Goal: Task Accomplishment & Management: Use online tool/utility

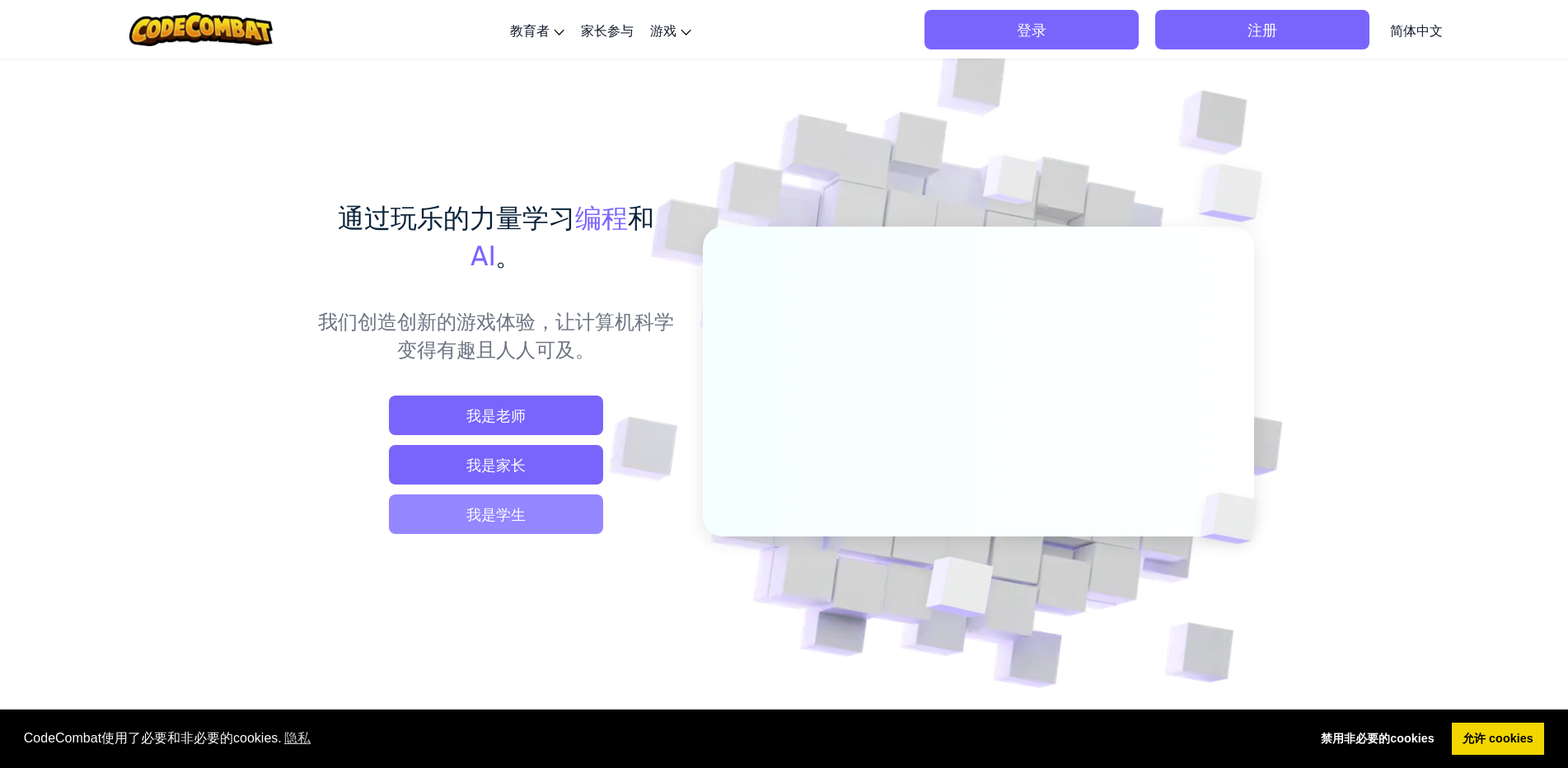
click at [484, 517] on span "我是学生" at bounding box center [496, 514] width 215 height 39
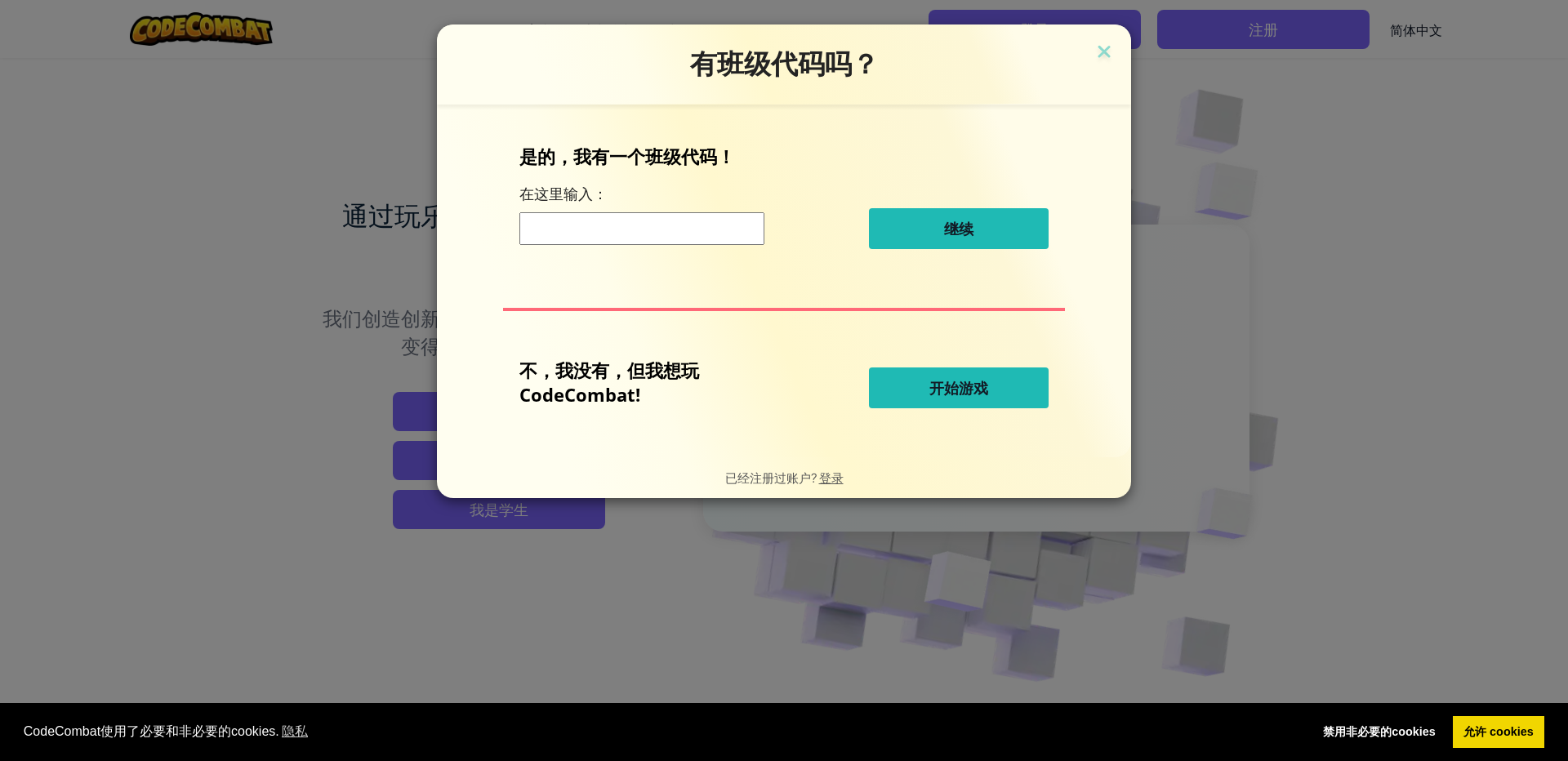
click at [910, 399] on button "开始游戏" at bounding box center [958, 388] width 180 height 41
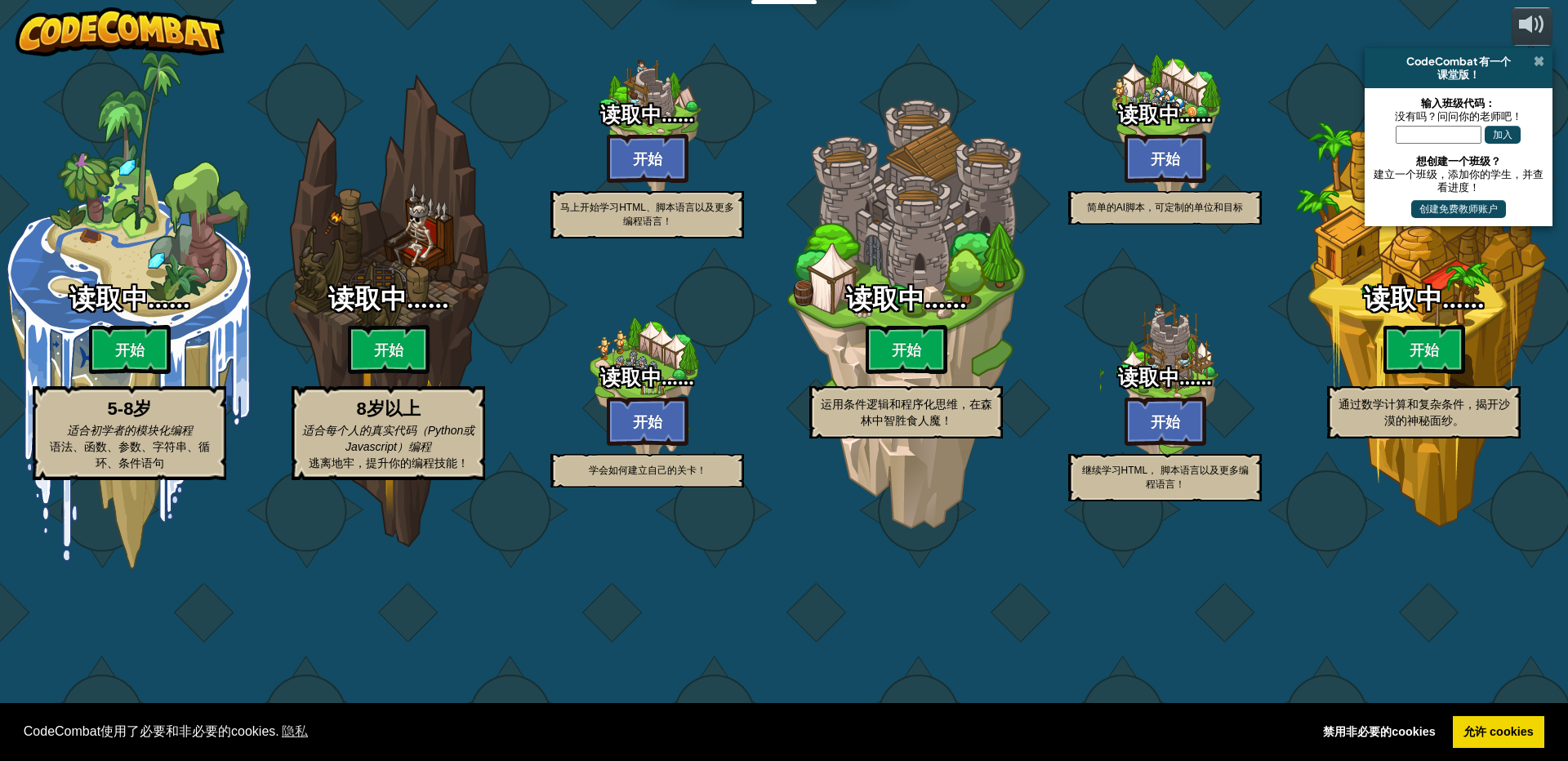
click at [1537, 66] on span at bounding box center [1539, 61] width 11 height 13
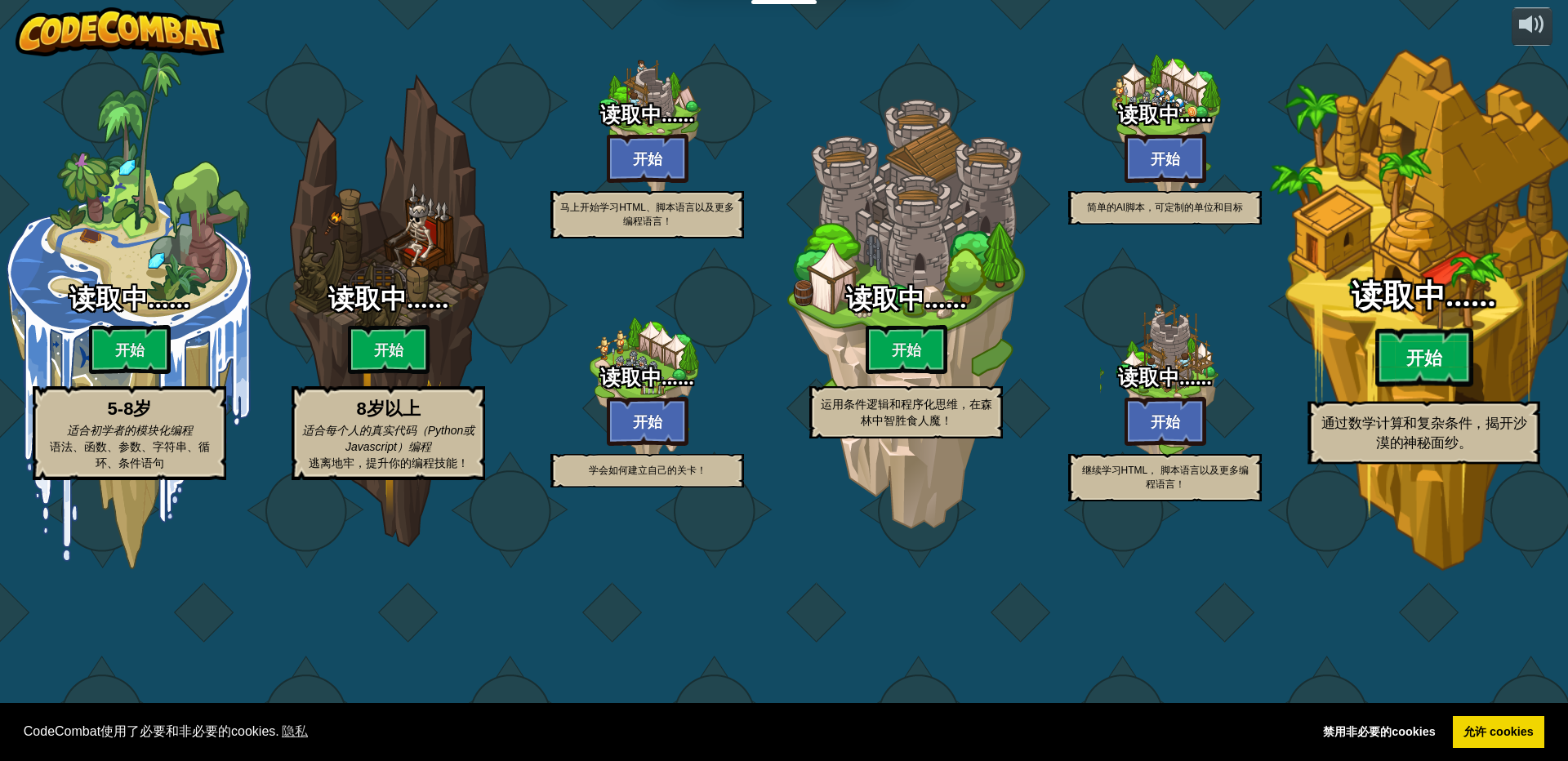
click at [1428, 387] on btn "开始" at bounding box center [1424, 357] width 98 height 58
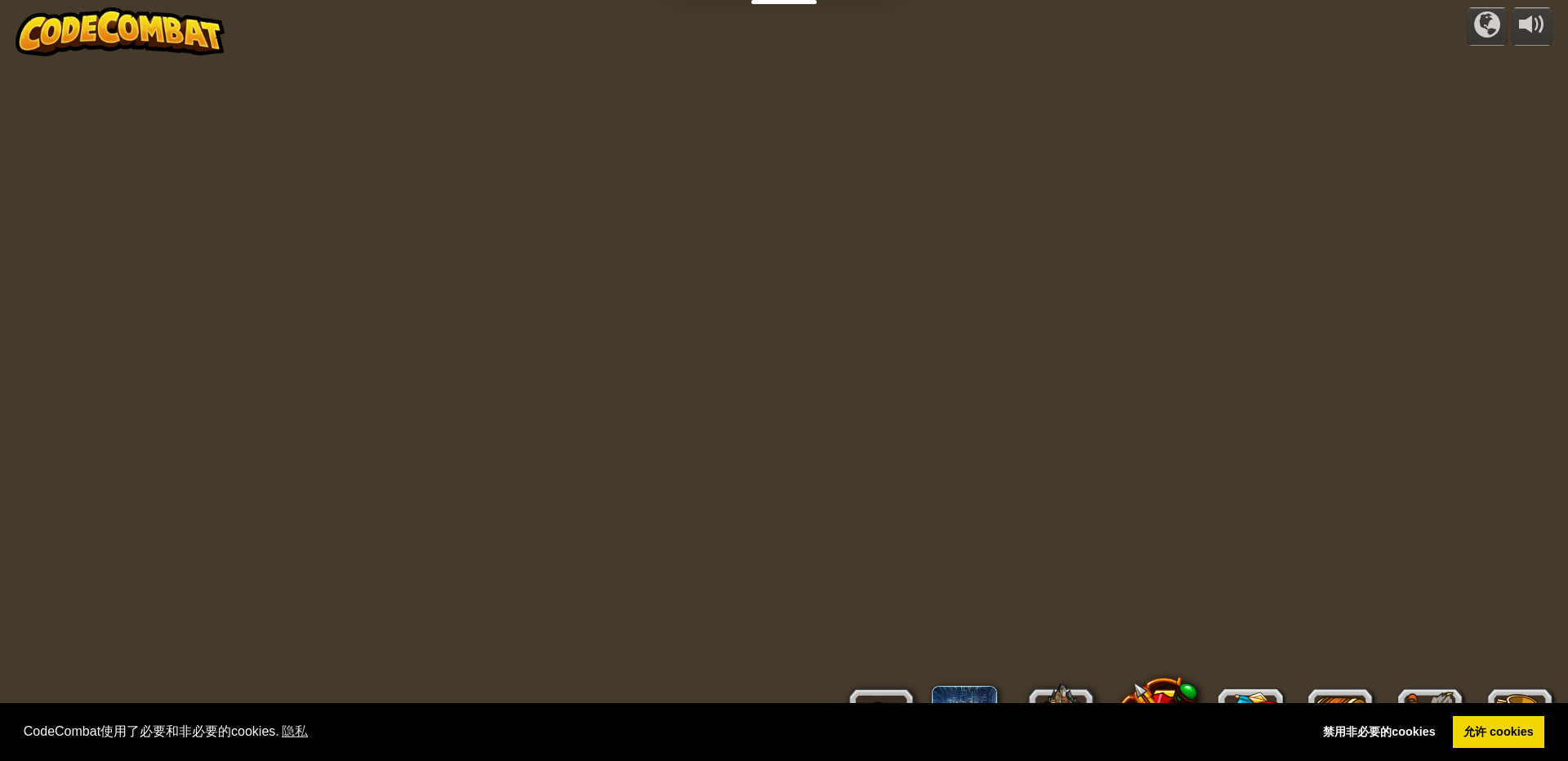
select select "zh-[PERSON_NAME]"
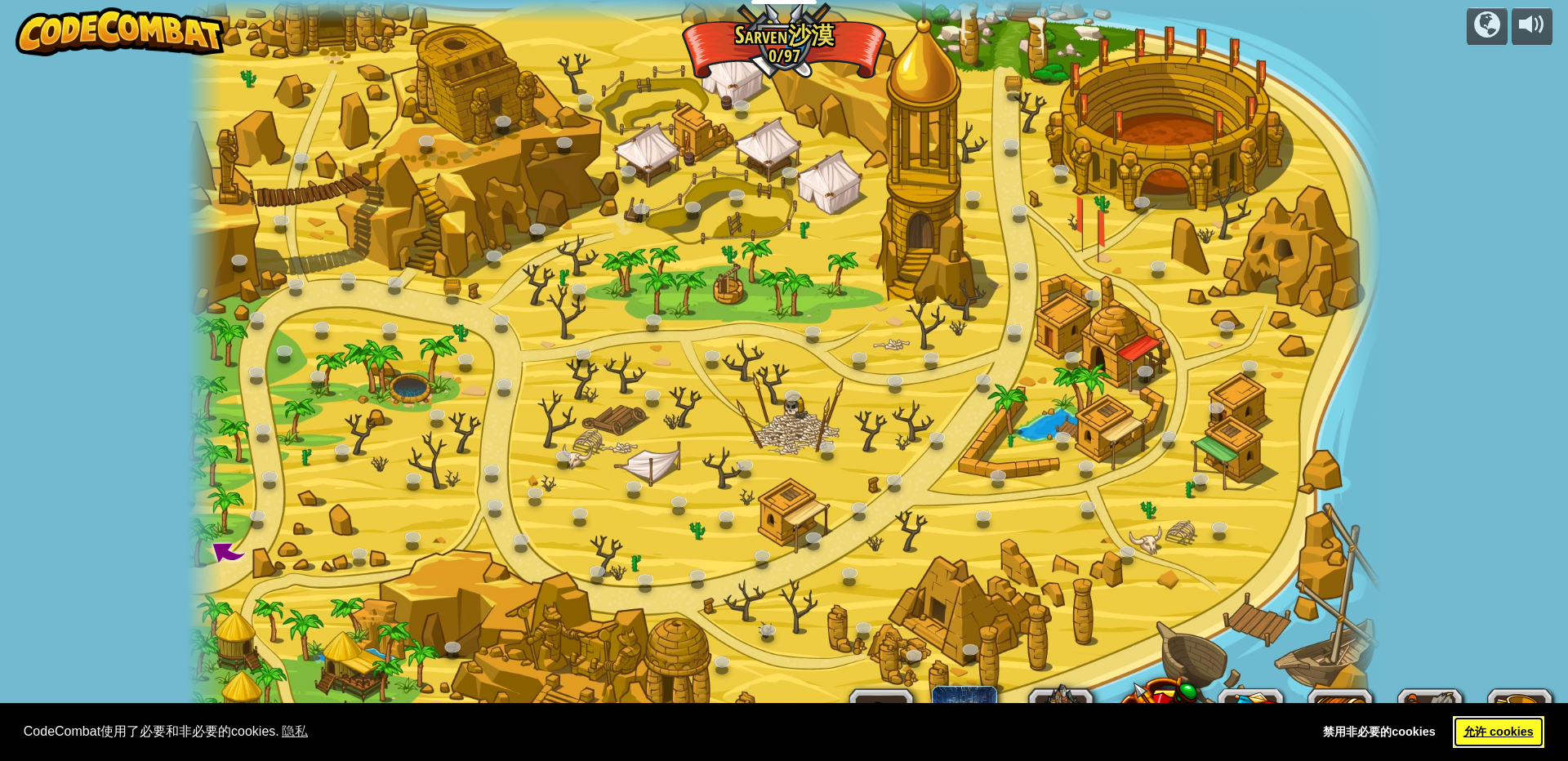
click at [1498, 732] on link "允许 cookies" at bounding box center [1499, 732] width 92 height 33
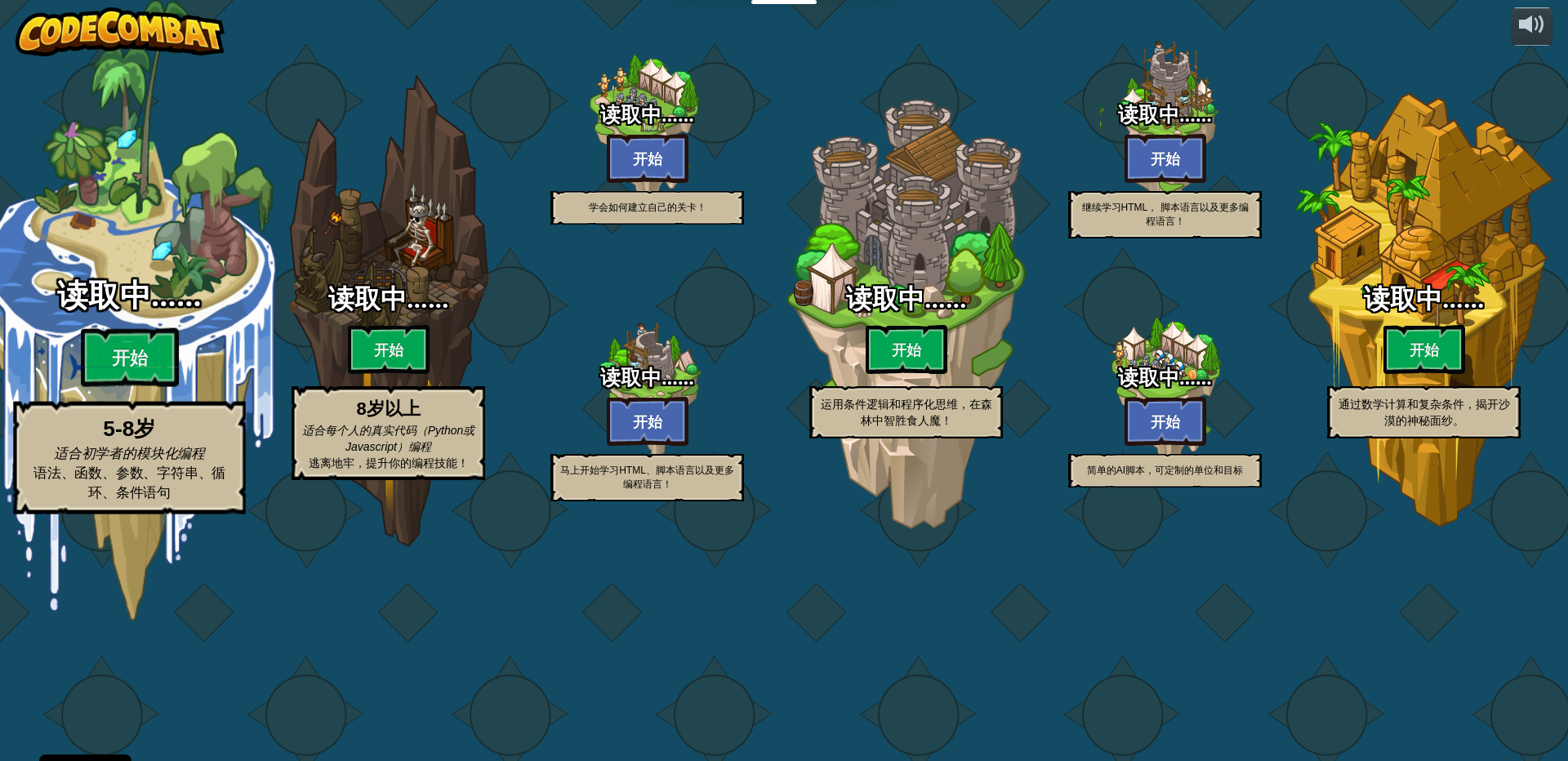
select select "zh-[PERSON_NAME]"
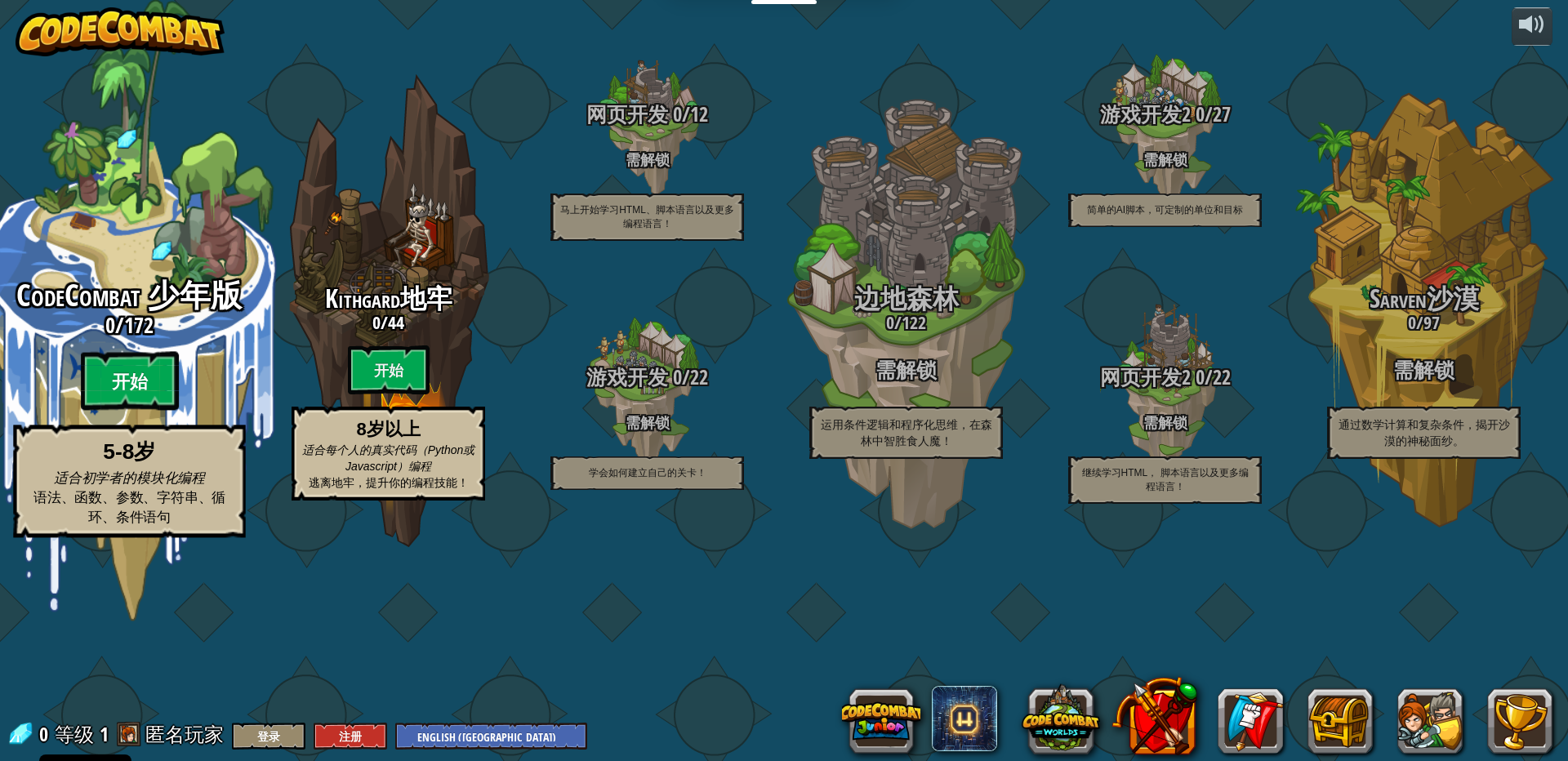
click at [162, 410] on btn "开始" at bounding box center [129, 381] width 98 height 58
select select "zh-[PERSON_NAME]"
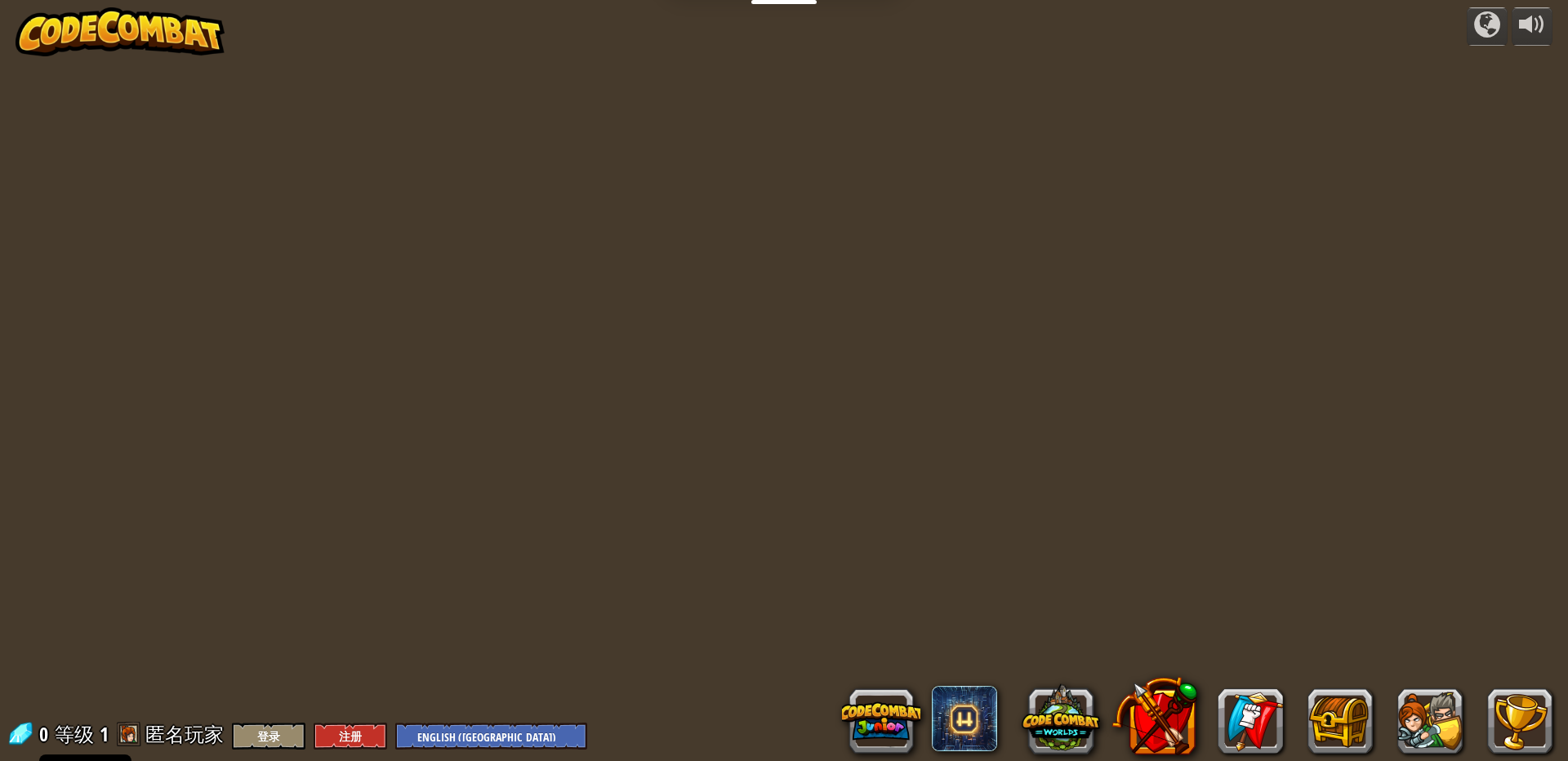
select select "zh-[PERSON_NAME]"
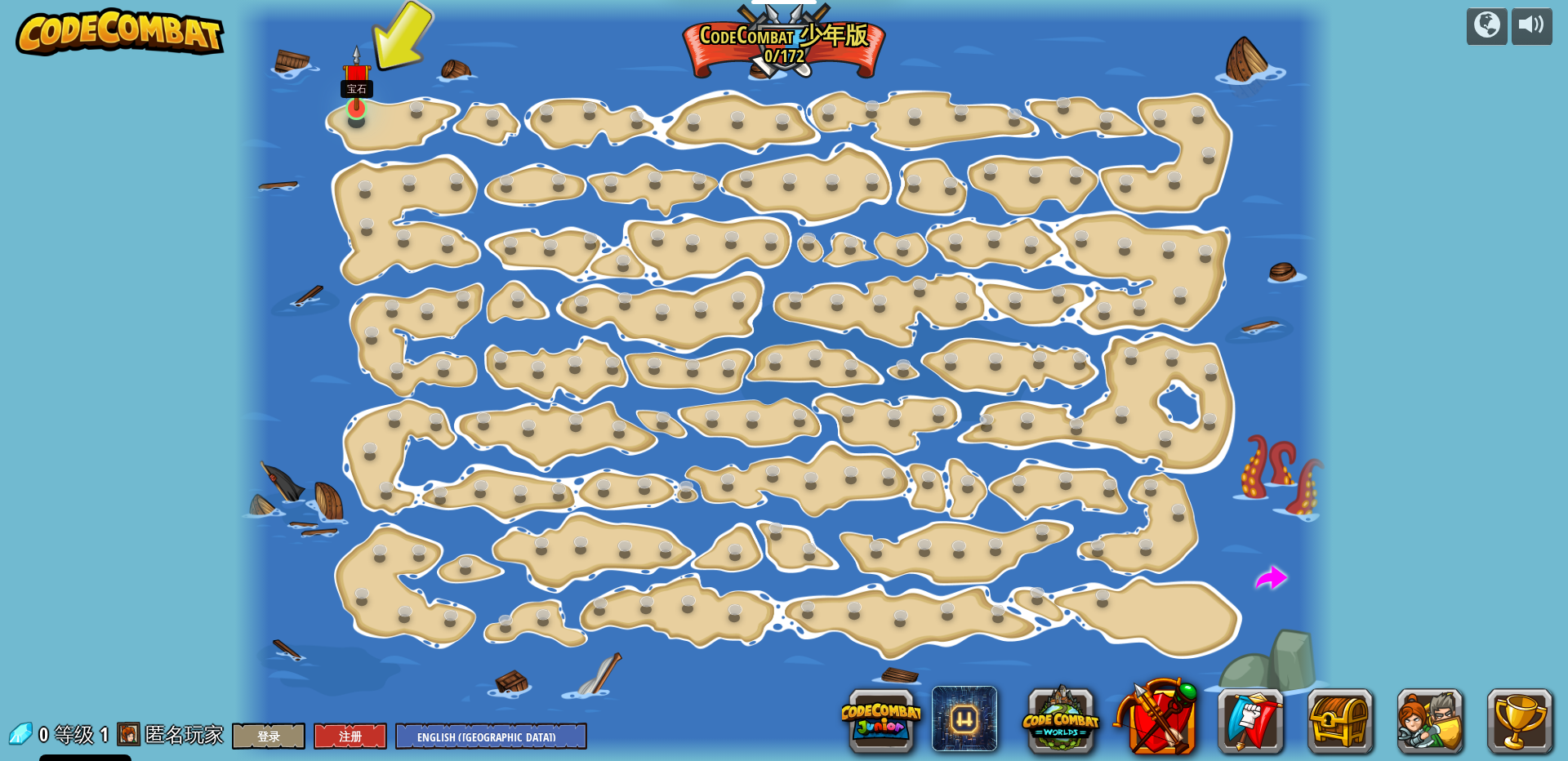
click at [348, 108] on img at bounding box center [356, 77] width 28 height 66
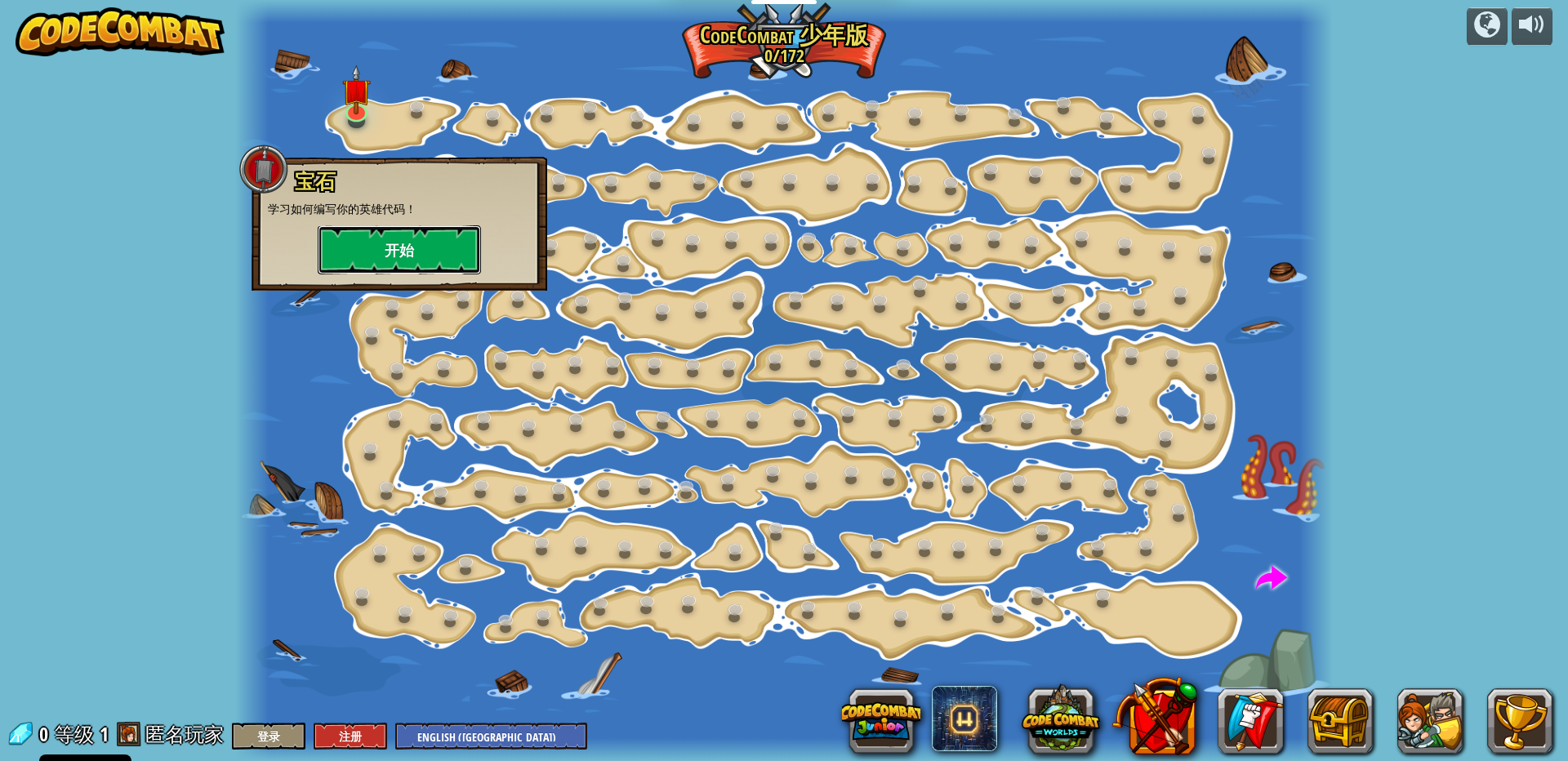
click at [410, 261] on button "开始" at bounding box center [399, 249] width 163 height 49
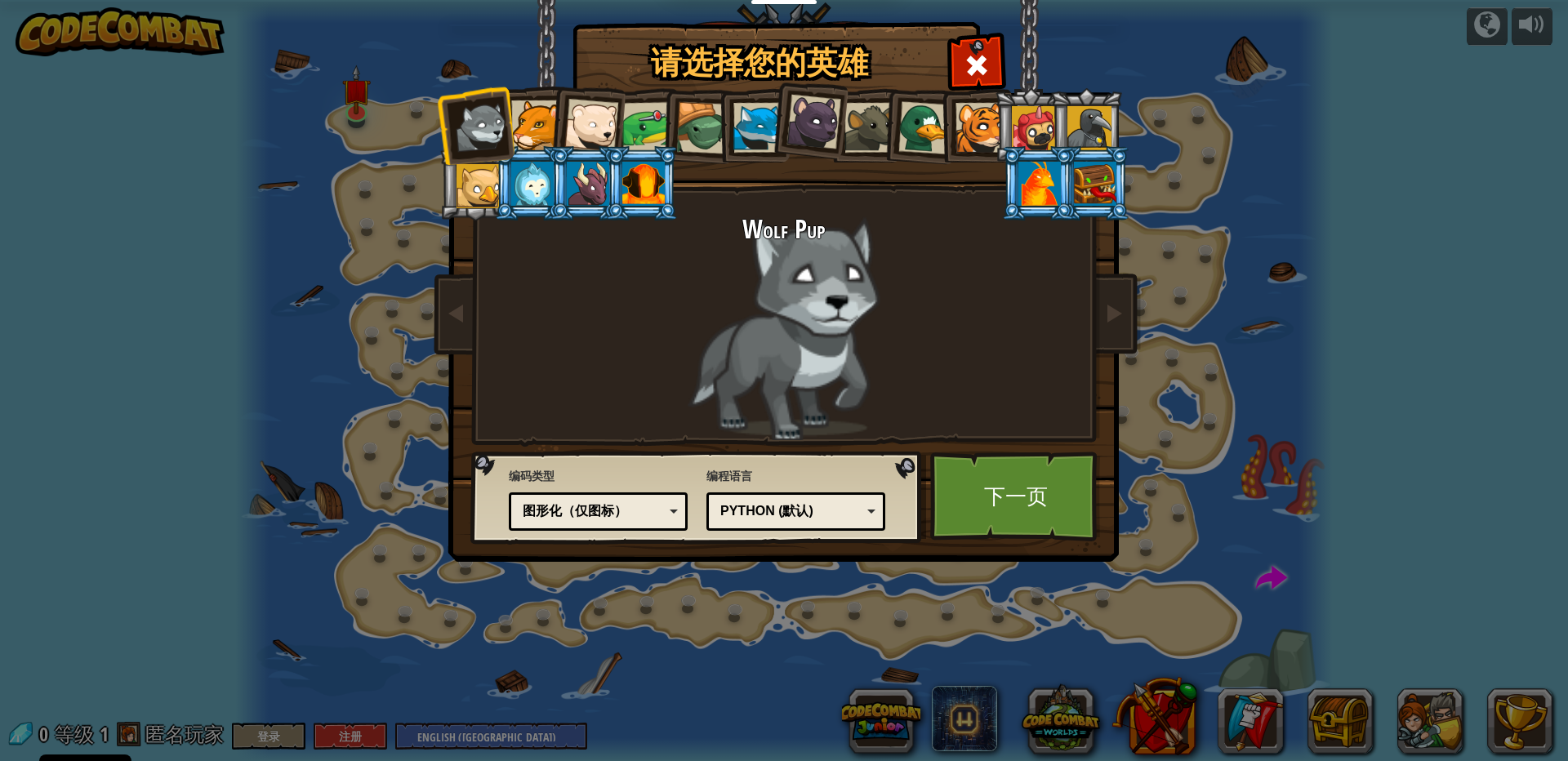
click at [799, 514] on div "Python (默认)" at bounding box center [791, 511] width 141 height 19
click at [878, 665] on div "请选择您的英雄 0 Wolf Pup Cougar Polar Bear Cub Frog 烏龜 藍狐英雄 小猎豹 Brown Rat 鸭子 小虎崽 Pugi…" at bounding box center [784, 380] width 1568 height 761
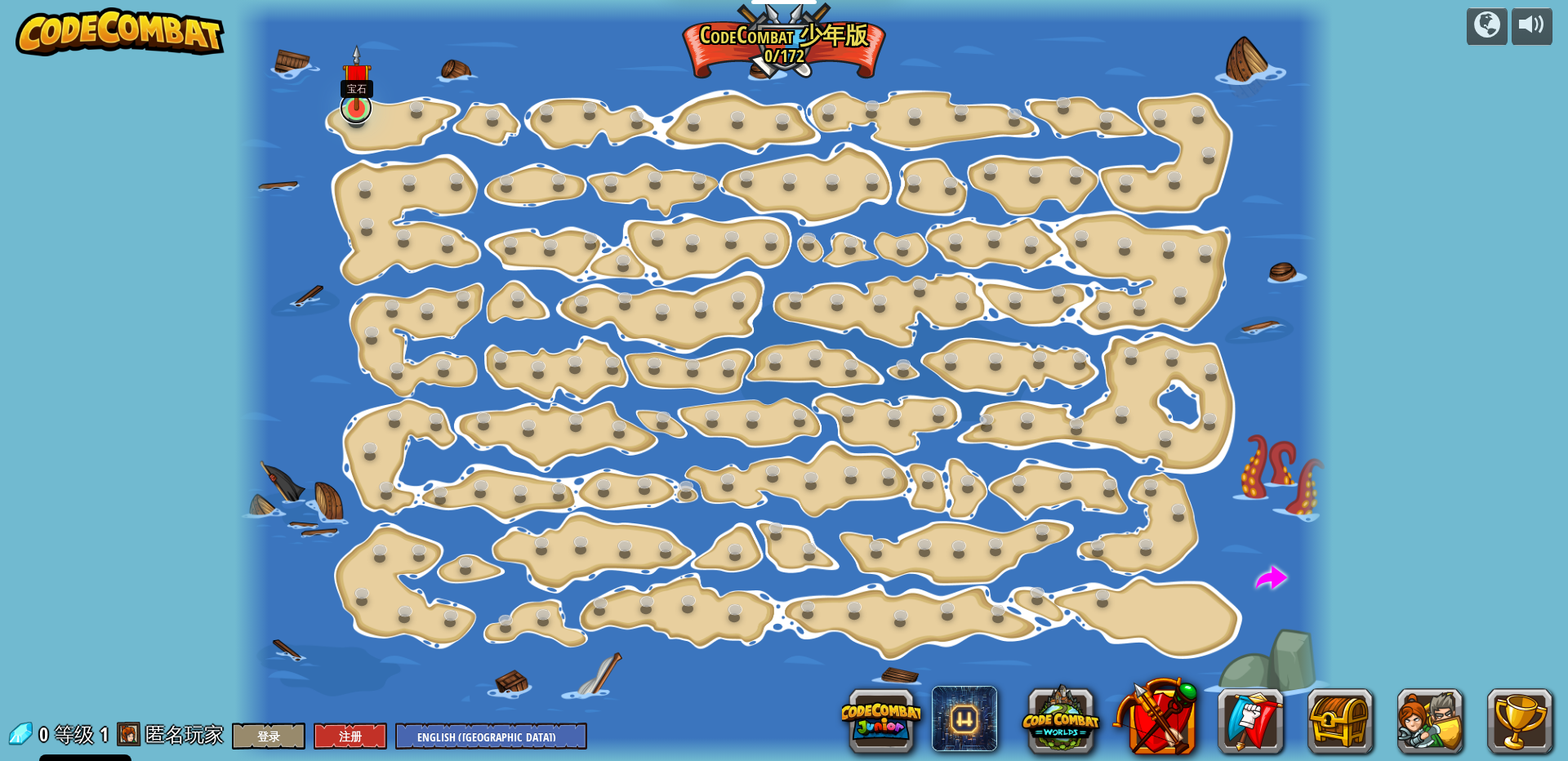
click at [353, 119] on link at bounding box center [355, 107] width 33 height 33
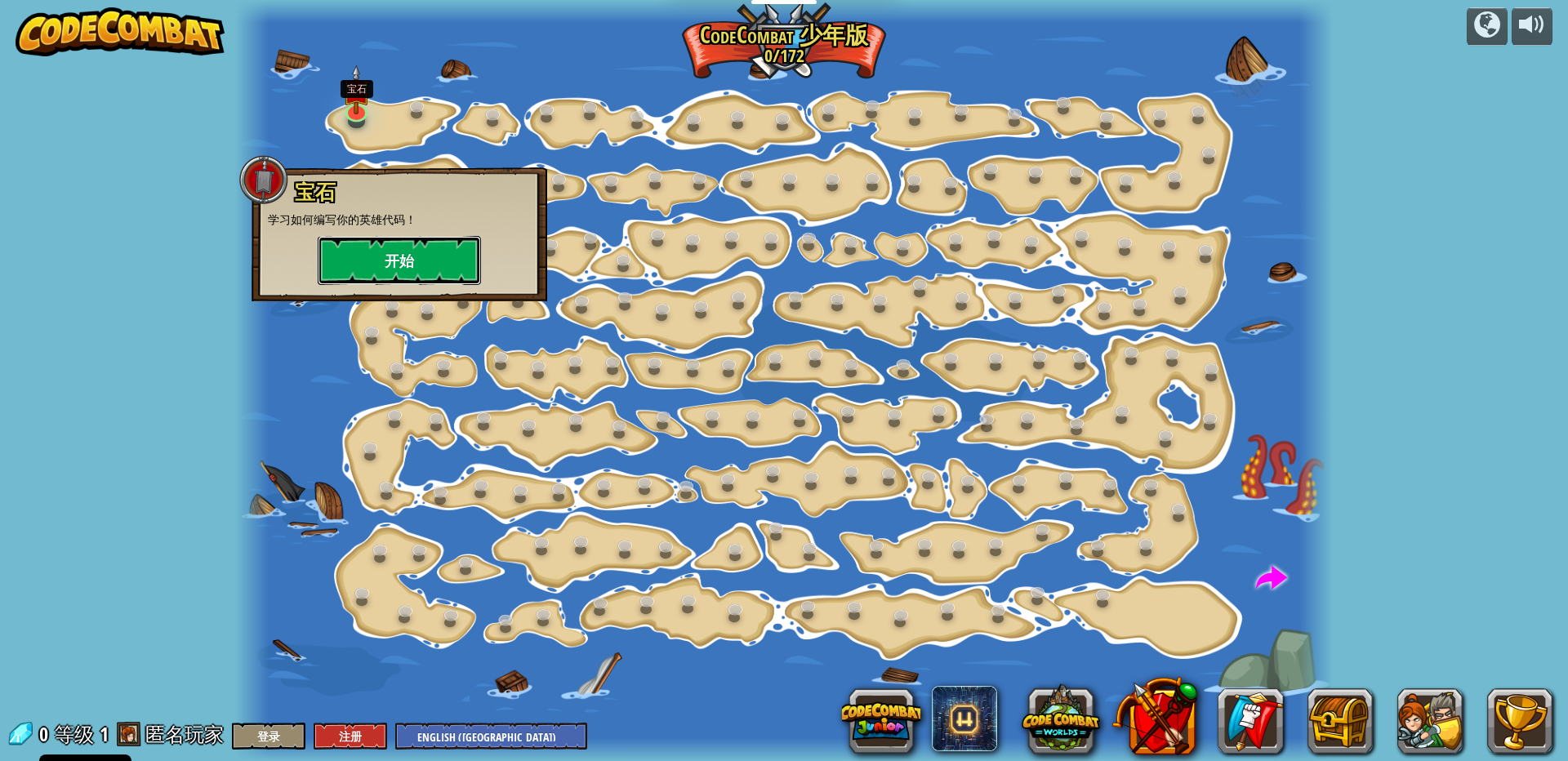
click at [400, 269] on button "开始" at bounding box center [399, 260] width 163 height 49
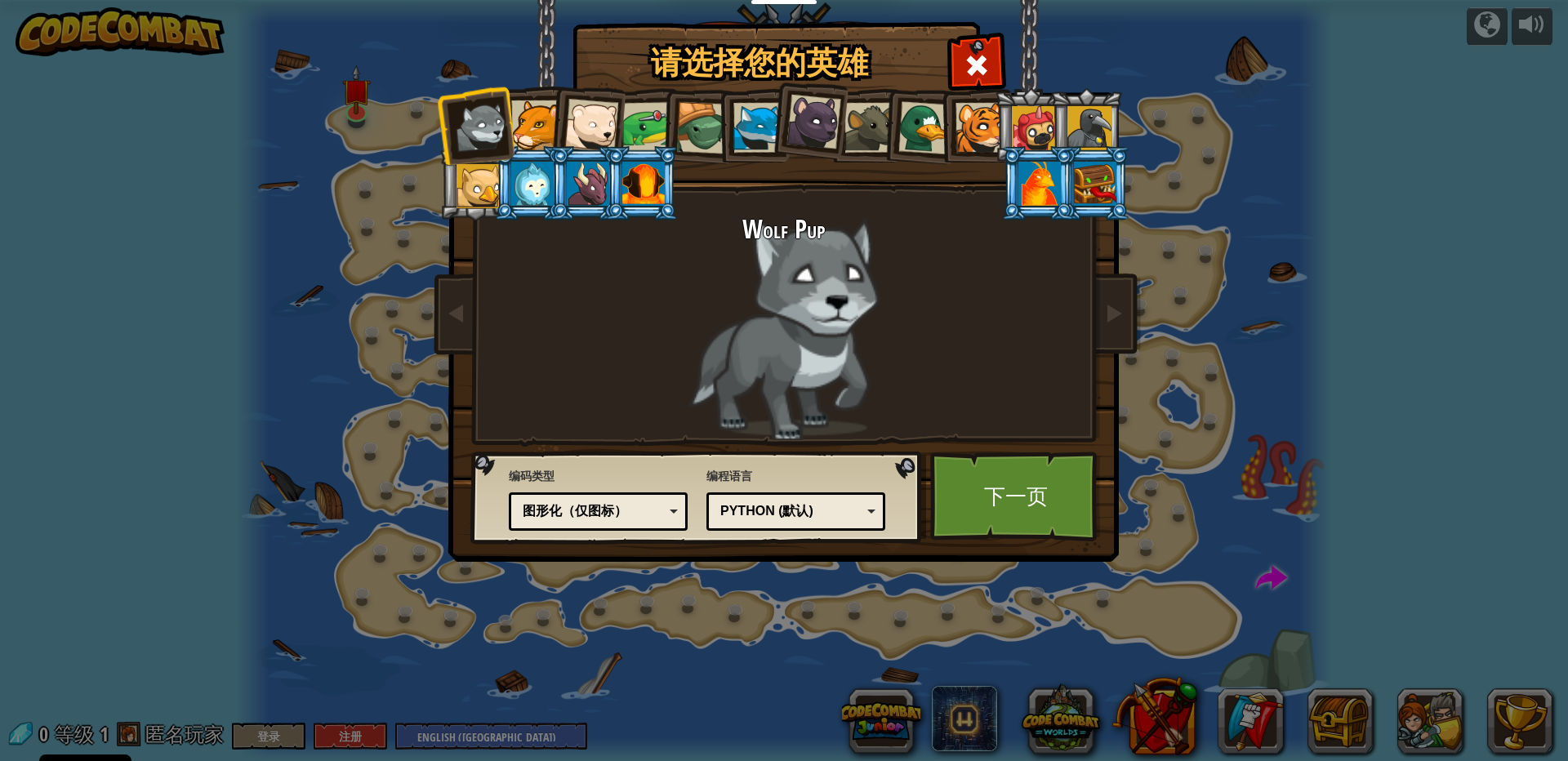
click at [527, 130] on div at bounding box center [536, 125] width 50 height 50
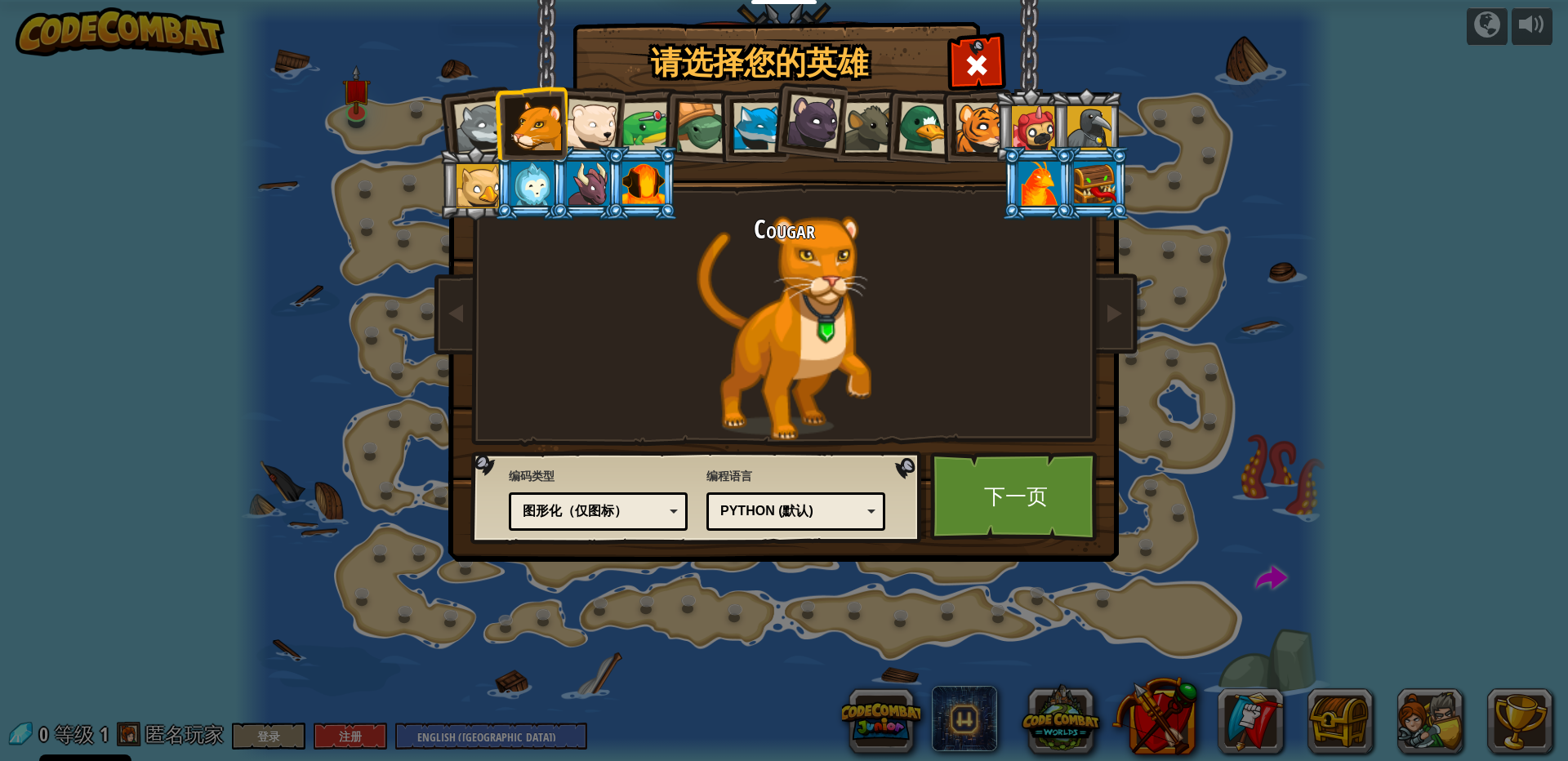
click at [585, 131] on div at bounding box center [591, 125] width 54 height 54
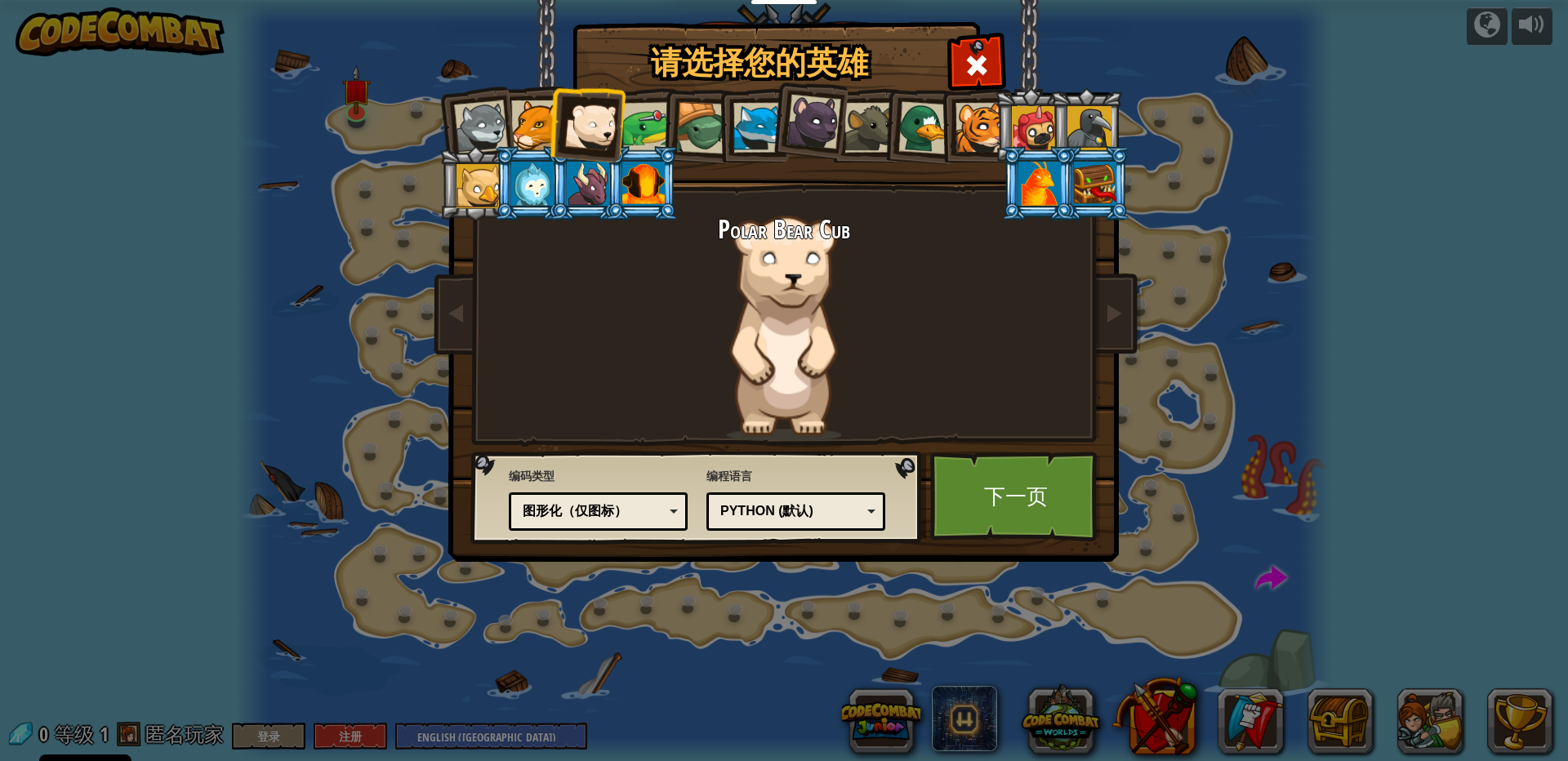
click at [643, 134] on div at bounding box center [647, 127] width 51 height 50
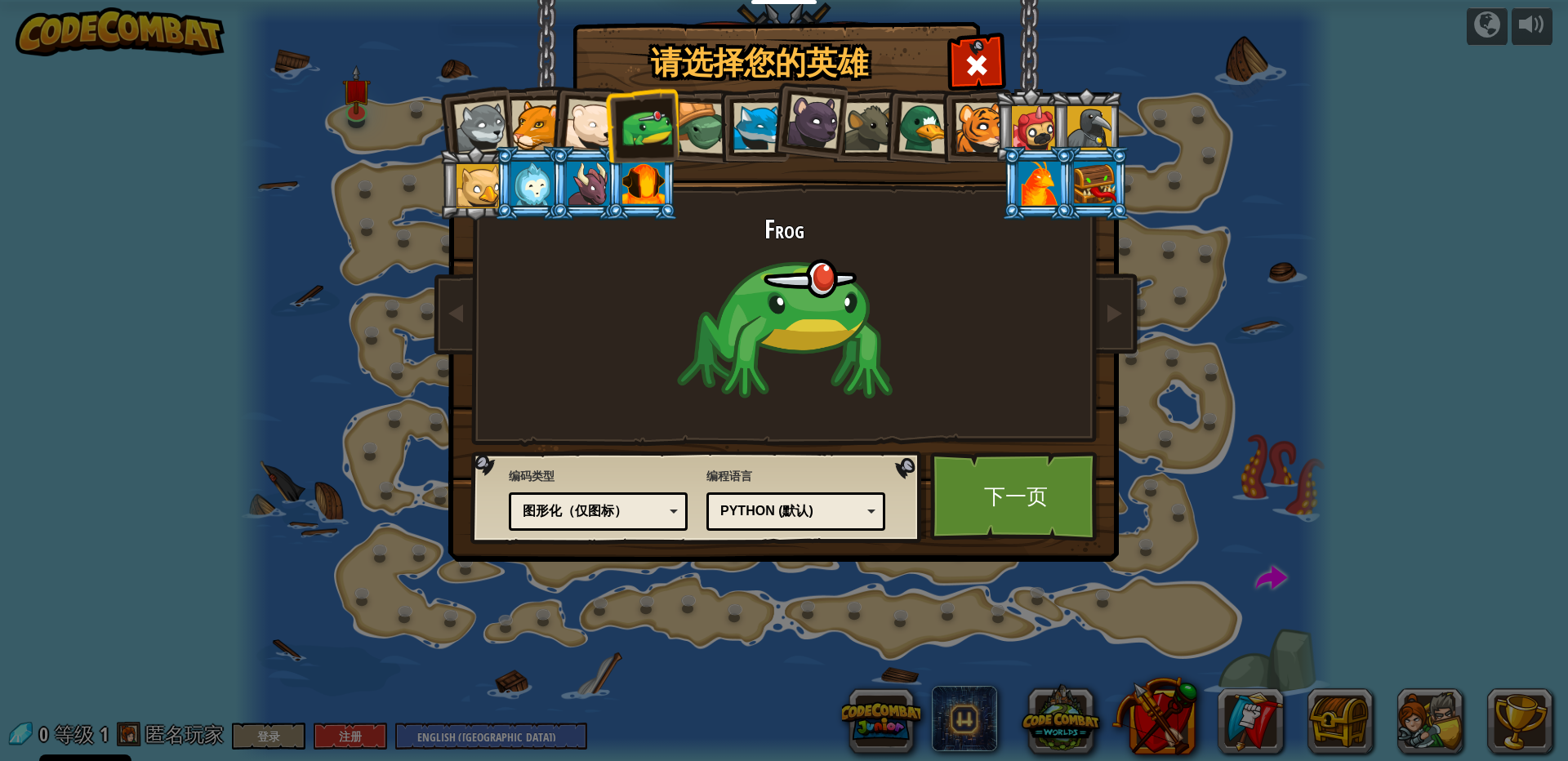
click at [1050, 128] on li at bounding box center [1086, 126] width 74 height 74
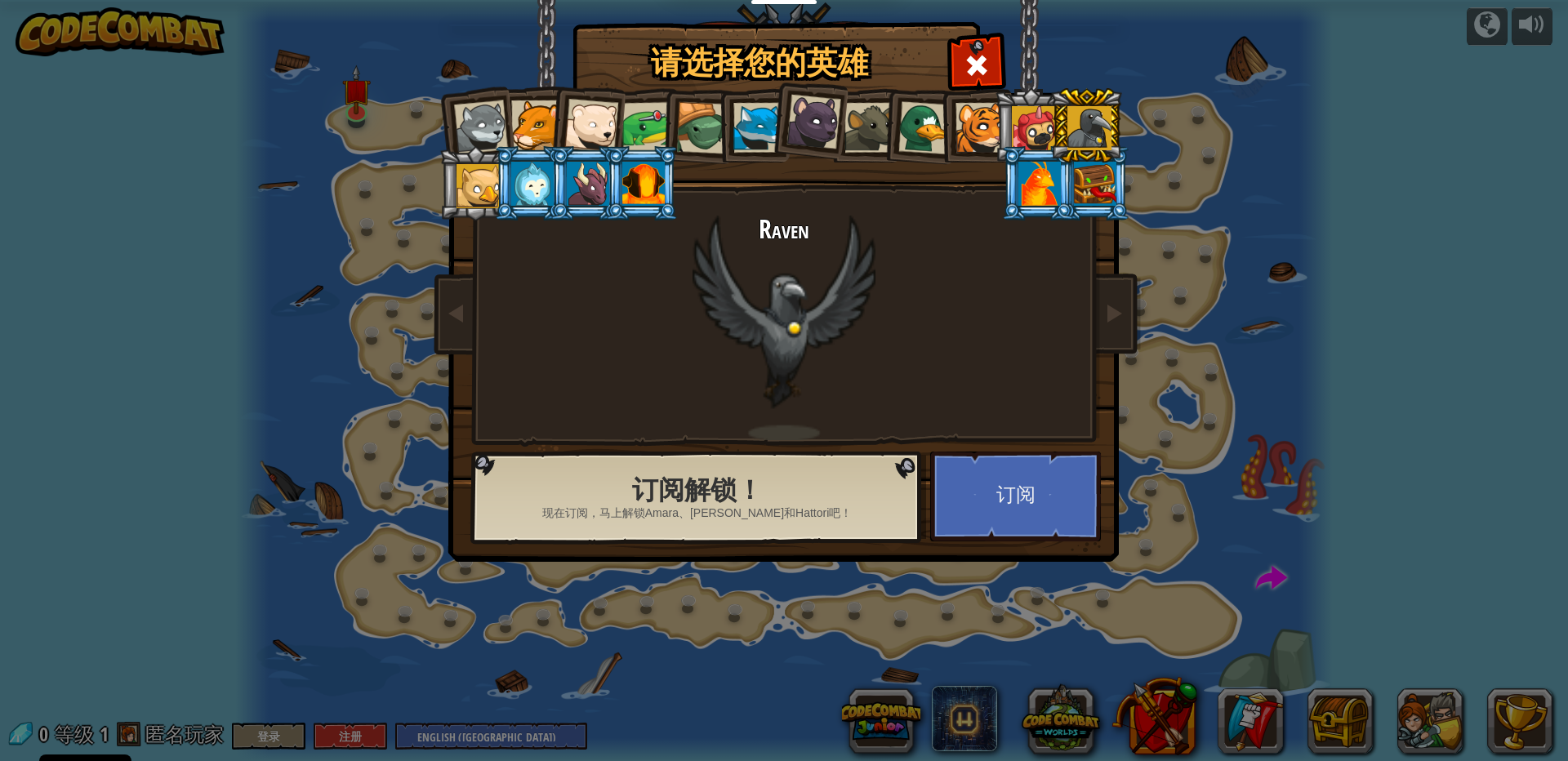
click at [1032, 124] on div at bounding box center [1034, 128] width 44 height 44
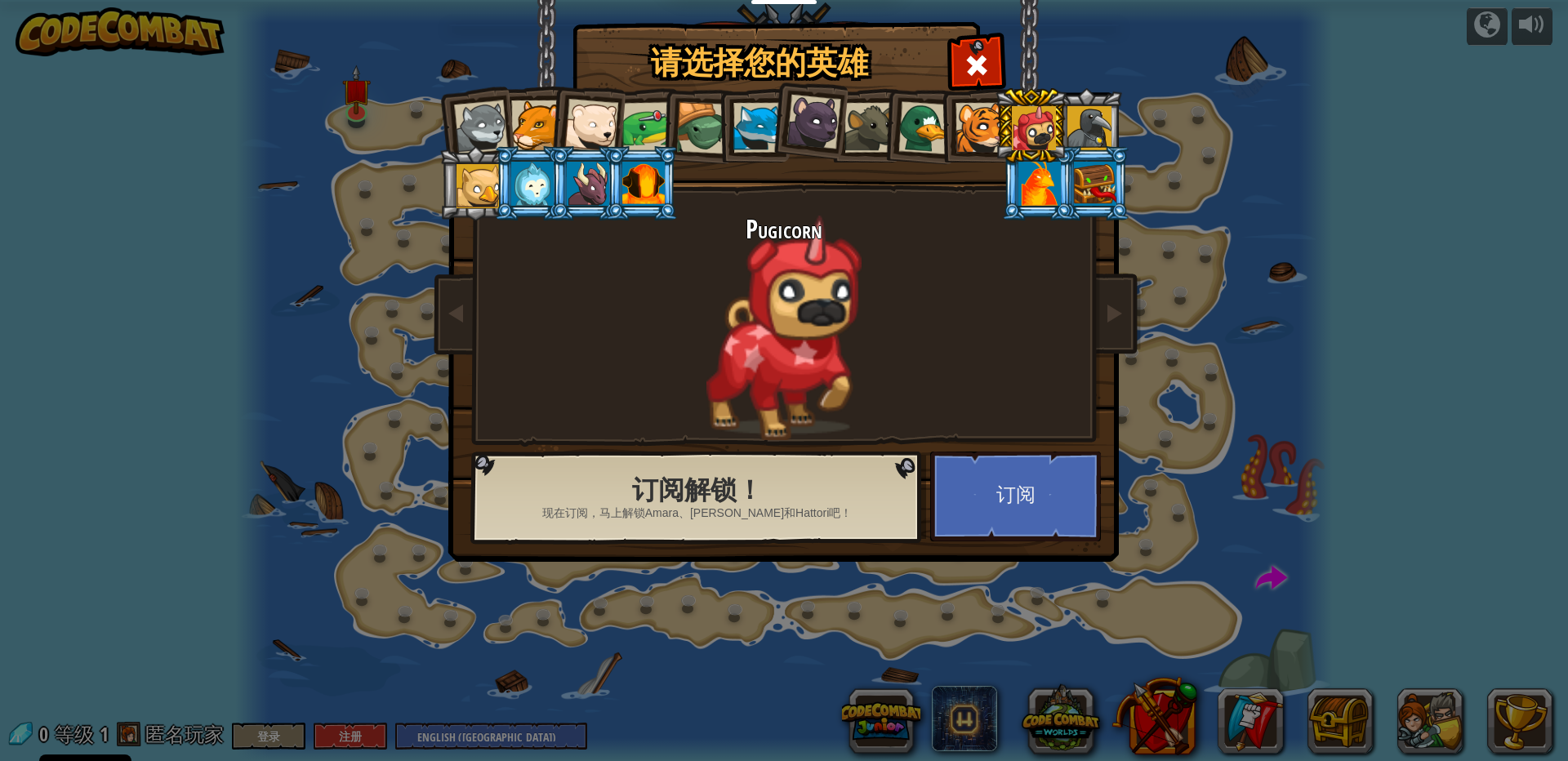
click at [963, 123] on div at bounding box center [980, 128] width 50 height 50
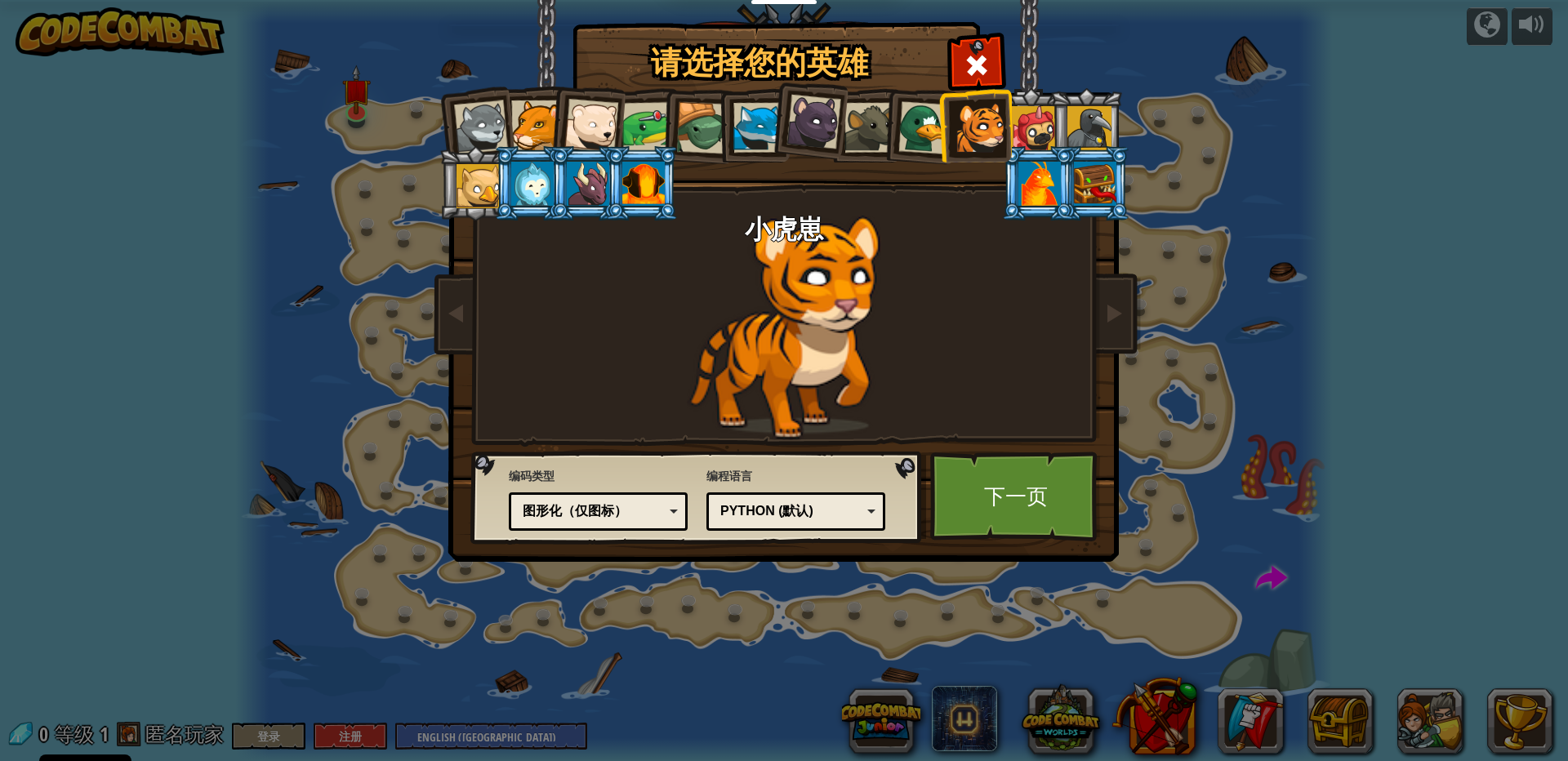
click at [535, 113] on div at bounding box center [536, 125] width 50 height 50
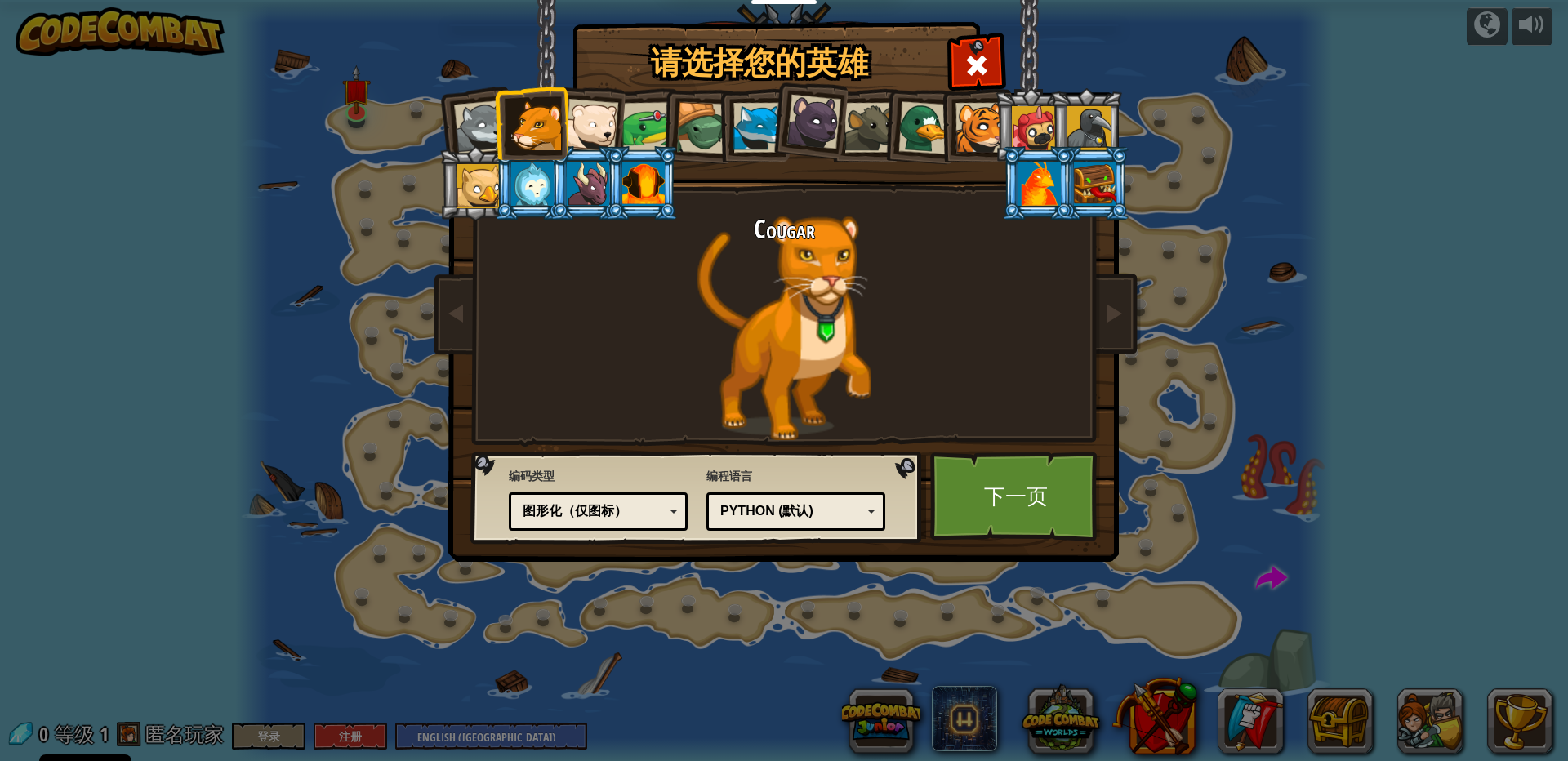
click at [928, 118] on div at bounding box center [925, 128] width 53 height 53
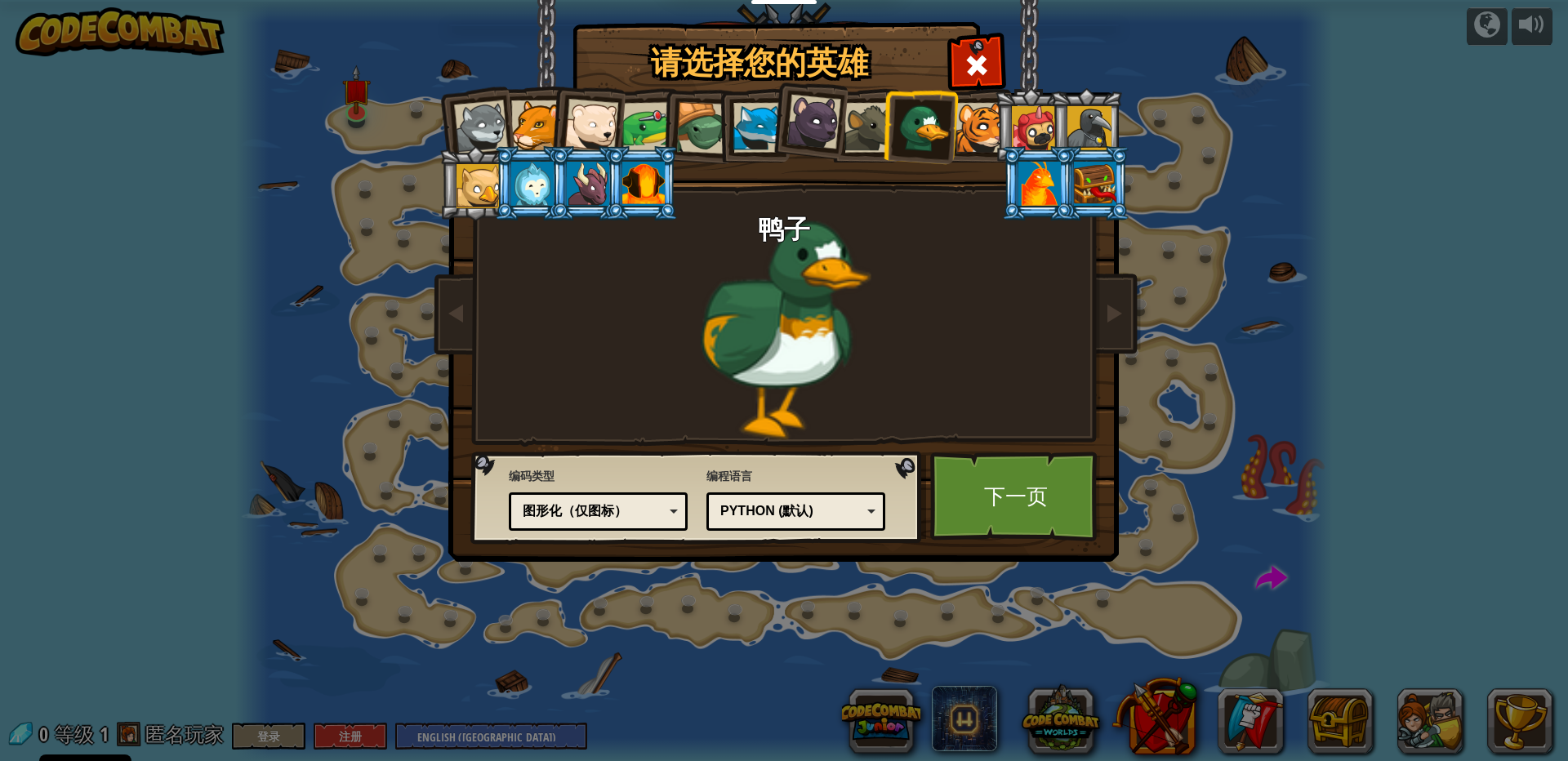
click at [531, 135] on div at bounding box center [536, 125] width 50 height 50
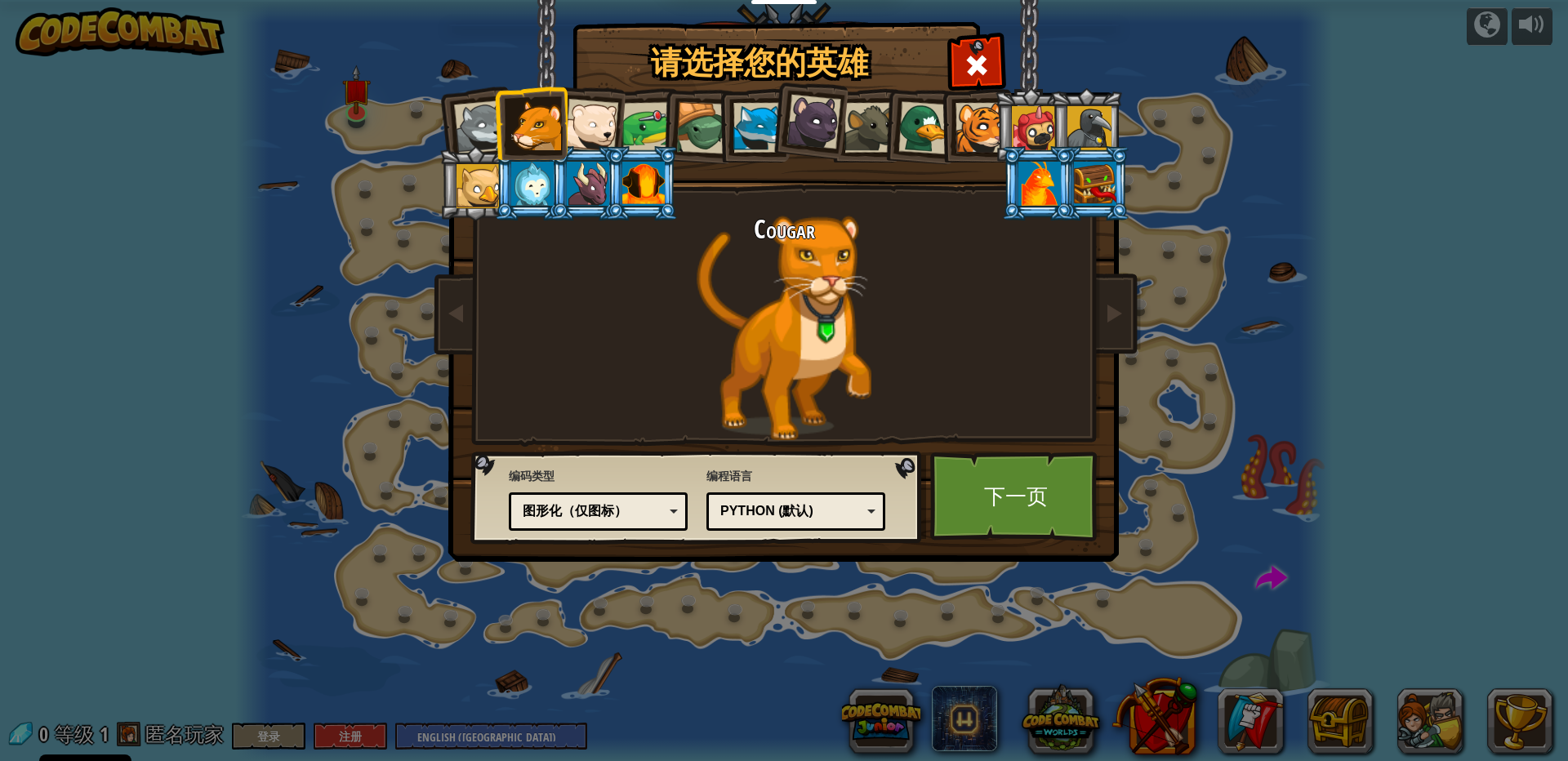
click at [660, 500] on div "图形化（仅图标）" at bounding box center [598, 511] width 158 height 26
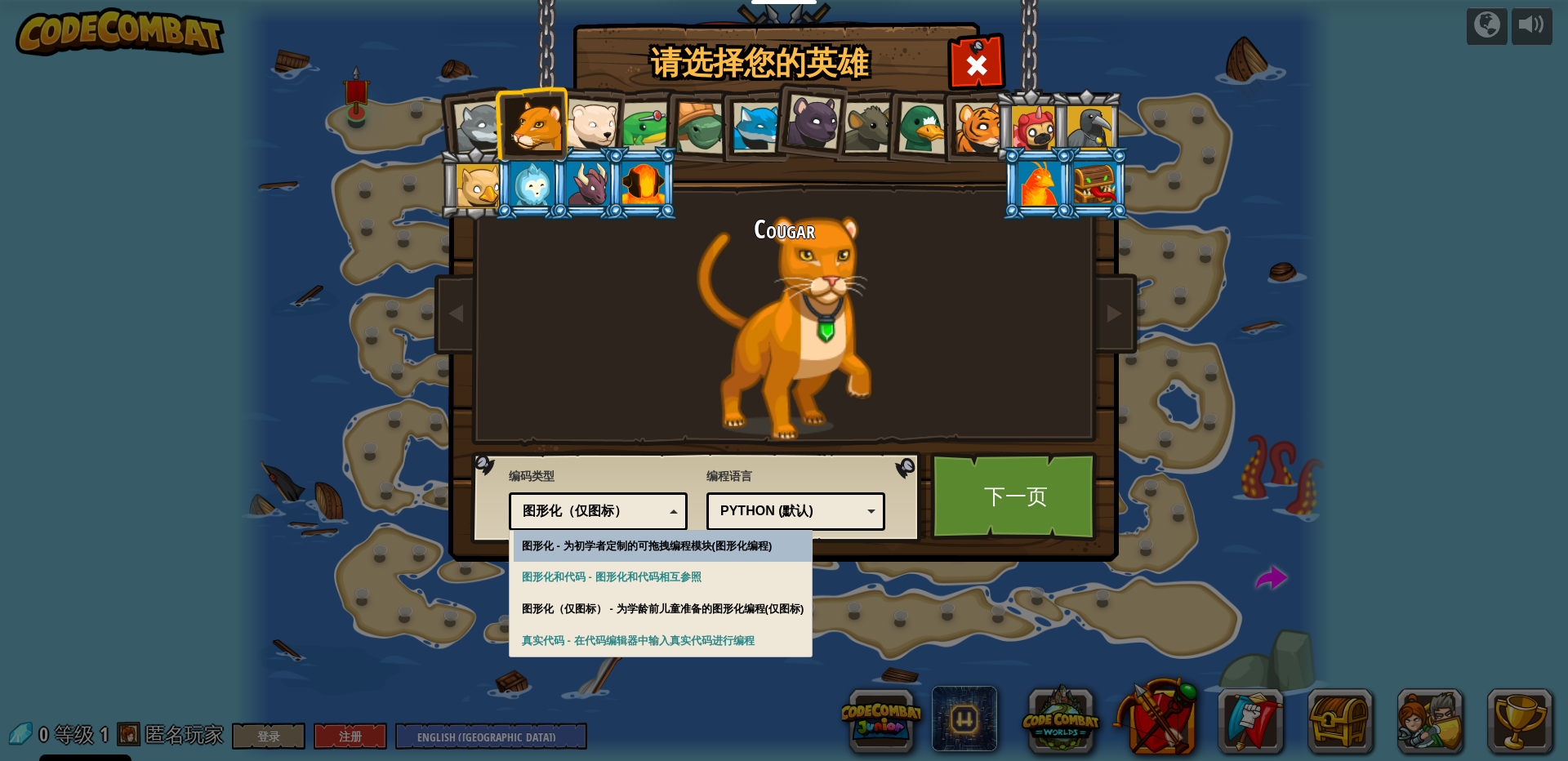
click at [660, 502] on div "图形化（仅图标）" at bounding box center [598, 511] width 158 height 26
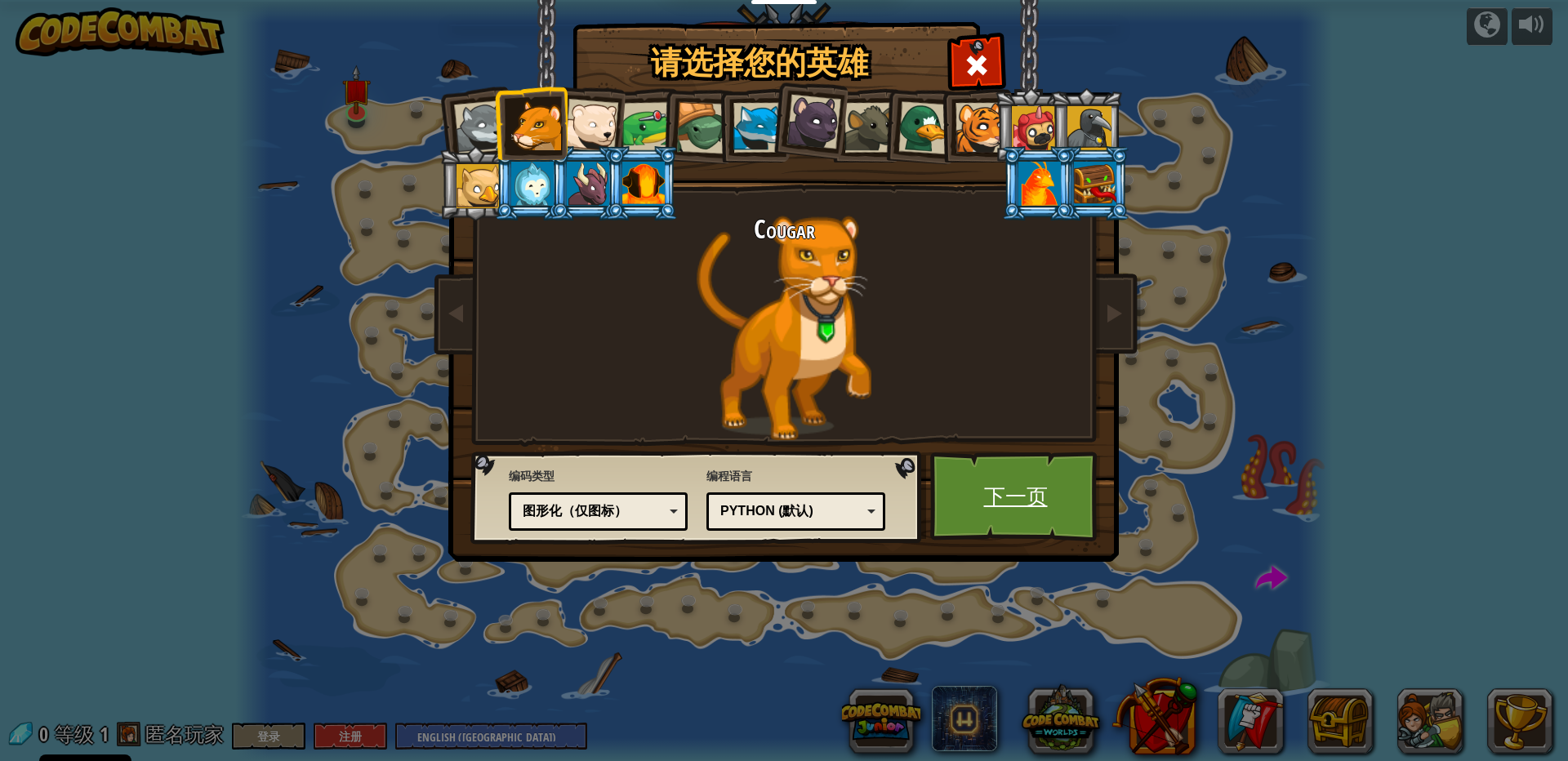
click at [1003, 499] on link "下一页" at bounding box center [1016, 496] width 171 height 89
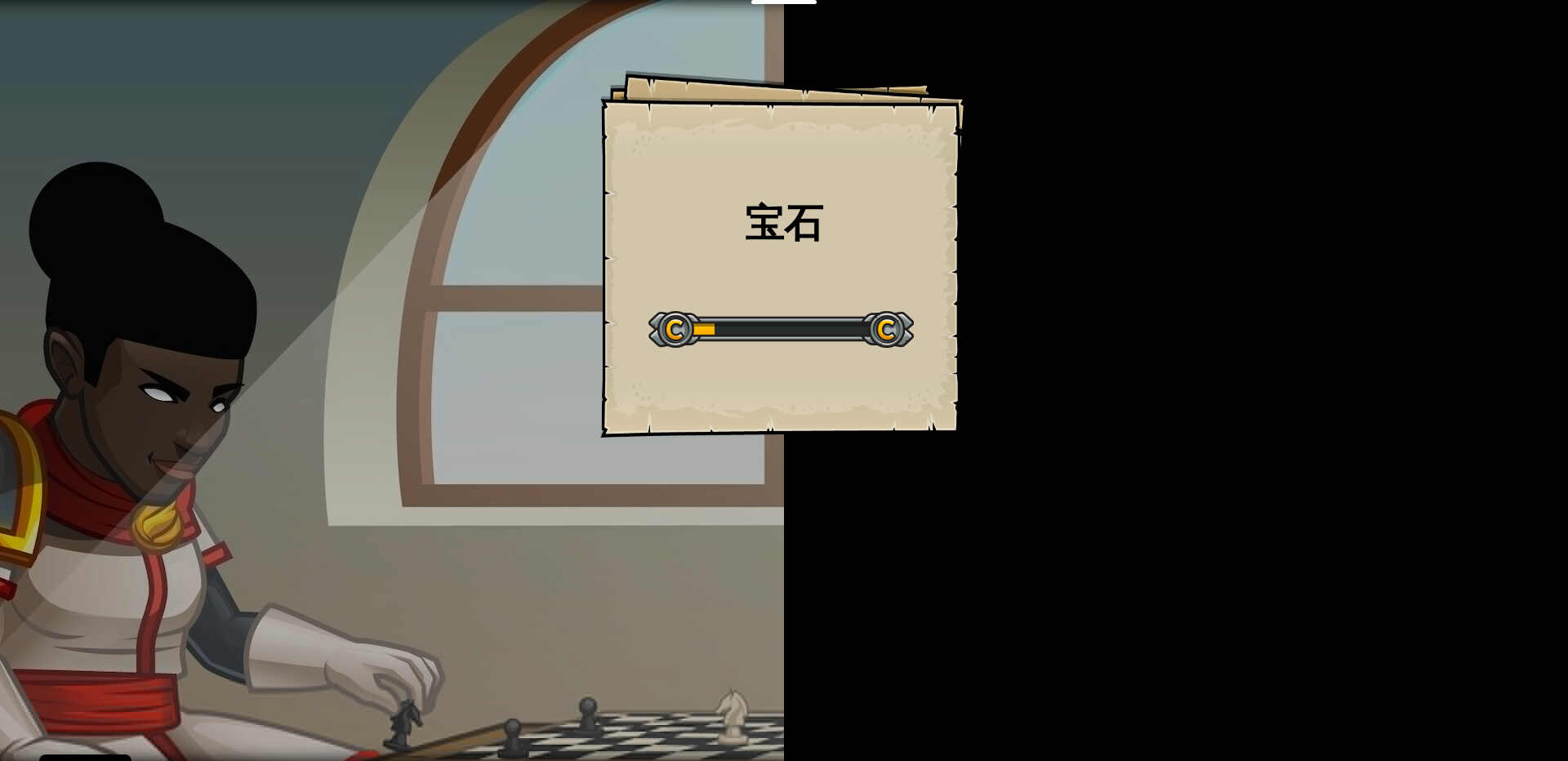
click at [1055, 512] on div "宝石 Goals Start Level 载入失败 订阅后才可开始本关 订阅 你将需要加入一个课程来玩这个关卡 回到我的课程 请询问老师分配后续课程，或者联系…" at bounding box center [784, 380] width 1568 height 761
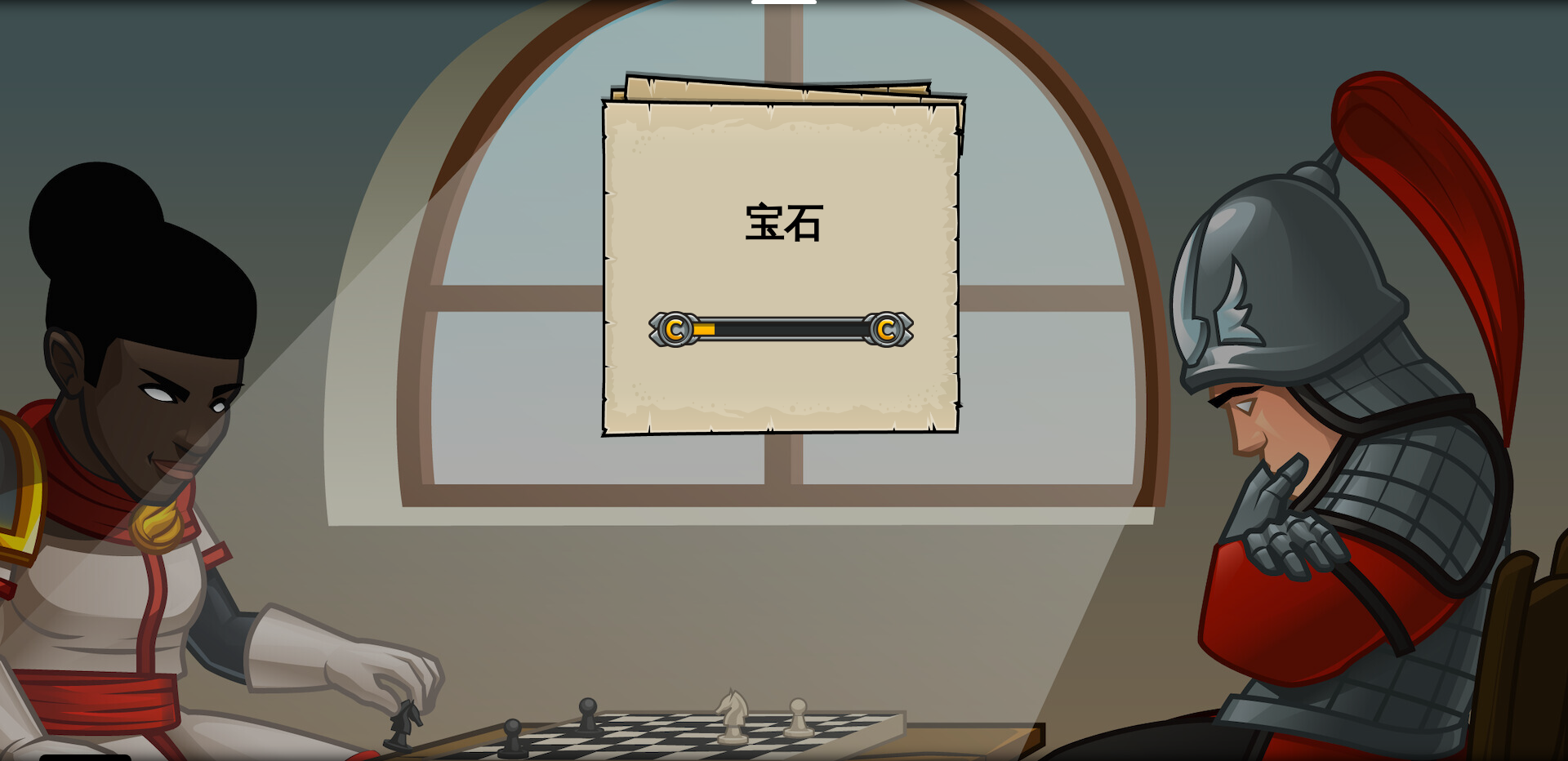
drag, startPoint x: 1055, startPoint y: 377, endPoint x: 1407, endPoint y: 430, distance: 356.0
click at [1407, 430] on div "宝石 Goals Start Level 载入失败 订阅后才可开始本关 订阅 你将需要加入一个课程来玩这个关卡 回到我的课程 请询问老师分配后续课程，或者联系…" at bounding box center [784, 380] width 1568 height 761
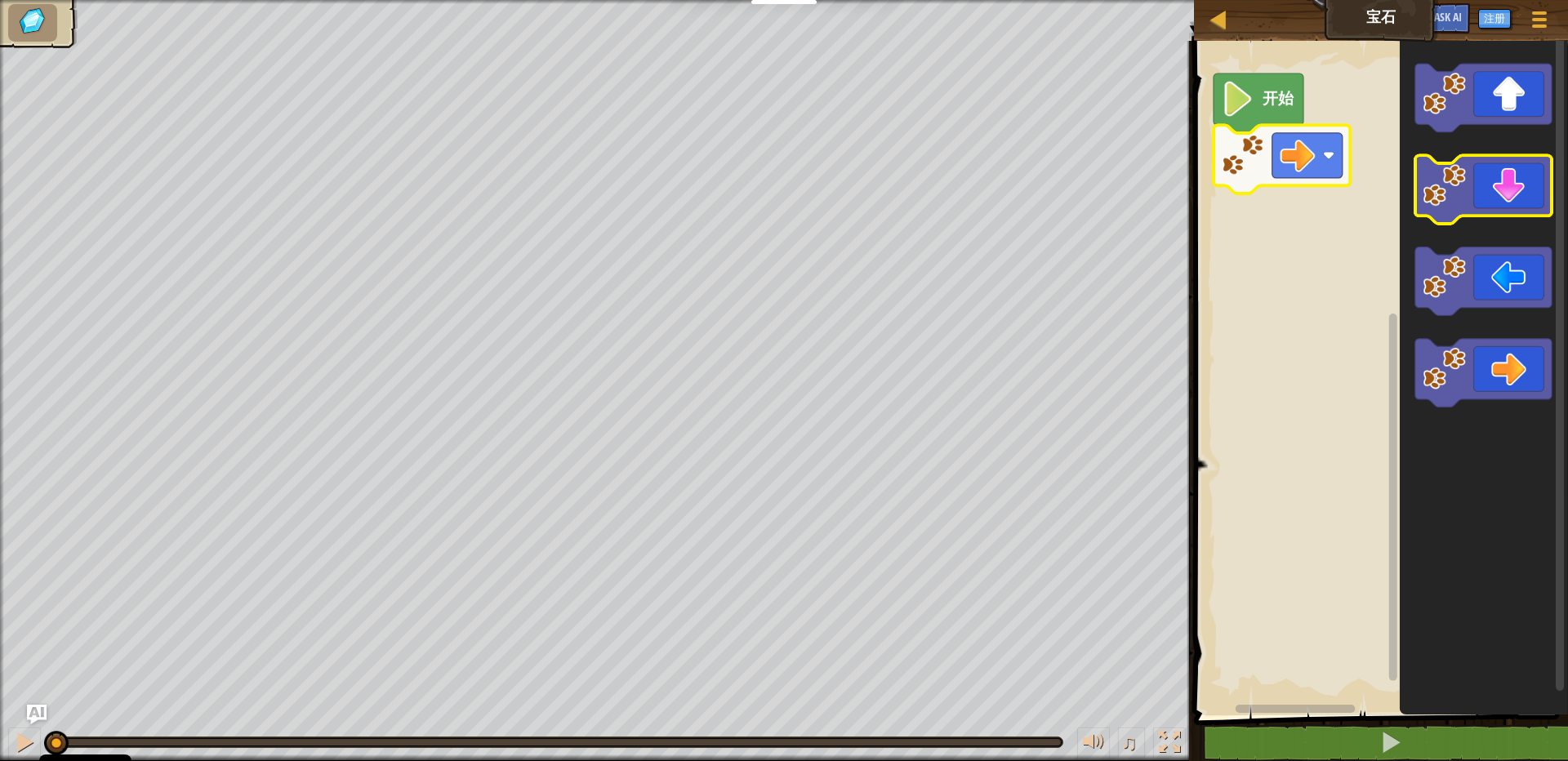
click at [1464, 200] on image "Blockly工作区" at bounding box center [1445, 185] width 43 height 43
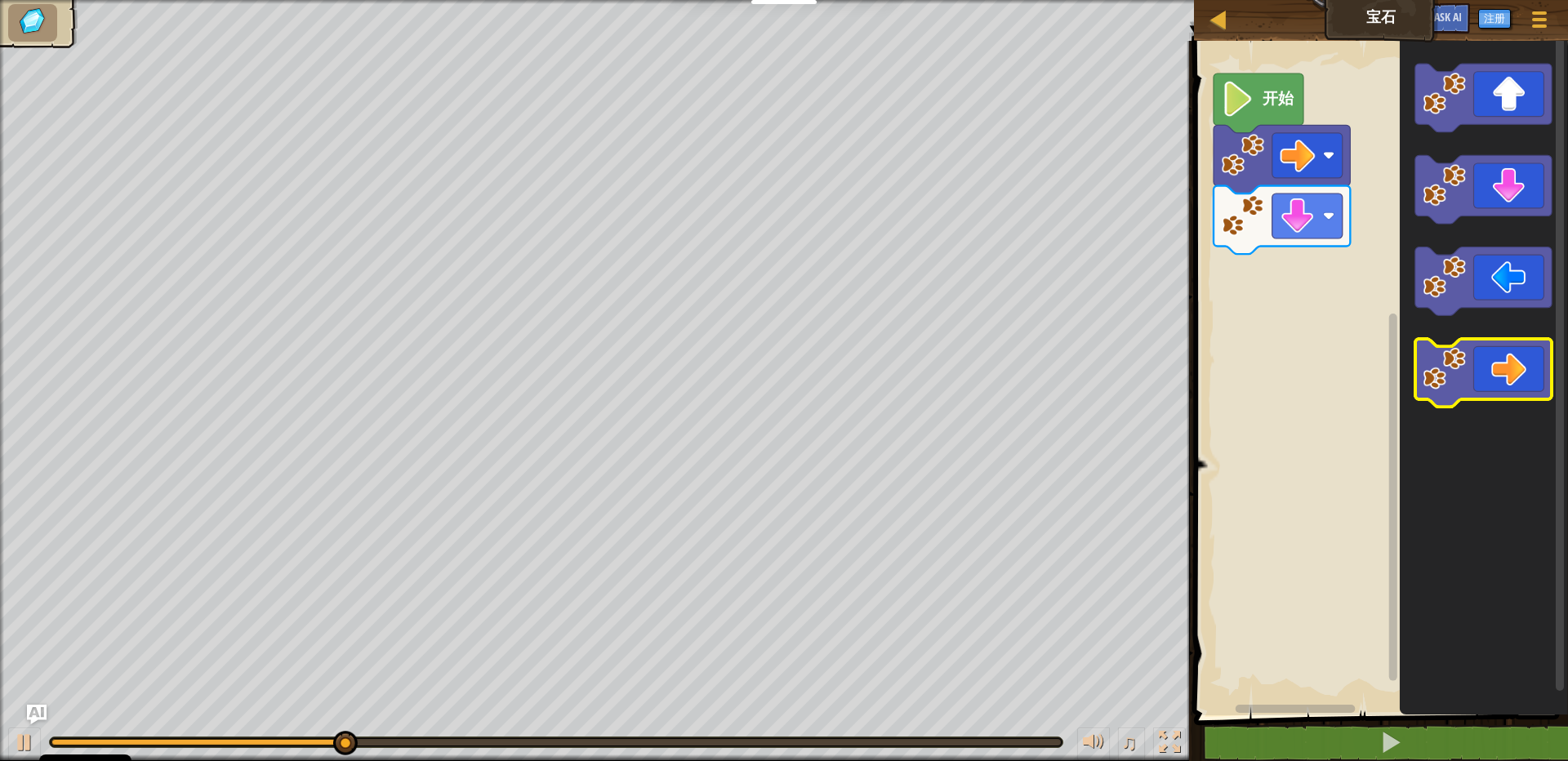
click at [1464, 367] on image "Blockly工作区" at bounding box center [1445, 369] width 43 height 43
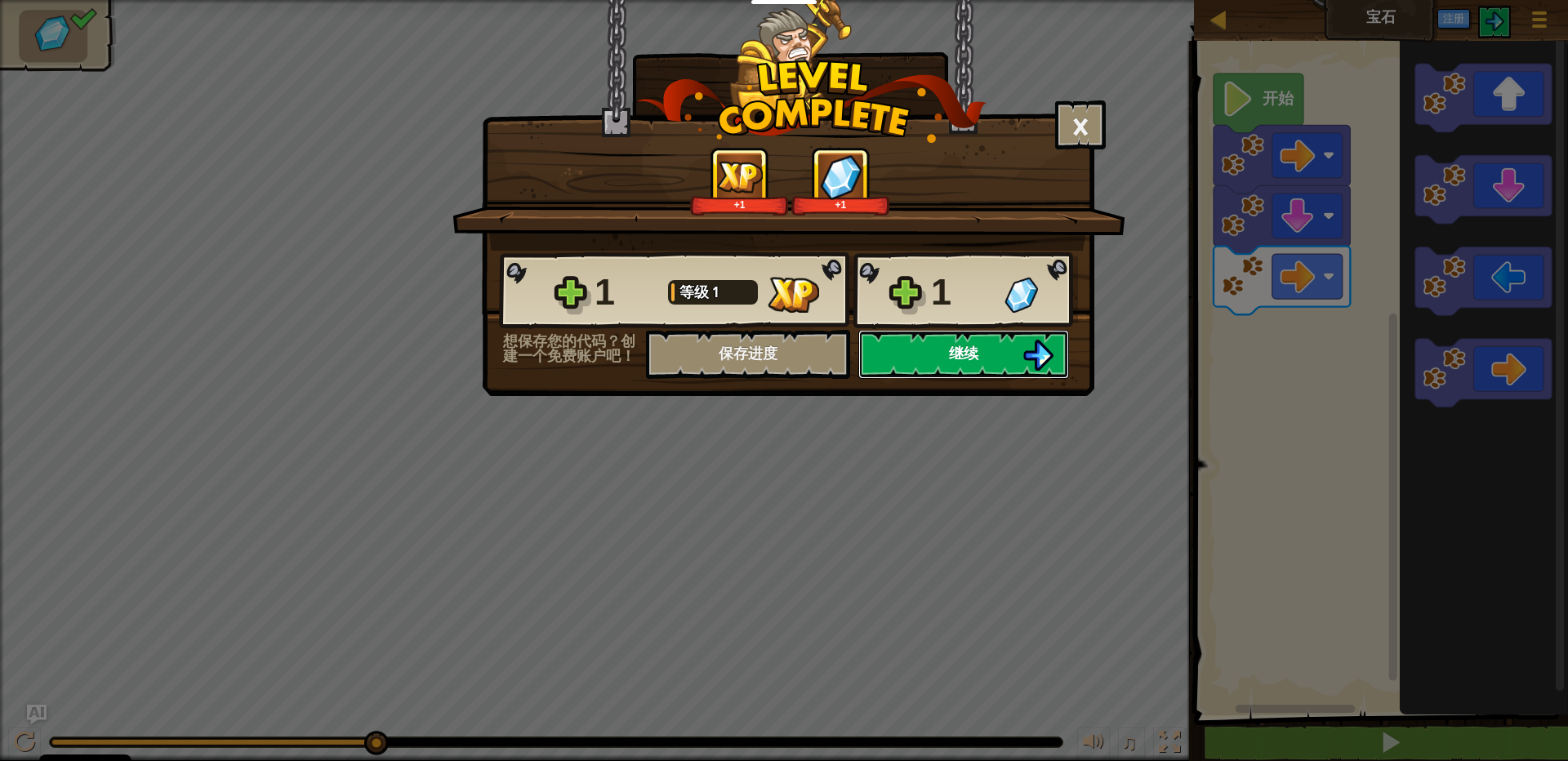
click at [1021, 348] on button "继续" at bounding box center [963, 353] width 211 height 49
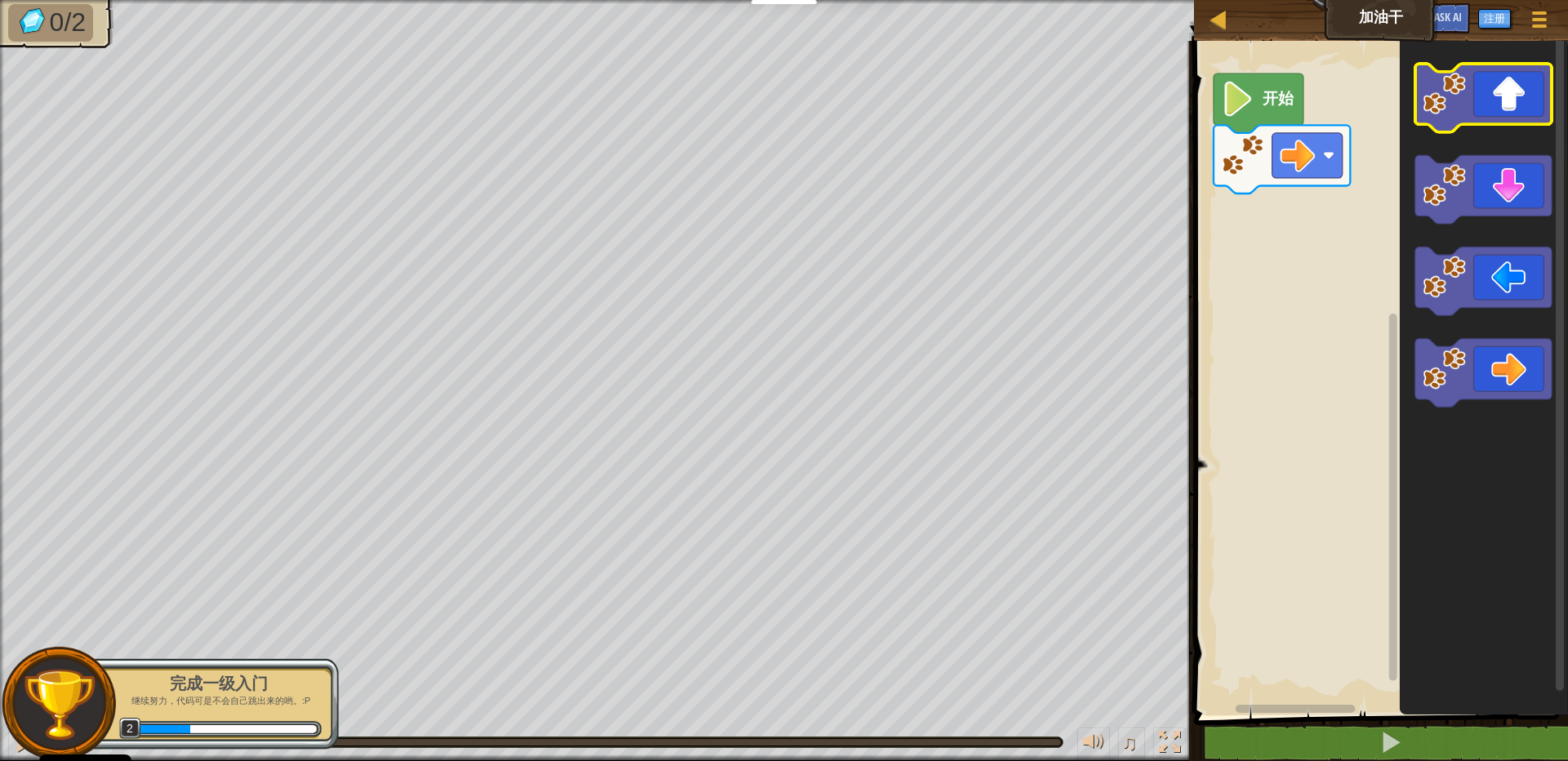
click at [1463, 104] on image "Blockly工作区" at bounding box center [1445, 93] width 43 height 43
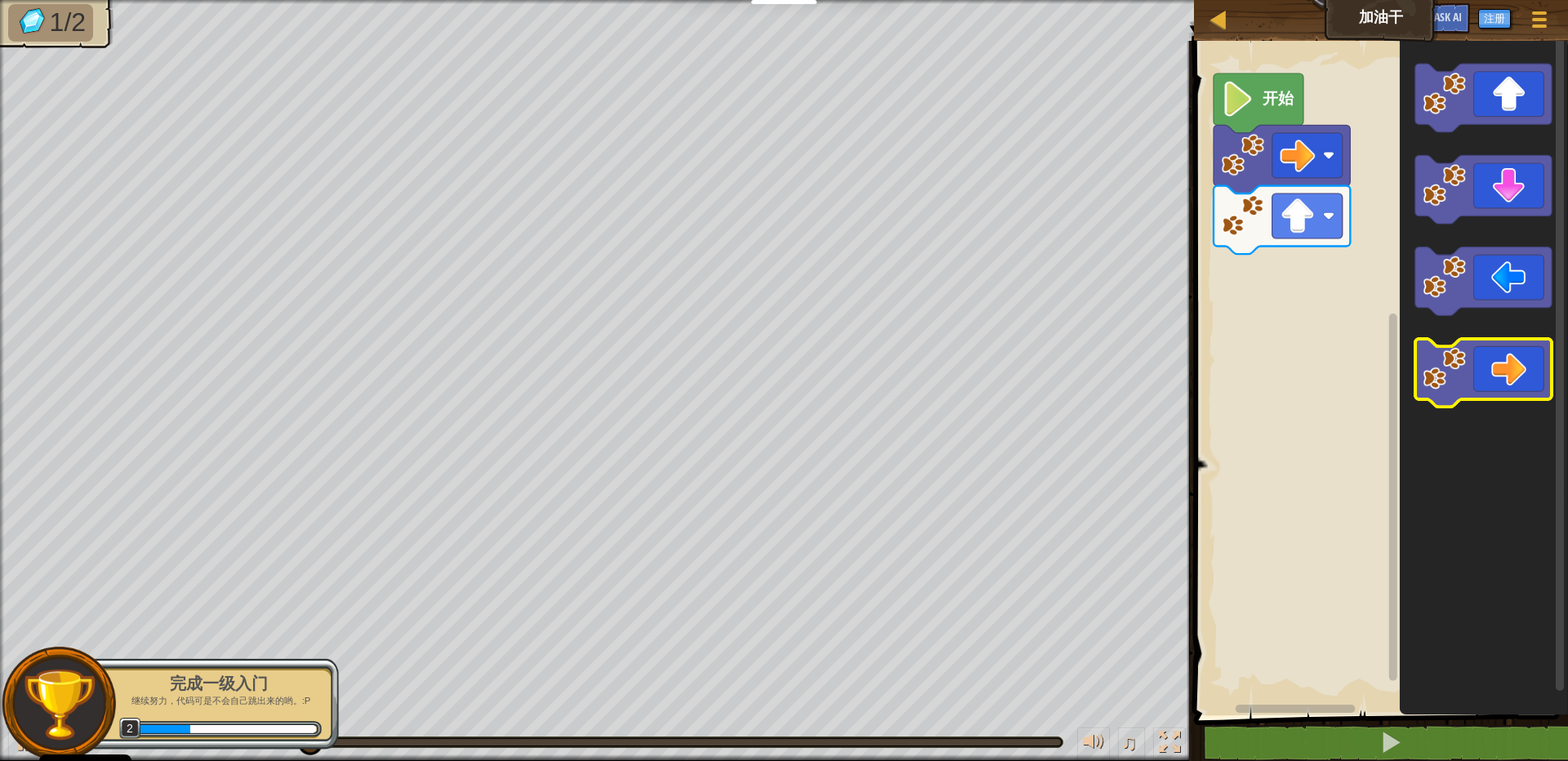
click at [1462, 377] on image "Blockly工作区" at bounding box center [1445, 369] width 43 height 43
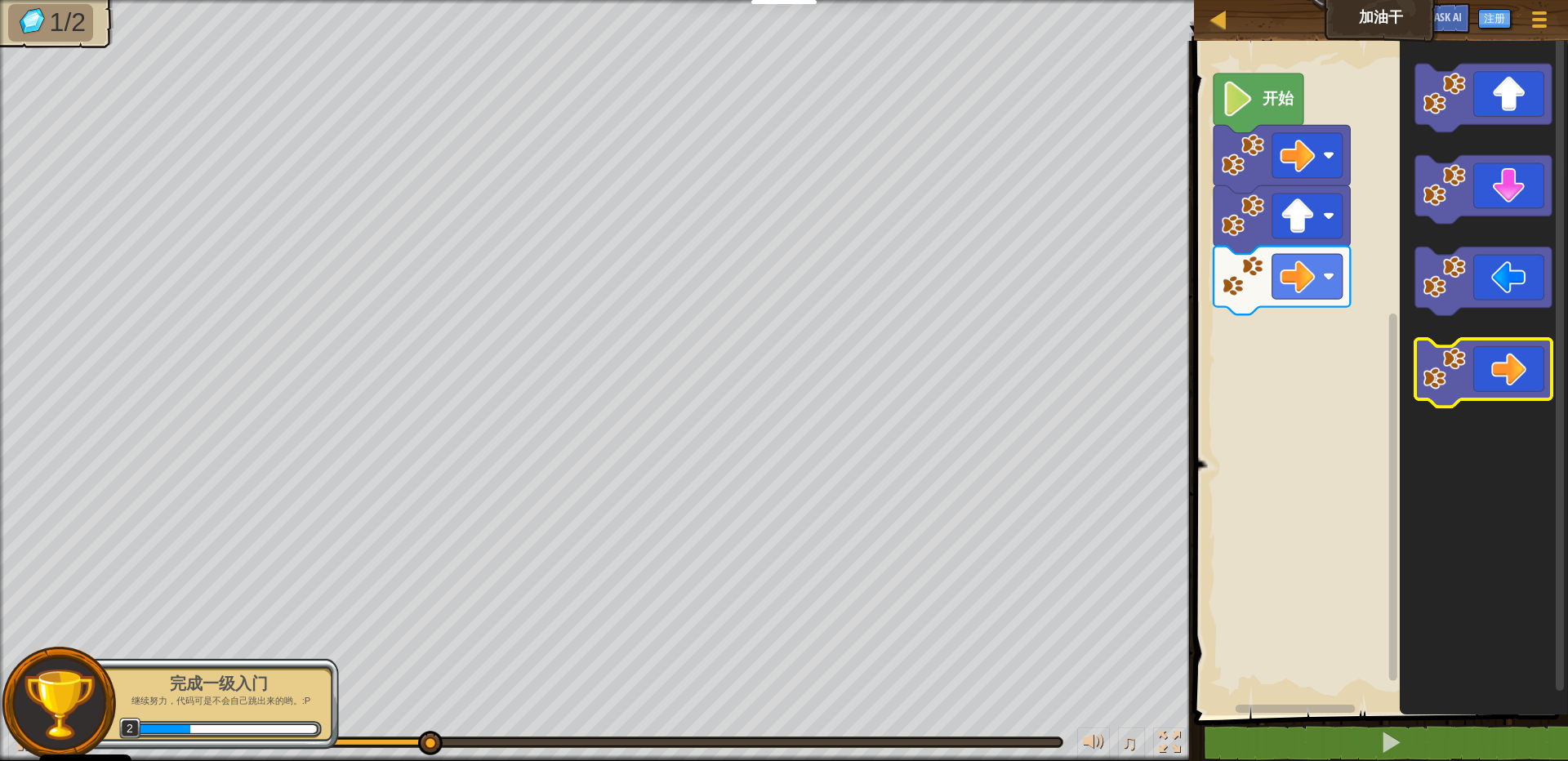
click at [1462, 377] on image "Blockly工作区" at bounding box center [1445, 369] width 43 height 43
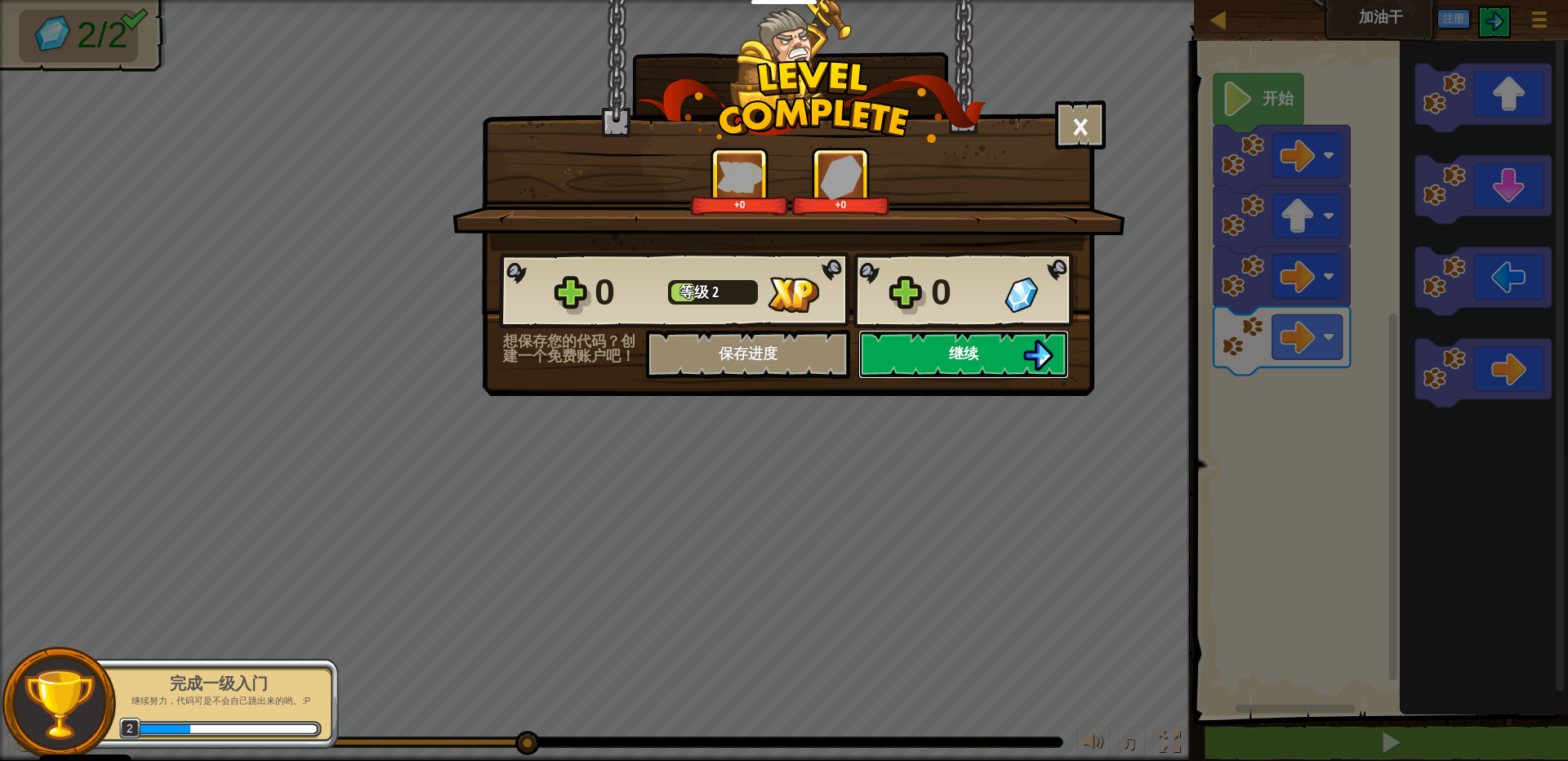
click at [940, 358] on button "继续" at bounding box center [963, 353] width 211 height 49
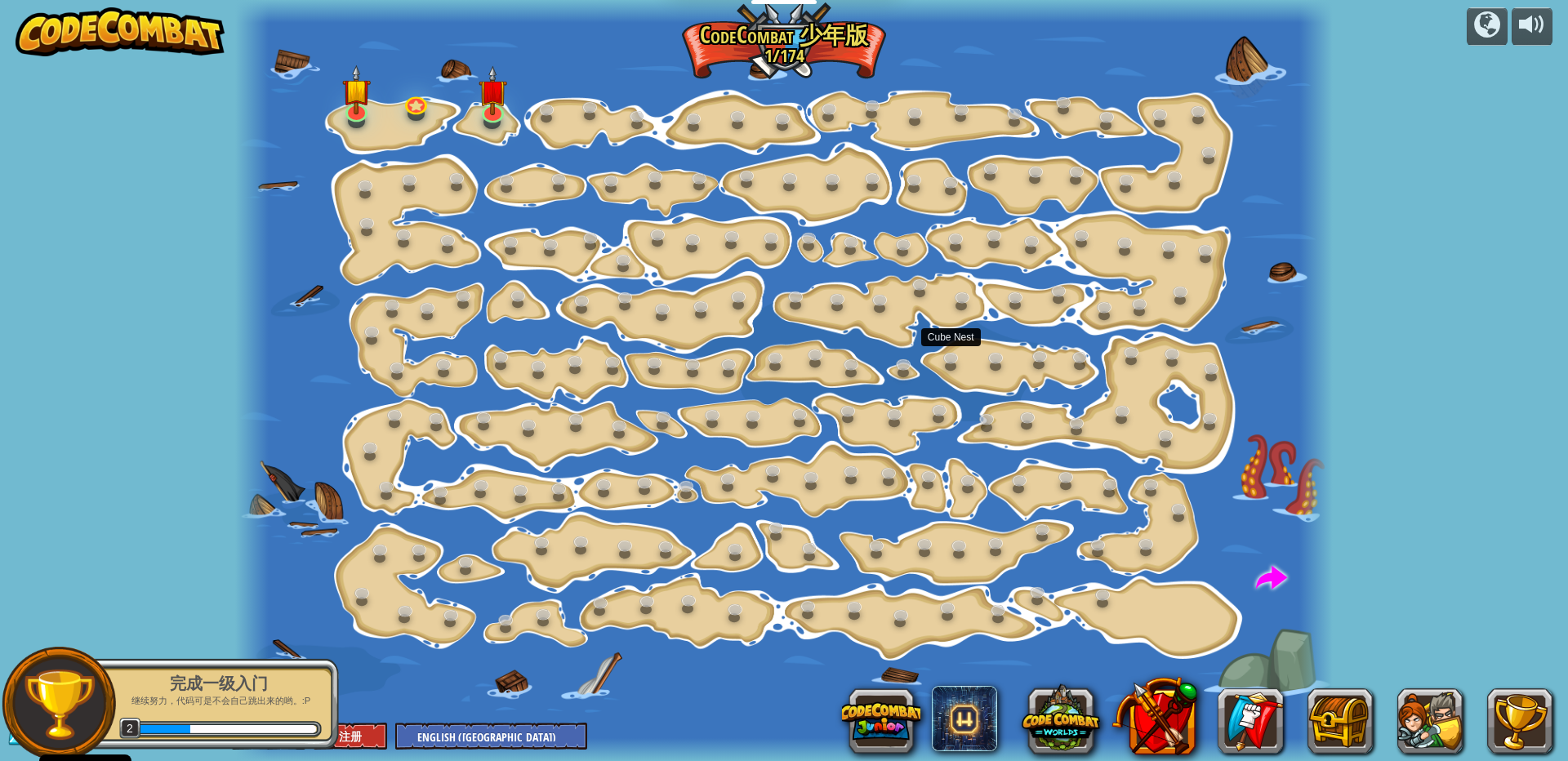
select select "zh-[PERSON_NAME]"
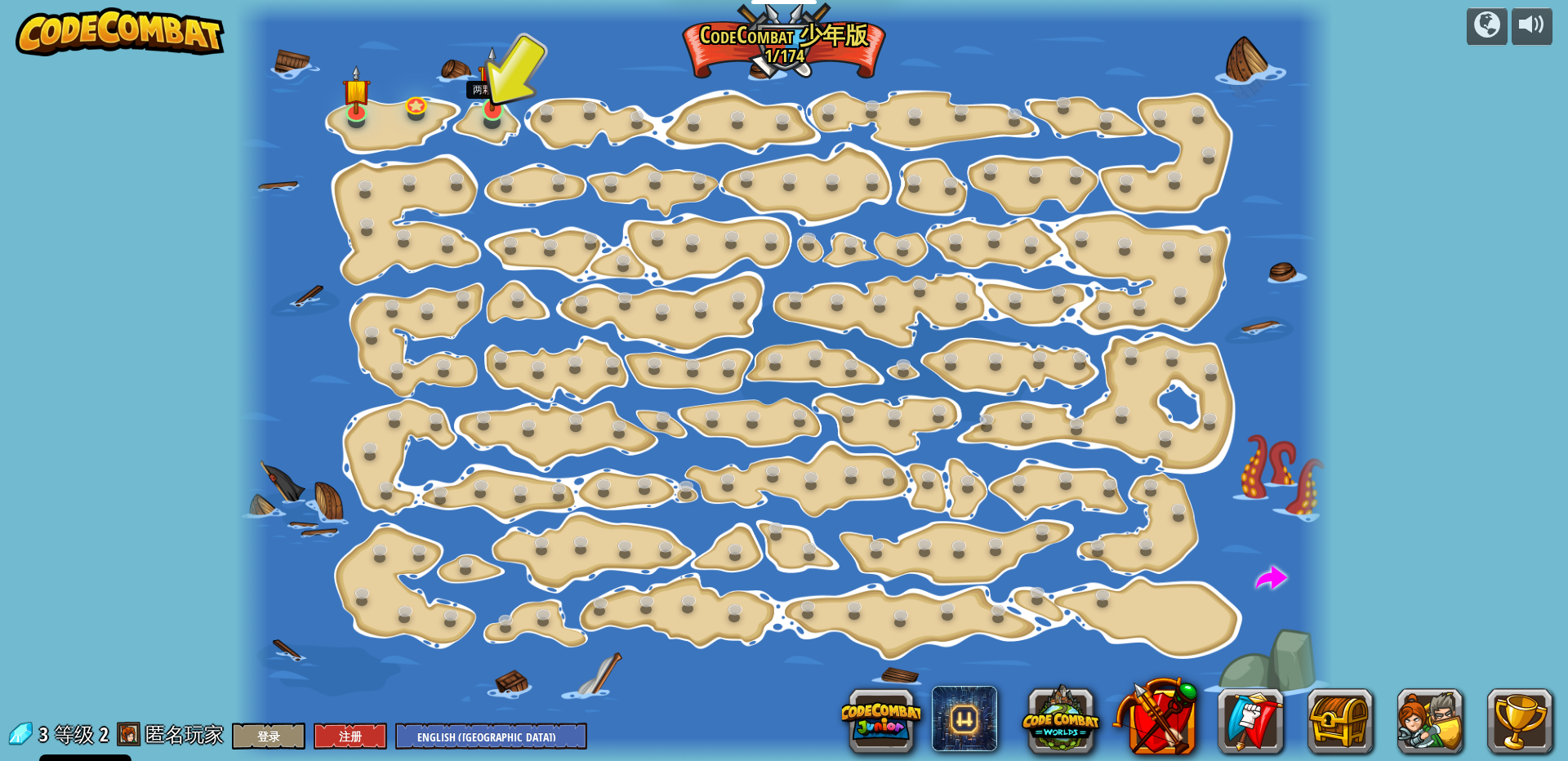
click at [488, 109] on img at bounding box center [492, 79] width 28 height 66
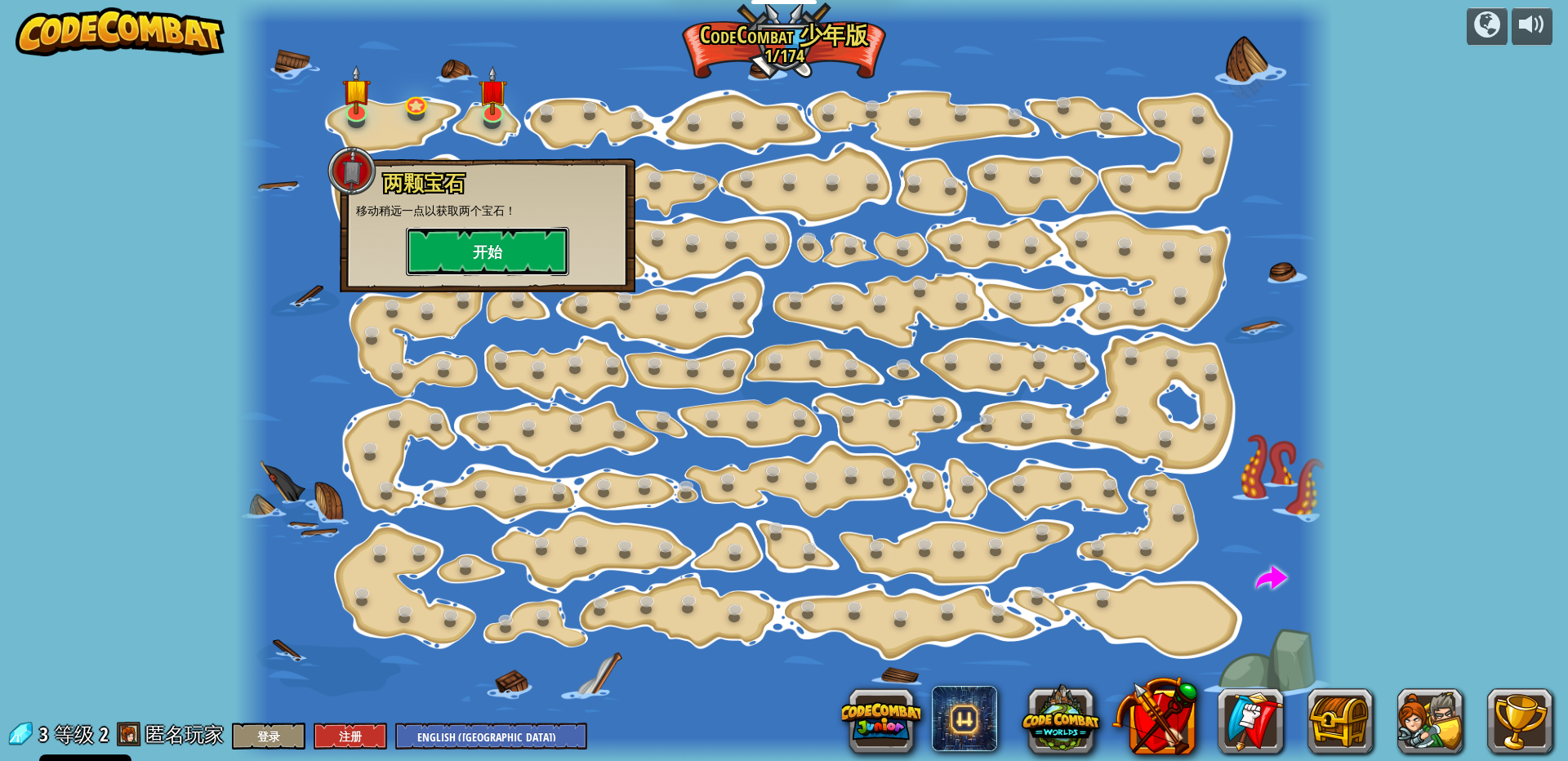
click at [503, 259] on button "开始" at bounding box center [488, 251] width 163 height 49
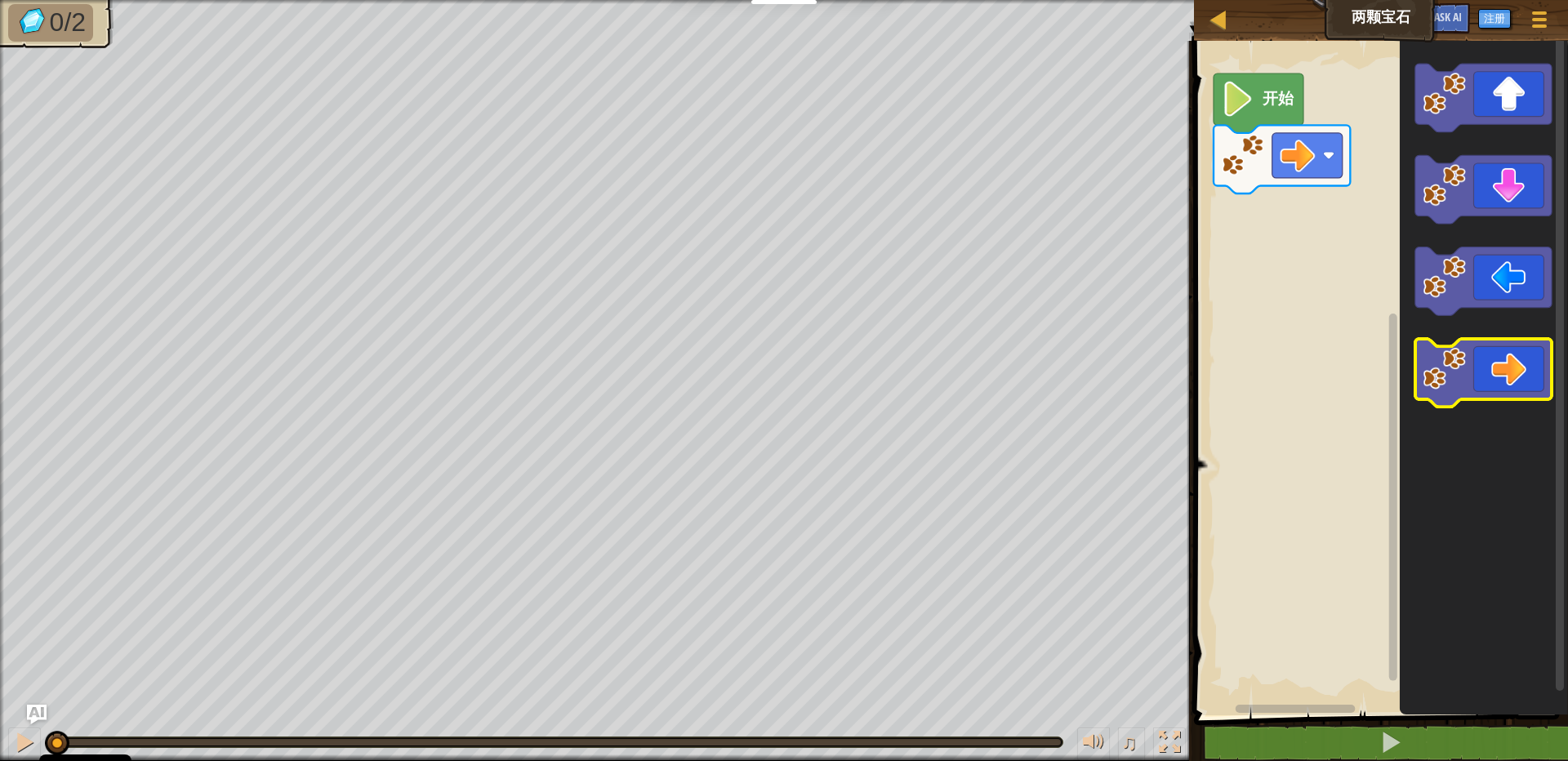
click at [1458, 360] on image "Blockly工作区" at bounding box center [1445, 369] width 43 height 43
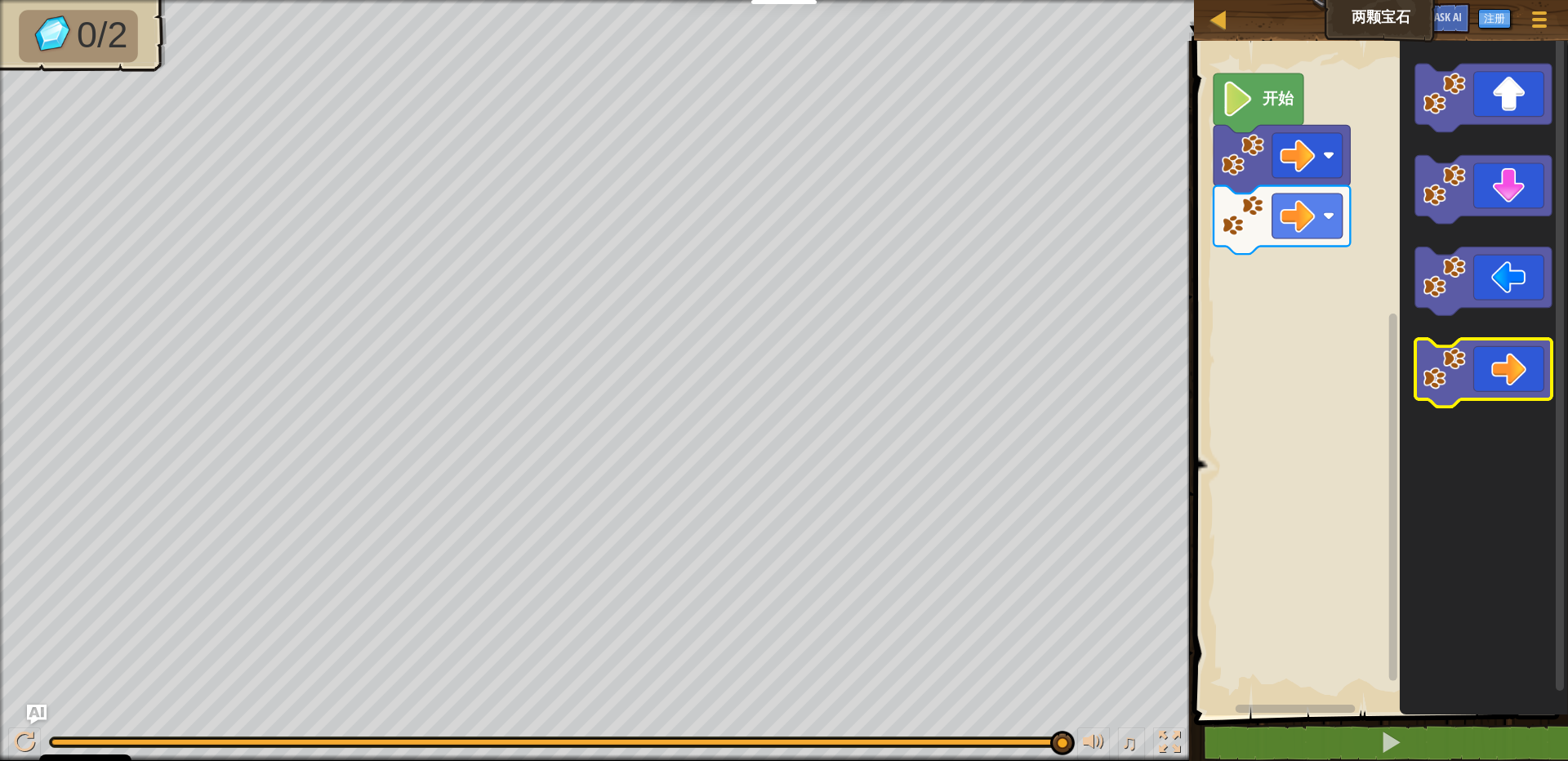
click at [1482, 384] on icon "Blockly工作区" at bounding box center [1484, 372] width 137 height 68
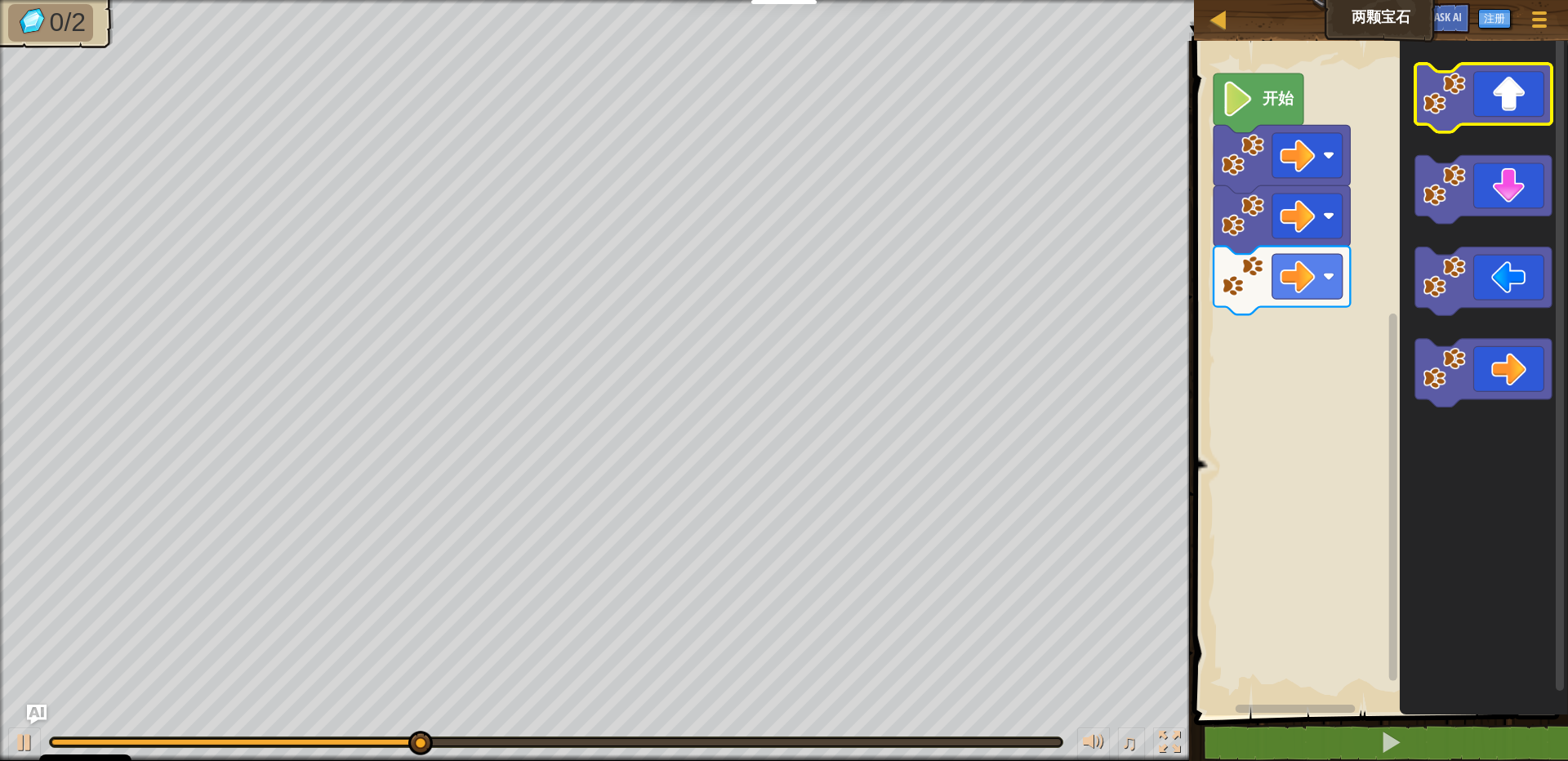
click at [1467, 124] on icon "Blockly工作区" at bounding box center [1484, 97] width 137 height 68
click at [1450, 117] on icon "Blockly工作区" at bounding box center [1484, 97] width 137 height 68
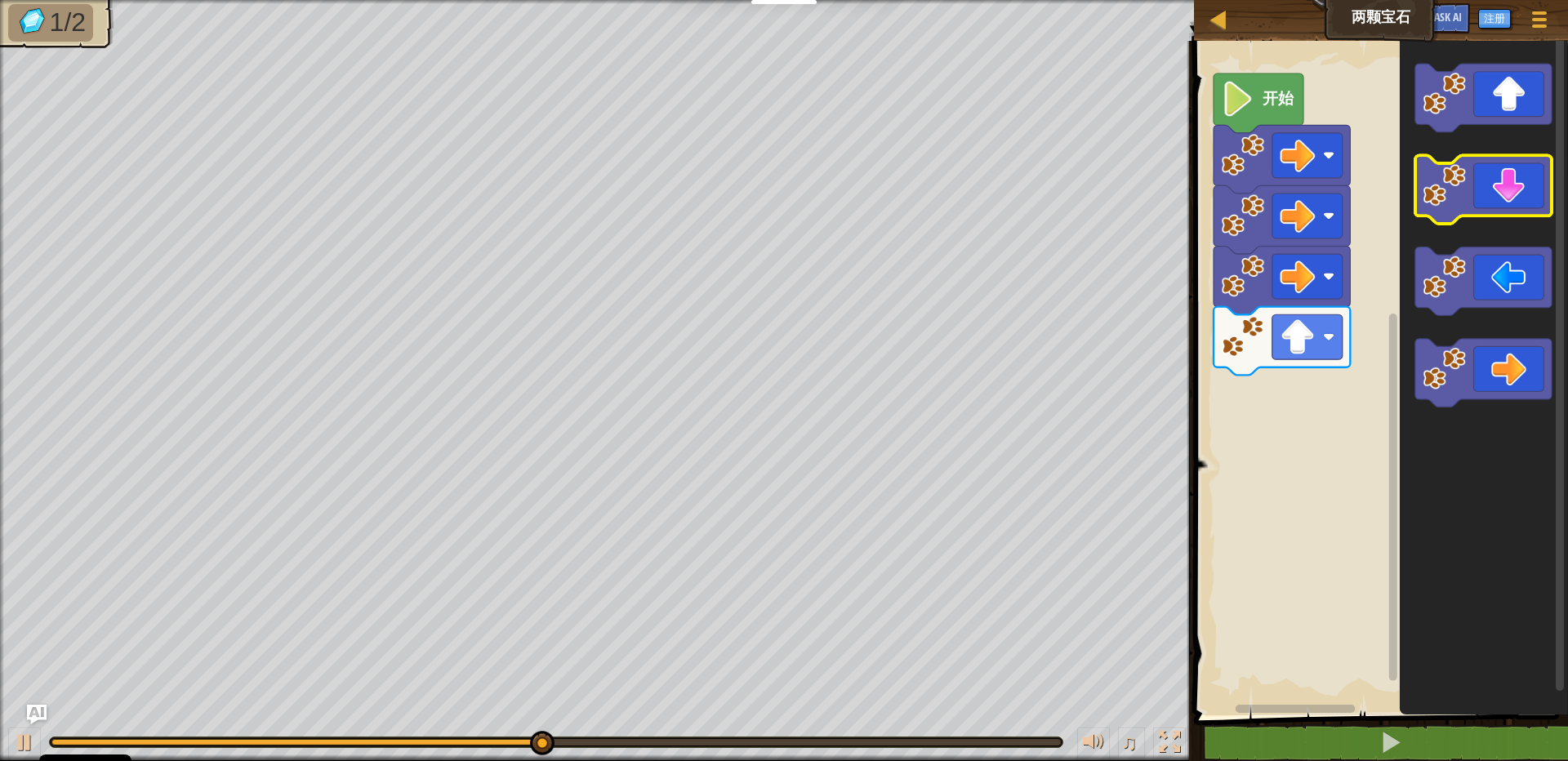
click at [1453, 208] on icon "Blockly工作区" at bounding box center [1484, 190] width 137 height 68
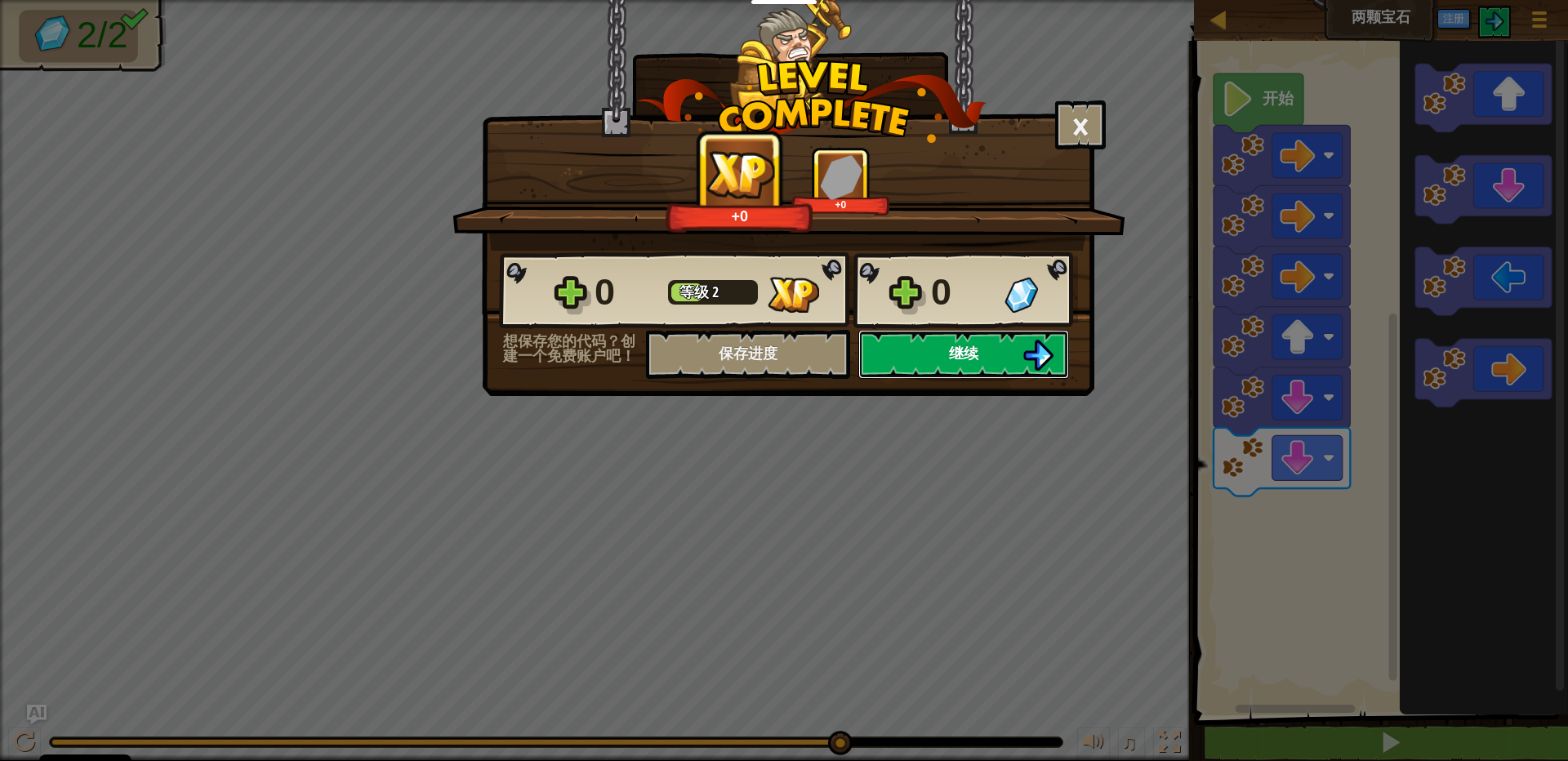
click at [1026, 345] on img at bounding box center [1038, 354] width 31 height 31
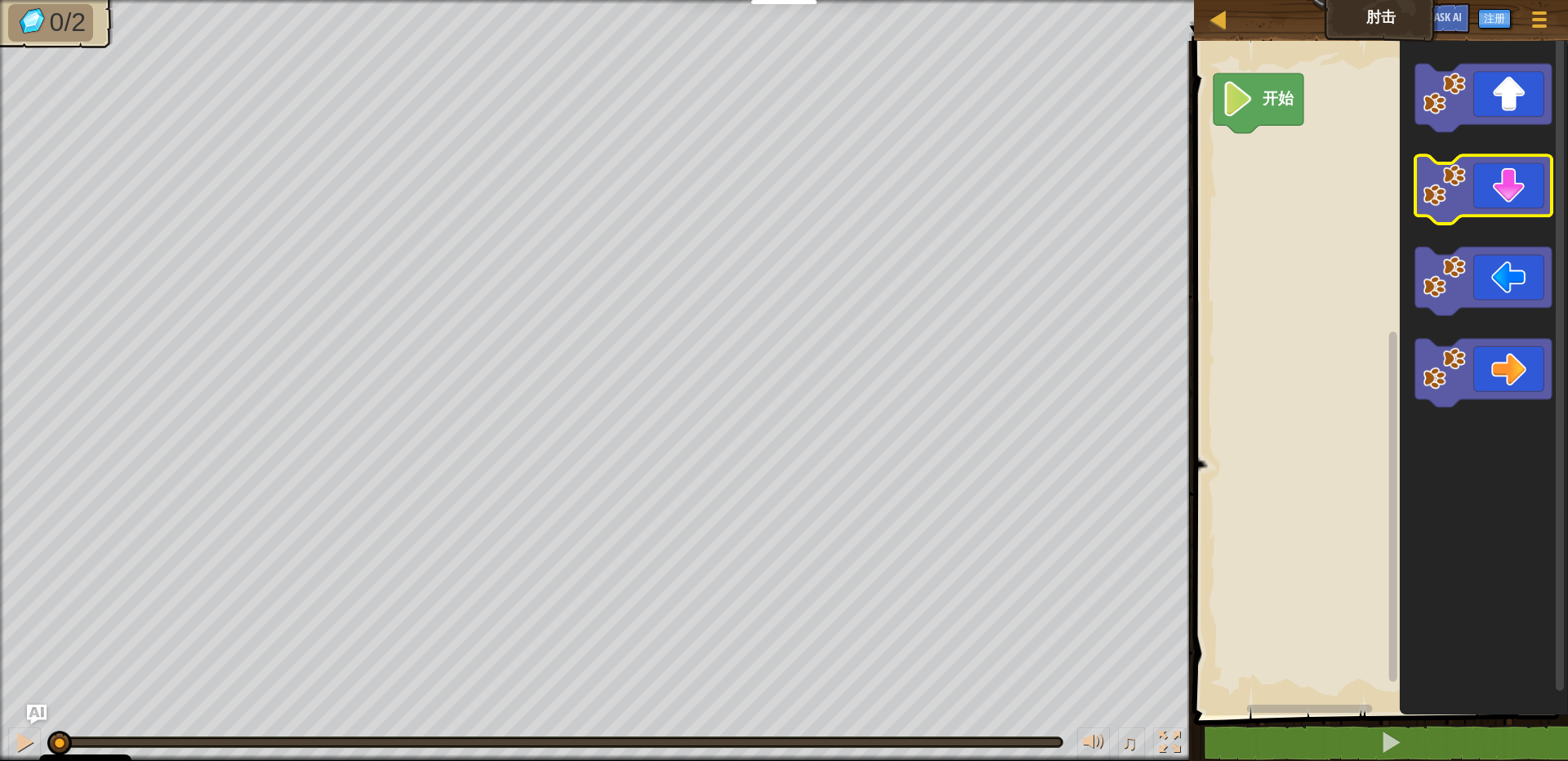
click at [1430, 192] on image "Blockly工作区" at bounding box center [1445, 185] width 43 height 43
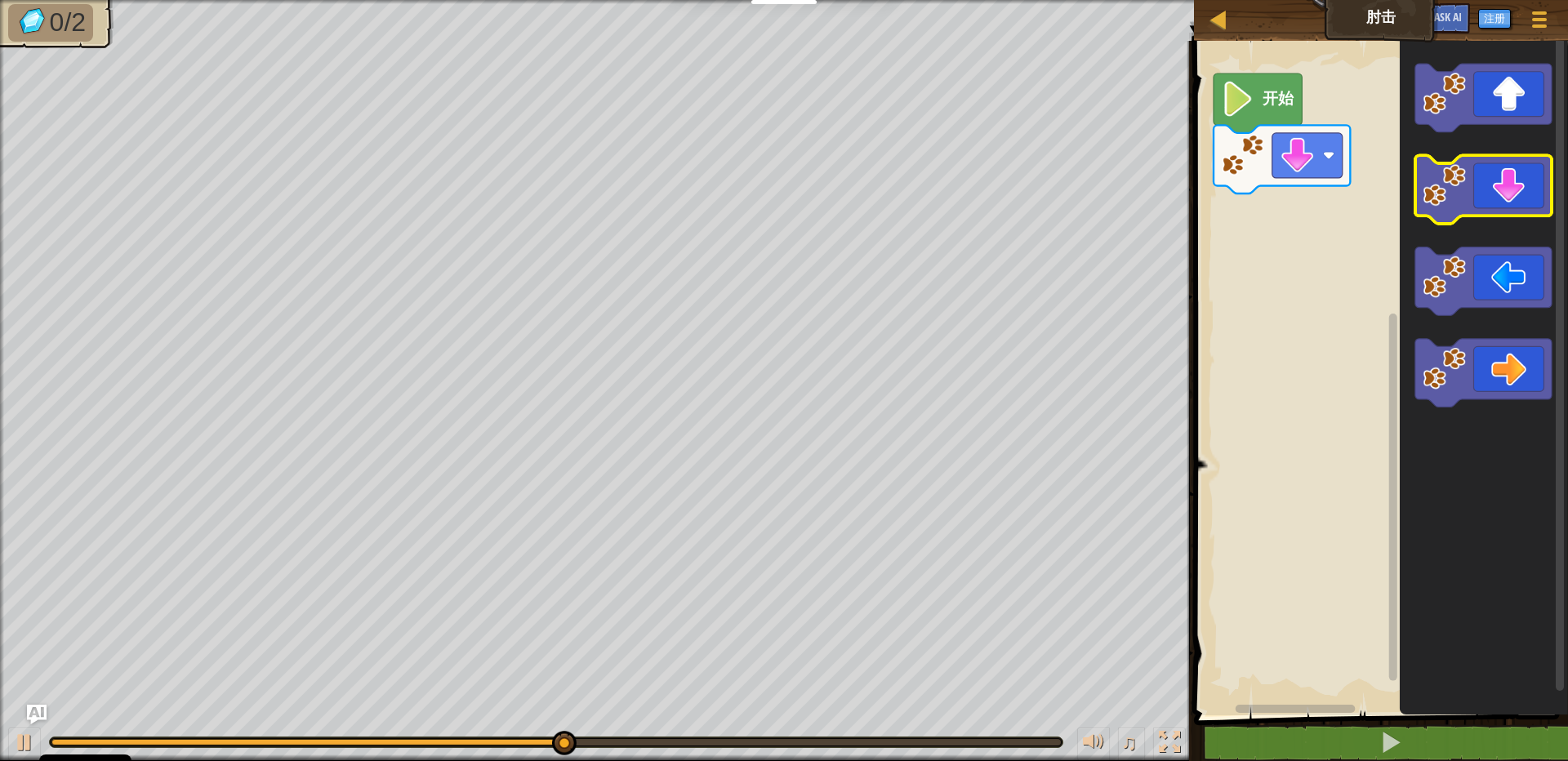
click at [1459, 210] on icon "Blockly工作区" at bounding box center [1484, 190] width 137 height 68
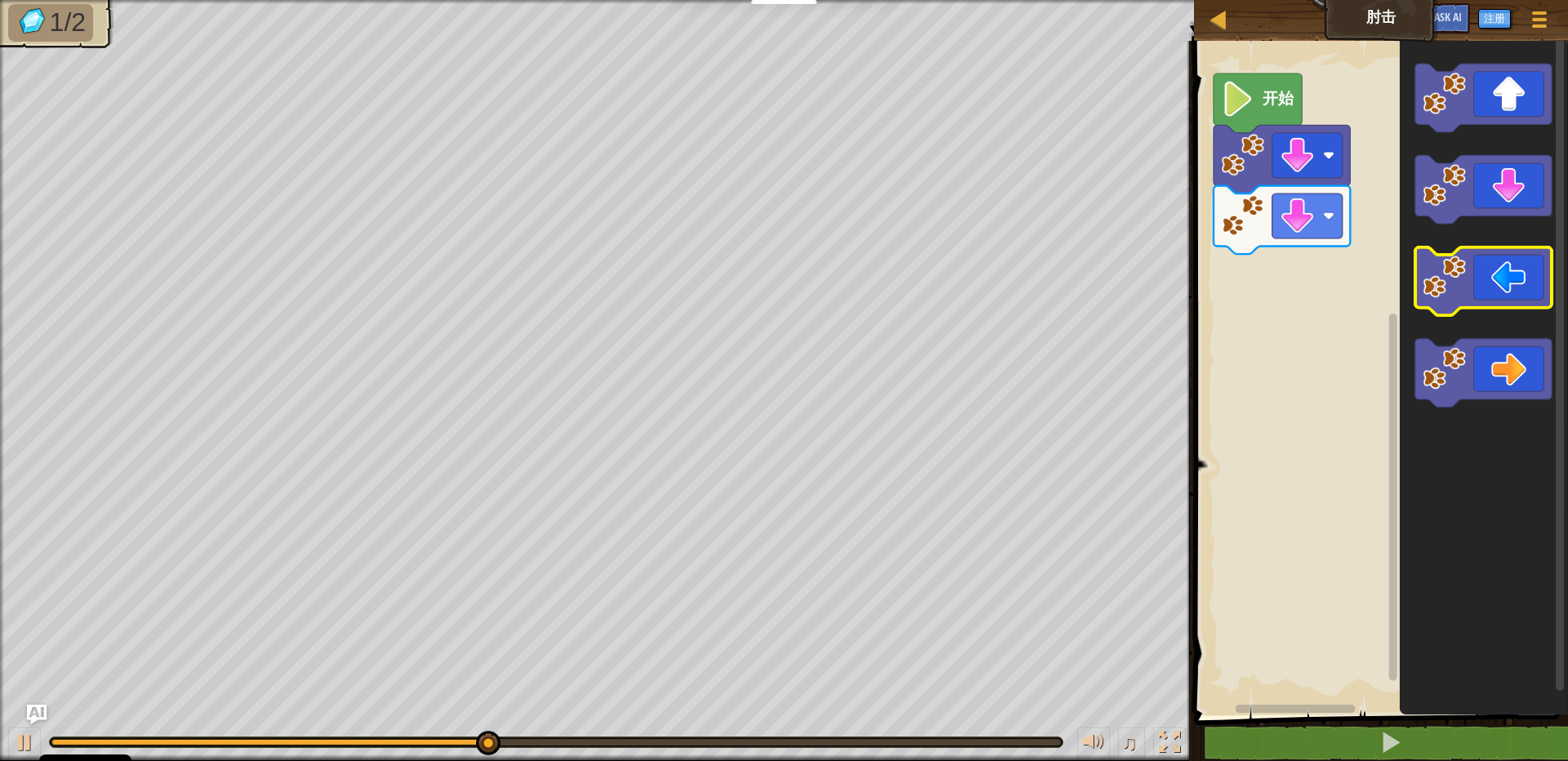
click at [1452, 299] on icon "Blockly工作区" at bounding box center [1484, 281] width 137 height 68
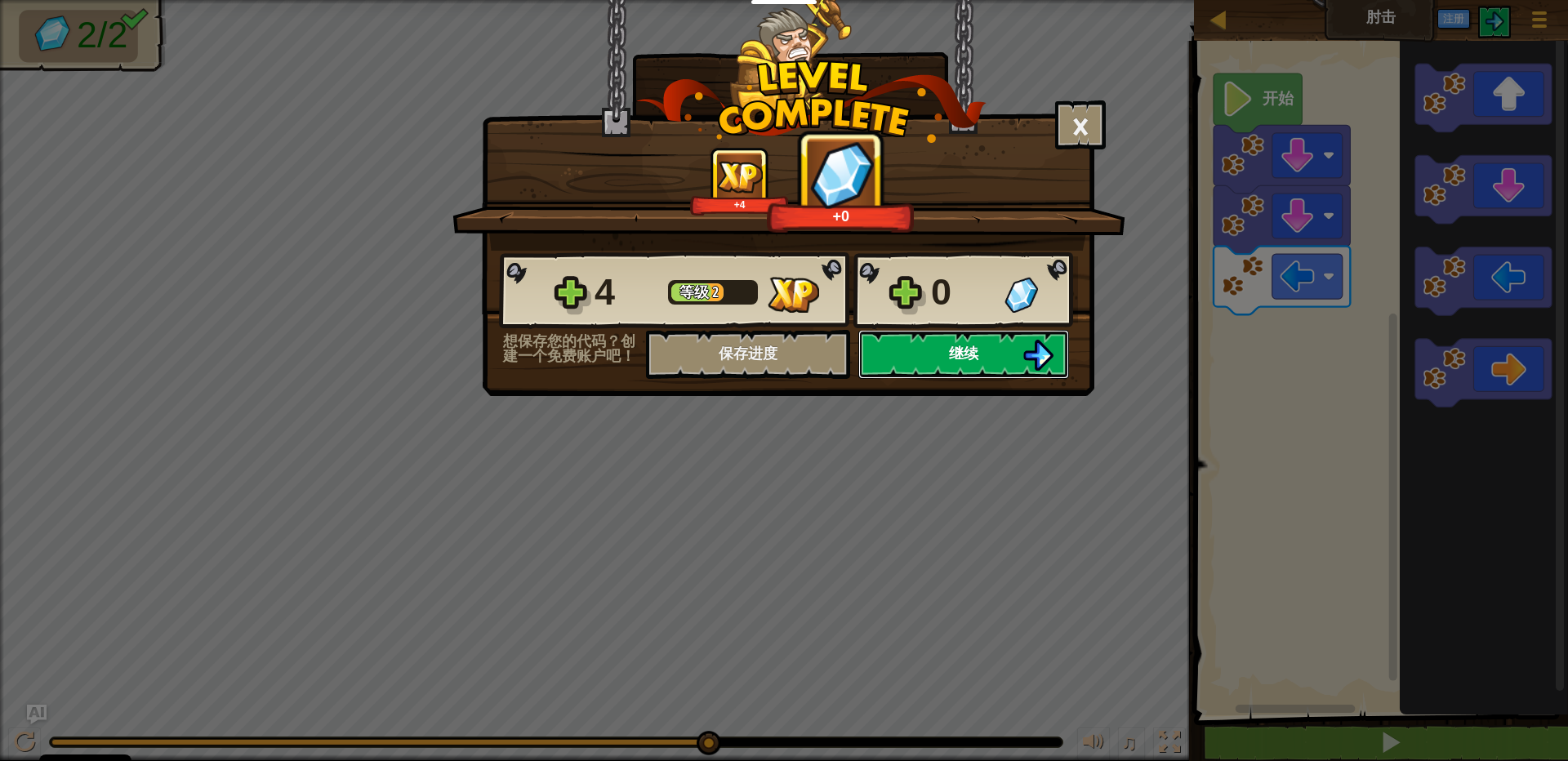
click at [917, 360] on button "继续" at bounding box center [963, 353] width 211 height 49
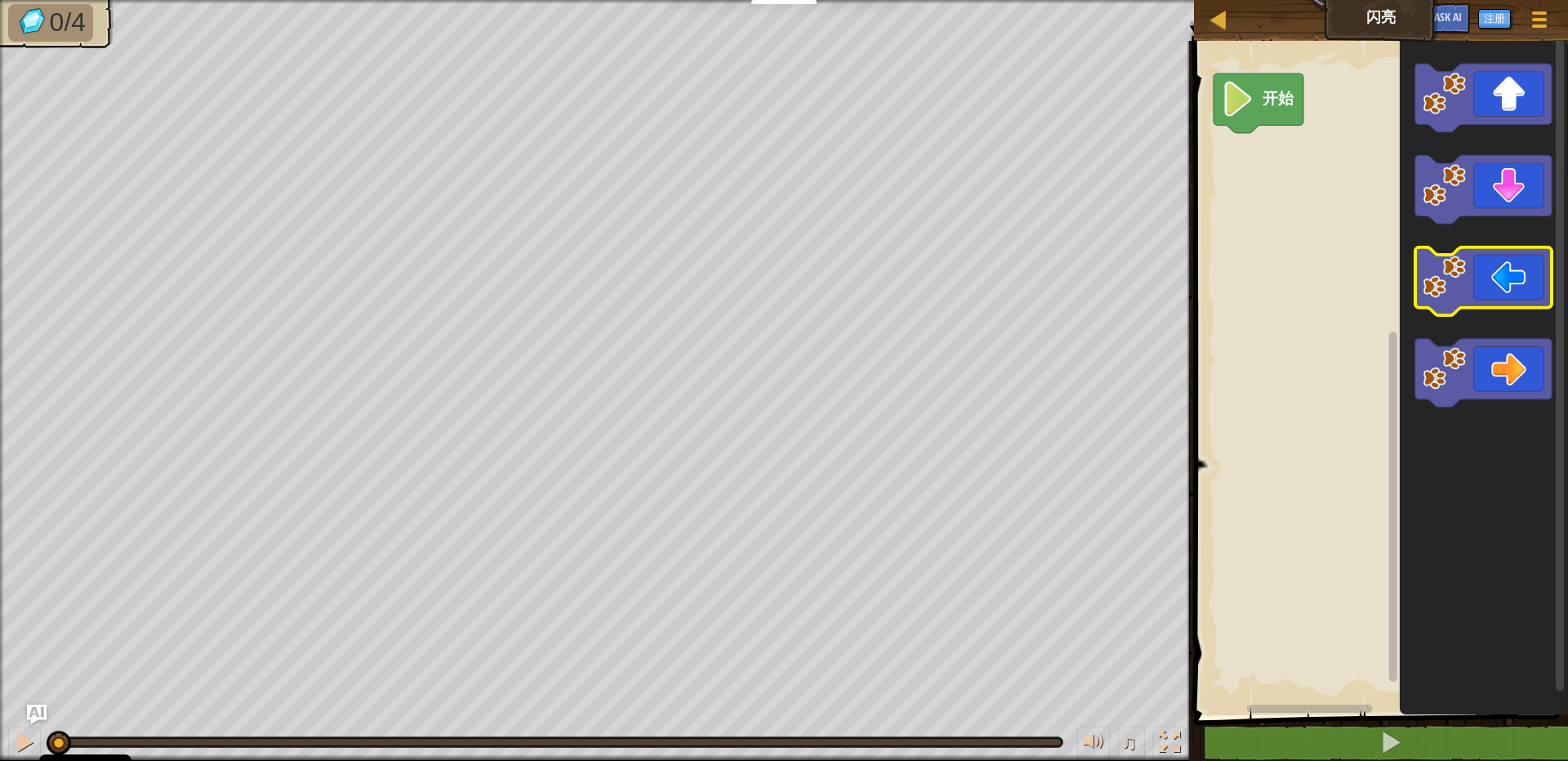
click at [1435, 281] on image "Blockly工作区" at bounding box center [1445, 276] width 43 height 43
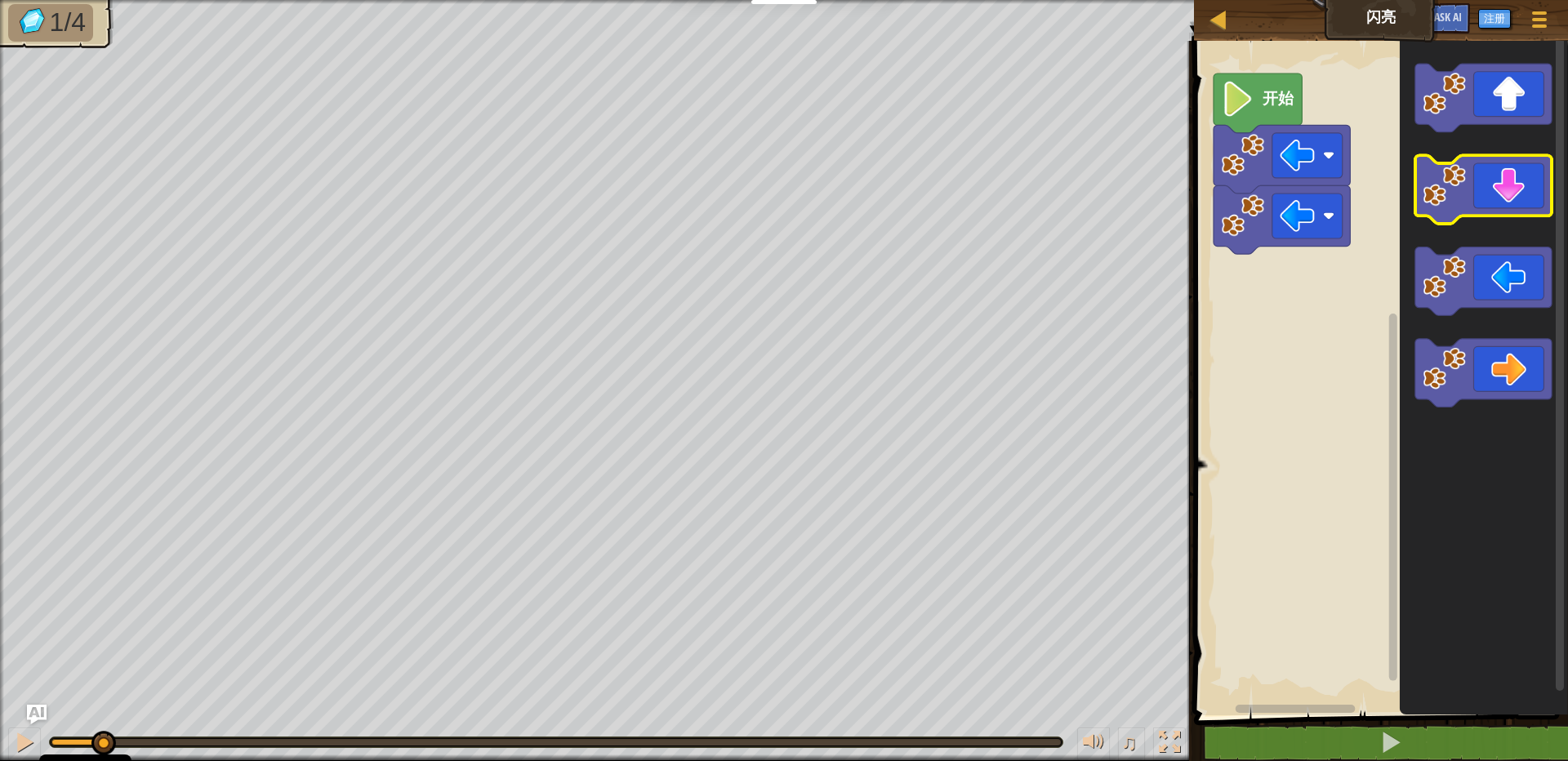
click at [1439, 192] on image "Blockly工作区" at bounding box center [1445, 185] width 43 height 43
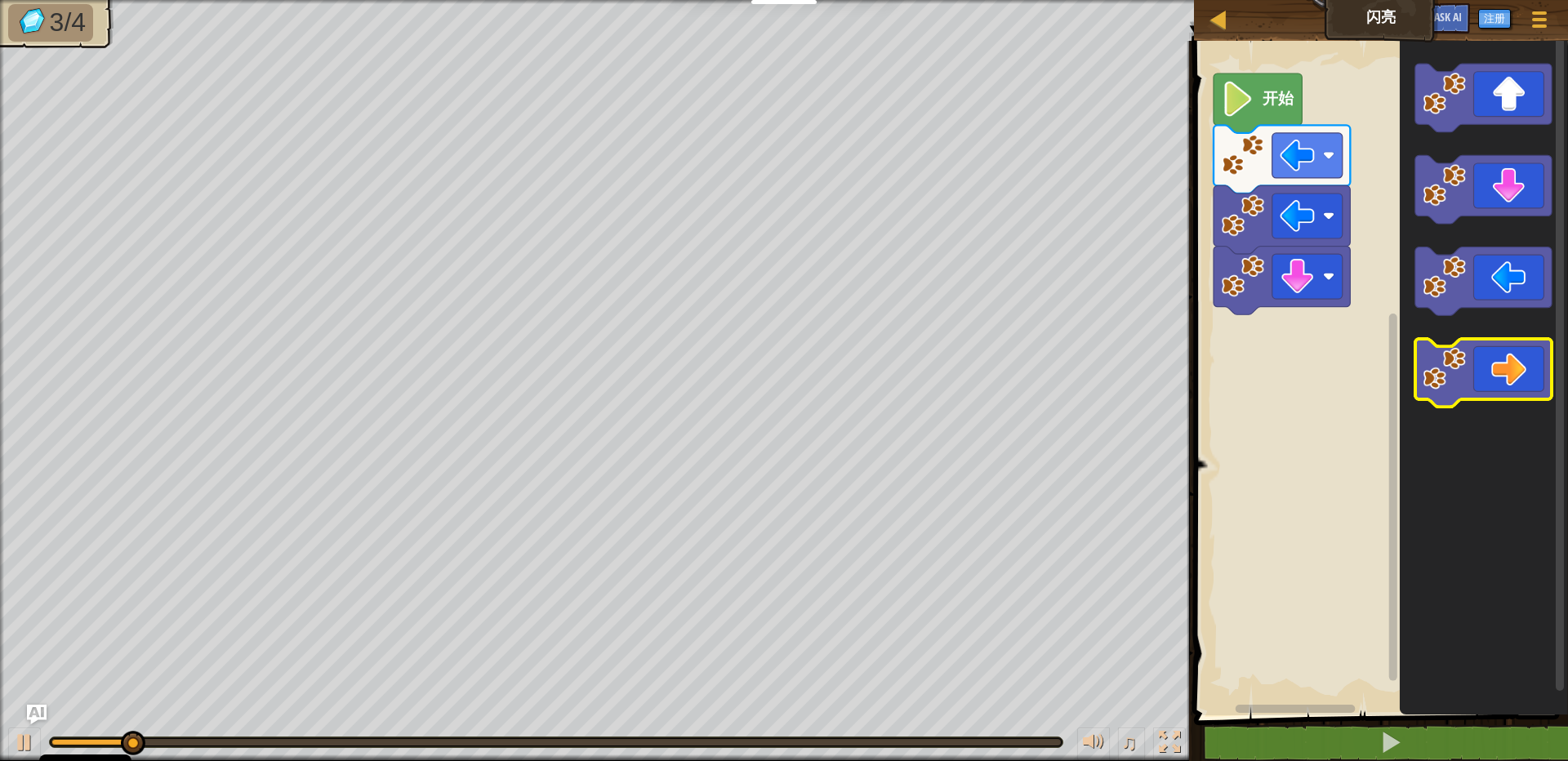
click at [1471, 364] on icon "Blockly工作区" at bounding box center [1484, 372] width 137 height 68
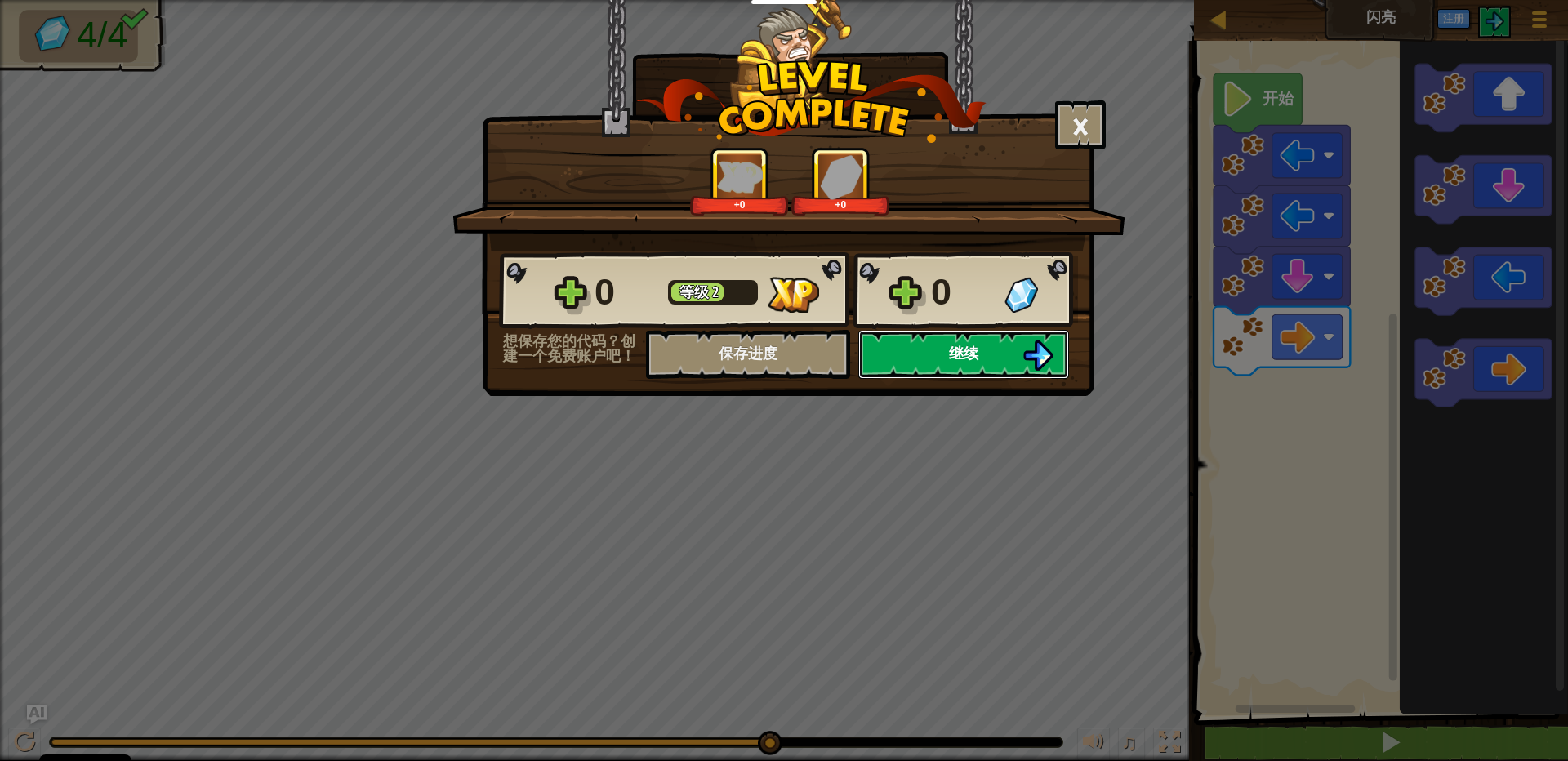
click at [983, 357] on button "继续" at bounding box center [963, 353] width 211 height 49
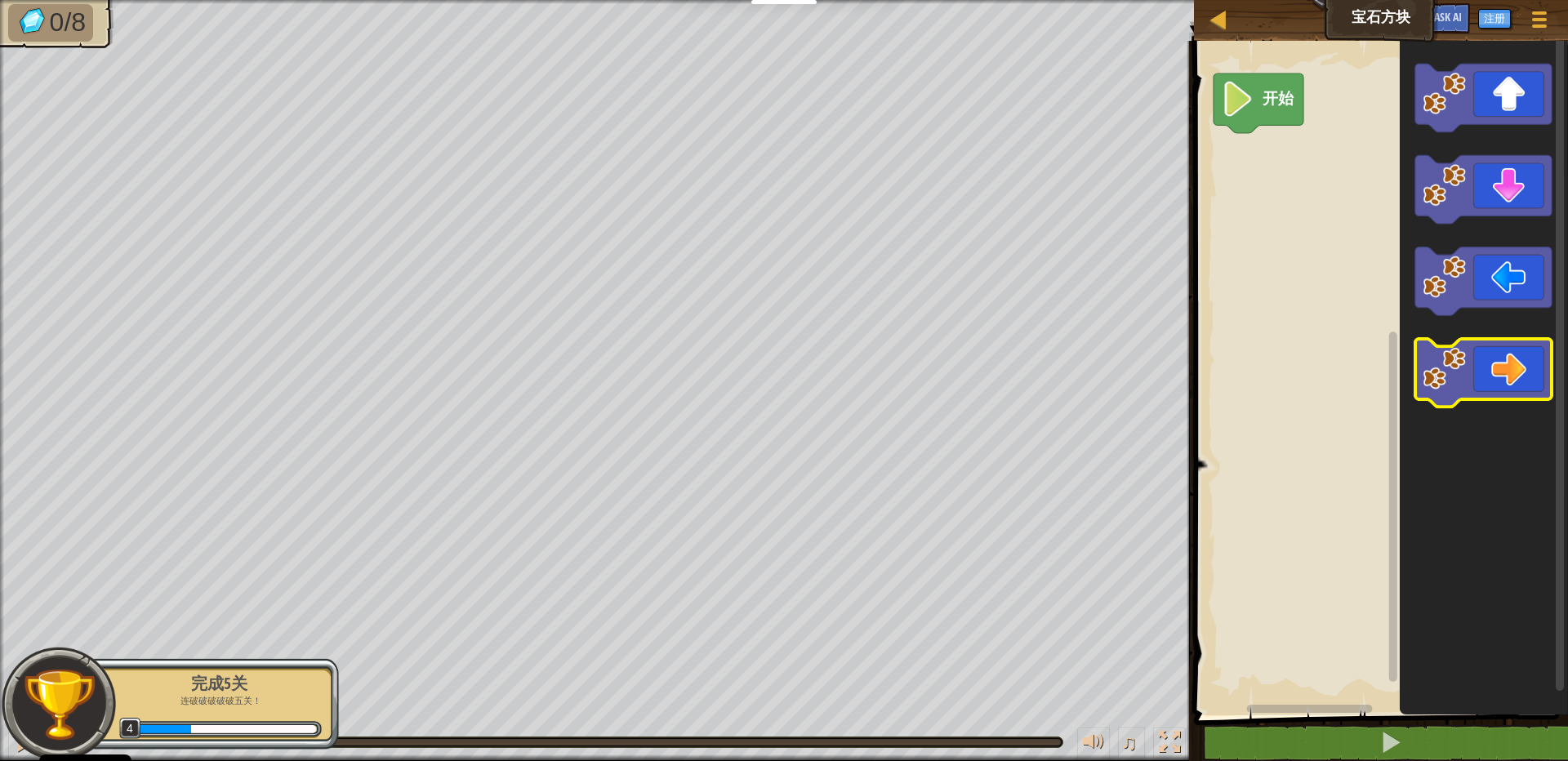
click at [1470, 366] on icon "Blockly工作区" at bounding box center [1484, 372] width 137 height 68
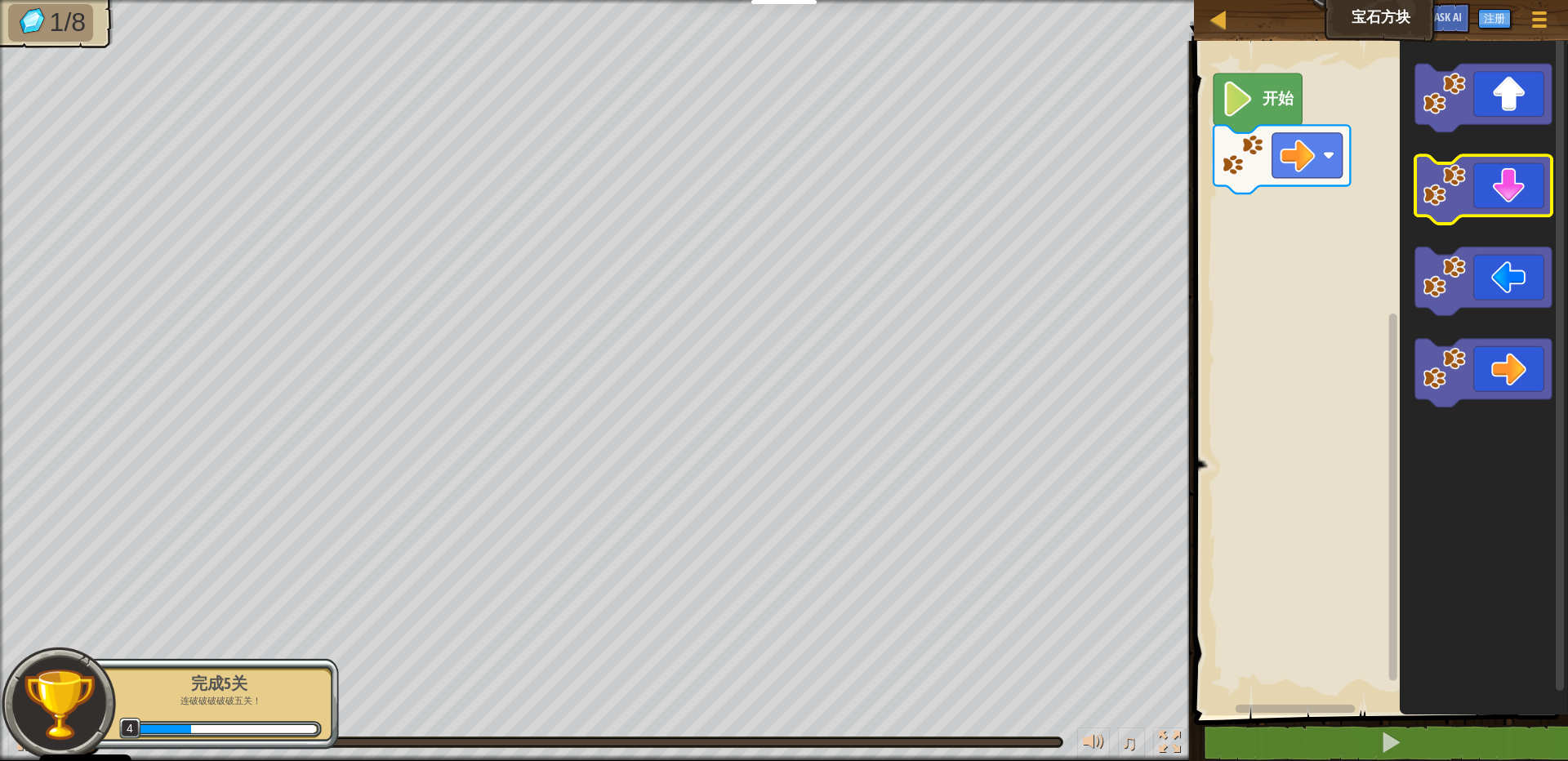
click at [1461, 187] on image "Blockly工作区" at bounding box center [1445, 185] width 43 height 43
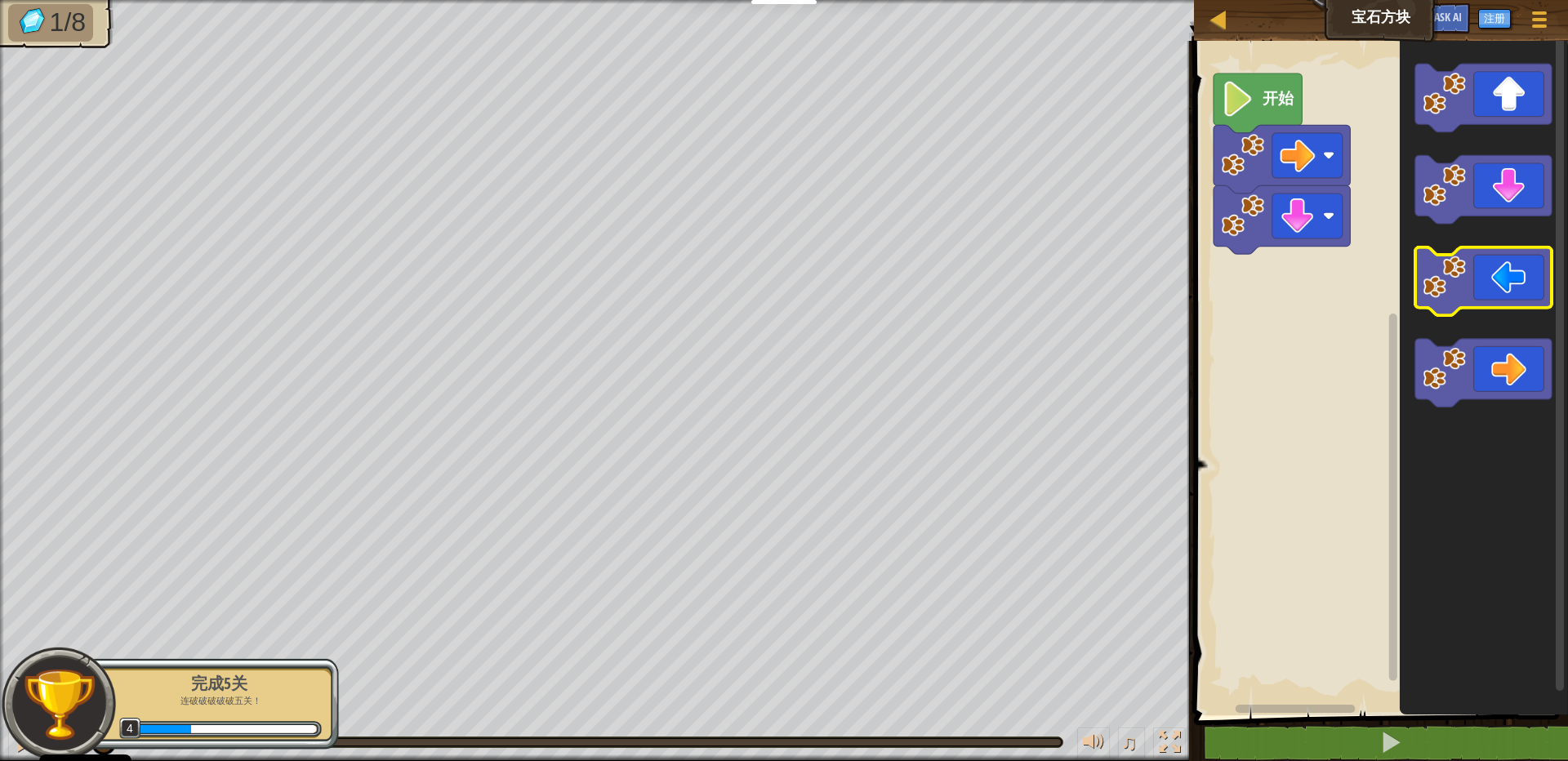
click at [1455, 312] on icon "Blockly工作区" at bounding box center [1484, 281] width 137 height 68
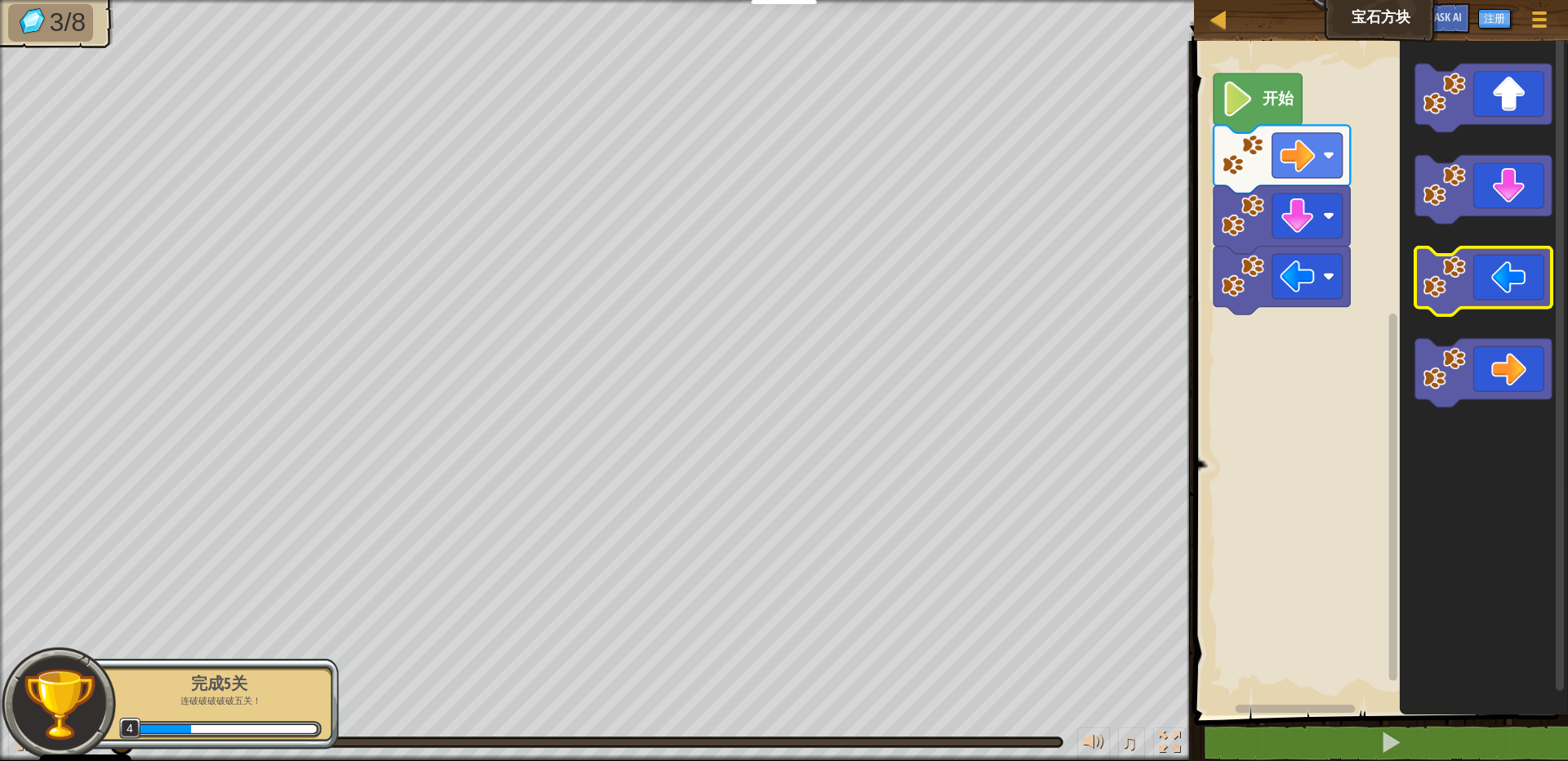
click at [1455, 312] on icon "Blockly工作区" at bounding box center [1484, 281] width 137 height 68
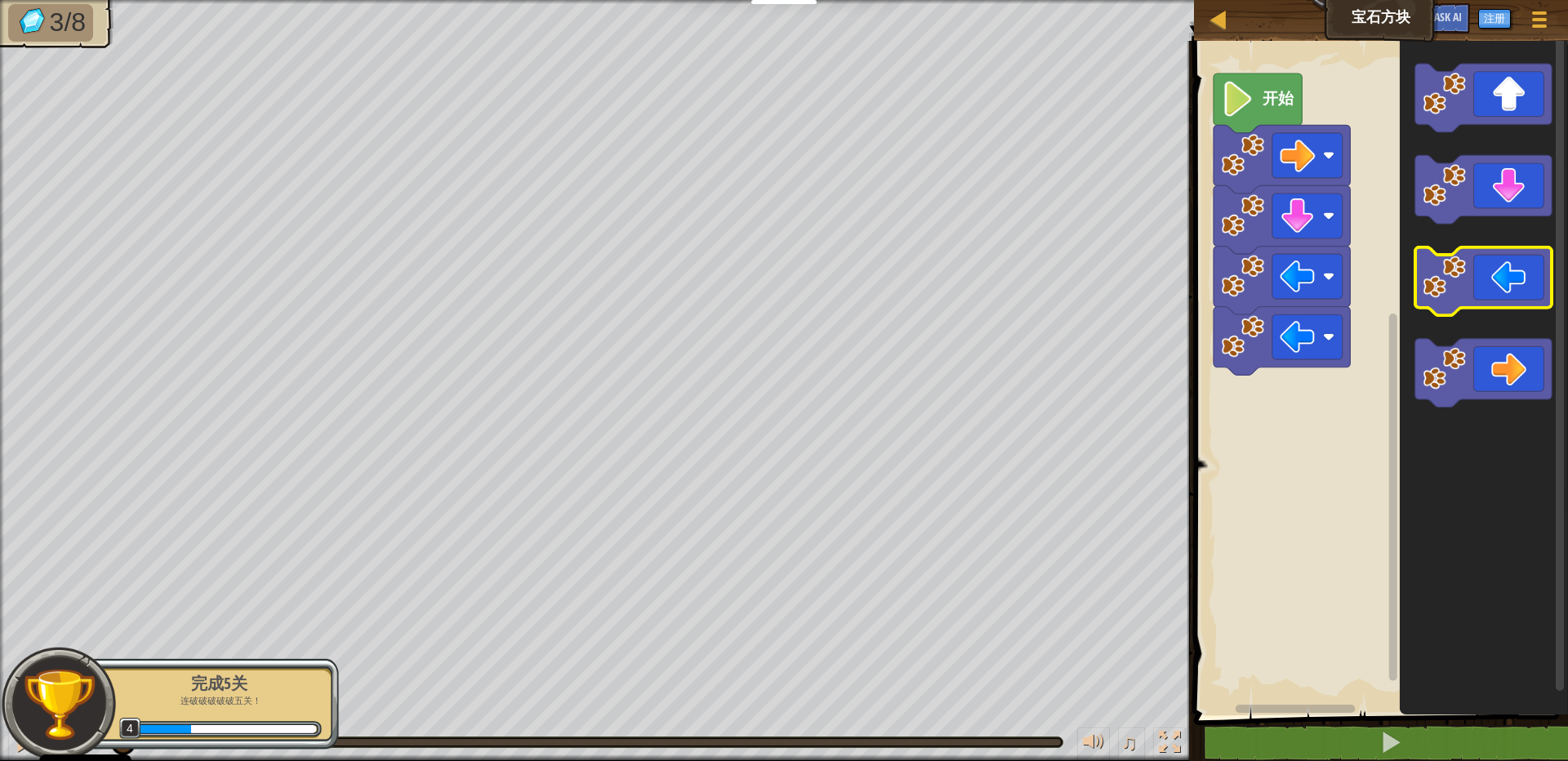
click at [1455, 312] on icon "Blockly工作区" at bounding box center [1484, 281] width 137 height 68
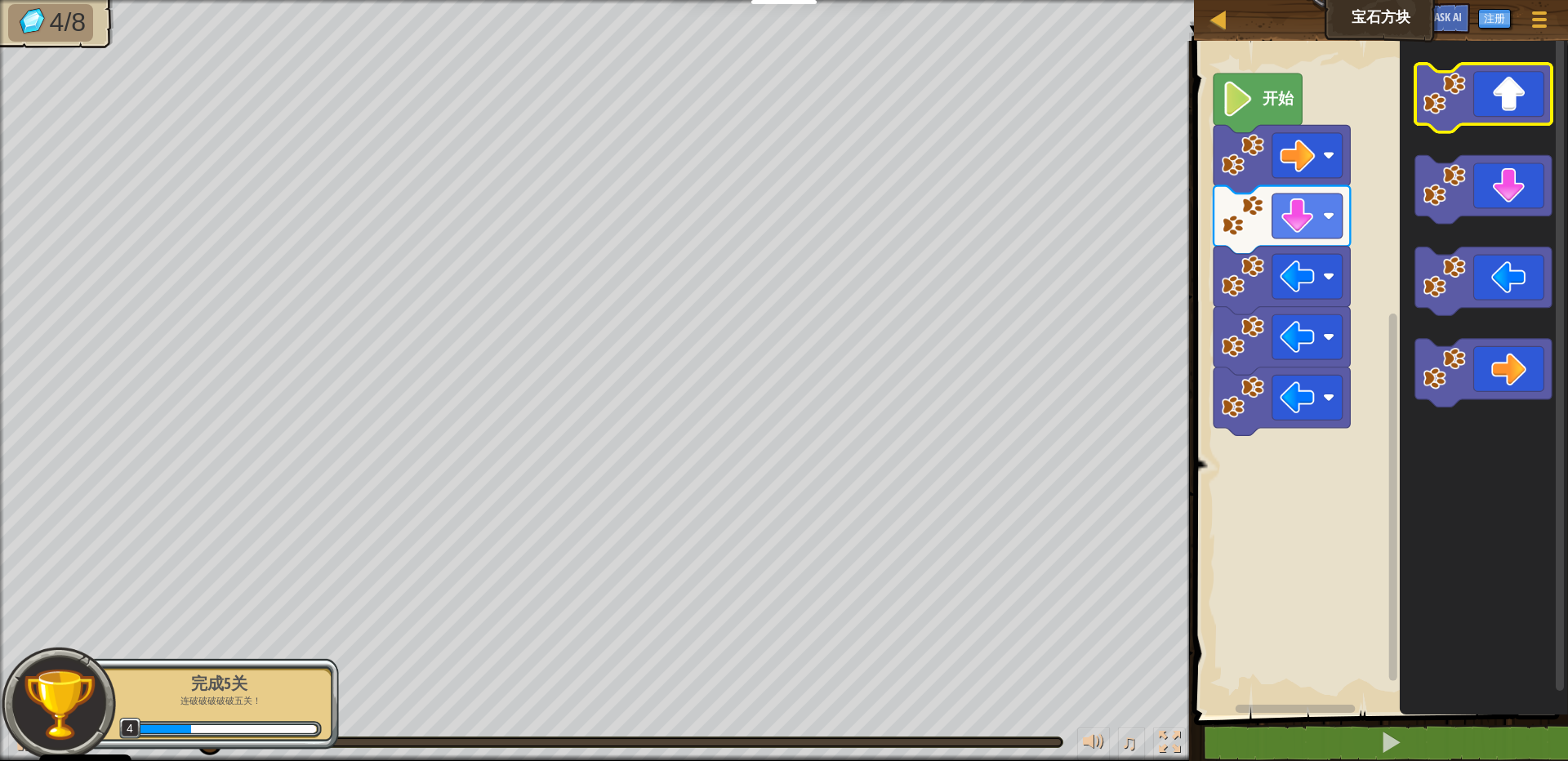
click at [1461, 95] on image "Blockly工作区" at bounding box center [1445, 93] width 43 height 43
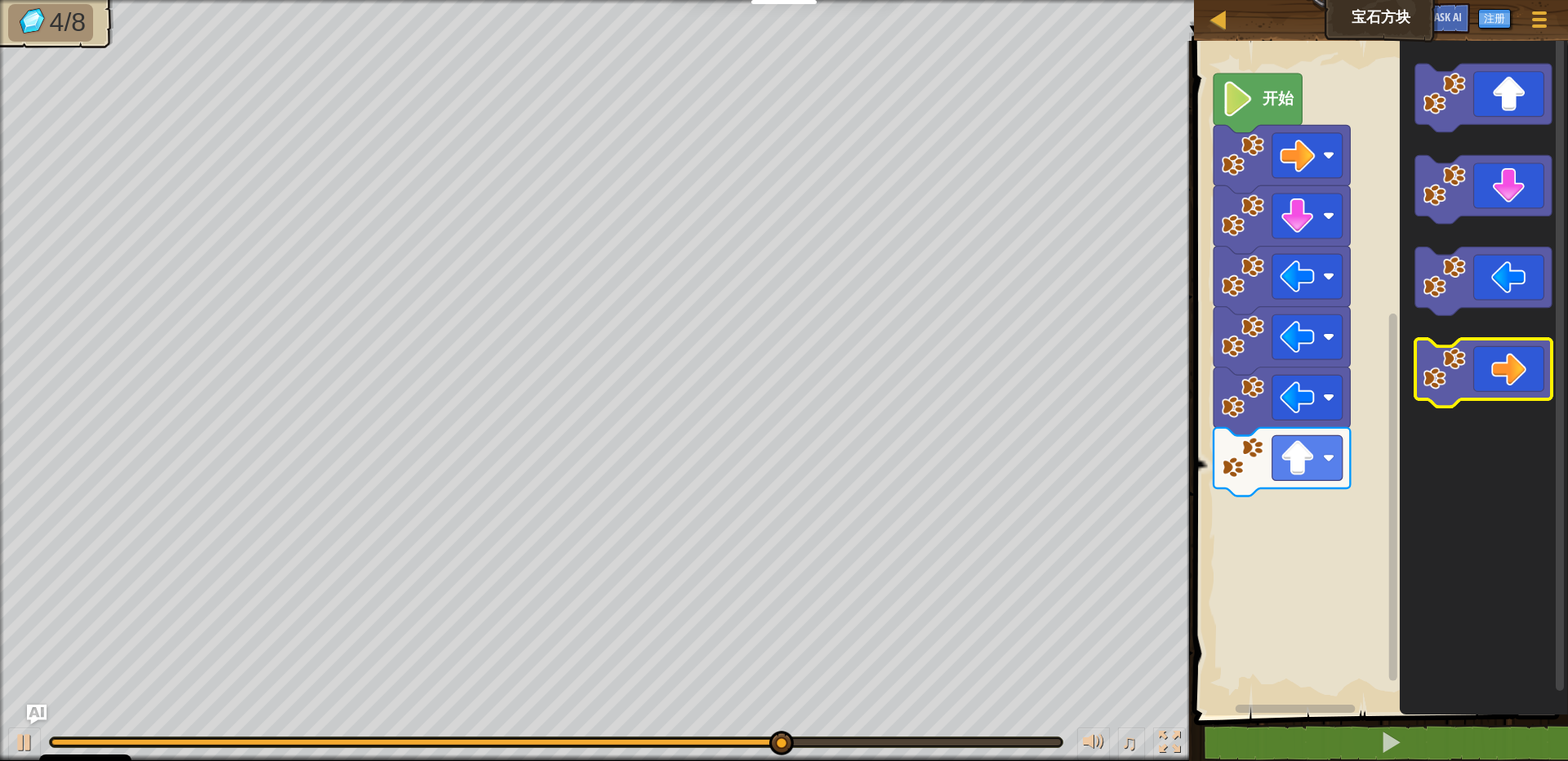
click at [1477, 369] on icon "Blockly工作区" at bounding box center [1484, 372] width 137 height 68
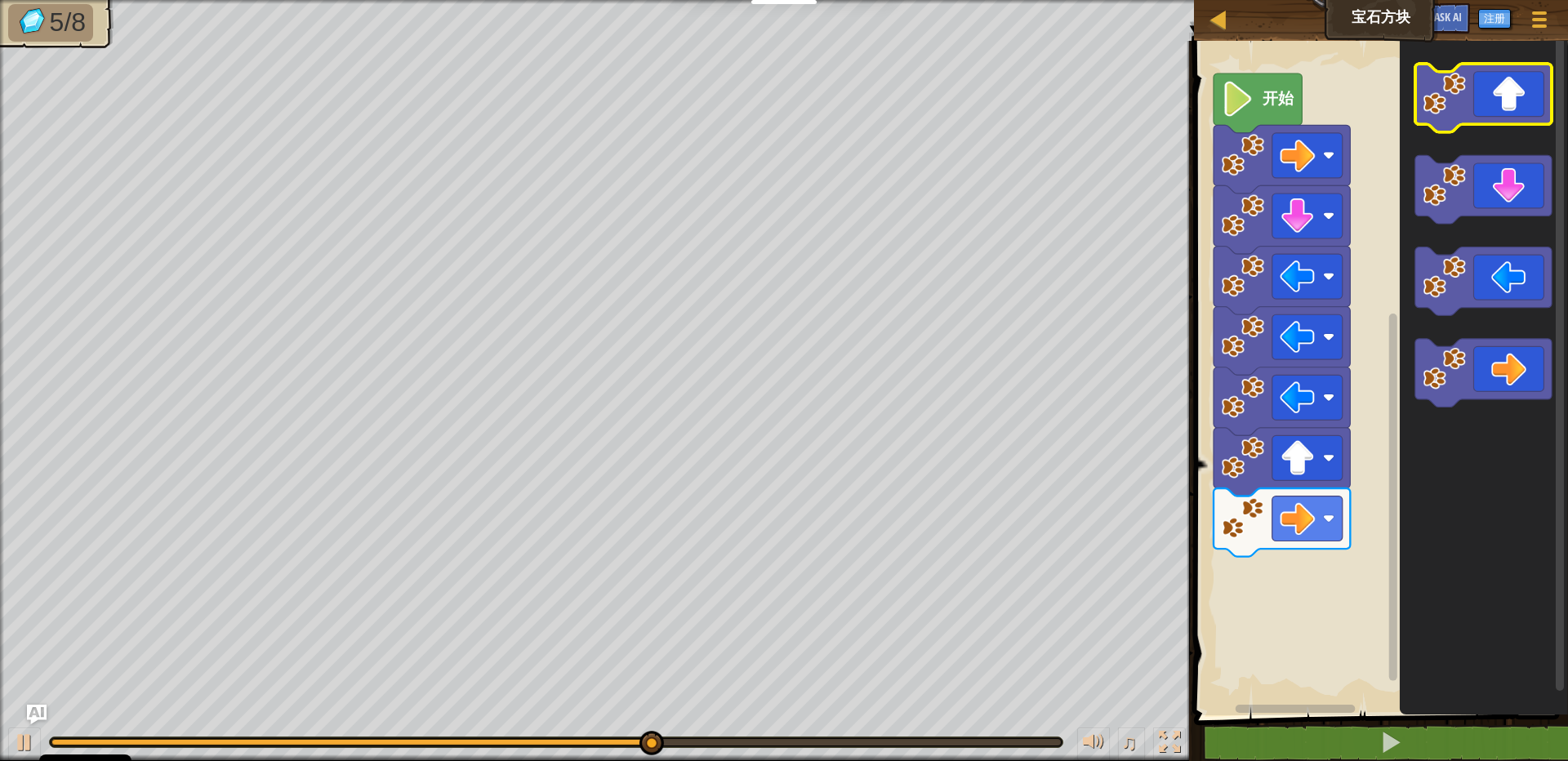
click at [1497, 111] on icon "Blockly工作区" at bounding box center [1484, 97] width 137 height 68
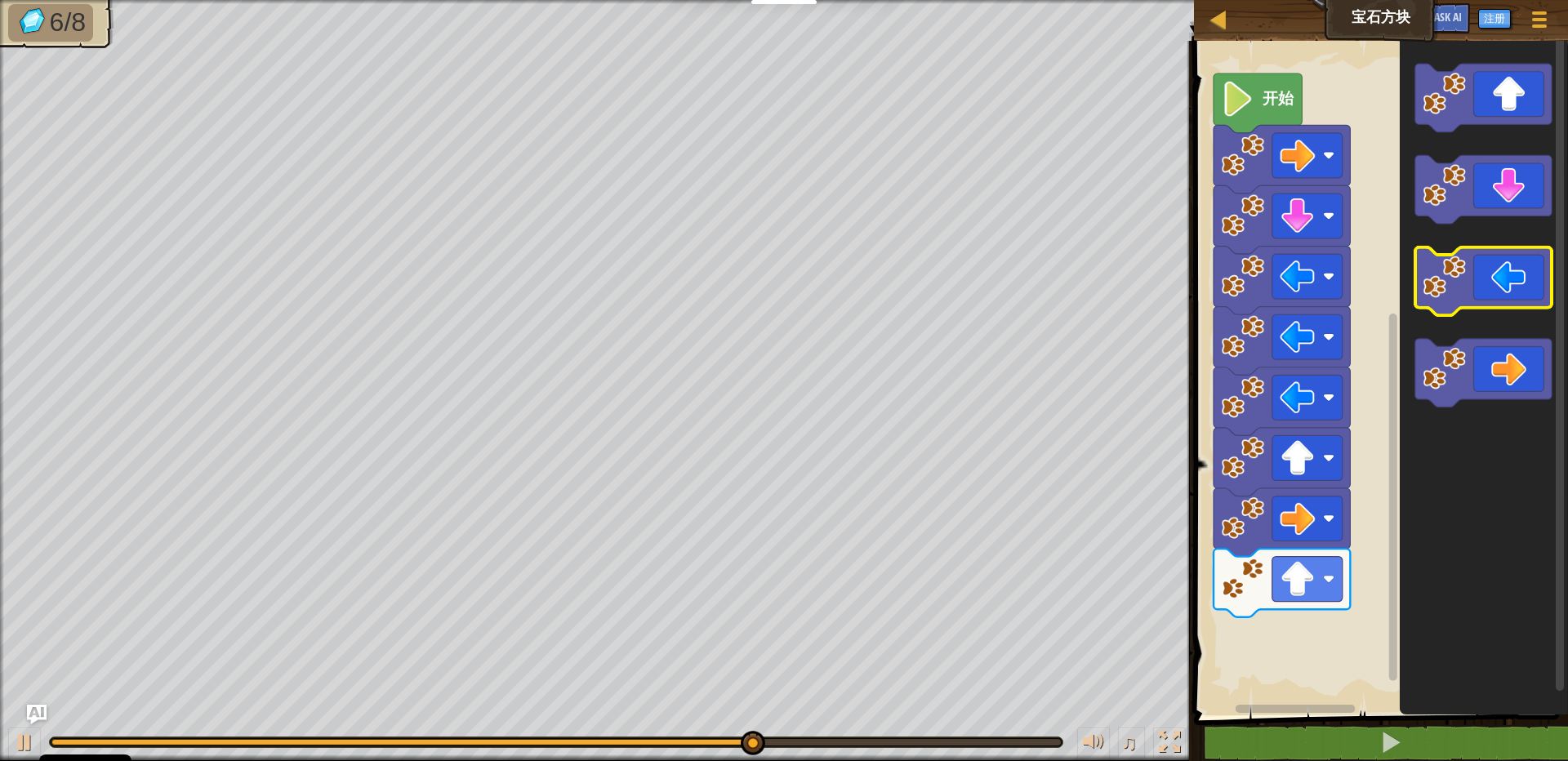
click at [1480, 276] on icon "Blockly工作区" at bounding box center [1484, 281] width 137 height 68
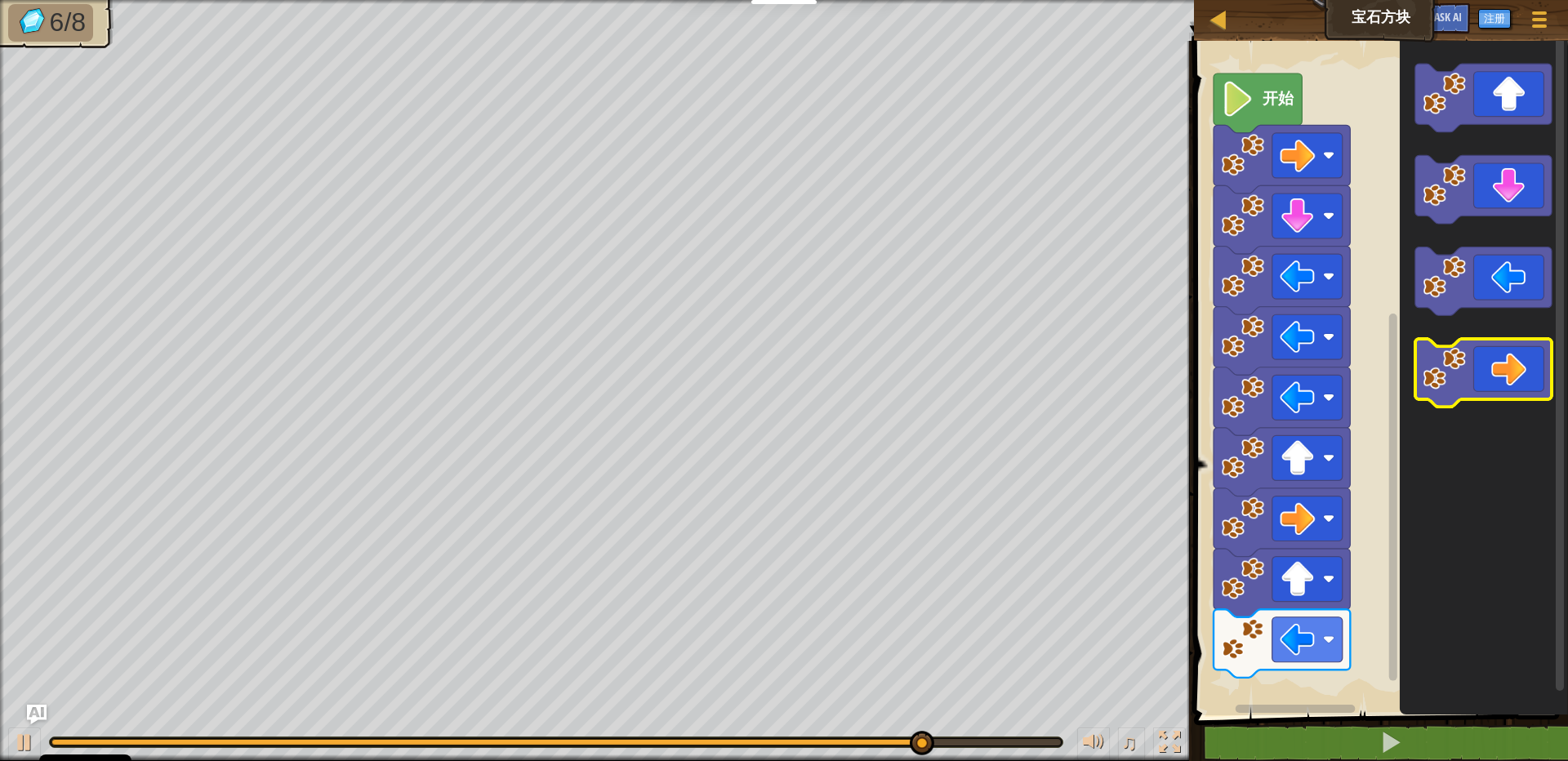
click at [1493, 364] on icon "Blockly工作区" at bounding box center [1484, 372] width 137 height 68
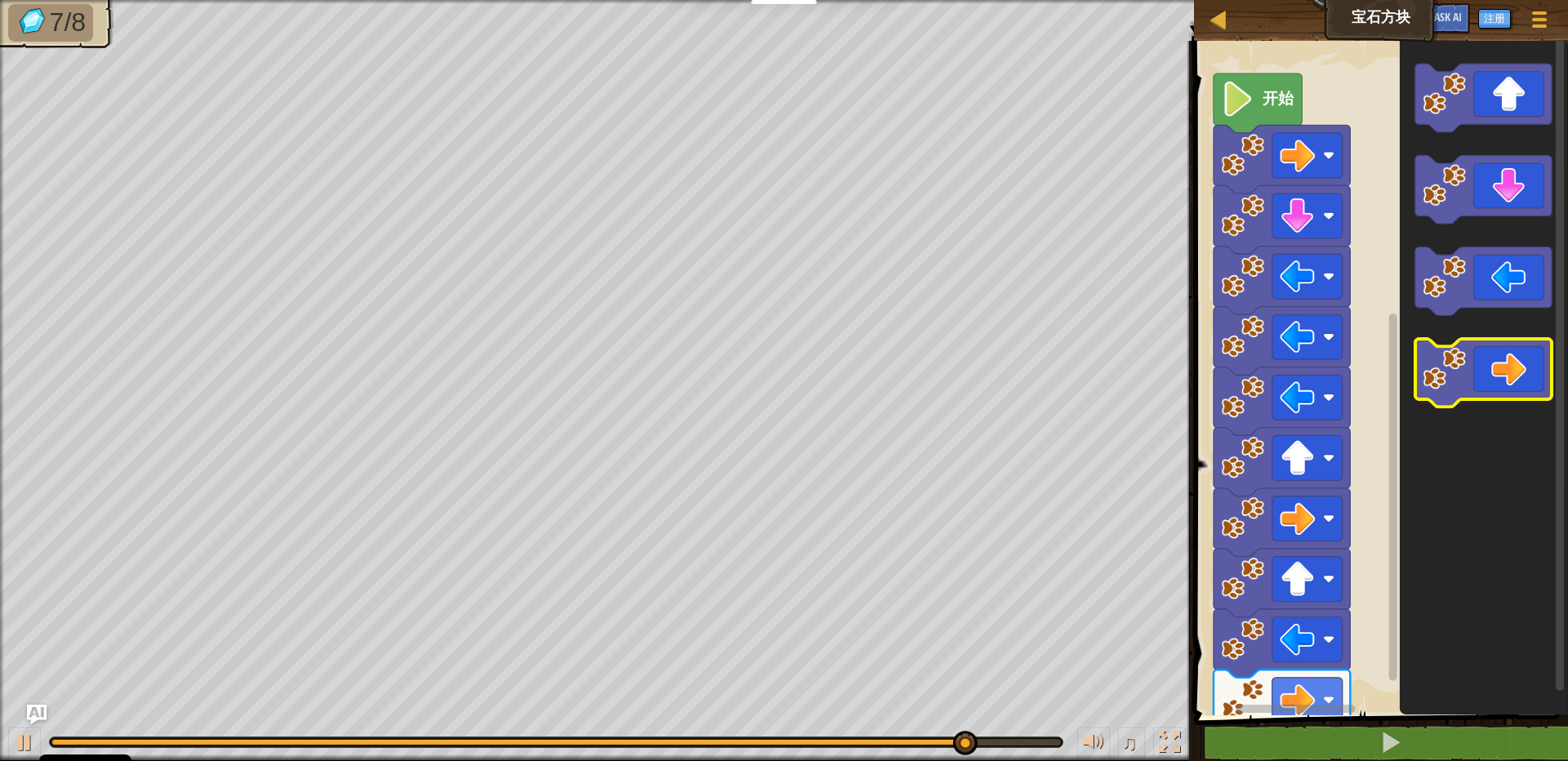
click at [1493, 364] on icon "Blockly工作区" at bounding box center [1484, 372] width 137 height 68
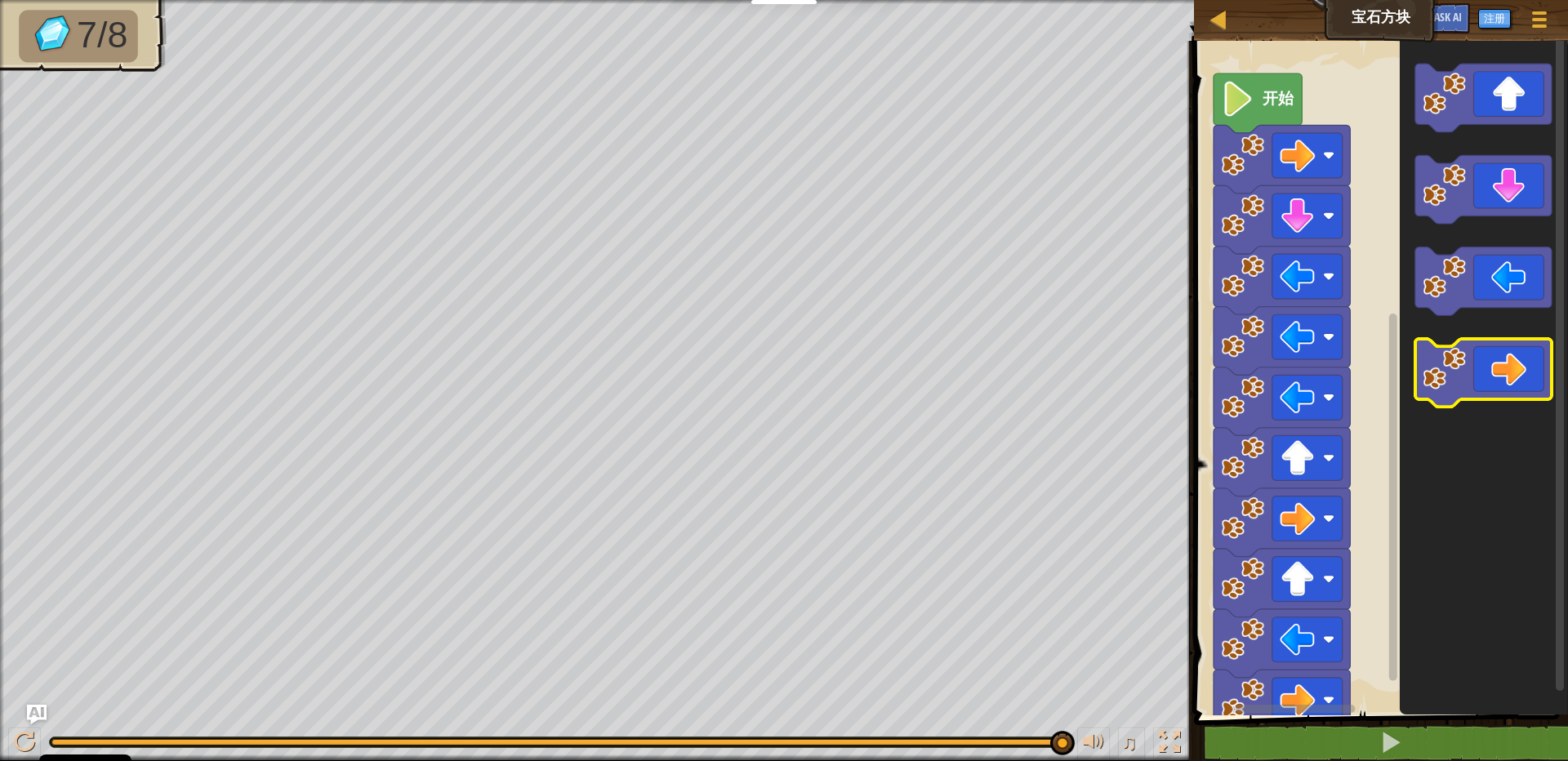
click at [1493, 362] on icon "Blockly工作区" at bounding box center [1484, 372] width 137 height 68
click at [1486, 383] on icon "Blockly工作区" at bounding box center [1484, 372] width 137 height 68
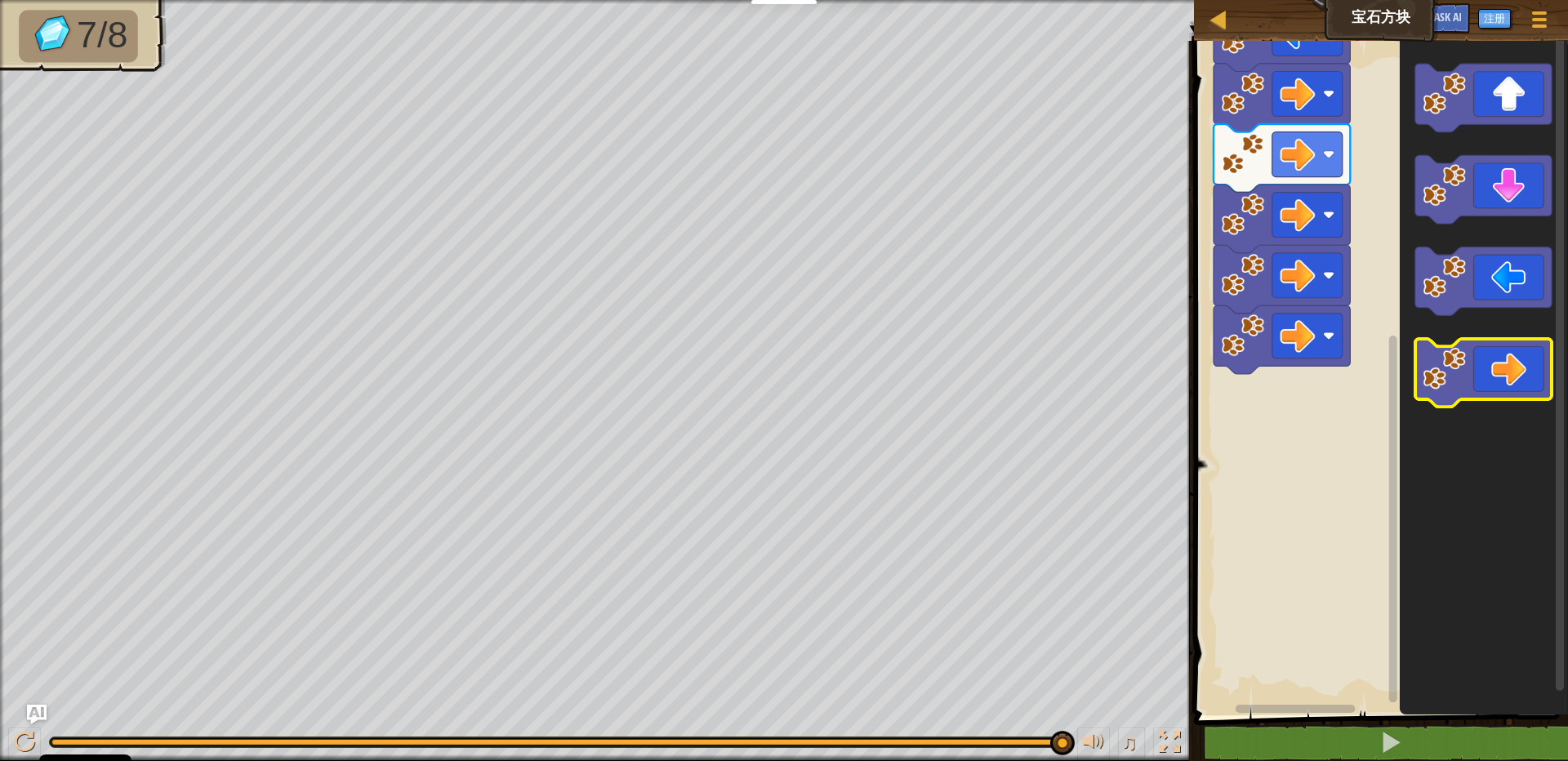
click at [1460, 364] on image "Blockly工作区" at bounding box center [1445, 369] width 43 height 43
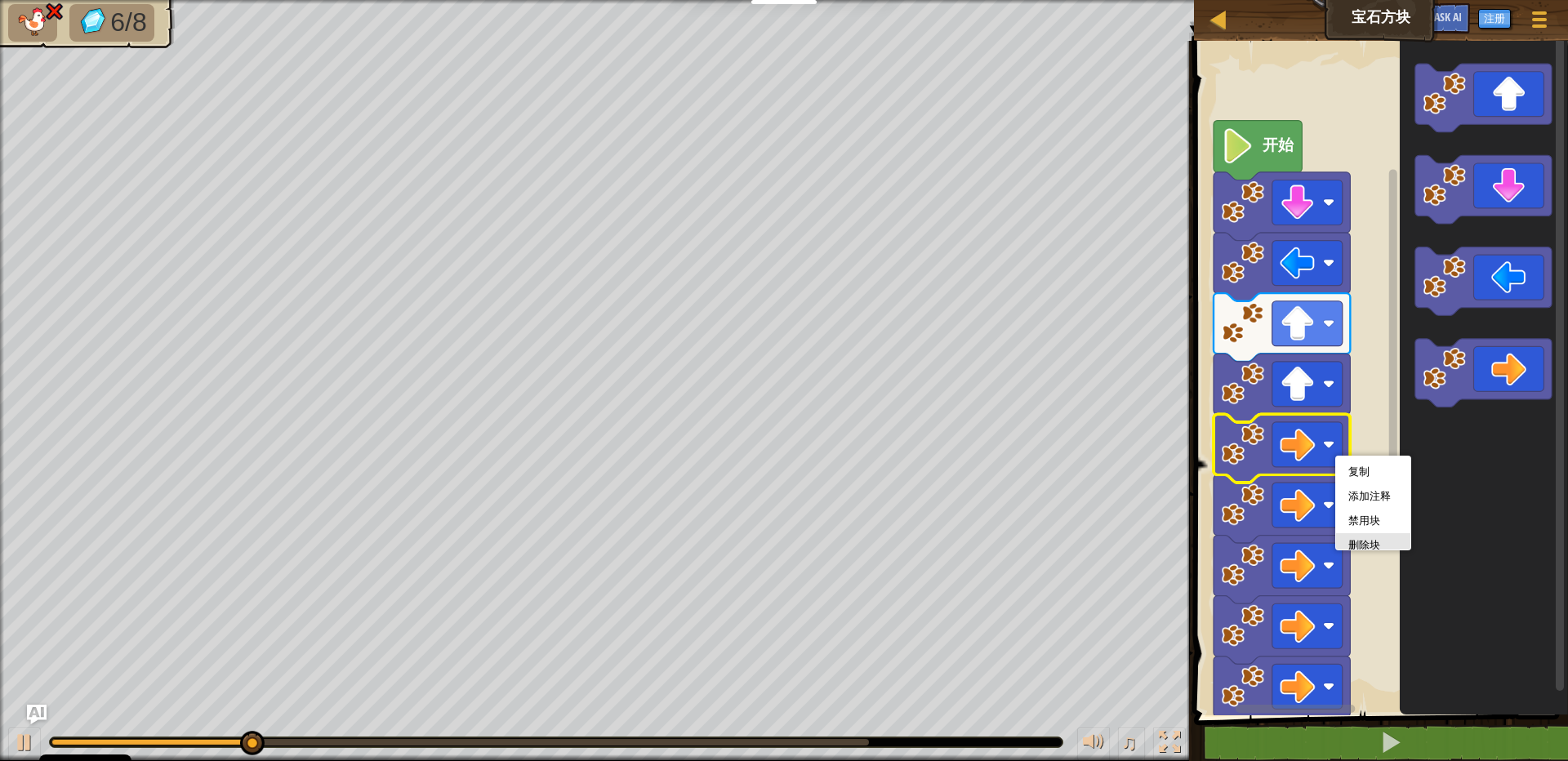
drag, startPoint x: 1348, startPoint y: 535, endPoint x: 1332, endPoint y: 480, distance: 57.3
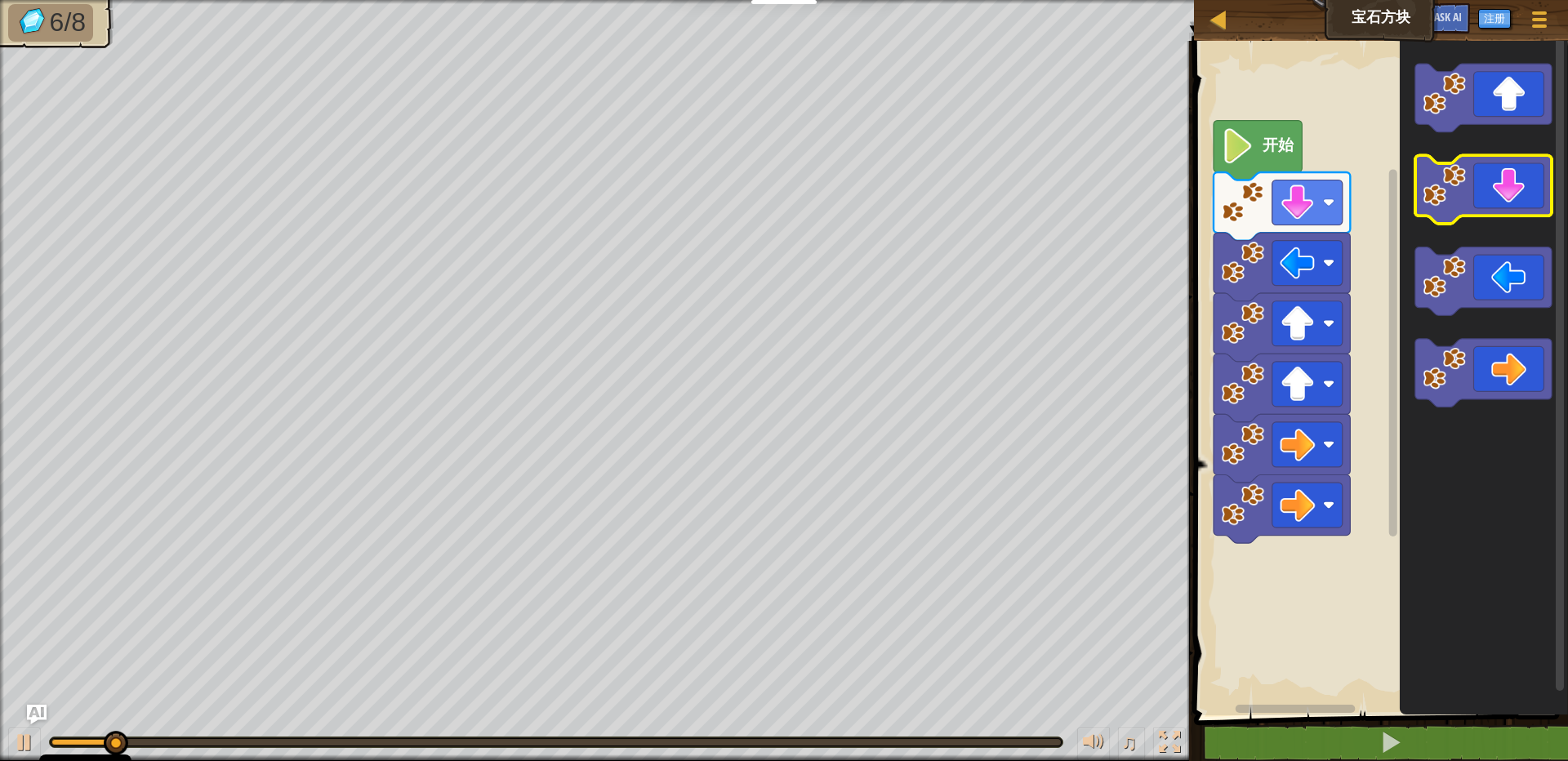
click at [1467, 196] on icon "Blockly工作区" at bounding box center [1484, 190] width 137 height 68
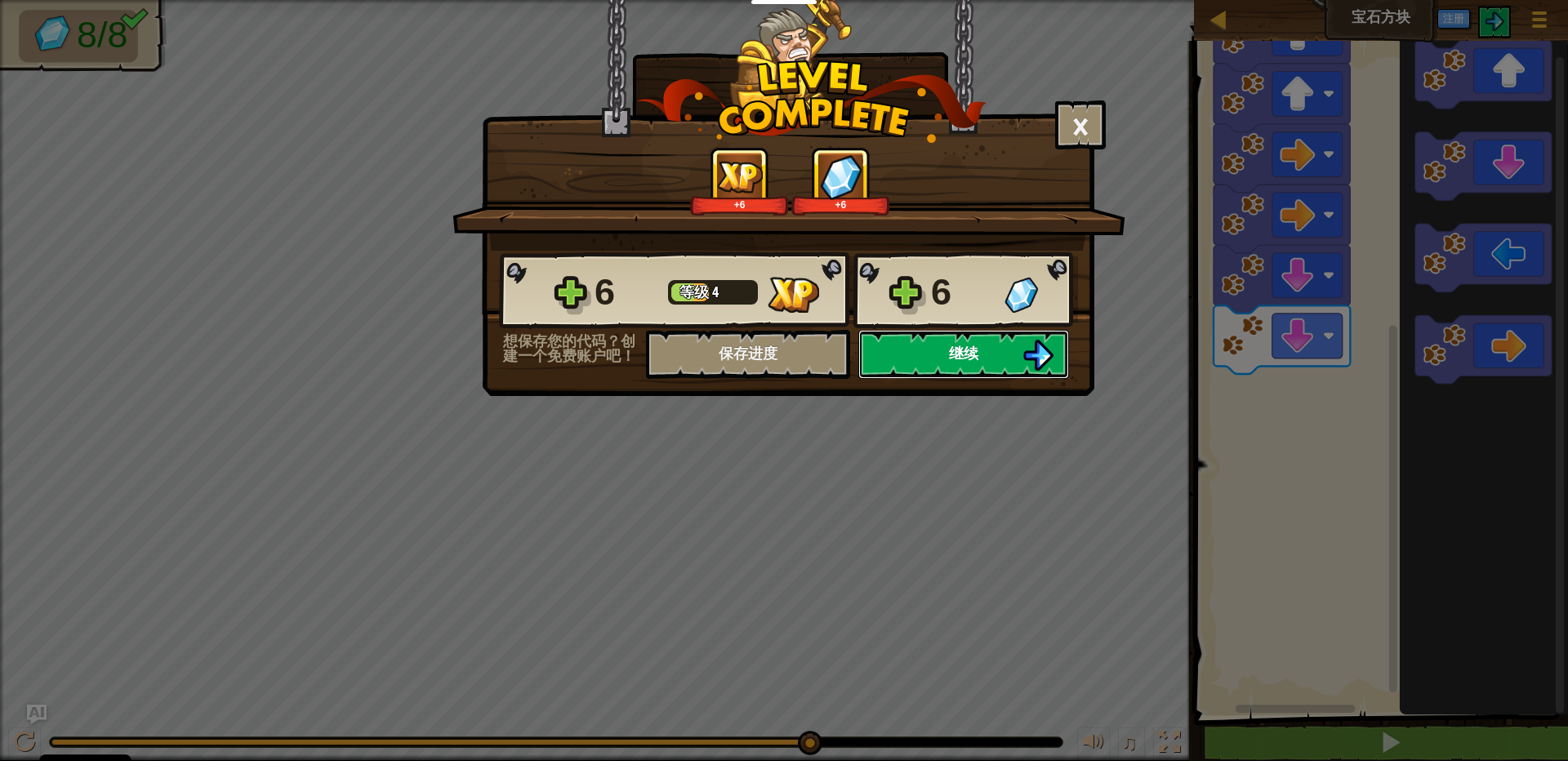
click at [921, 348] on button "继续" at bounding box center [963, 353] width 211 height 49
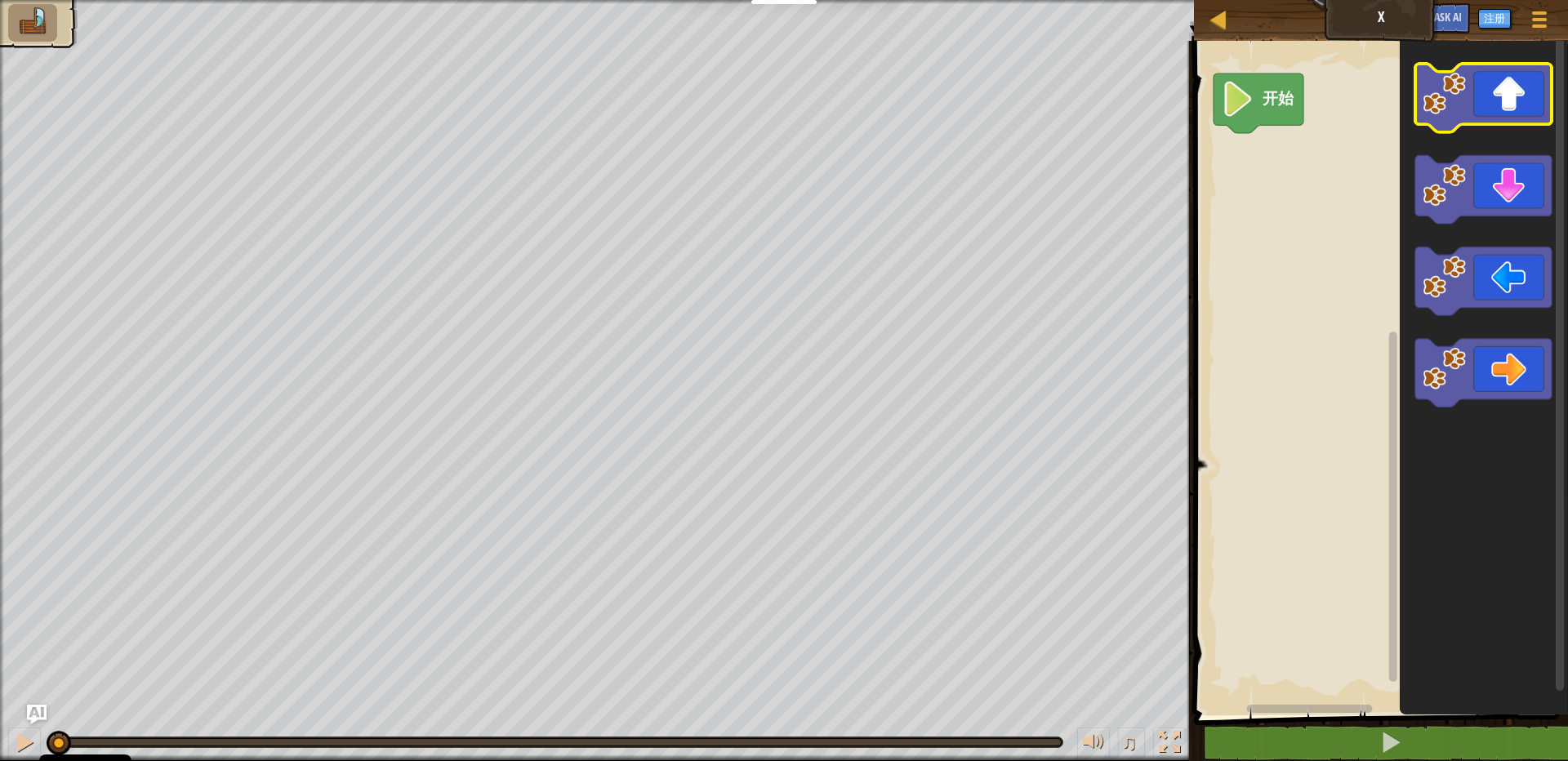
click at [1478, 111] on icon "Blockly工作区" at bounding box center [1484, 97] width 137 height 68
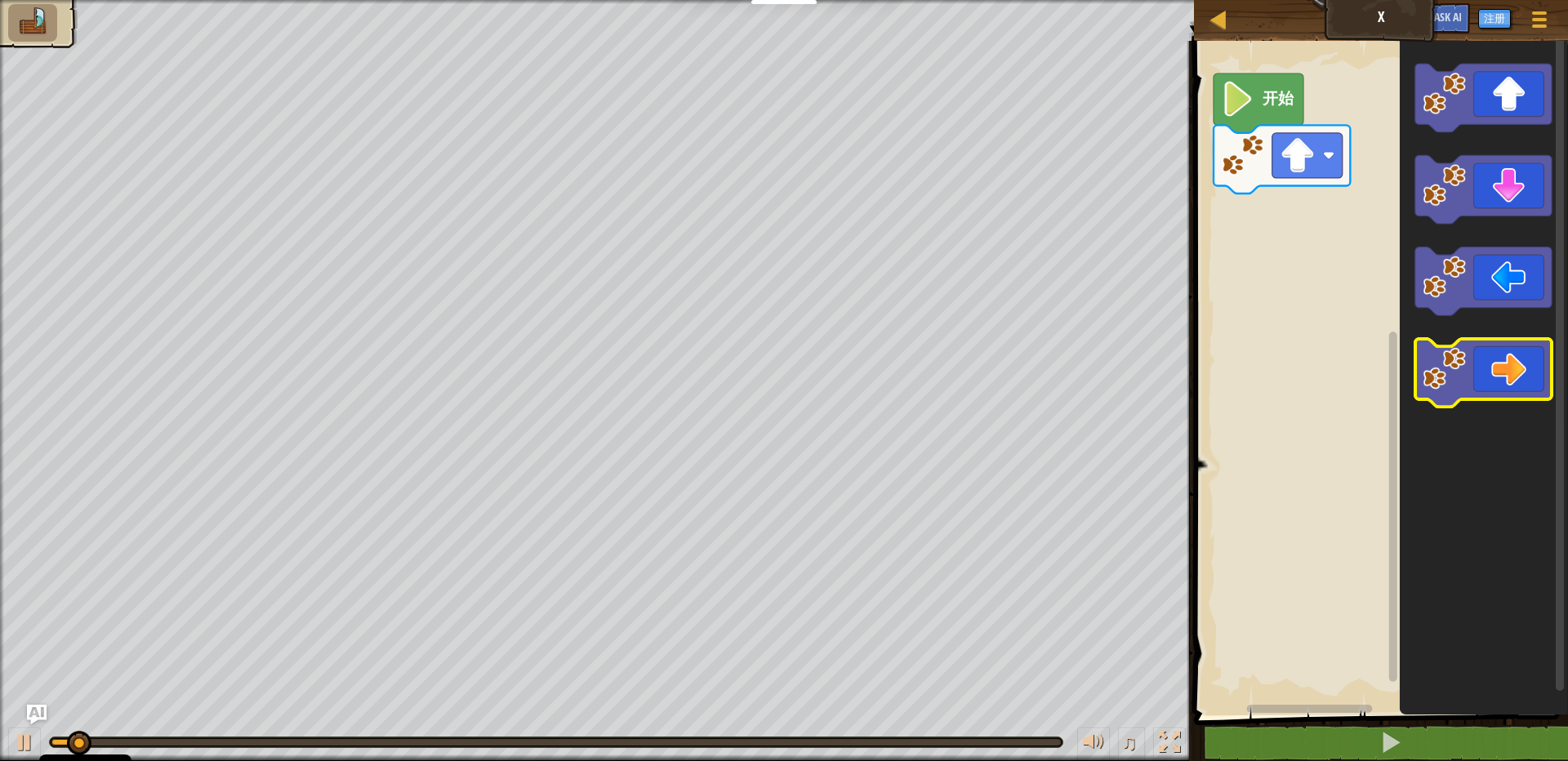
click at [1485, 377] on icon "Blockly工作区" at bounding box center [1484, 372] width 137 height 68
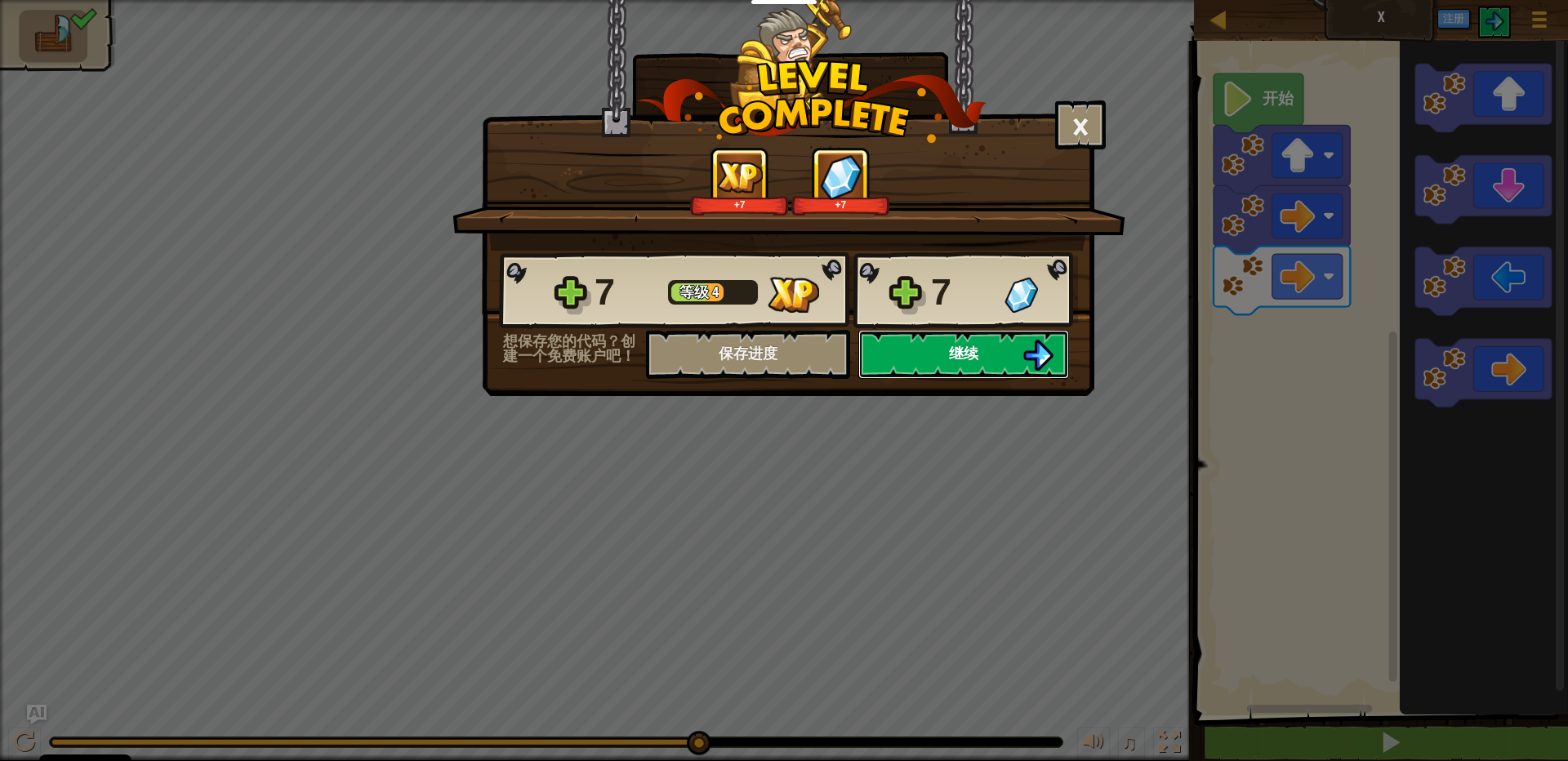
click at [1014, 355] on button "继续" at bounding box center [963, 353] width 211 height 49
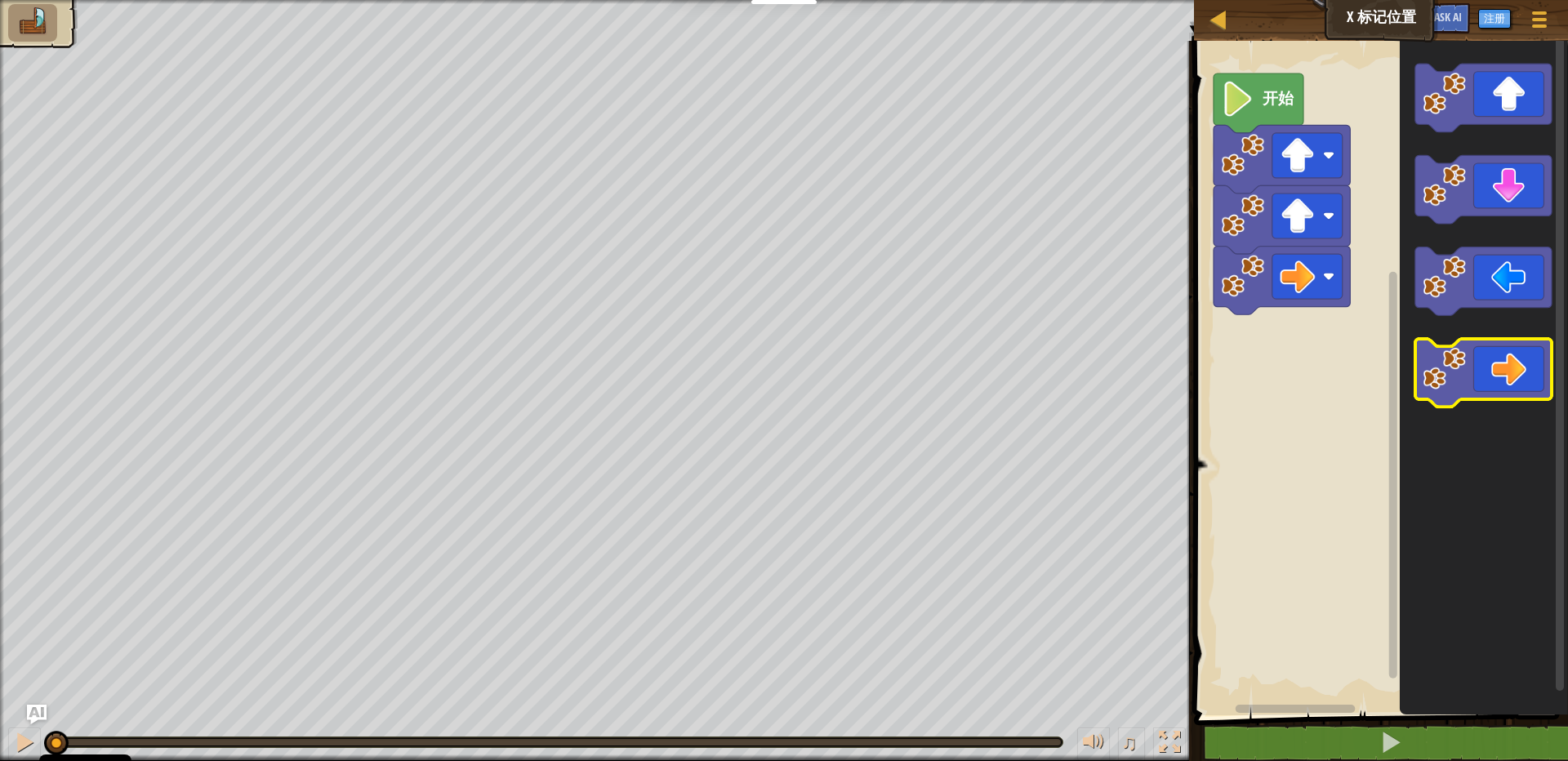
click at [1481, 379] on icon "Blockly工作区" at bounding box center [1484, 372] width 137 height 68
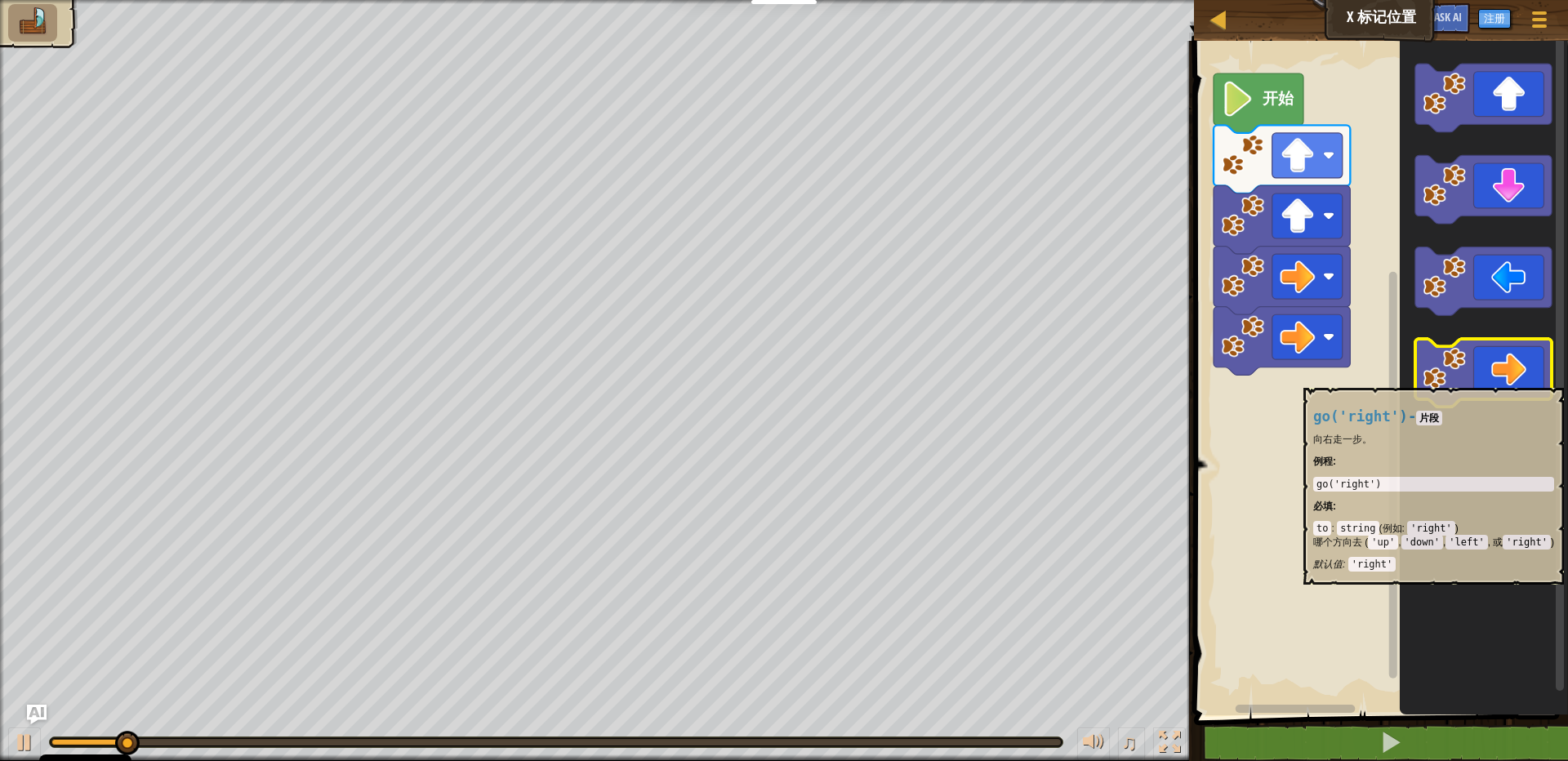
click at [1481, 379] on icon "Blockly工作区" at bounding box center [1484, 372] width 137 height 68
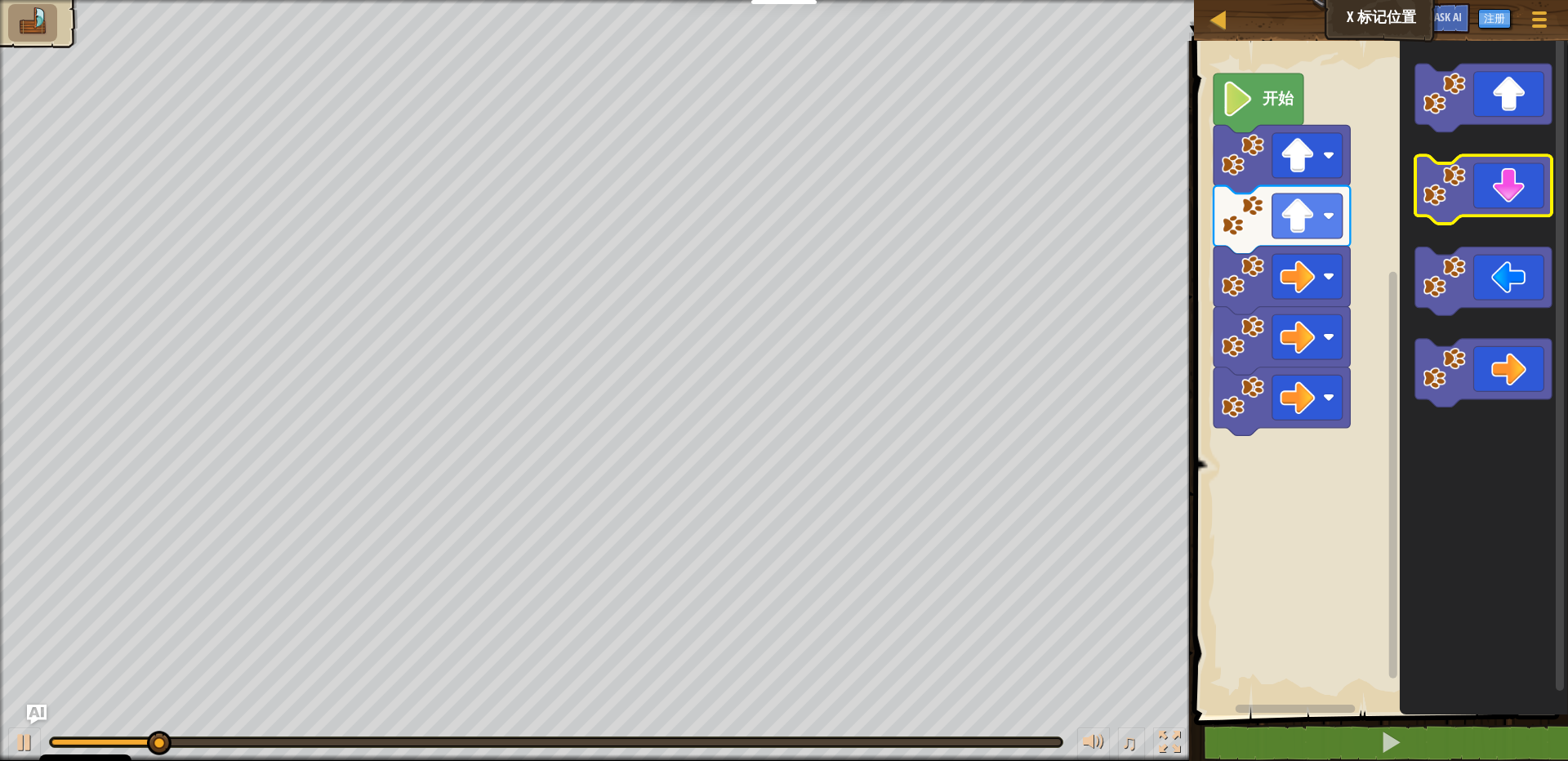
click at [1459, 200] on image "Blockly工作区" at bounding box center [1445, 185] width 43 height 43
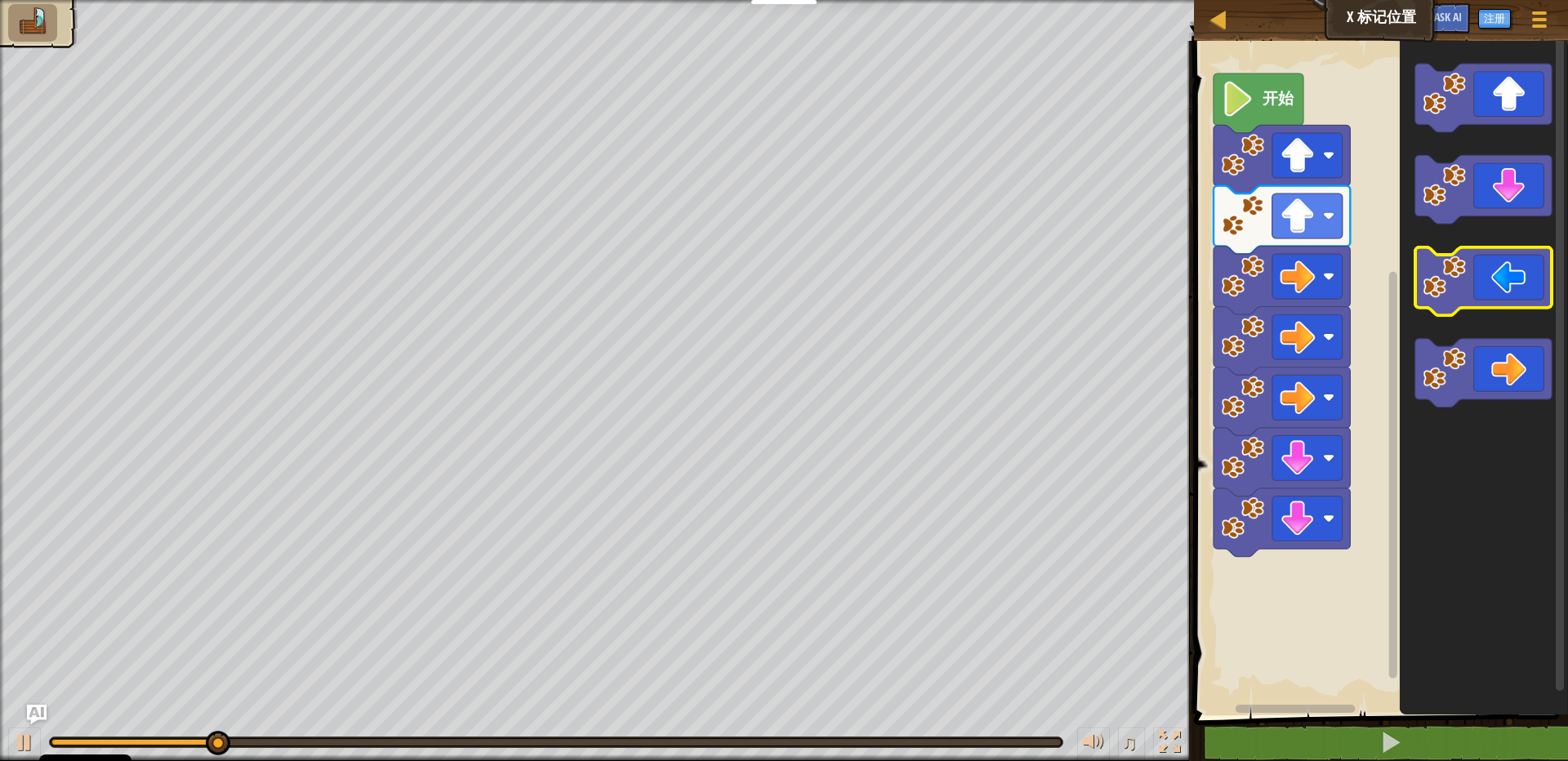
click at [1454, 279] on image "Blockly工作区" at bounding box center [1445, 276] width 43 height 43
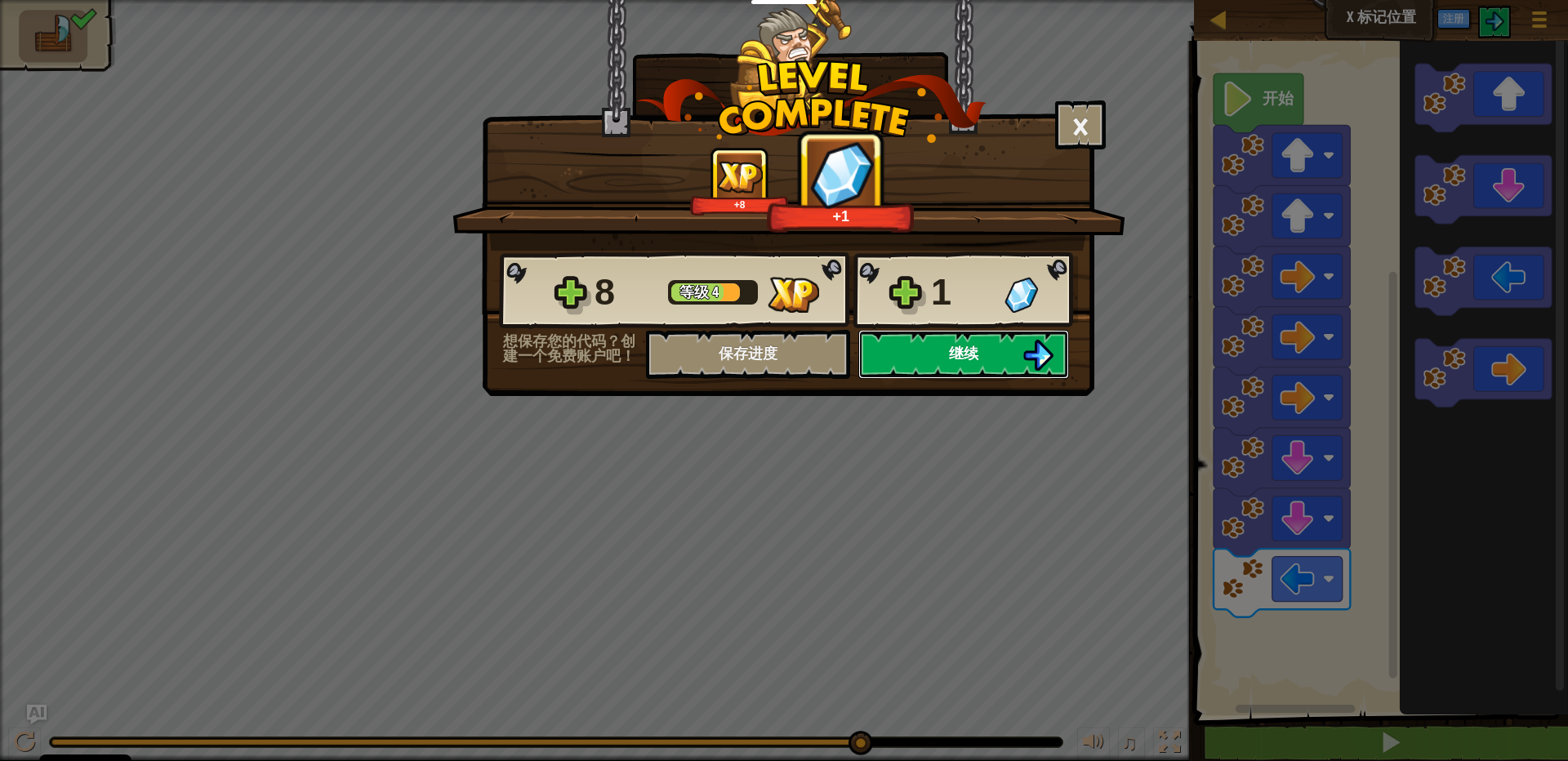
click at [972, 346] on span "继续" at bounding box center [963, 353] width 29 height 20
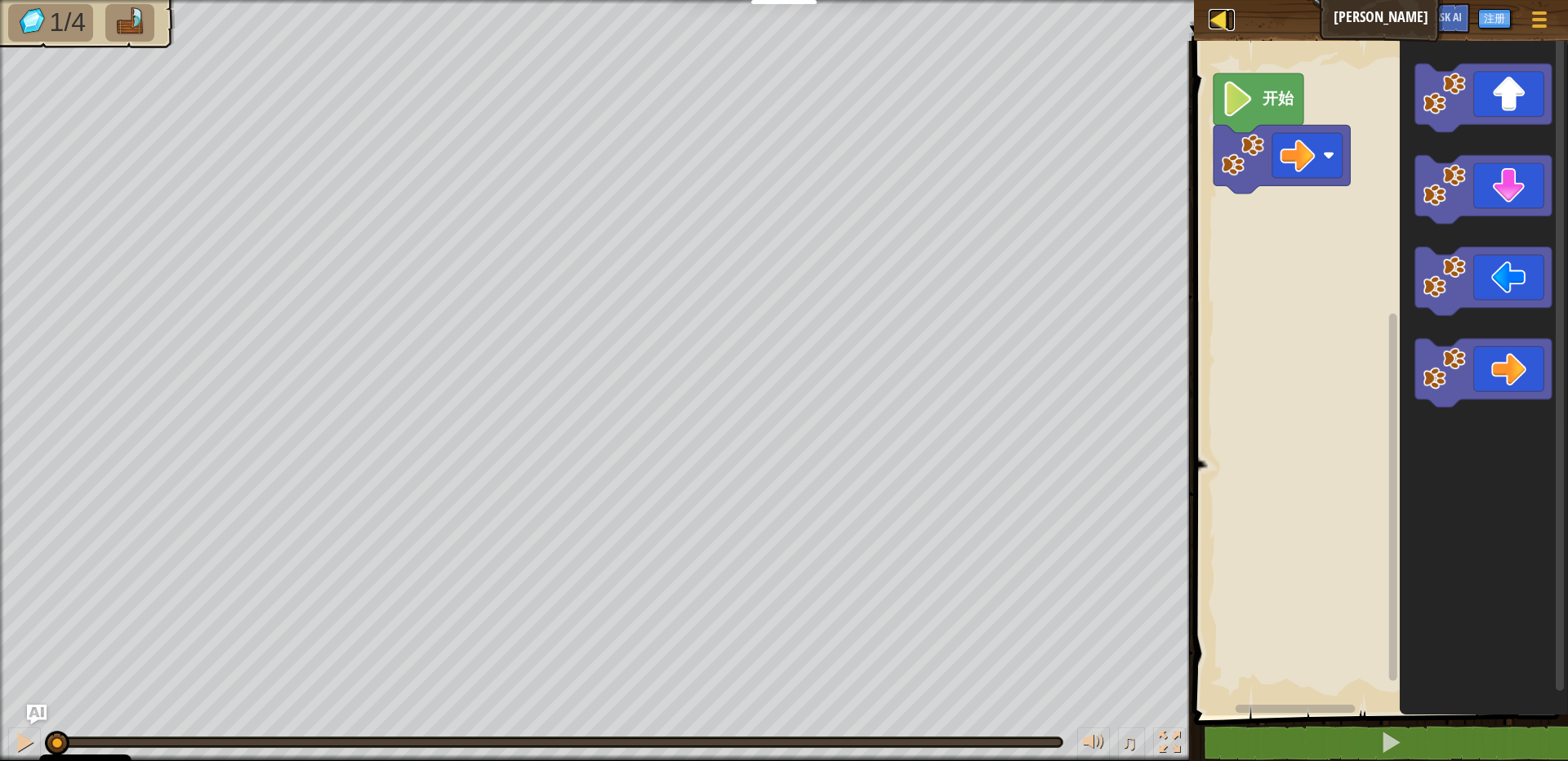
click at [1215, 19] on div at bounding box center [1219, 19] width 20 height 20
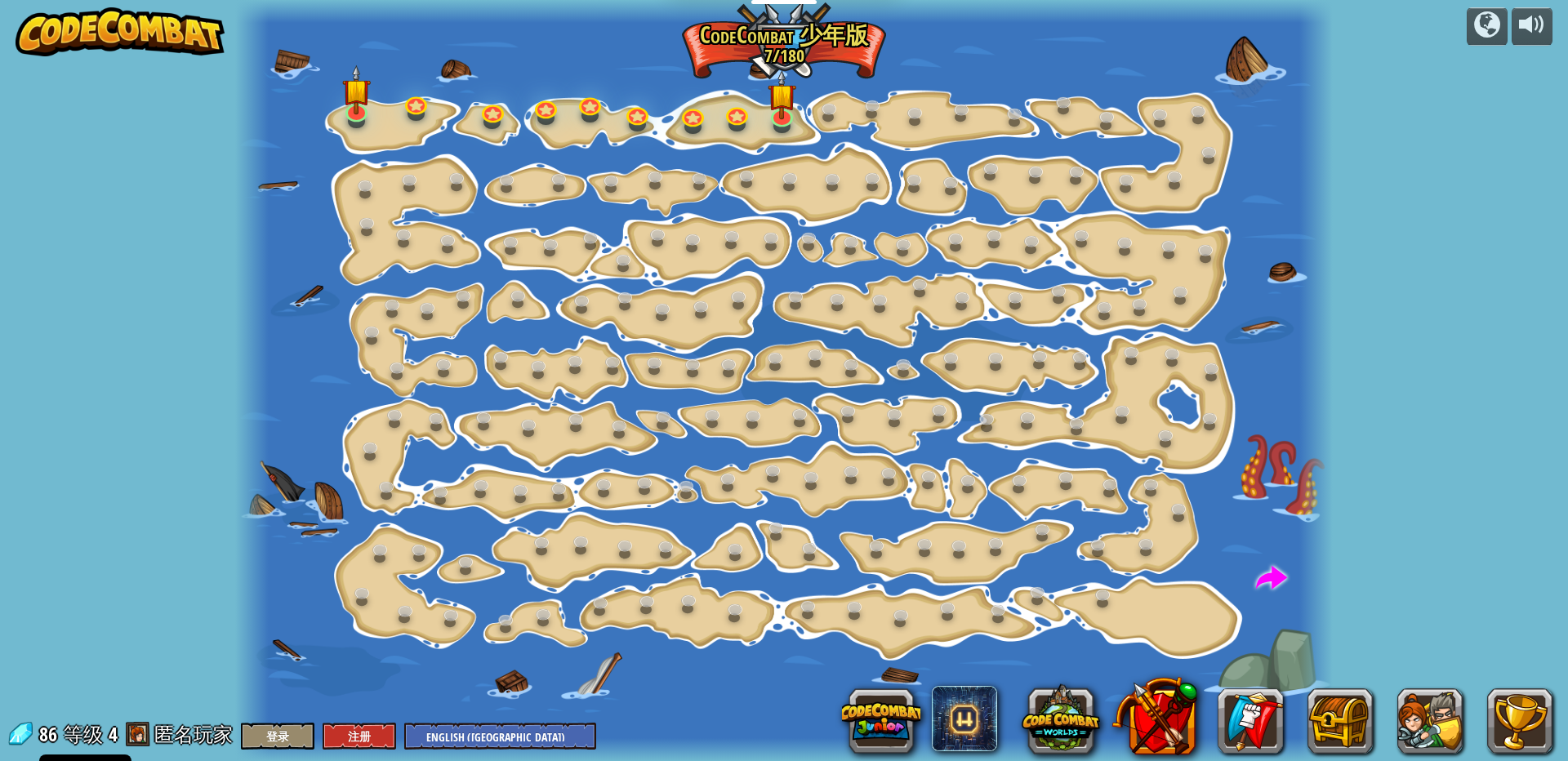
select select "zh-[PERSON_NAME]"
click at [60, 4] on div "powered by 逐步变化 (需解锁) 更改步骤参数。 聪明行动 (需解锁) 现在我们真的在走路了！ 加油干 去拿更多的宝石。 2a. Go Go Go …" at bounding box center [784, 380] width 1568 height 761
click at [80, 23] on img at bounding box center [121, 31] width 209 height 49
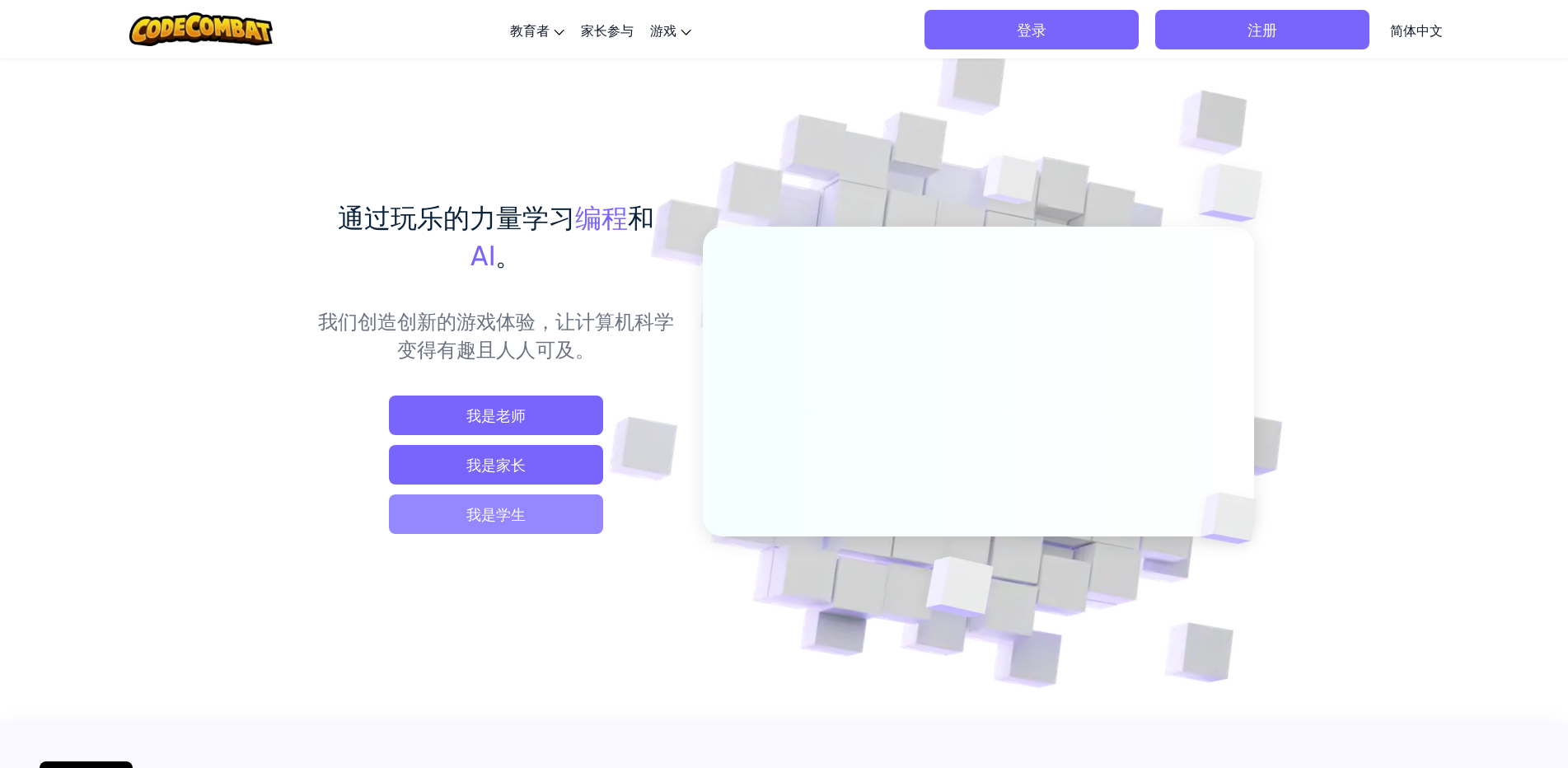
click at [561, 527] on span "我是学生" at bounding box center [496, 514] width 215 height 39
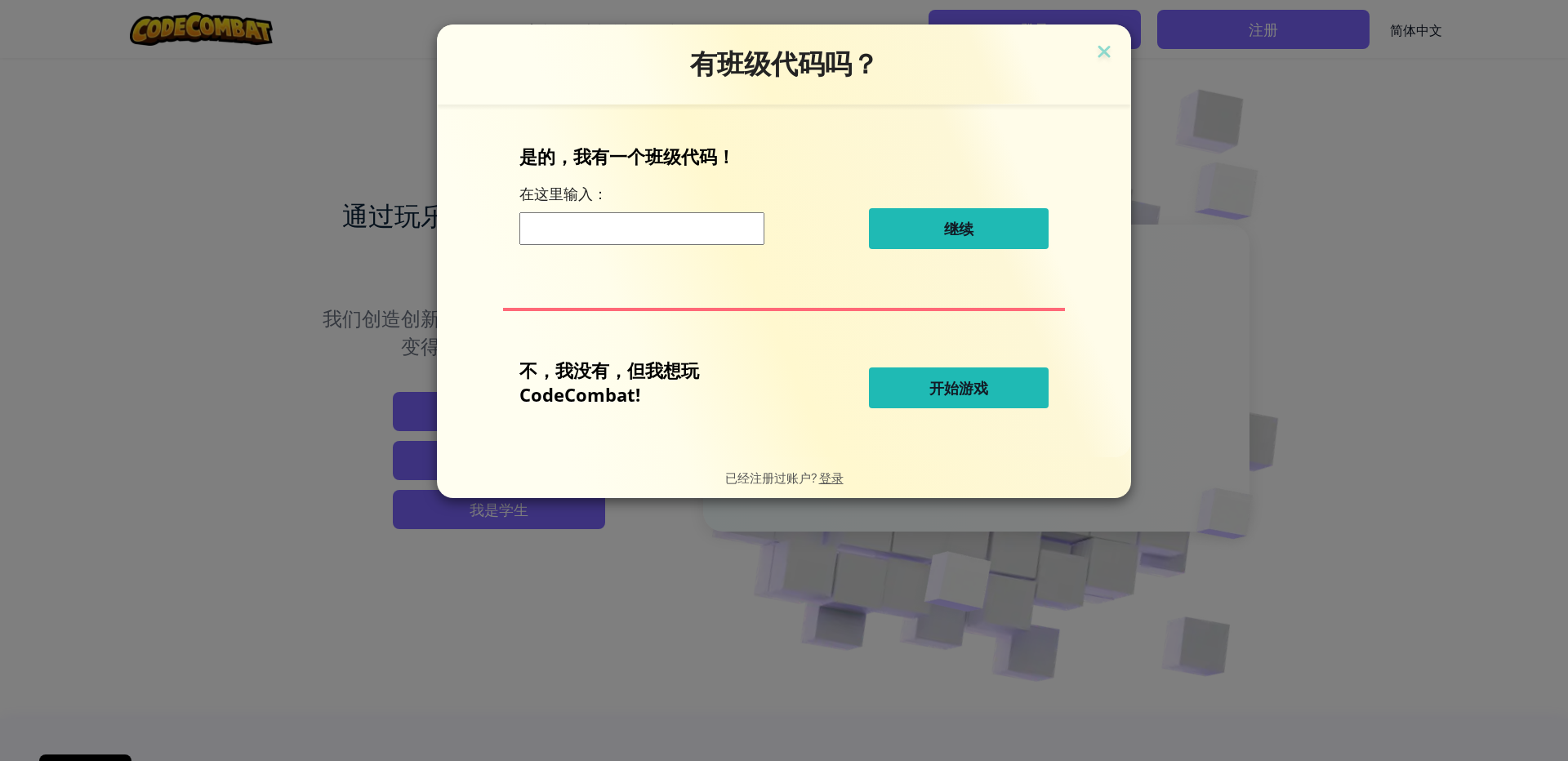
click at [940, 385] on span "开始游戏" at bounding box center [959, 388] width 59 height 19
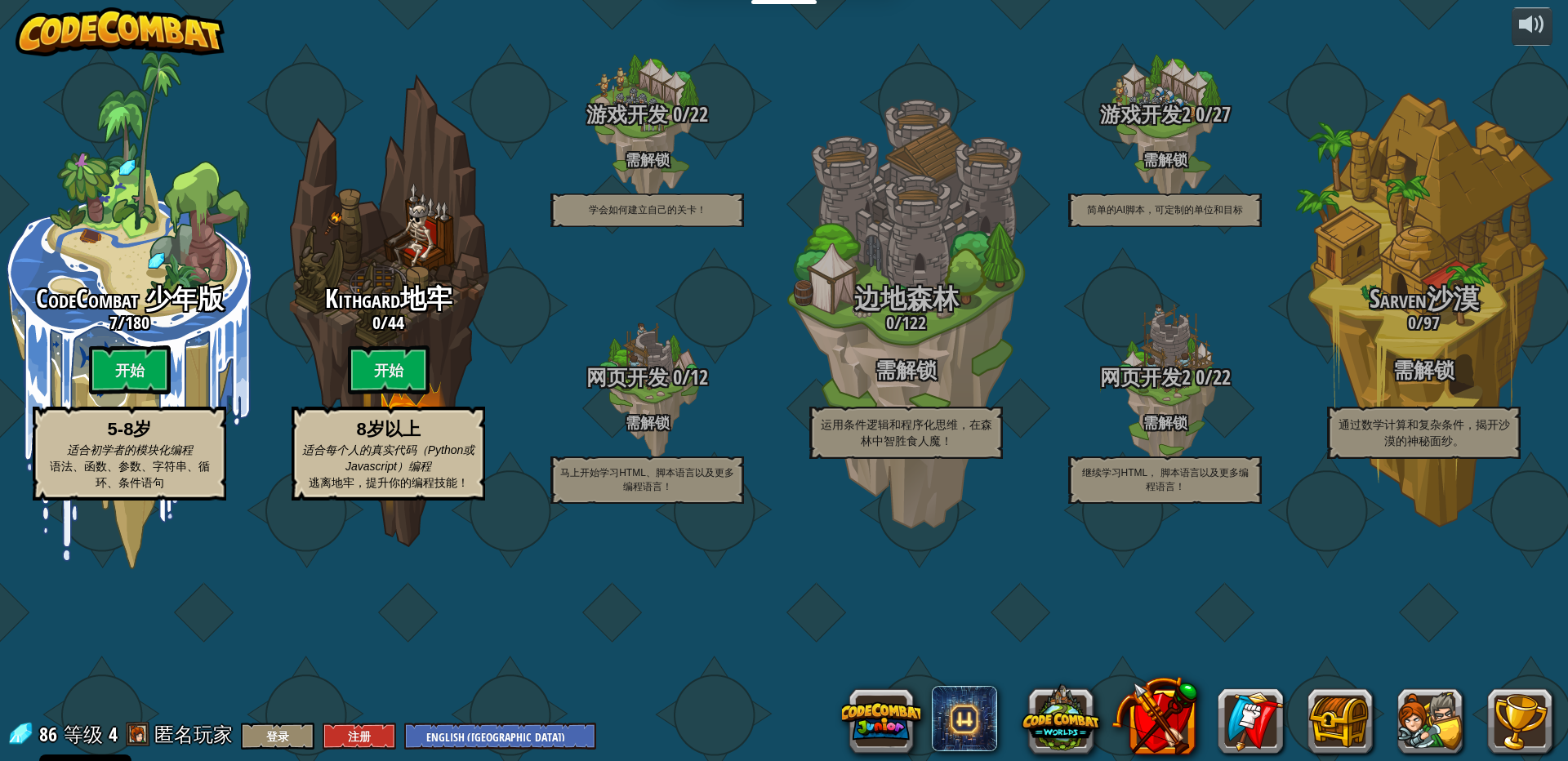
select select "zh-[PERSON_NAME]"
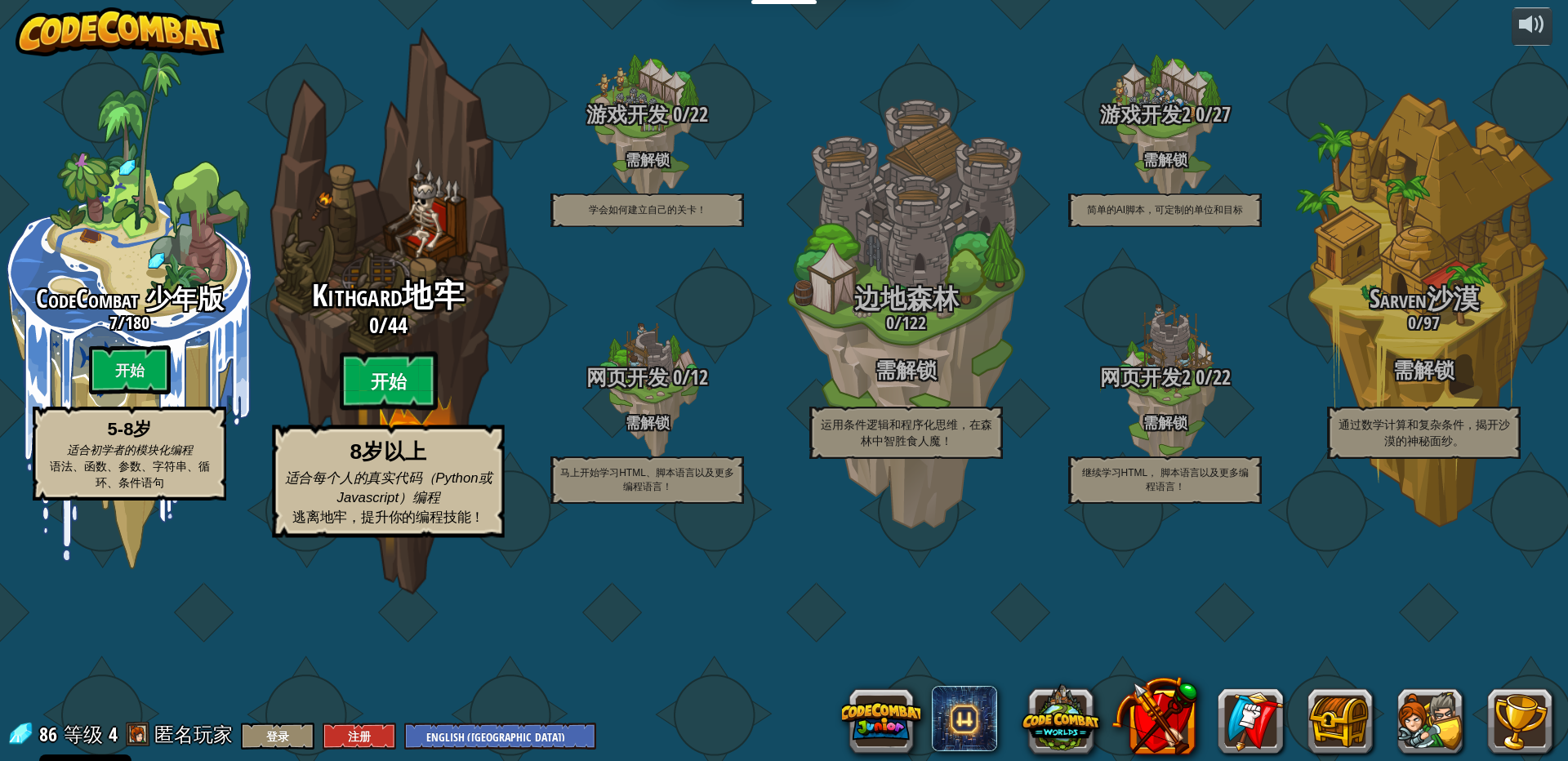
click at [392, 410] on btn "开始" at bounding box center [388, 381] width 98 height 58
select select "zh-[PERSON_NAME]"
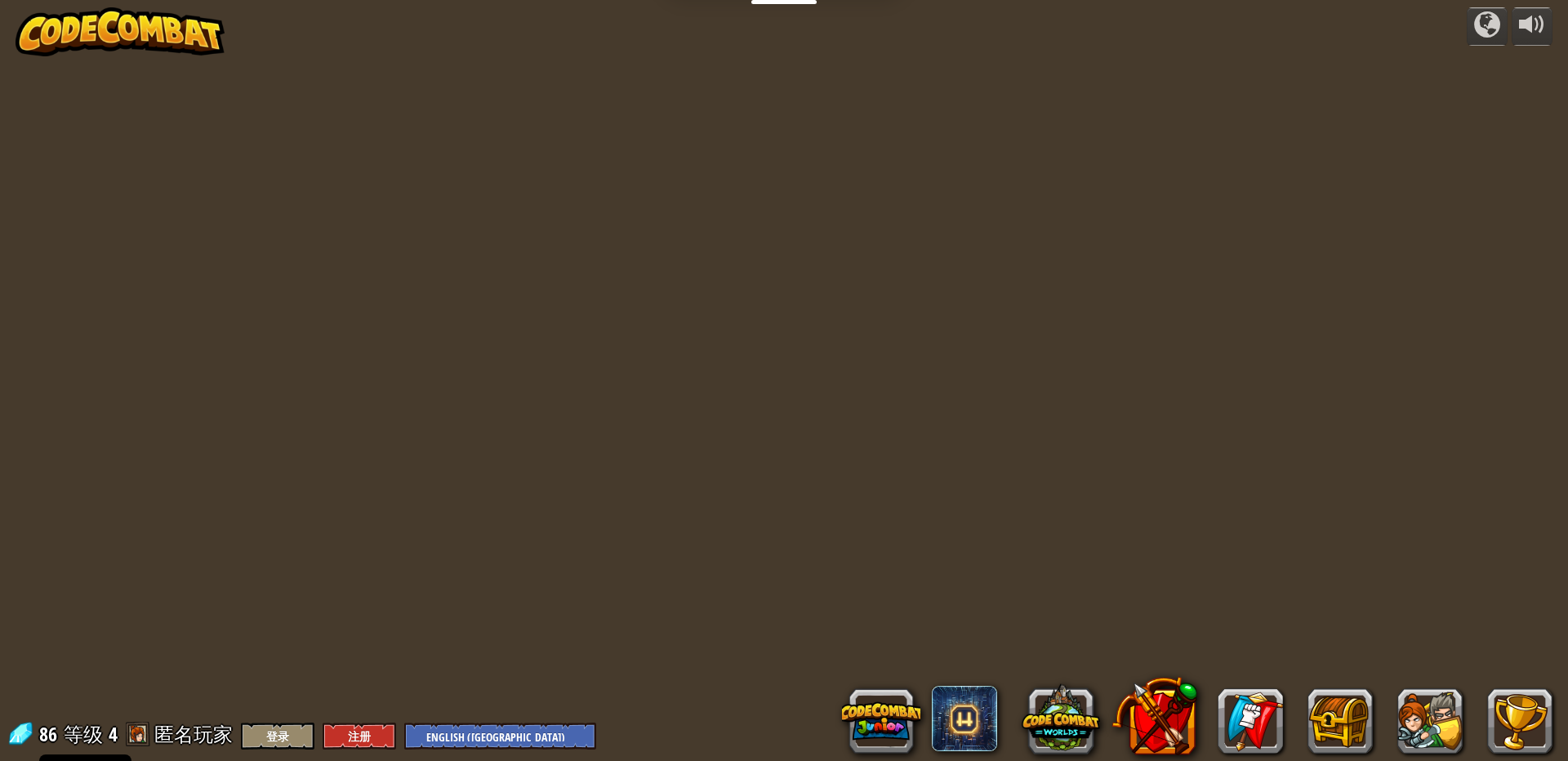
select select "zh-[PERSON_NAME]"
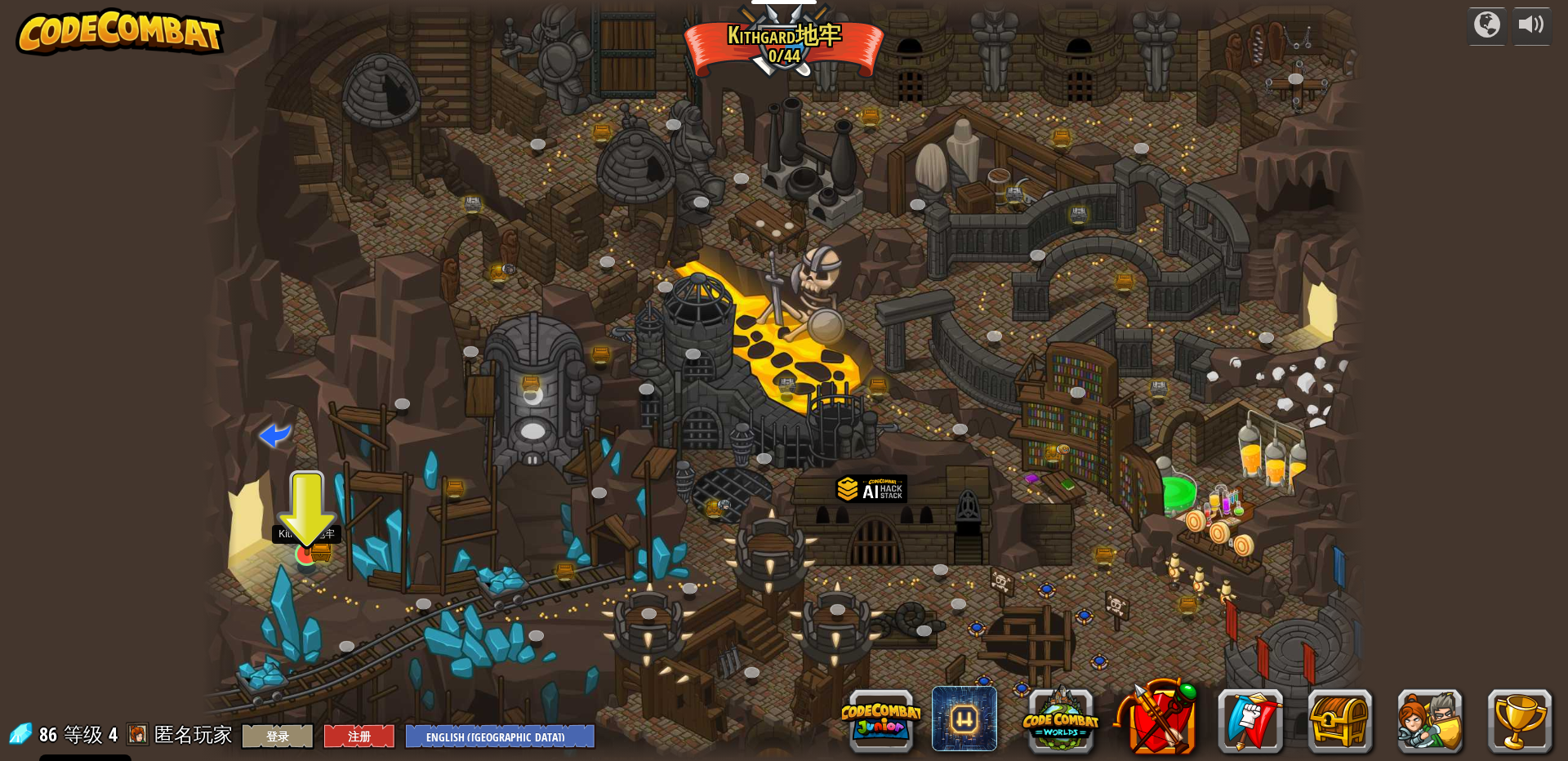
click at [310, 555] on img at bounding box center [307, 521] width 31 height 68
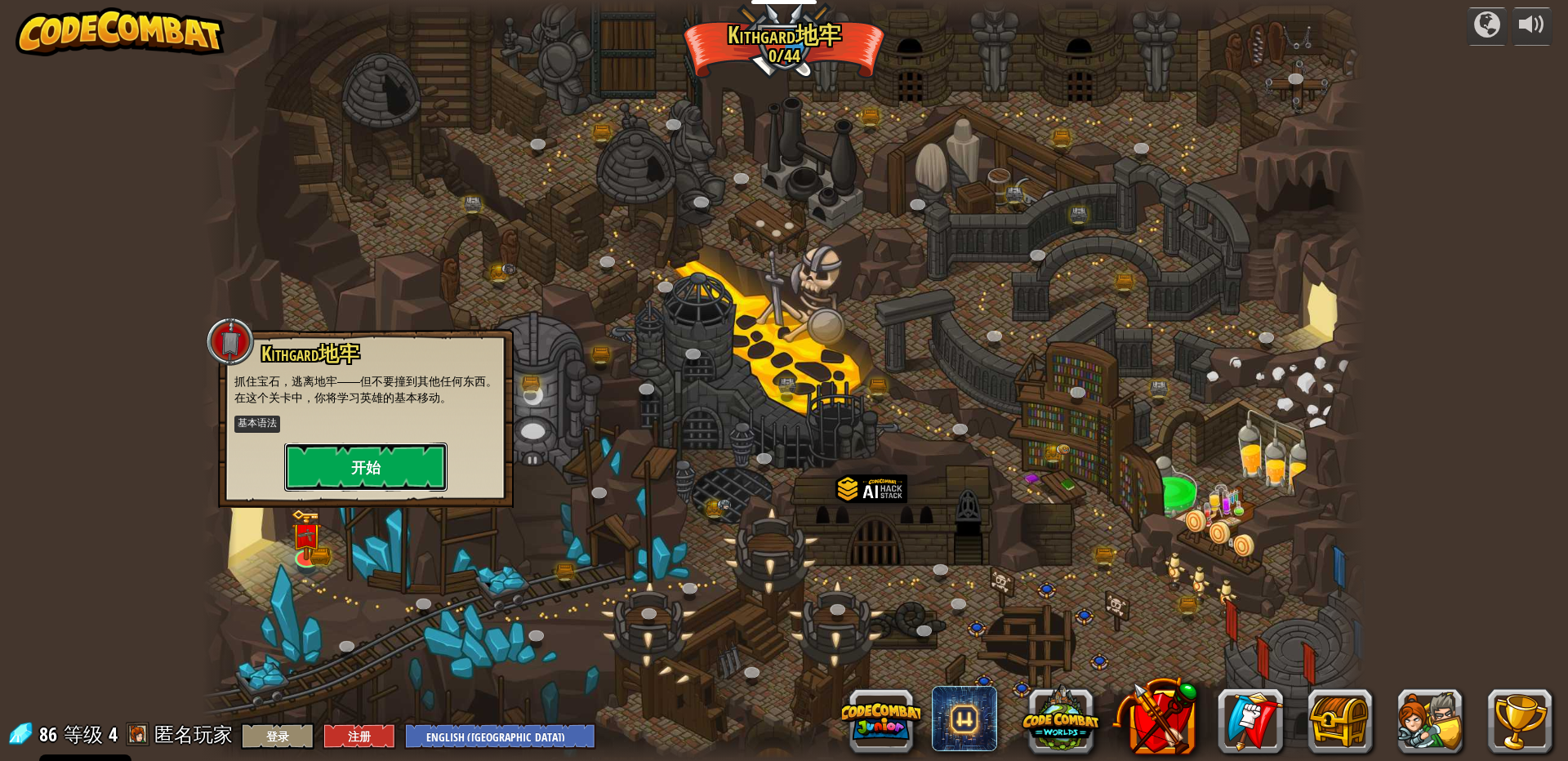
click at [376, 467] on button "开始" at bounding box center [366, 466] width 163 height 49
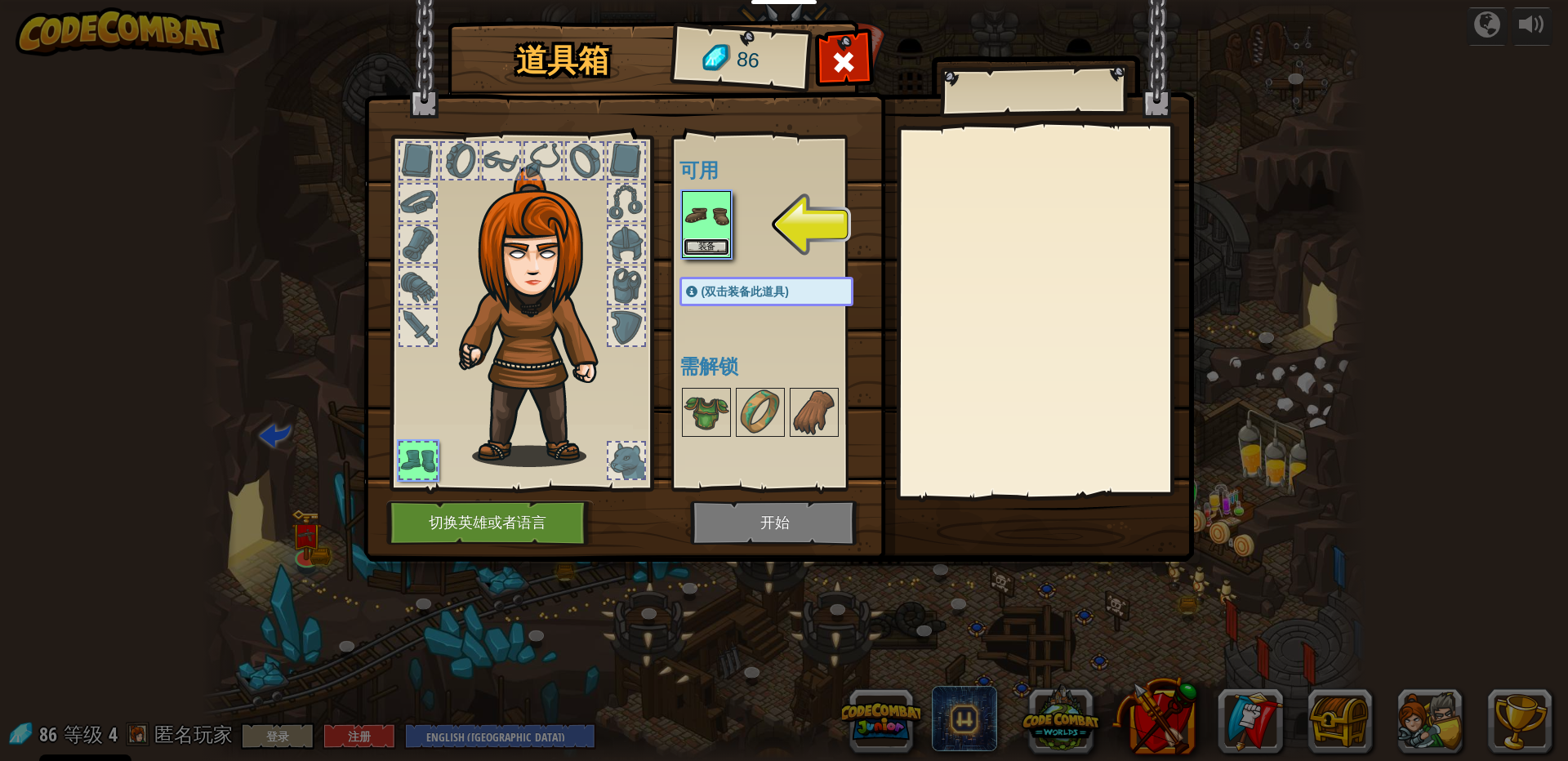
click at [711, 239] on button "装备" at bounding box center [706, 246] width 46 height 17
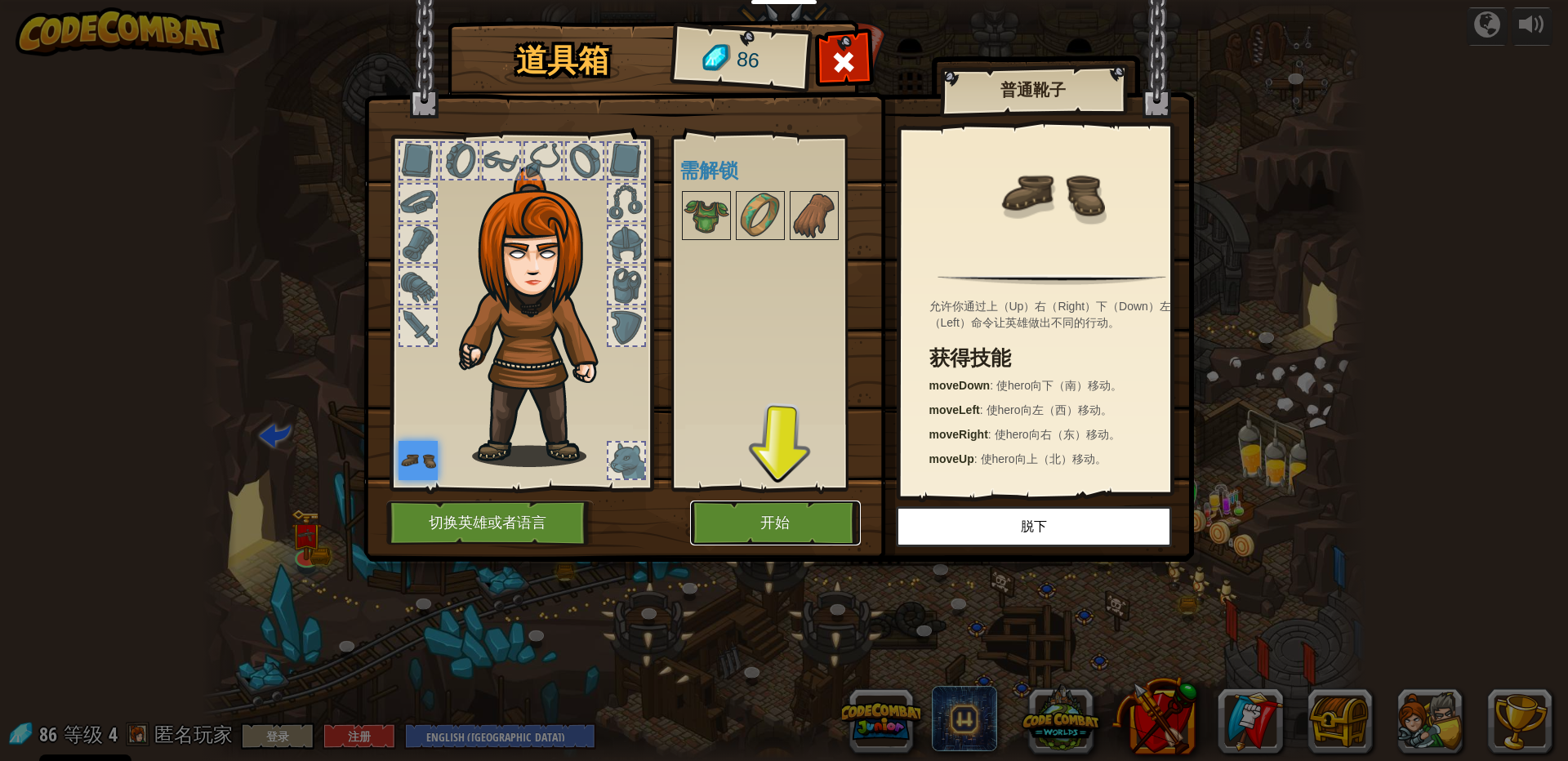
click at [817, 505] on button "开始" at bounding box center [776, 523] width 171 height 45
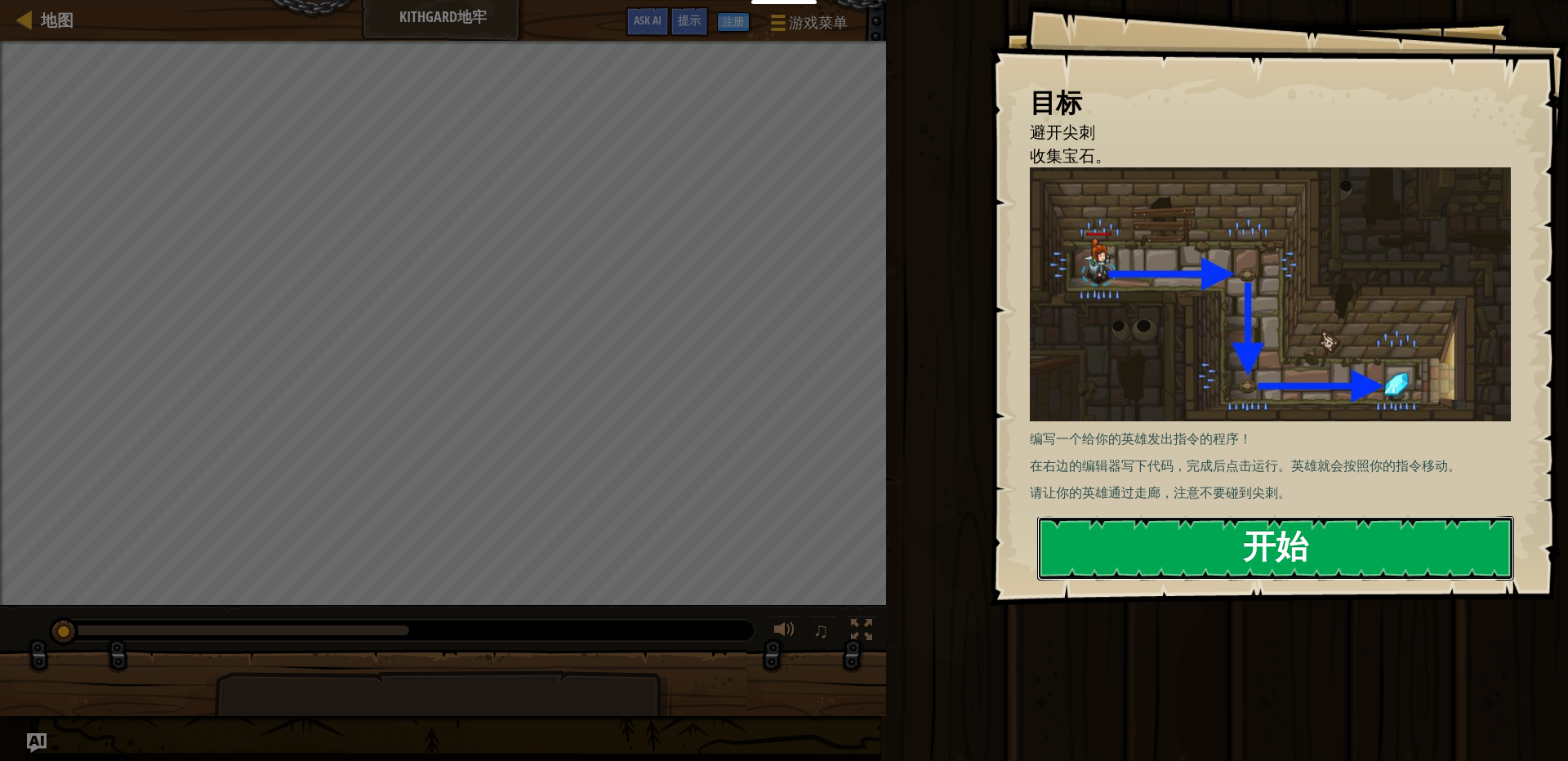
click at [1315, 548] on button "开始" at bounding box center [1275, 547] width 477 height 65
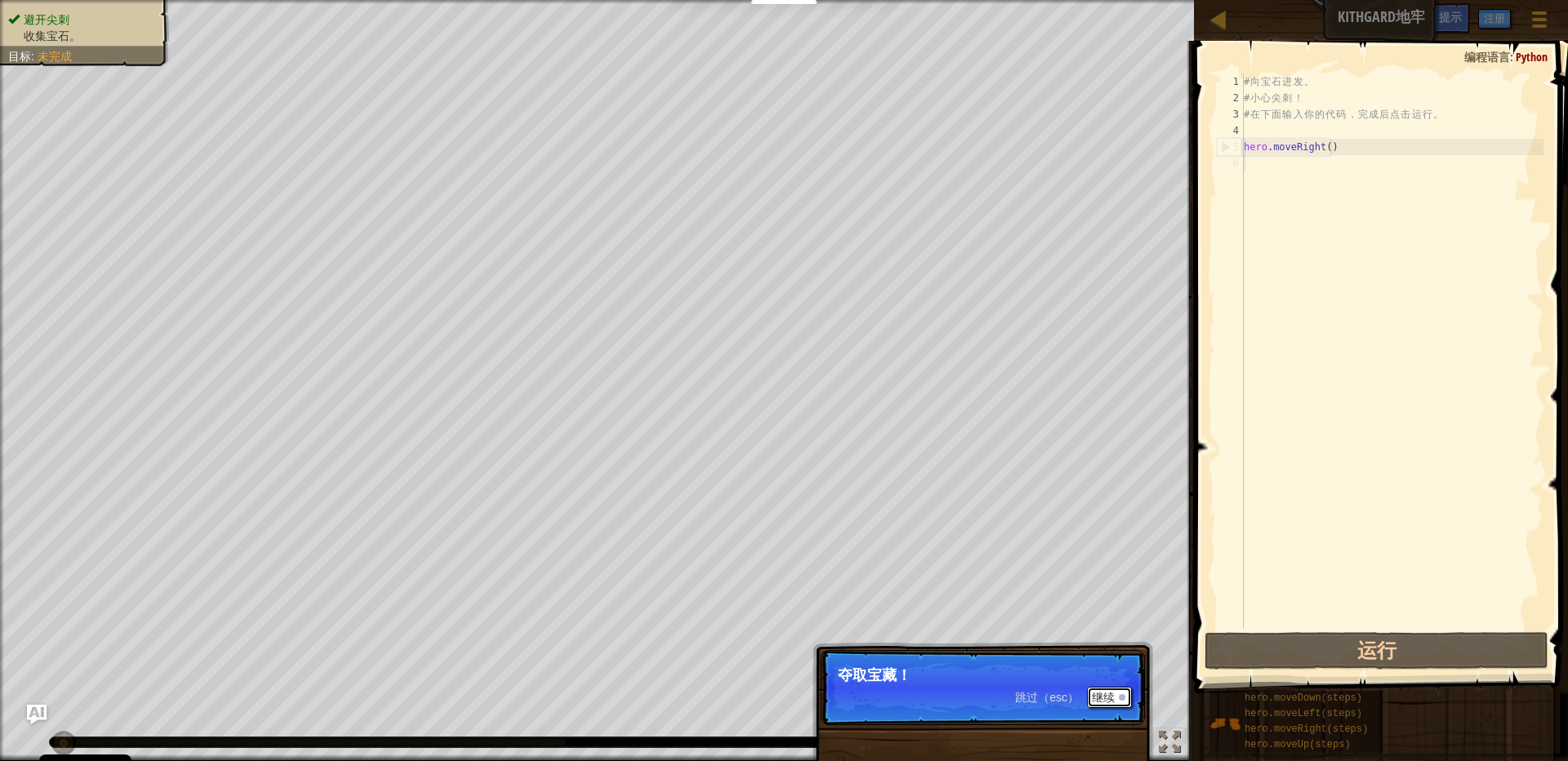
click at [1109, 698] on button "继续" at bounding box center [1109, 697] width 45 height 21
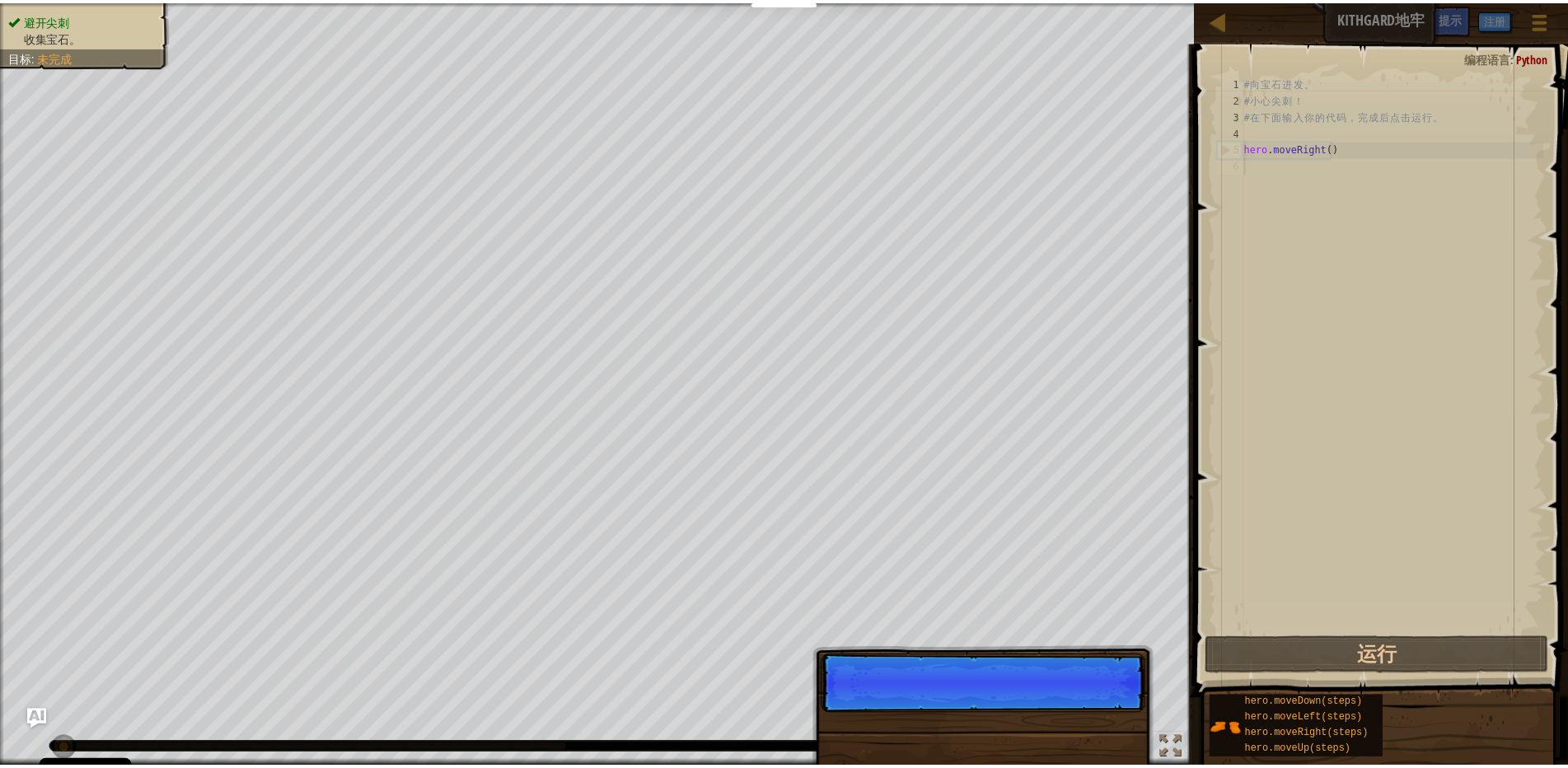
scroll to position [8, 0]
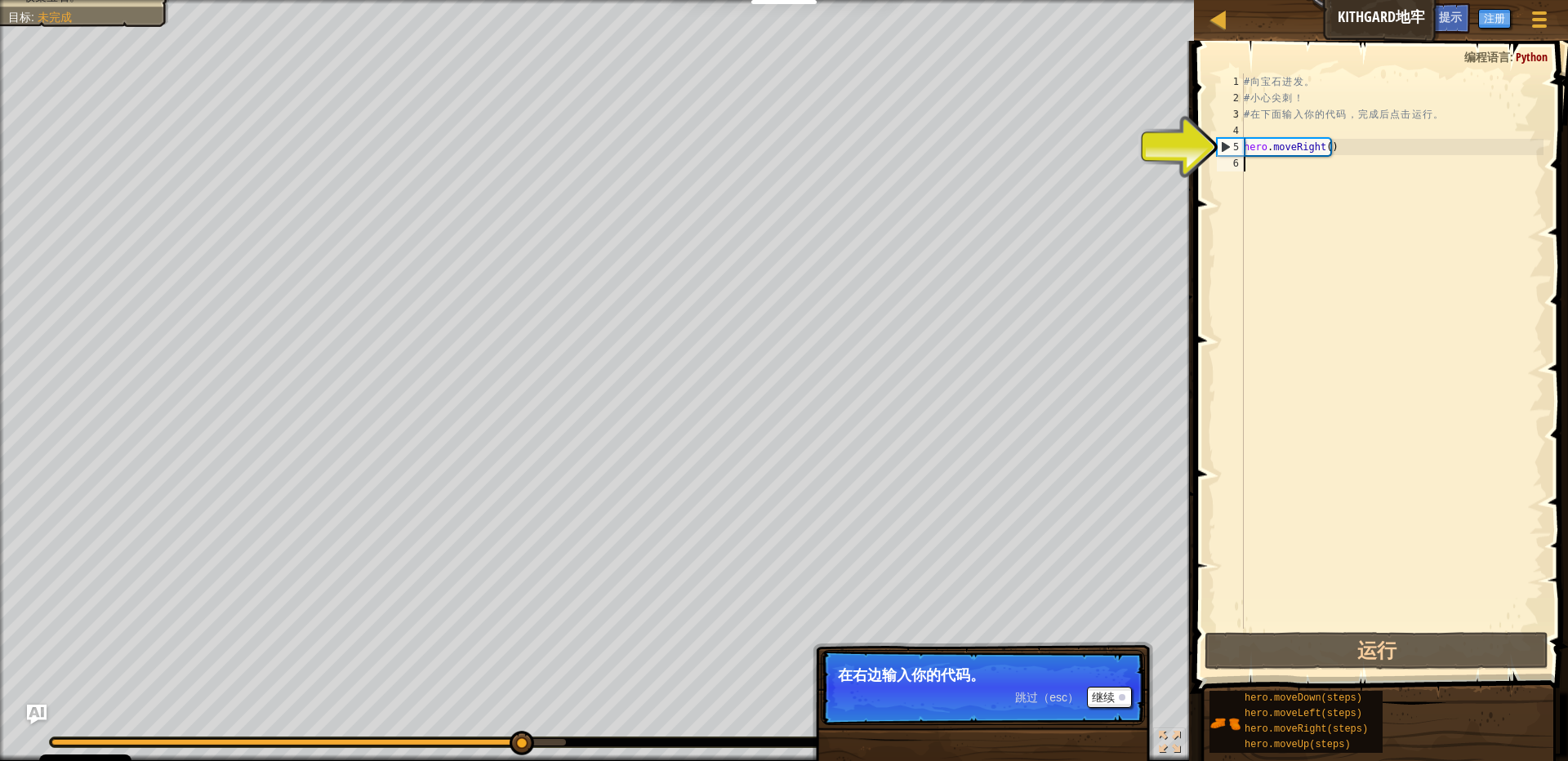
click at [1248, 164] on div "# 向 宝 石 进 发 。 # 小 心 尖 刺 ！ # 在 下 面 输 入 你 的 代 码 ， 完 成 后 点 击 运 行 。 hero . moveRigh…" at bounding box center [1392, 367] width 303 height 587
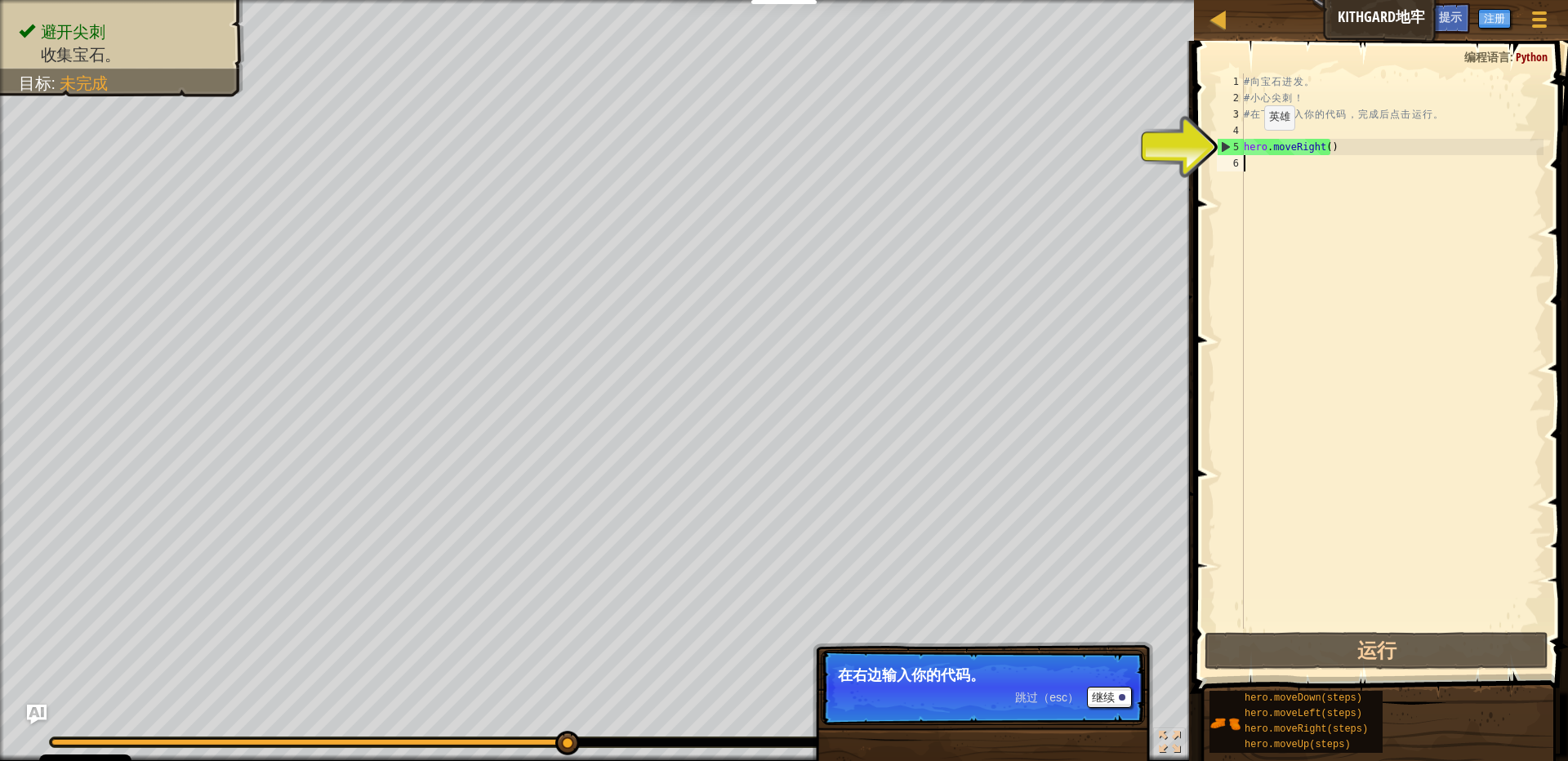
click at [1251, 147] on div "# 向 宝 石 进 发 。 # 小 心 尖 刺 ！ # 在 下 面 输 入 你 的 代 码 ， 完 成 后 点 击 运 行 。 hero . moveRigh…" at bounding box center [1392, 367] width 303 height 587
type textarea "hero.moveRight()"
click at [1279, 151] on div "# 向 宝 石 进 发 。 # 小 心 尖 刺 ！ # 在 下 面 输 入 你 的 代 码 ， 完 成 后 点 击 运 行 。 hero . moveRigh…" at bounding box center [1392, 367] width 303 height 587
click at [1308, 145] on div "# 向 宝 石 进 发 。 # 小 心 尖 刺 ！ # 在 下 面 输 入 你 的 代 码 ， 完 成 后 点 击 运 行 。 hero . moveRigh…" at bounding box center [1392, 367] width 303 height 587
click at [1325, 145] on div "# 向 宝 石 进 发 。 # 小 心 尖 刺 ！ # 在 下 面 输 入 你 的 代 码 ， 完 成 后 点 击 运 行 。 hero . moveRigh…" at bounding box center [1392, 367] width 303 height 587
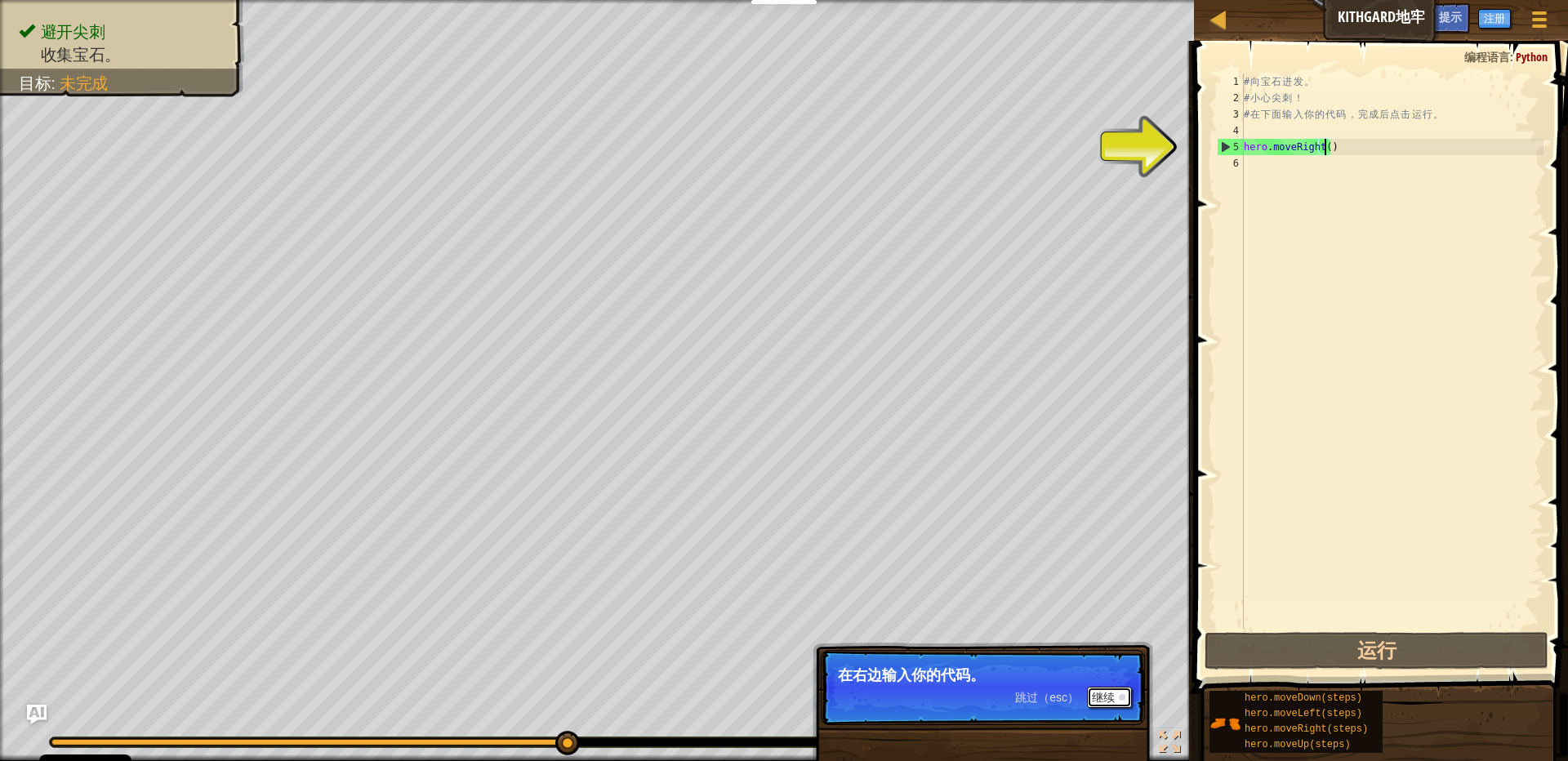
click at [1127, 696] on button "继续" at bounding box center [1109, 697] width 45 height 21
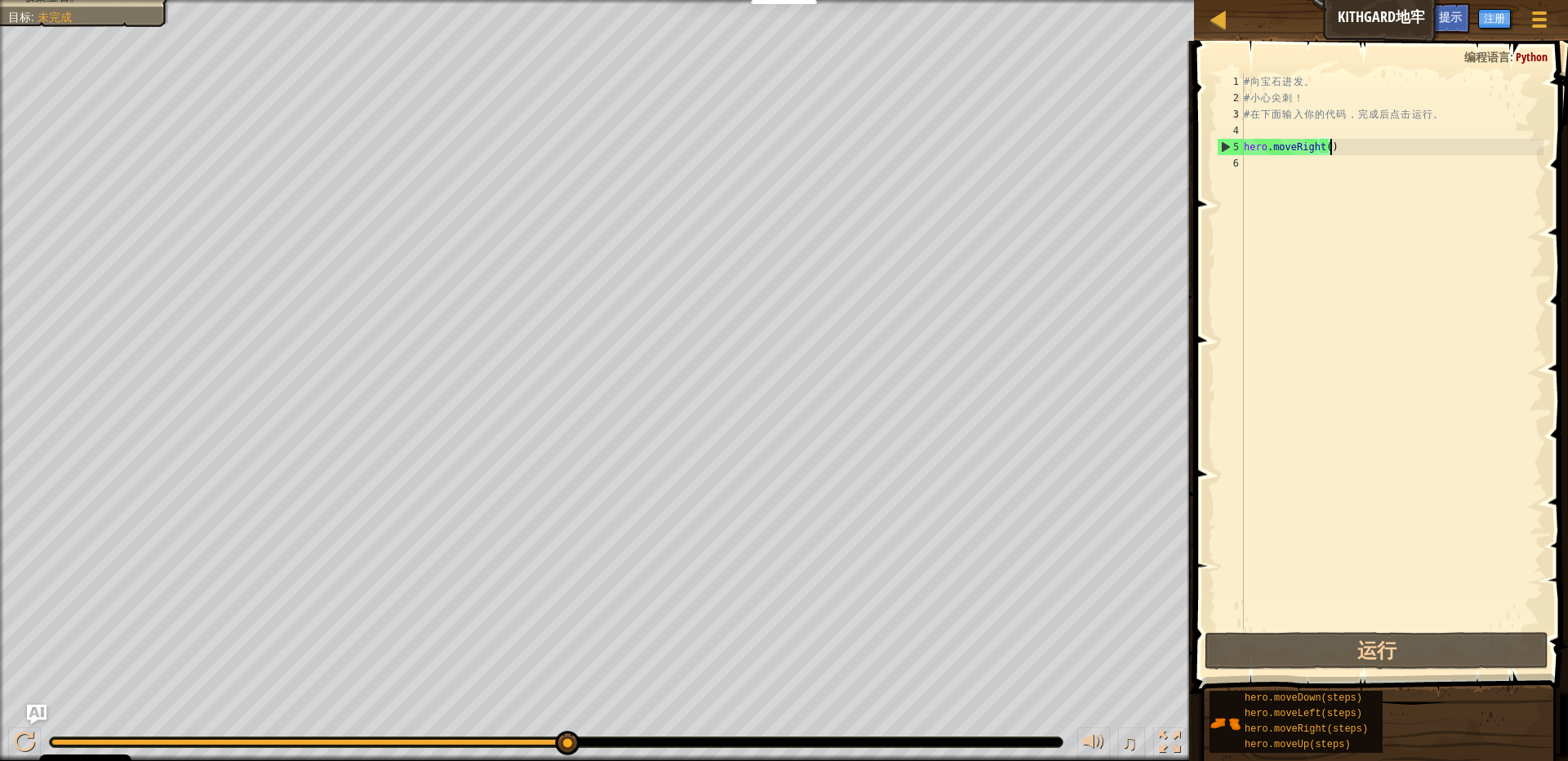
click at [1366, 146] on div "# 向 宝 石 进 发 。 # 小 心 尖 刺 ！ # 在 下 面 输 入 你 的 代 码 ， 完 成 后 点 击 运 行 。 hero . moveRigh…" at bounding box center [1392, 367] width 303 height 587
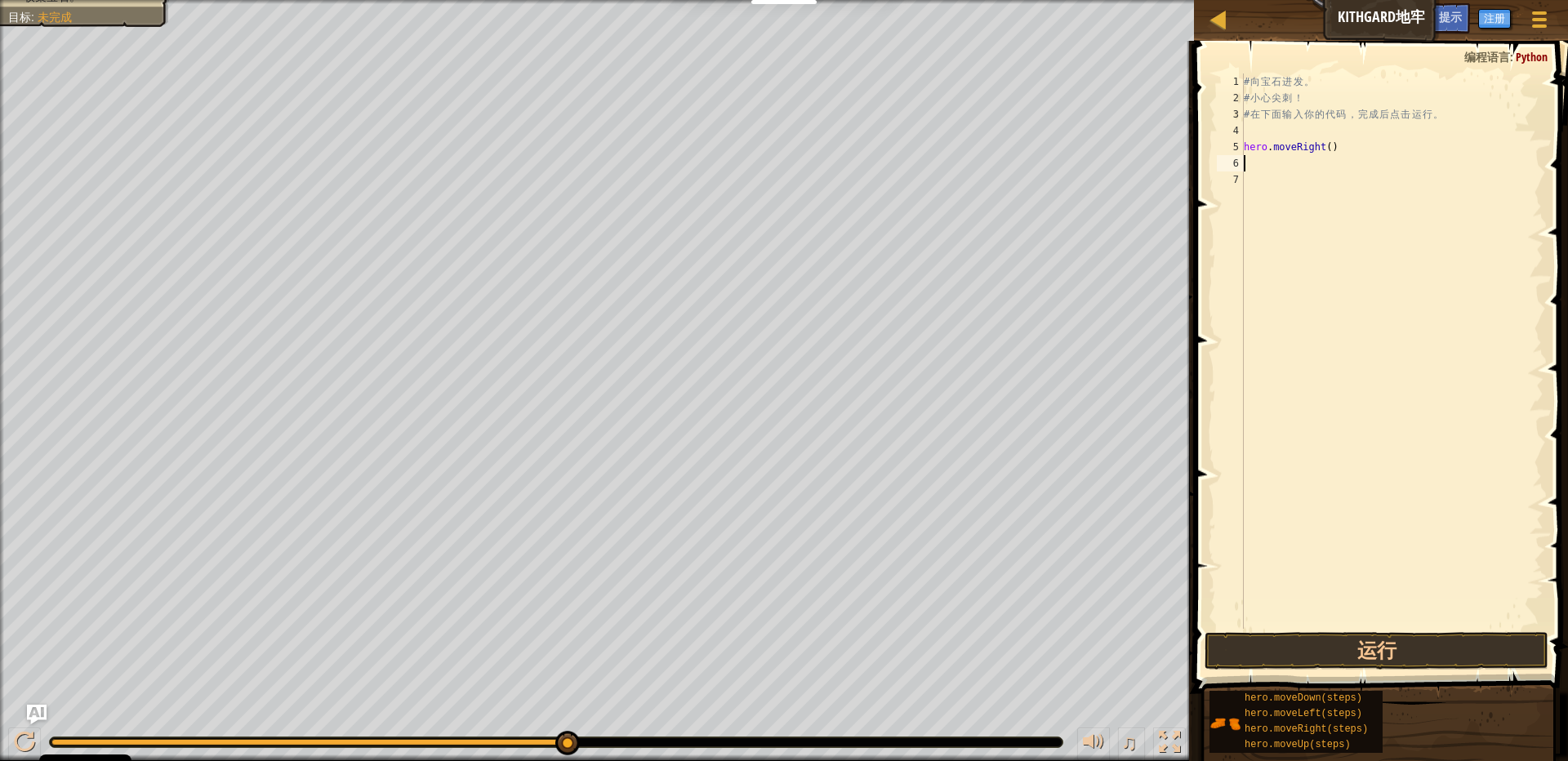
click at [1356, 182] on div "# 向 宝 石 进 发 。 # 小 心 尖 刺 ！ # 在 下 面 输 入 你 的 代 码 ， 完 成 后 点 击 运 行 。 hero . moveRigh…" at bounding box center [1392, 367] width 303 height 587
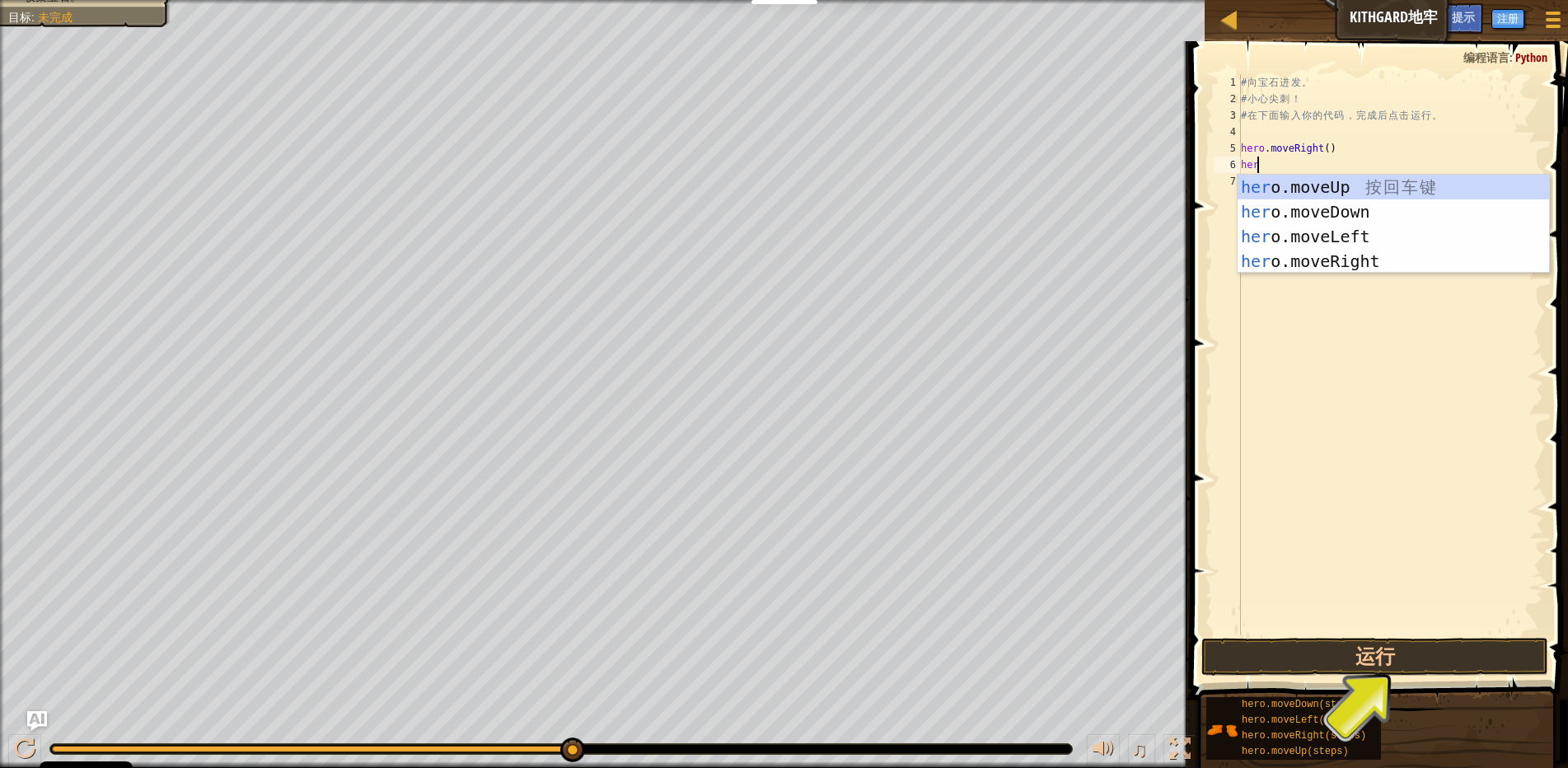
type textarea "hero"
click at [1328, 215] on div "hero .moveUp 按 回 车 键 hero .moveDown 按 回 车 键 hero .moveLeft 按 回 车 键 hero .moveRi…" at bounding box center [1393, 249] width 311 height 148
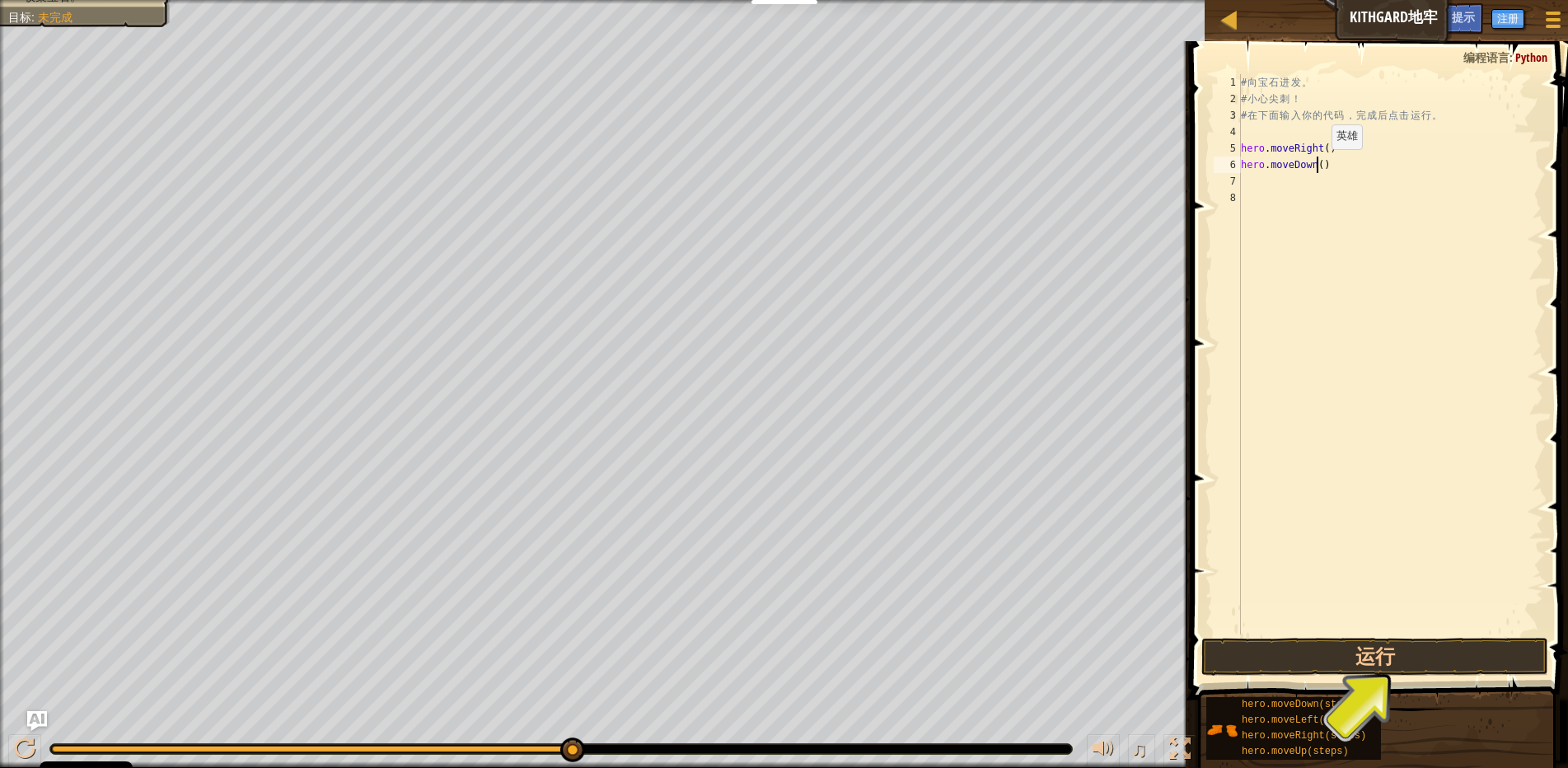
click at [1317, 166] on div "# 向 宝 石 进 发 。 # 小 心 尖 刺 ！ # 在 下 面 输 入 你 的 代 码 ， 完 成 后 点 击 运 行 。 hero . moveRigh…" at bounding box center [1390, 370] width 306 height 593
type textarea "hero.moveDown()"
click at [1413, 179] on div "# 向 宝 石 进 发 。 # 小 心 尖 刺 ！ # 在 下 面 输 入 你 的 代 码 ， 完 成 后 点 击 运 行 。 hero . moveRigh…" at bounding box center [1390, 370] width 306 height 593
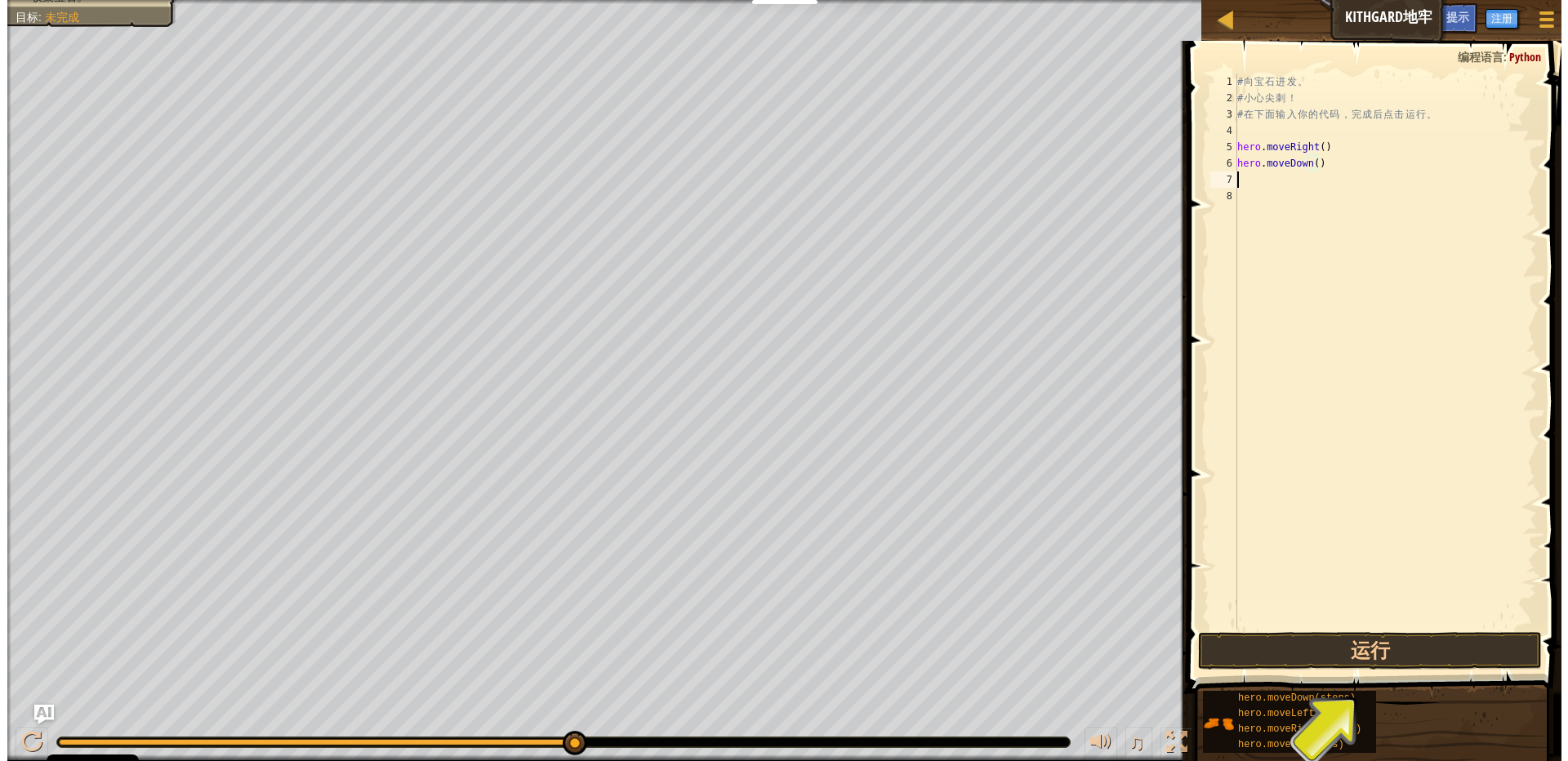
scroll to position [8, 0]
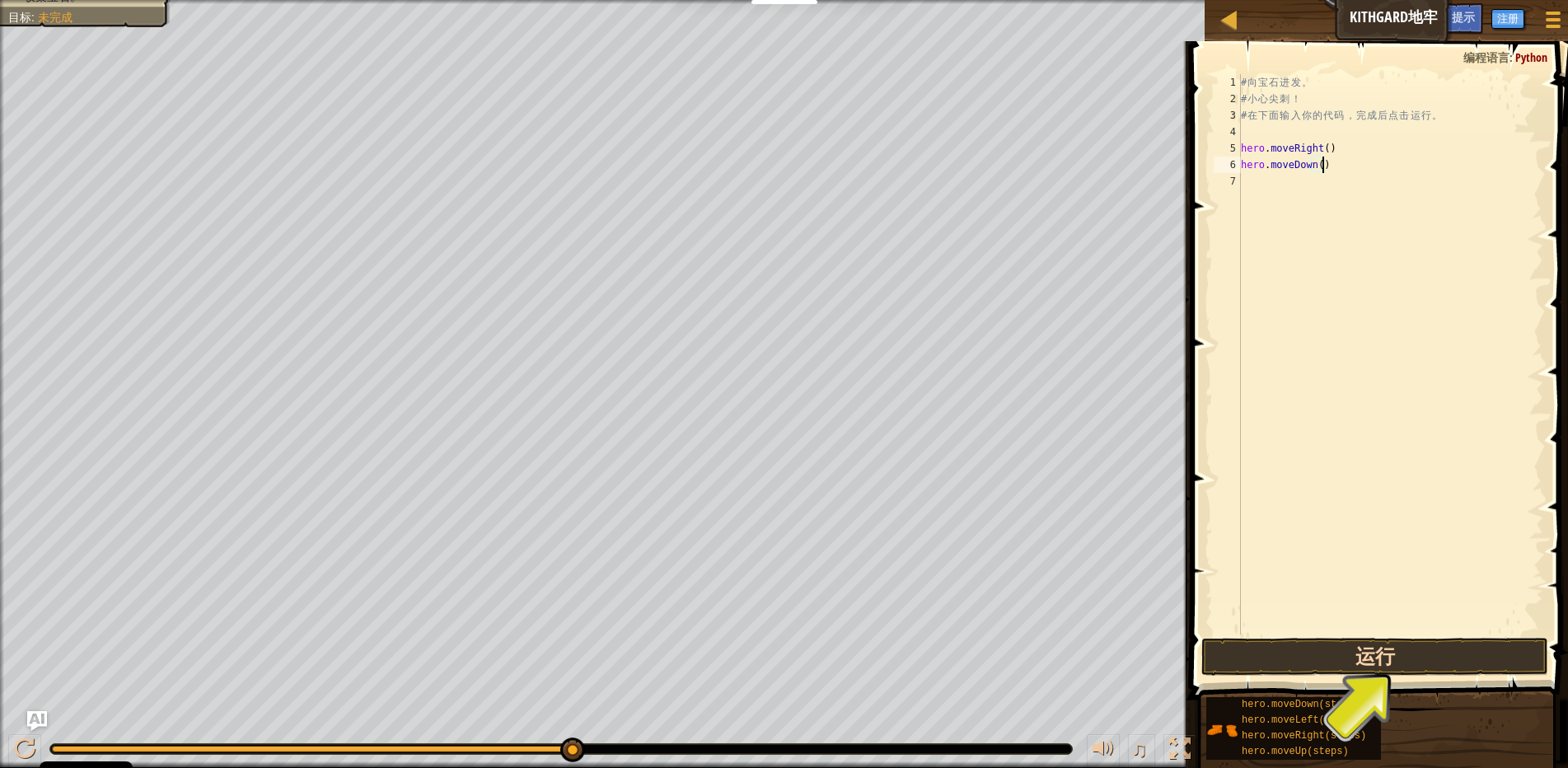
type textarea "hero.moveDown()"
click at [1414, 661] on button "运行" at bounding box center [1374, 656] width 347 height 38
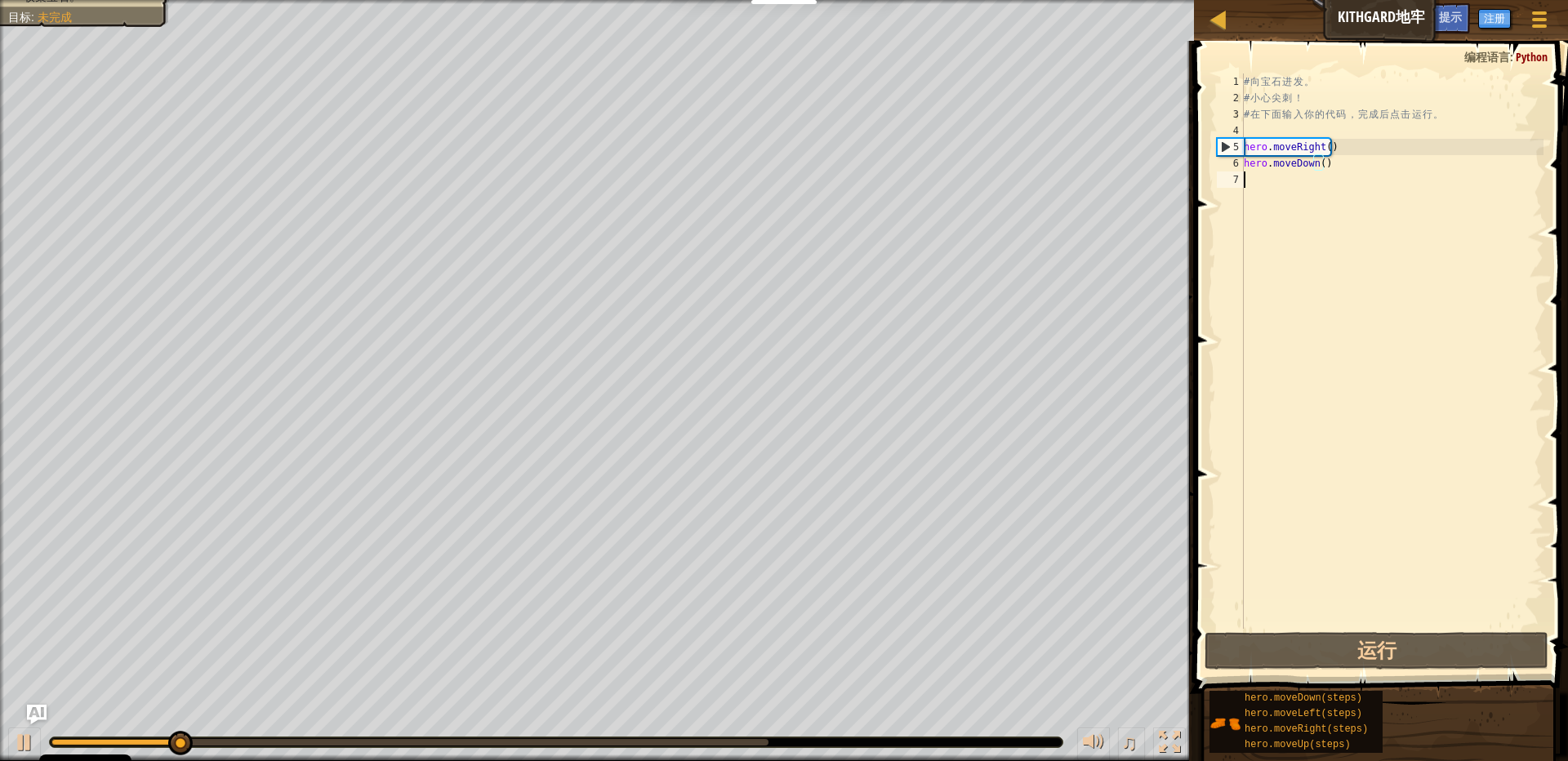
click at [1286, 180] on div "# 向 宝 石 进 发 。 # 小 心 尖 刺 ！ # 在 下 面 输 入 你 的 代 码 ， 完 成 后 点 击 运 行 。 hero . moveRigh…" at bounding box center [1392, 367] width 303 height 587
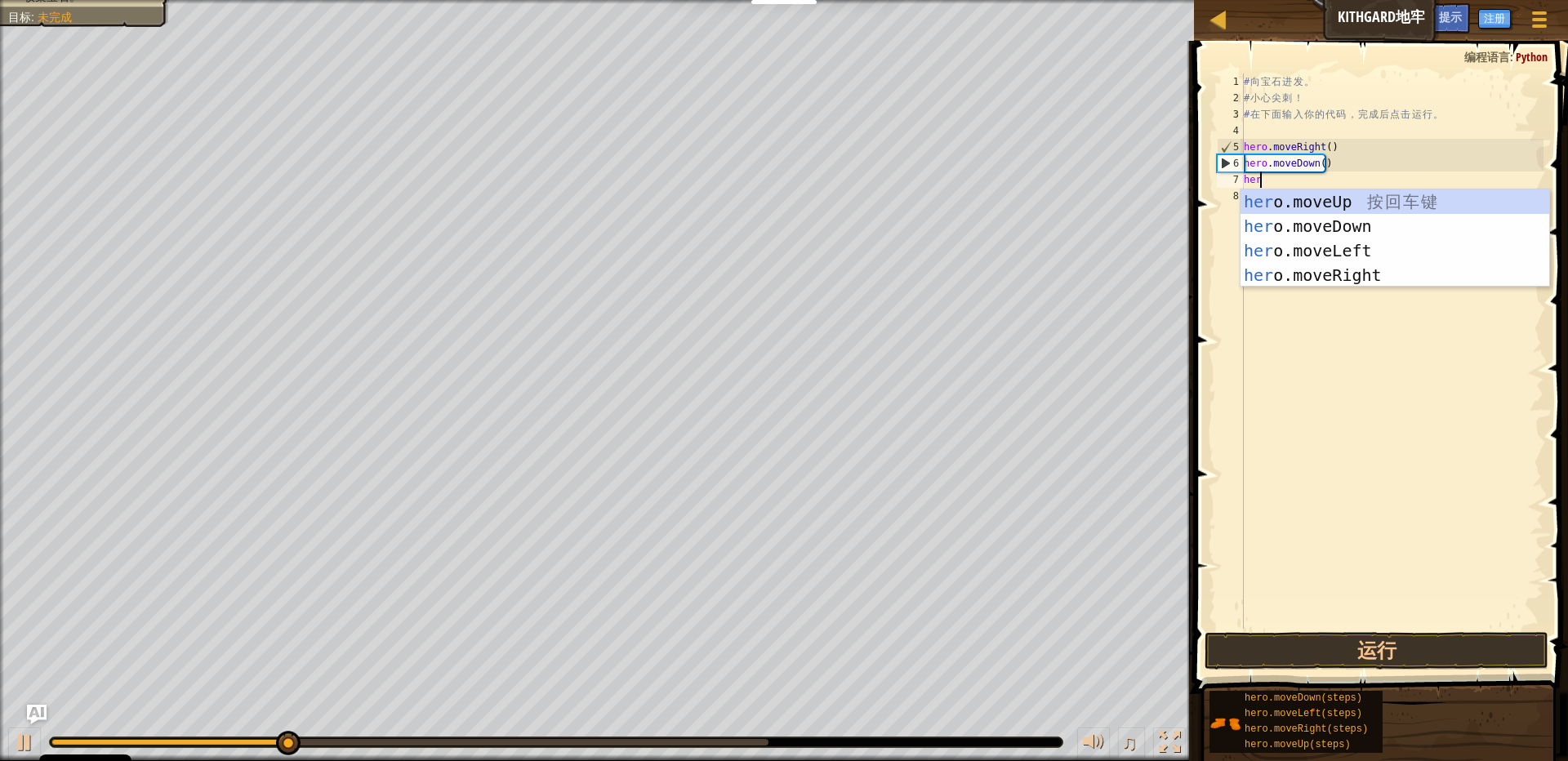
type textarea "hero"
click at [1340, 272] on div "hero .moveUp 按 回 车 键 hero .moveDown 按 回 车 键 hero .moveLeft 按 回 车 键 hero .moveRi…" at bounding box center [1395, 263] width 308 height 147
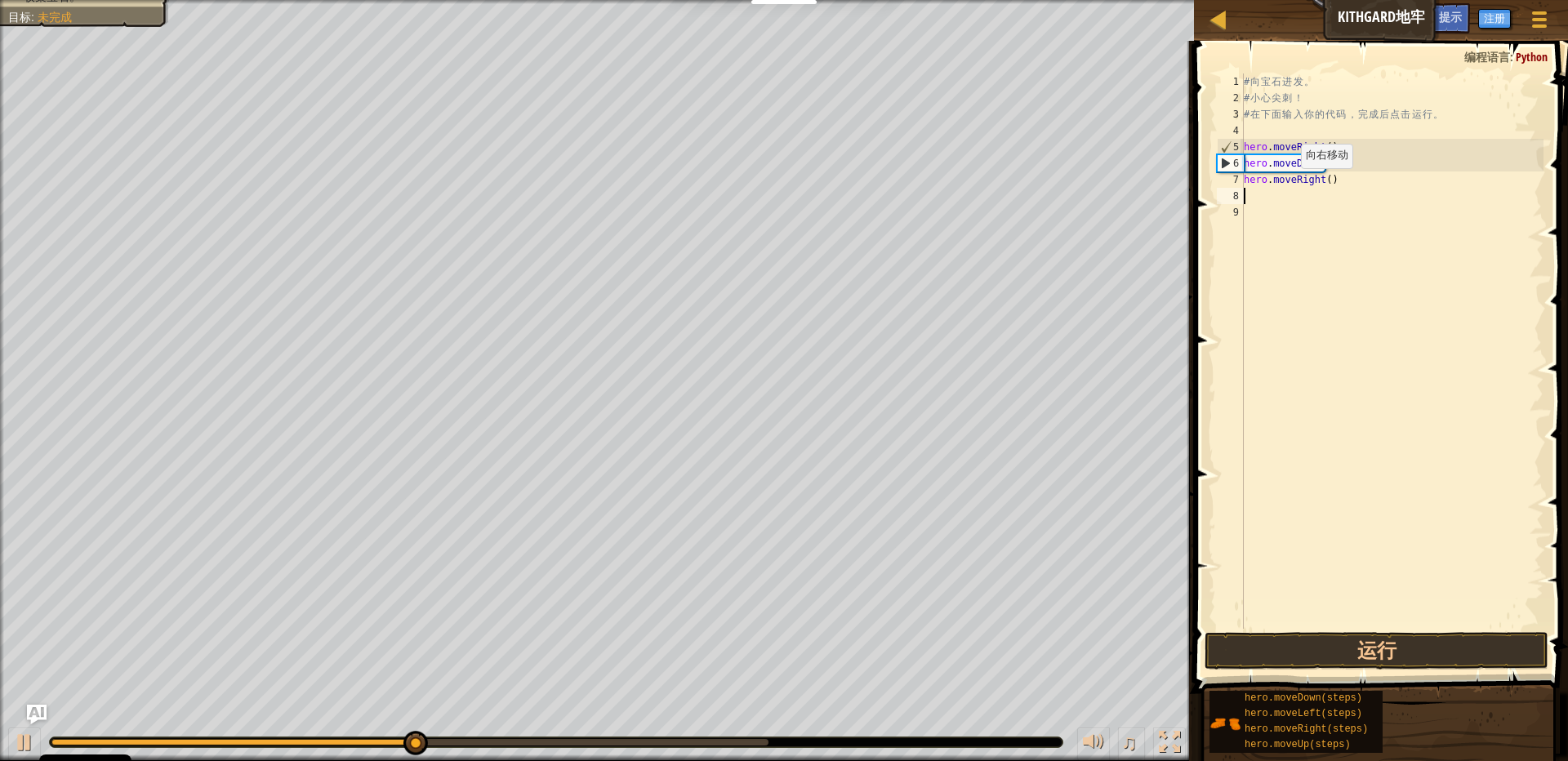
scroll to position [8, 0]
type textarea "hero.moveRight()"
click at [1318, 202] on div "# 向 宝 石 进 发 。 # 小 心 尖 刺 ！ # 在 下 面 输 入 你 的 代 码 ， 完 成 后 点 击 运 行 。 hero . moveRigh…" at bounding box center [1392, 367] width 303 height 587
type textarea "hero.moveRight()"
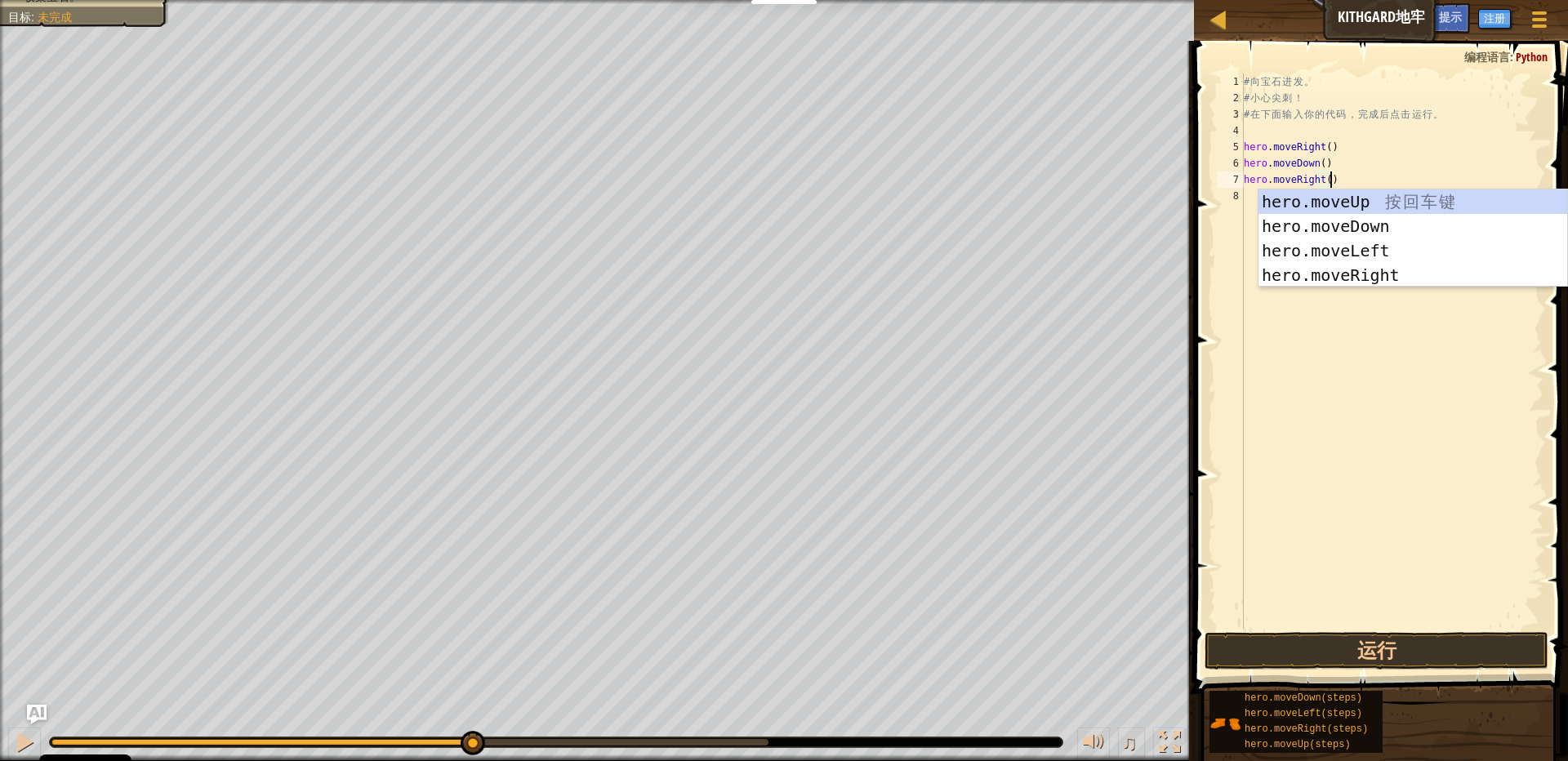
click at [1392, 527] on div "# 向 宝 石 进 发 。 # 小 心 尖 刺 ！ # 在 下 面 输 入 你 的 代 码 ， 完 成 后 点 击 运 行 。 hero . moveRigh…" at bounding box center [1392, 367] width 303 height 587
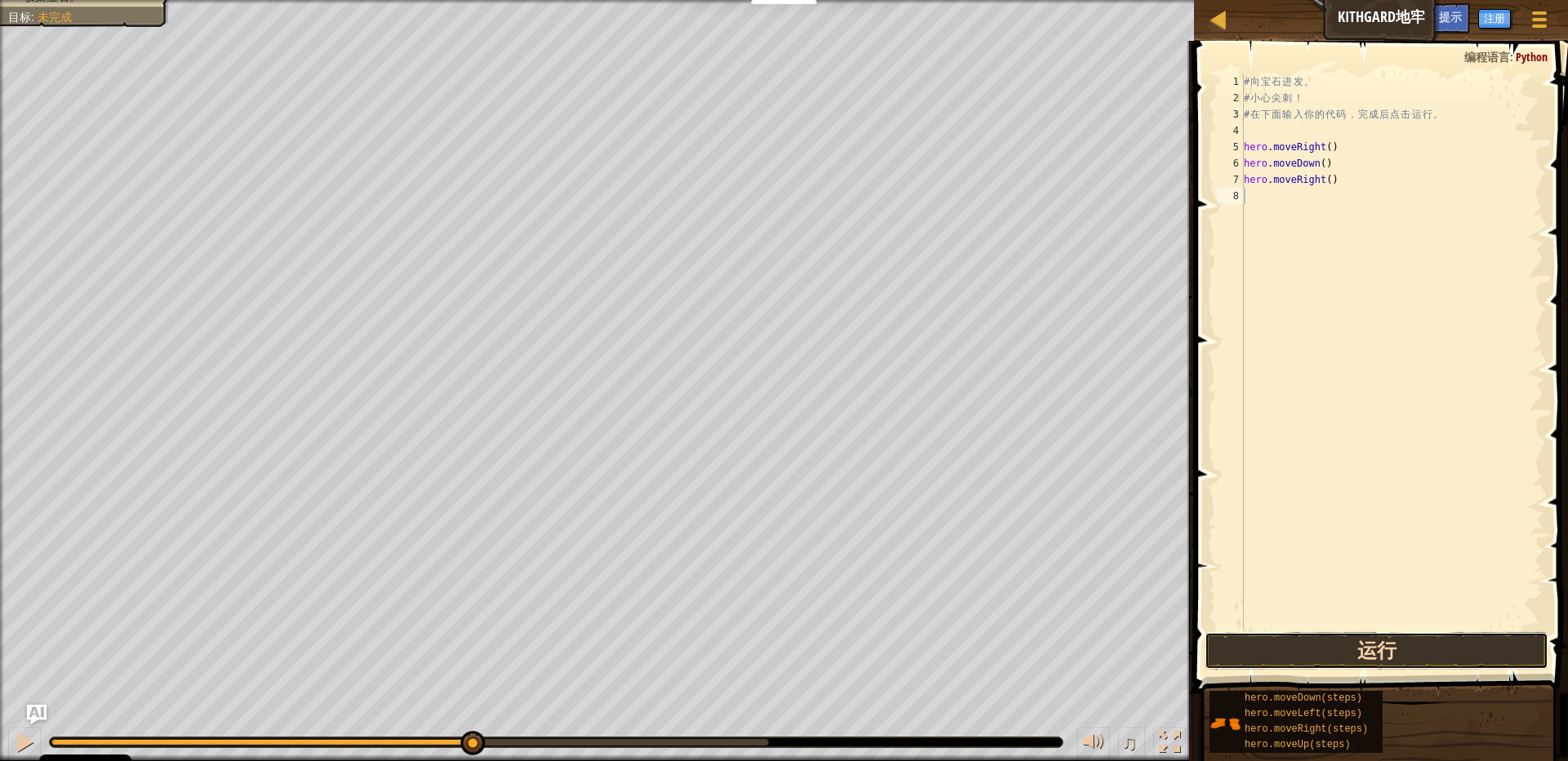
click at [1395, 648] on button "运行" at bounding box center [1377, 650] width 344 height 37
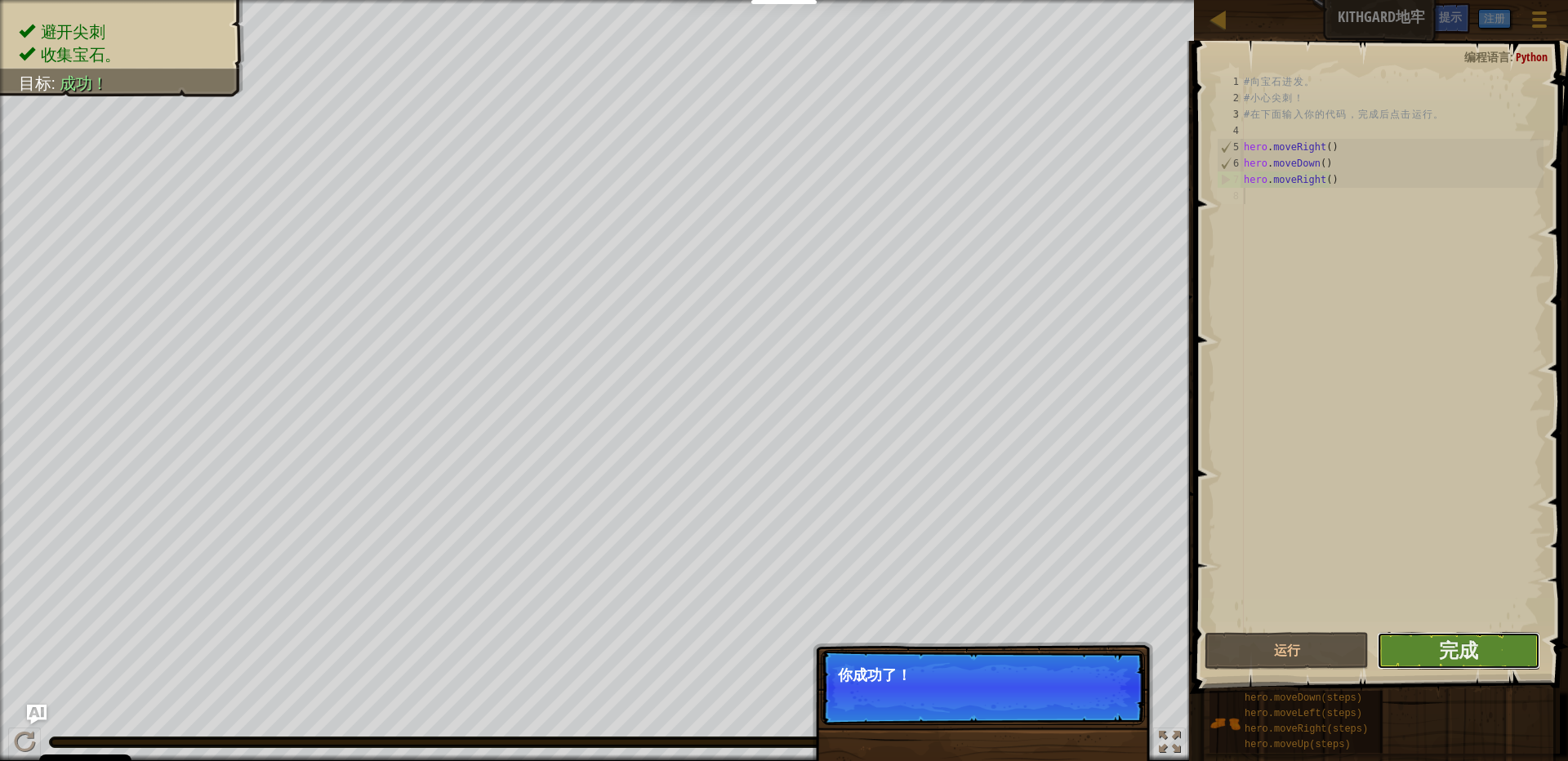
click at [1407, 651] on button "完成" at bounding box center [1459, 650] width 163 height 37
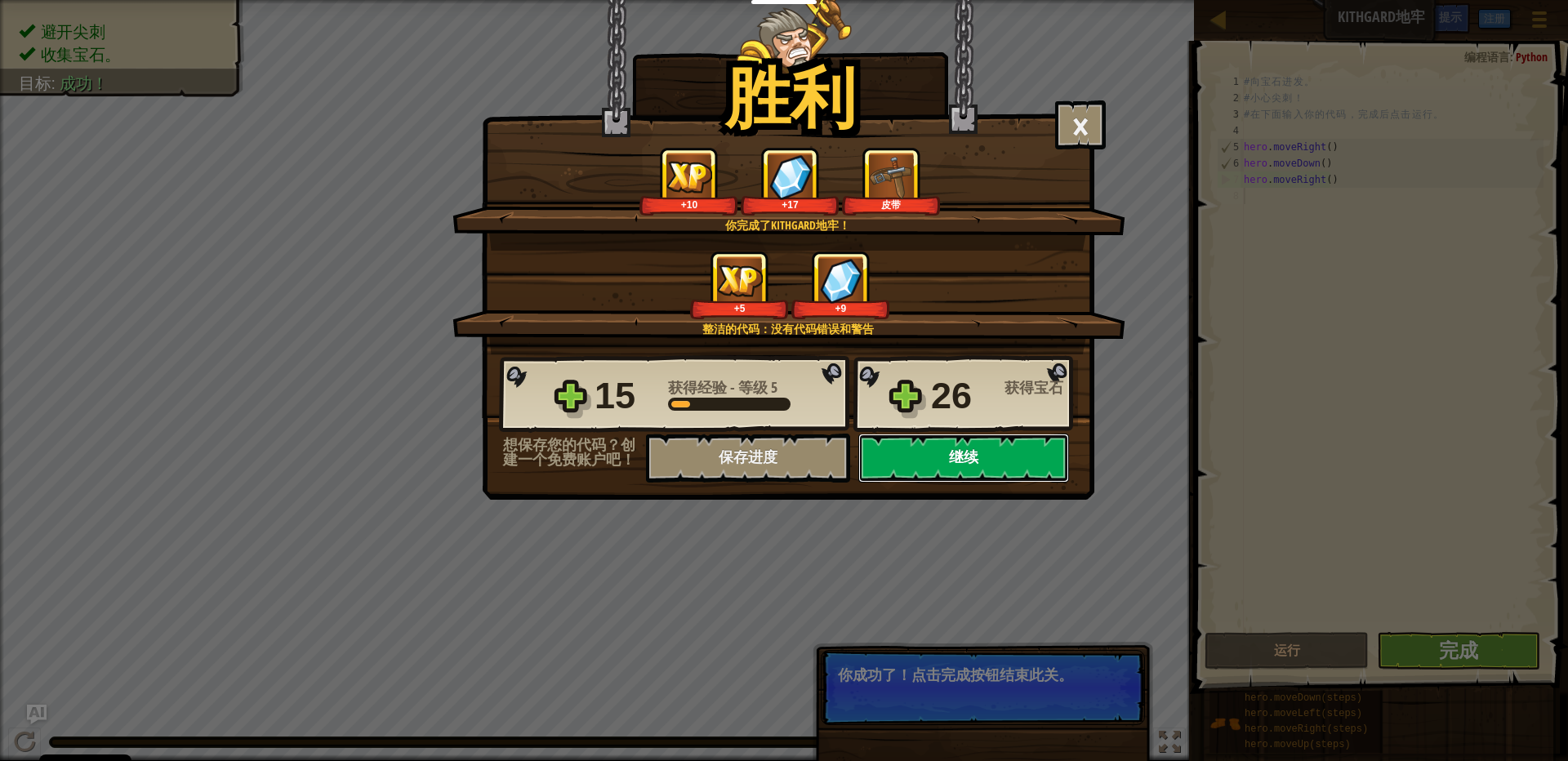
click at [934, 441] on button "继续" at bounding box center [963, 457] width 211 height 49
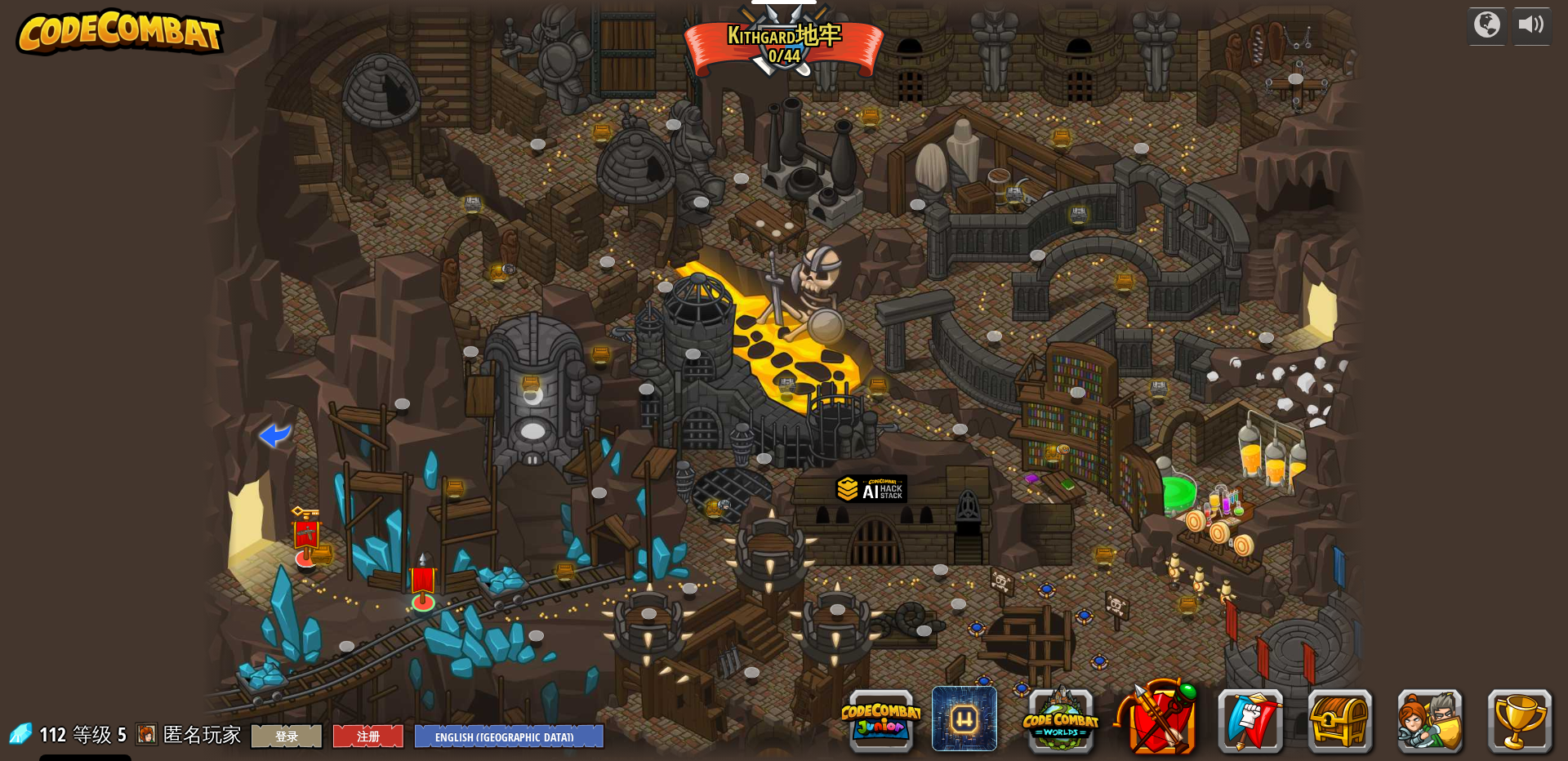
select select "zh-[PERSON_NAME]"
click at [431, 600] on img at bounding box center [424, 564] width 31 height 72
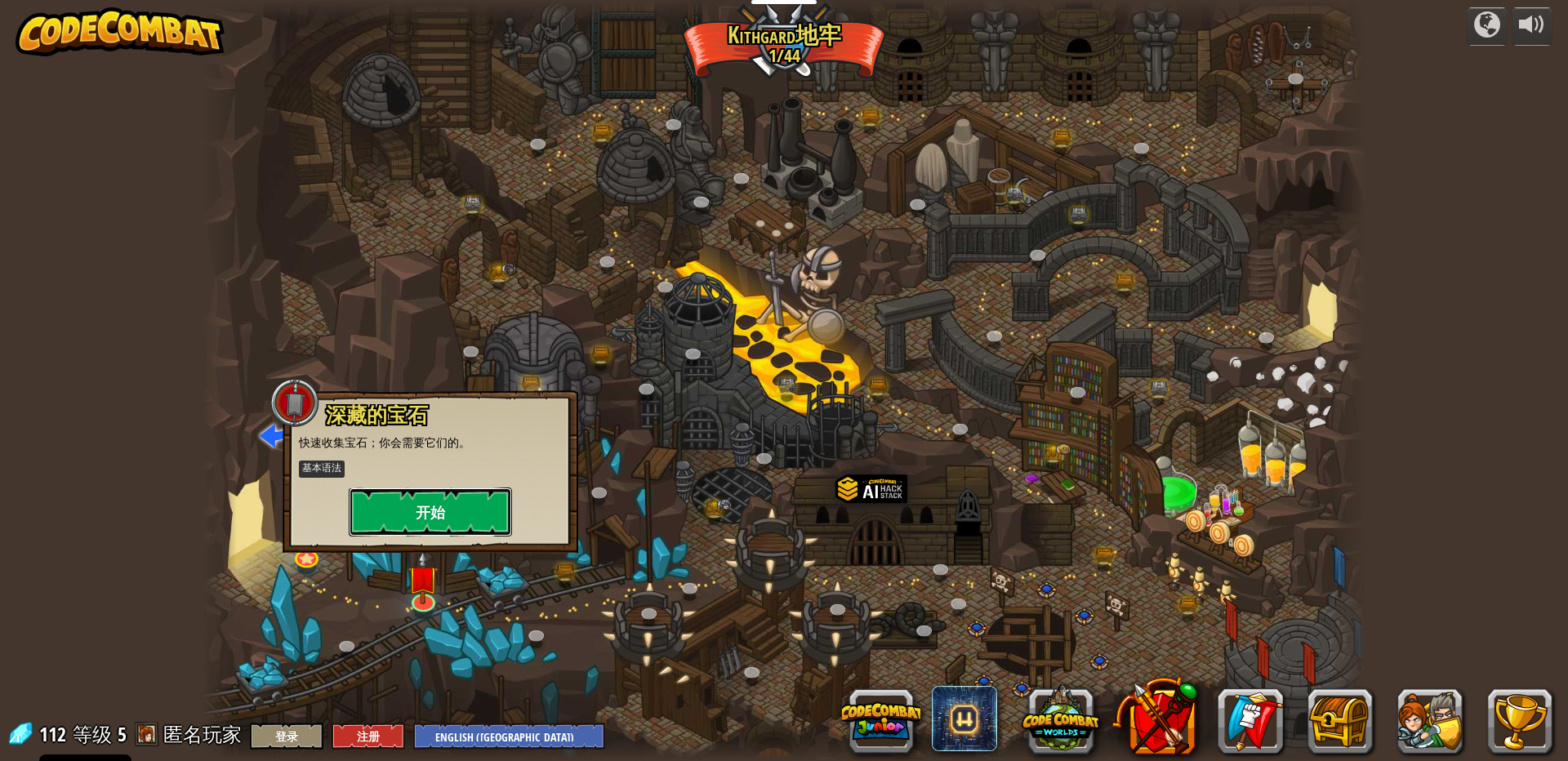
click at [465, 516] on button "开始" at bounding box center [430, 511] width 163 height 49
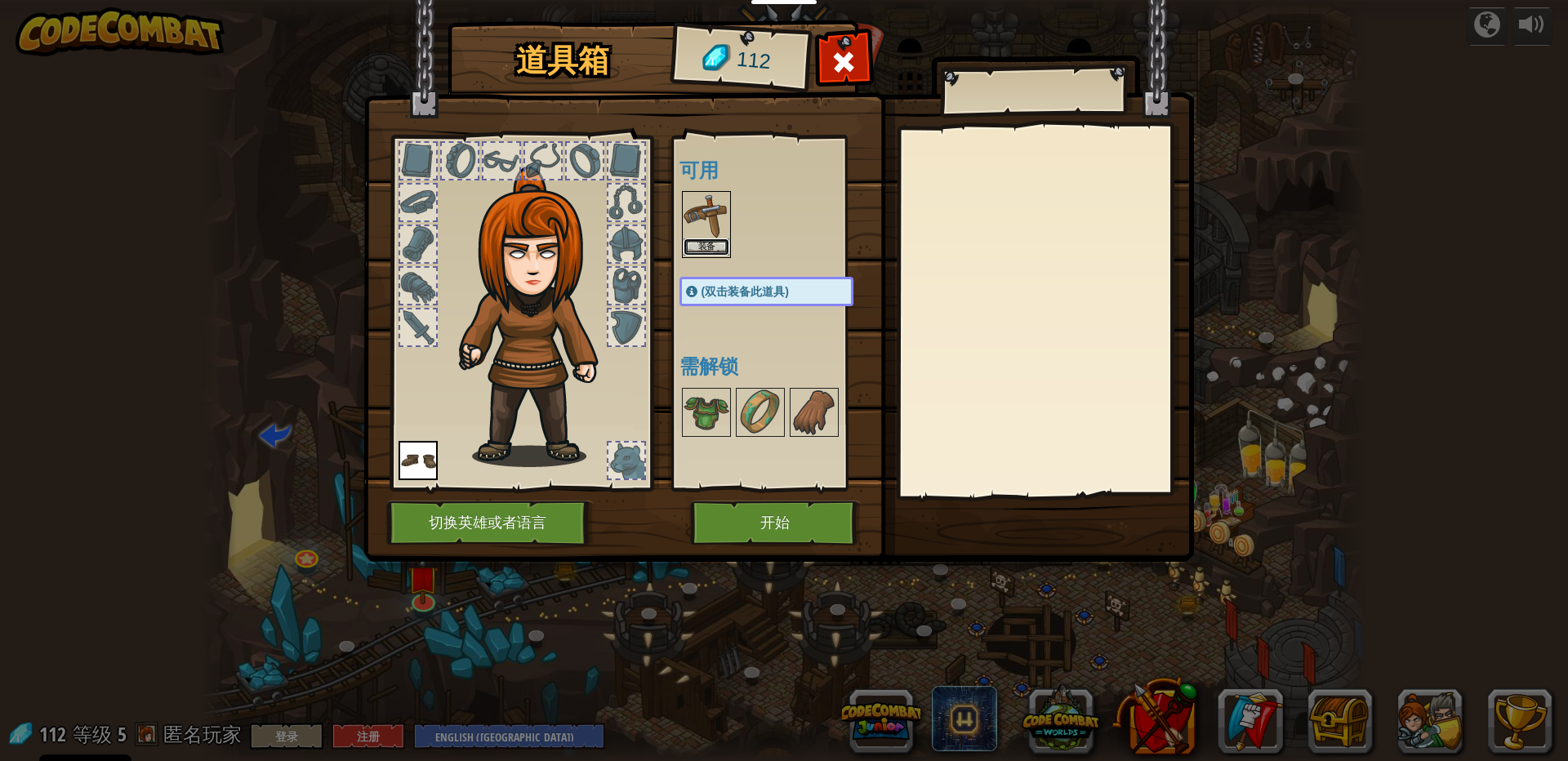
click at [707, 245] on button "装备" at bounding box center [706, 246] width 46 height 17
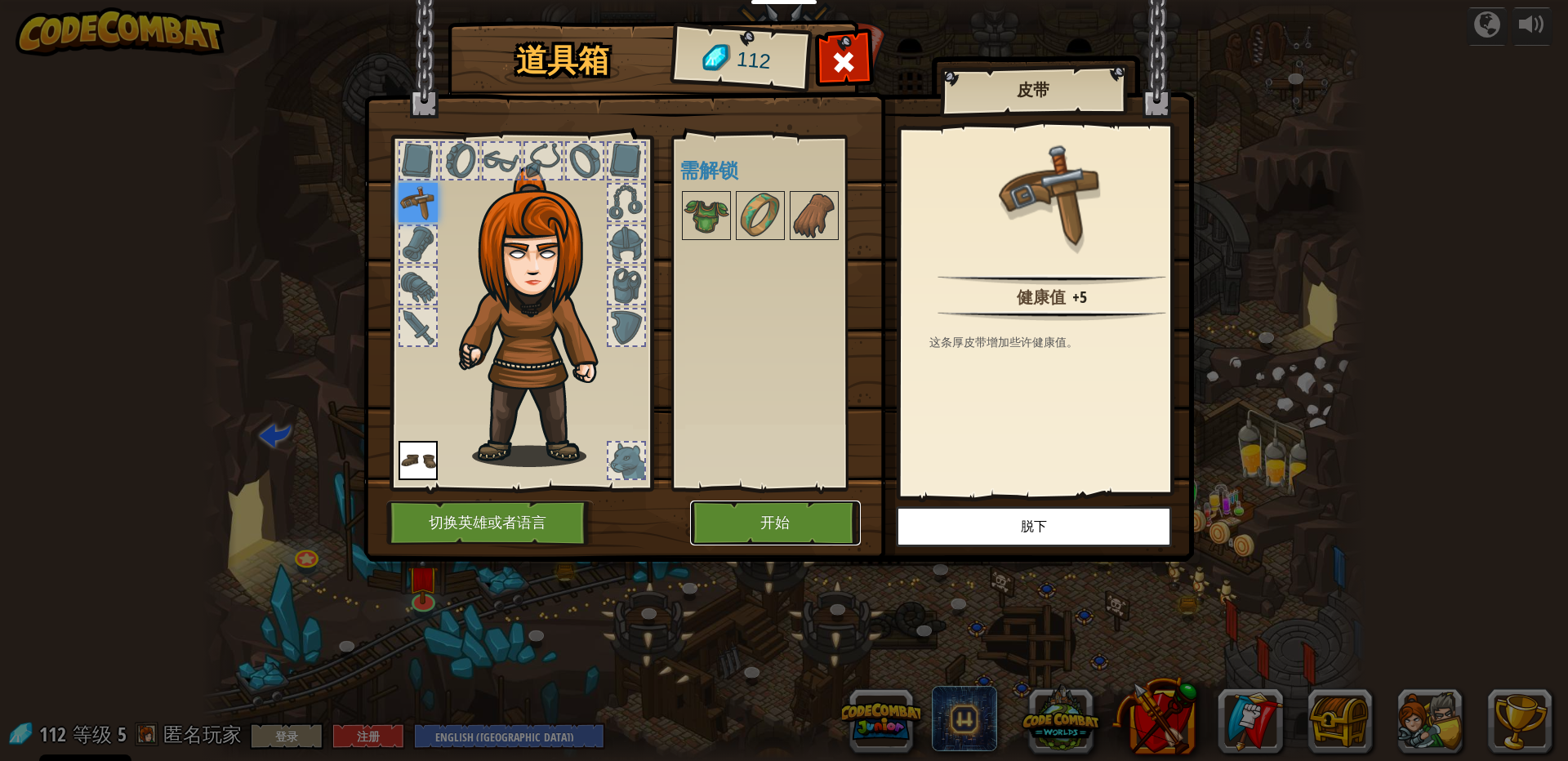
click at [745, 522] on button "开始" at bounding box center [776, 523] width 171 height 45
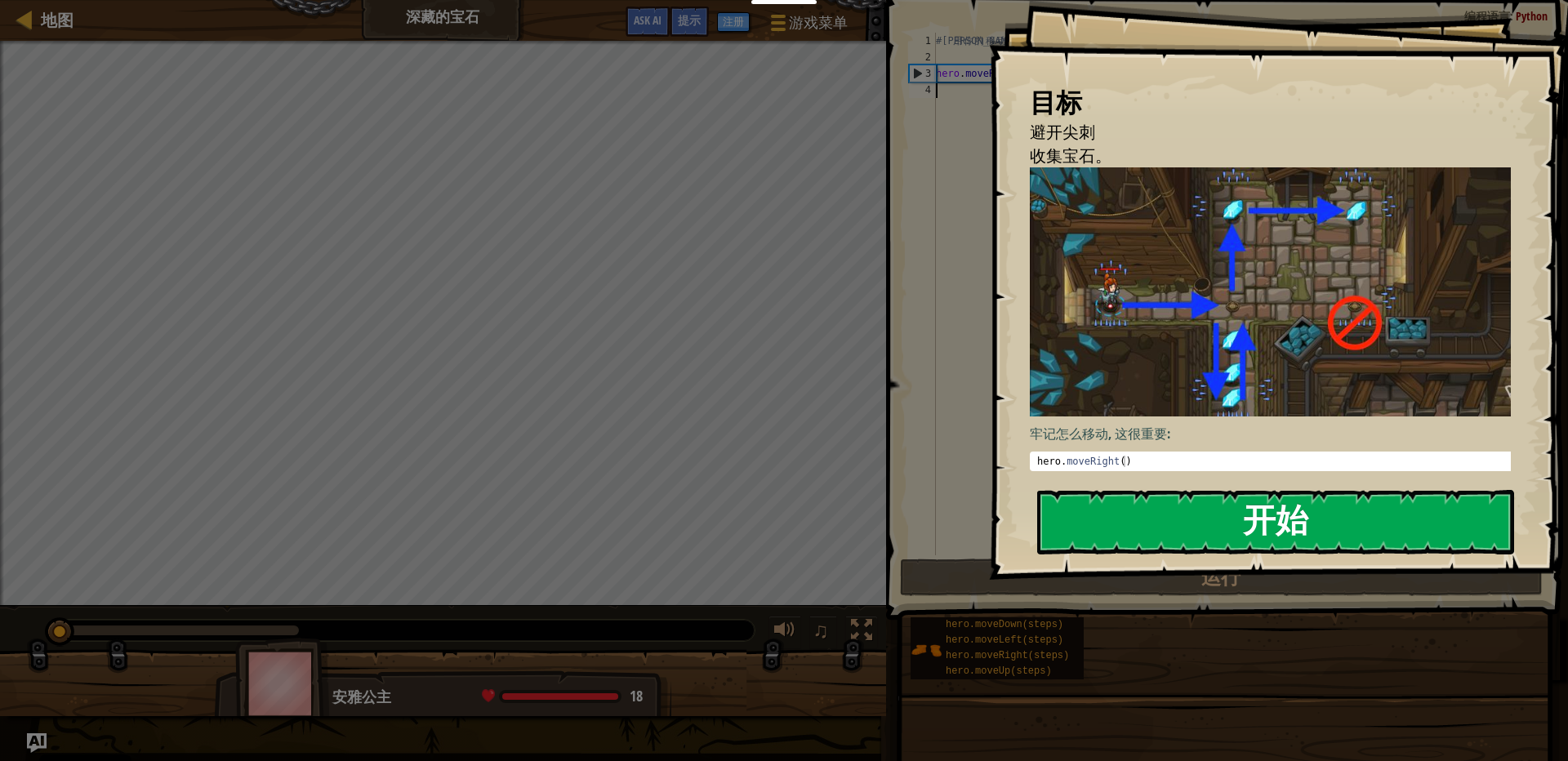
click at [1161, 512] on button "开始" at bounding box center [1275, 522] width 477 height 65
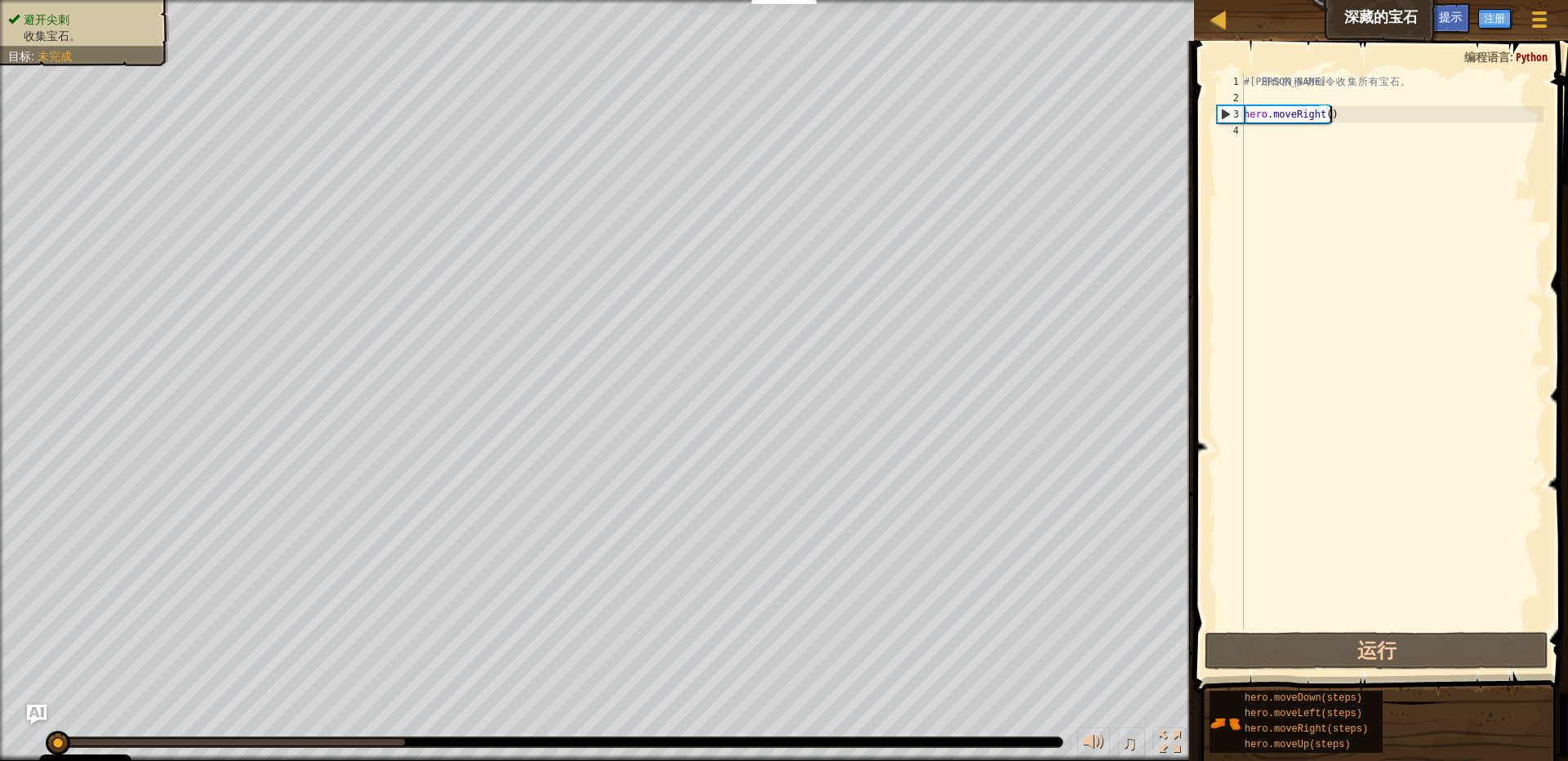
click at [1367, 119] on div "# 利 用 你 的 移 动 命 令 收 集 所 有 宝 石 。 hero . moveRight ( )" at bounding box center [1392, 367] width 303 height 587
type textarea "hero.moveRight()"
click at [1353, 129] on div "# 利 用 你 的 移 动 命 令 收 集 所 有 宝 石 。 hero . moveRight ( )" at bounding box center [1392, 367] width 303 height 587
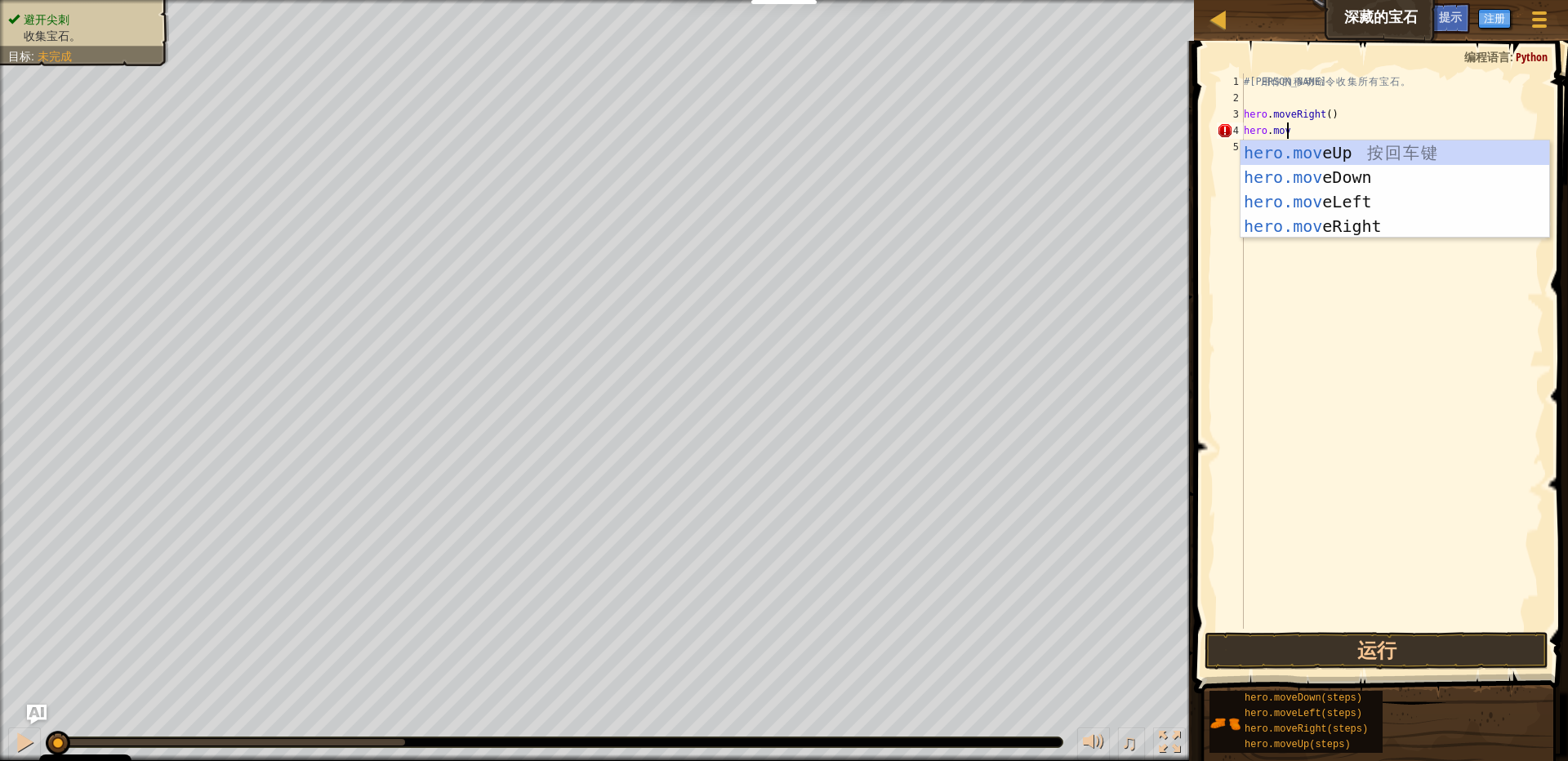
scroll to position [3, 47]
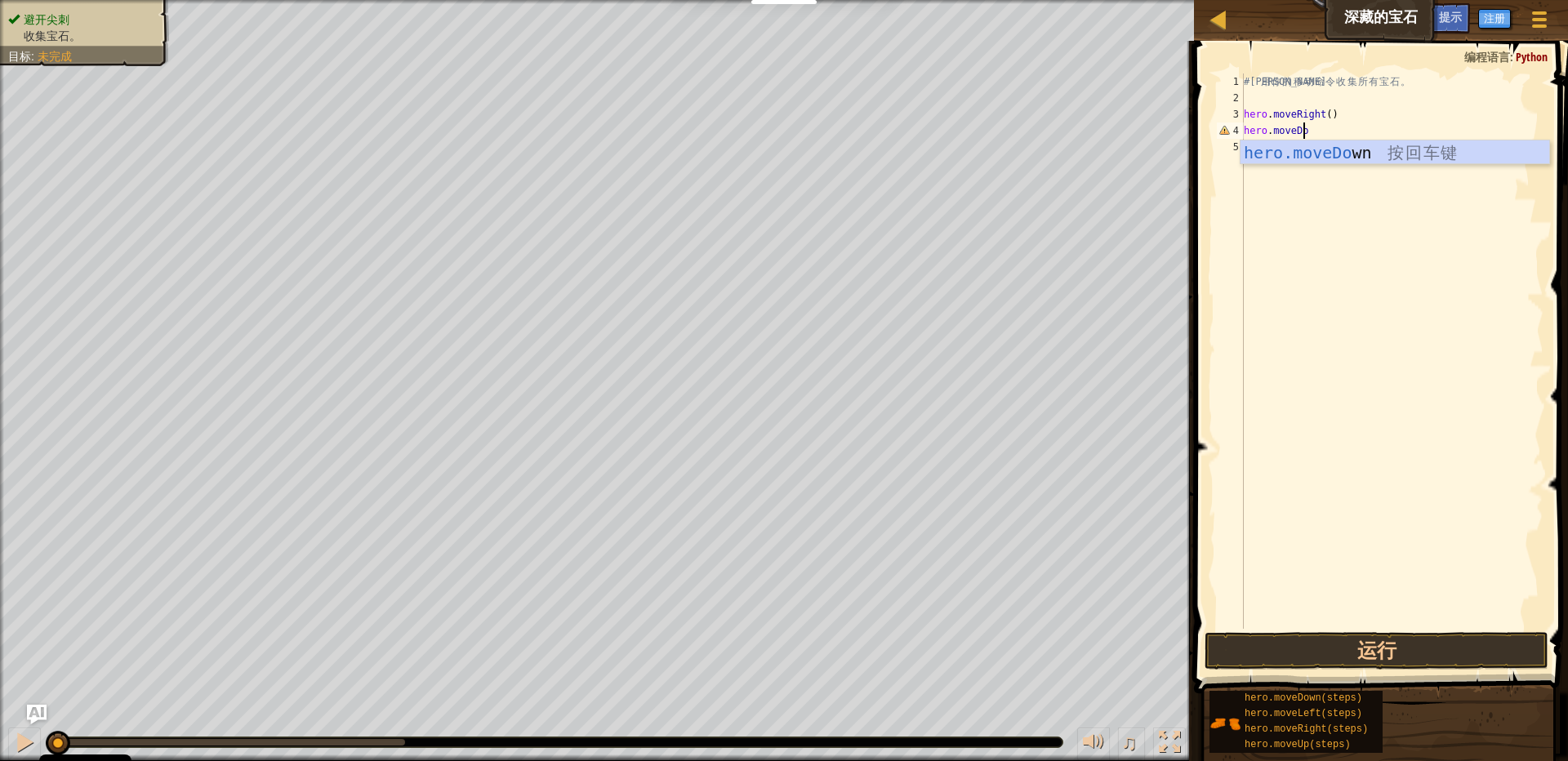
type textarea "hero.moveDown"
type textarea "hero.moveDown()"
click at [1325, 159] on div "# 利 用 你 的 移 动 命 令 收 集 所 有 宝 石 。 hero . moveRight ( ) hero . moveDown ( )" at bounding box center [1392, 367] width 303 height 587
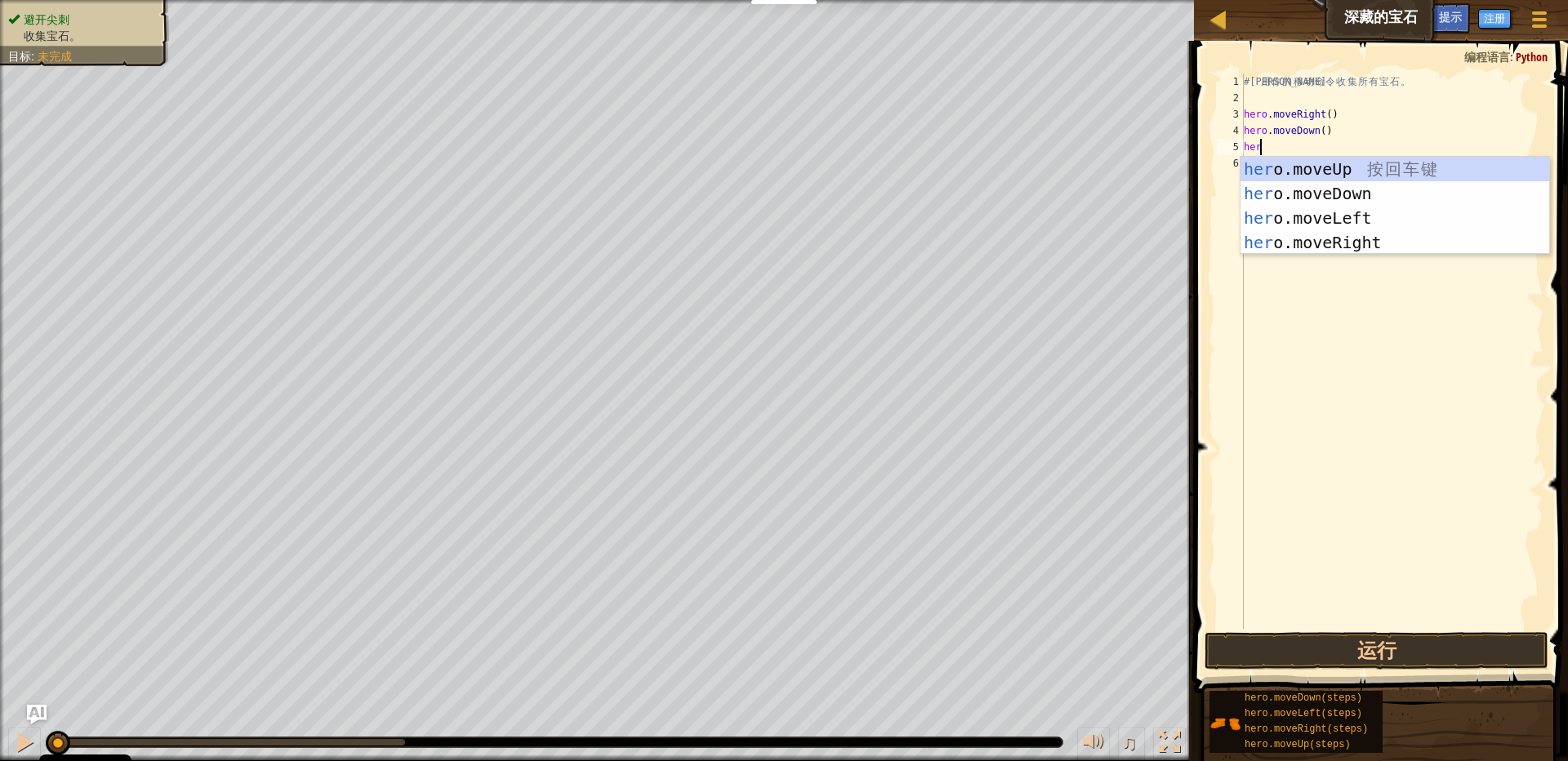
scroll to position [3, 20]
type textarea "hero"
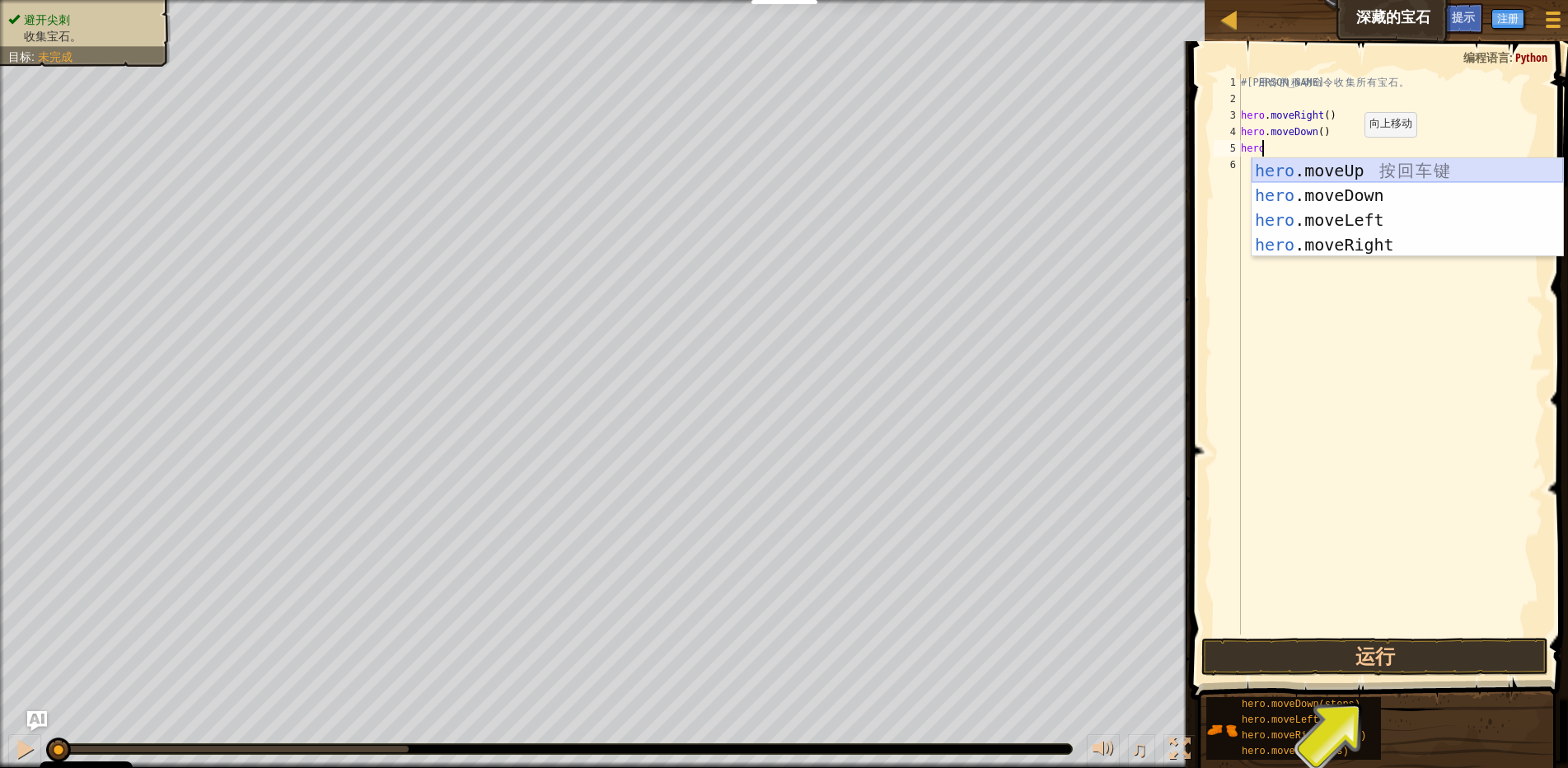
click at [1313, 168] on div "hero .moveUp 按 回 车 键 hero .moveDown 按 回 车 键 hero .moveLeft 按 回 车 键 hero .moveRi…" at bounding box center [1407, 232] width 311 height 148
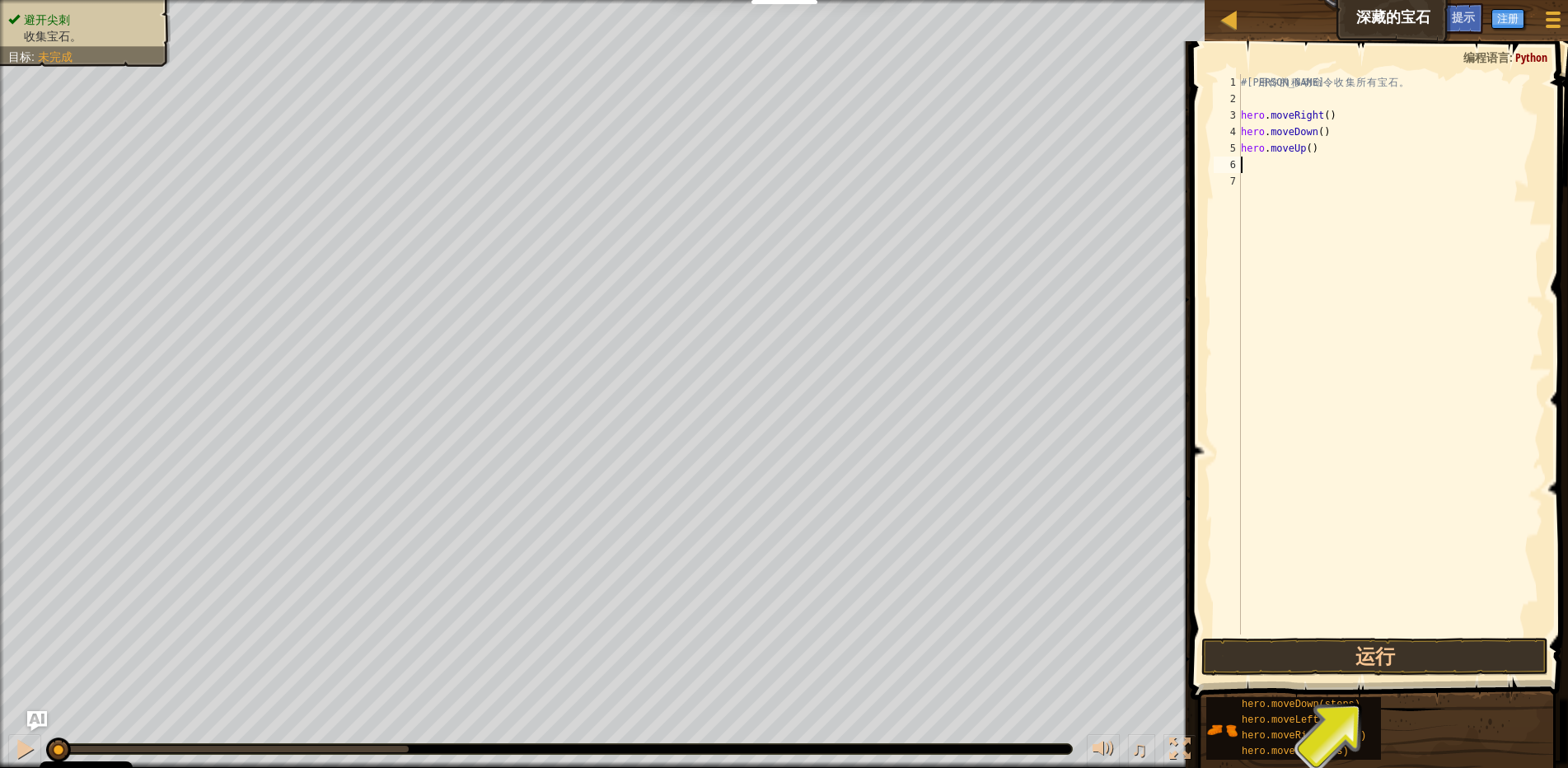
scroll to position [3, 0]
click at [1306, 149] on div "# 利 用 你 的 移 动 命 令 收 集 所 有 宝 石 。 hero . moveRight ( ) hero . moveDown ( ) hero .…" at bounding box center [1390, 370] width 306 height 593
type textarea "hero.moveUp(2)"
click at [1378, 177] on div "# 利 用 你 的 移 动 命 令 收 集 所 有 宝 石 。 hero . moveRight ( ) hero . moveDown ( ) hero .…" at bounding box center [1390, 370] width 306 height 593
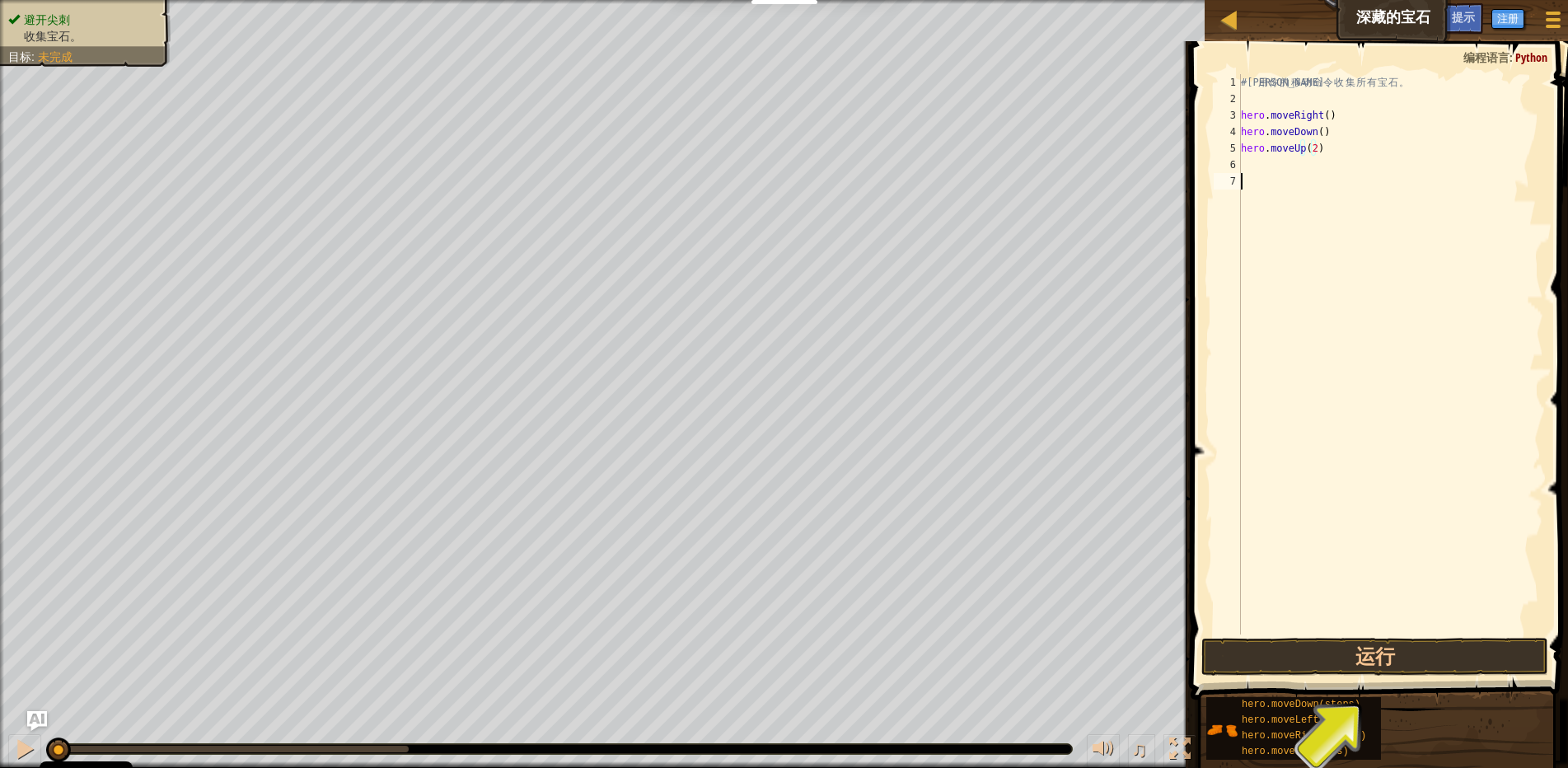
scroll to position [3, 0]
click at [1374, 165] on div "# 利 用 你 的 移 动 命 令 收 集 所 有 宝 石 。 hero . moveRight ( ) hero . moveDown ( ) hero .…" at bounding box center [1390, 370] width 306 height 593
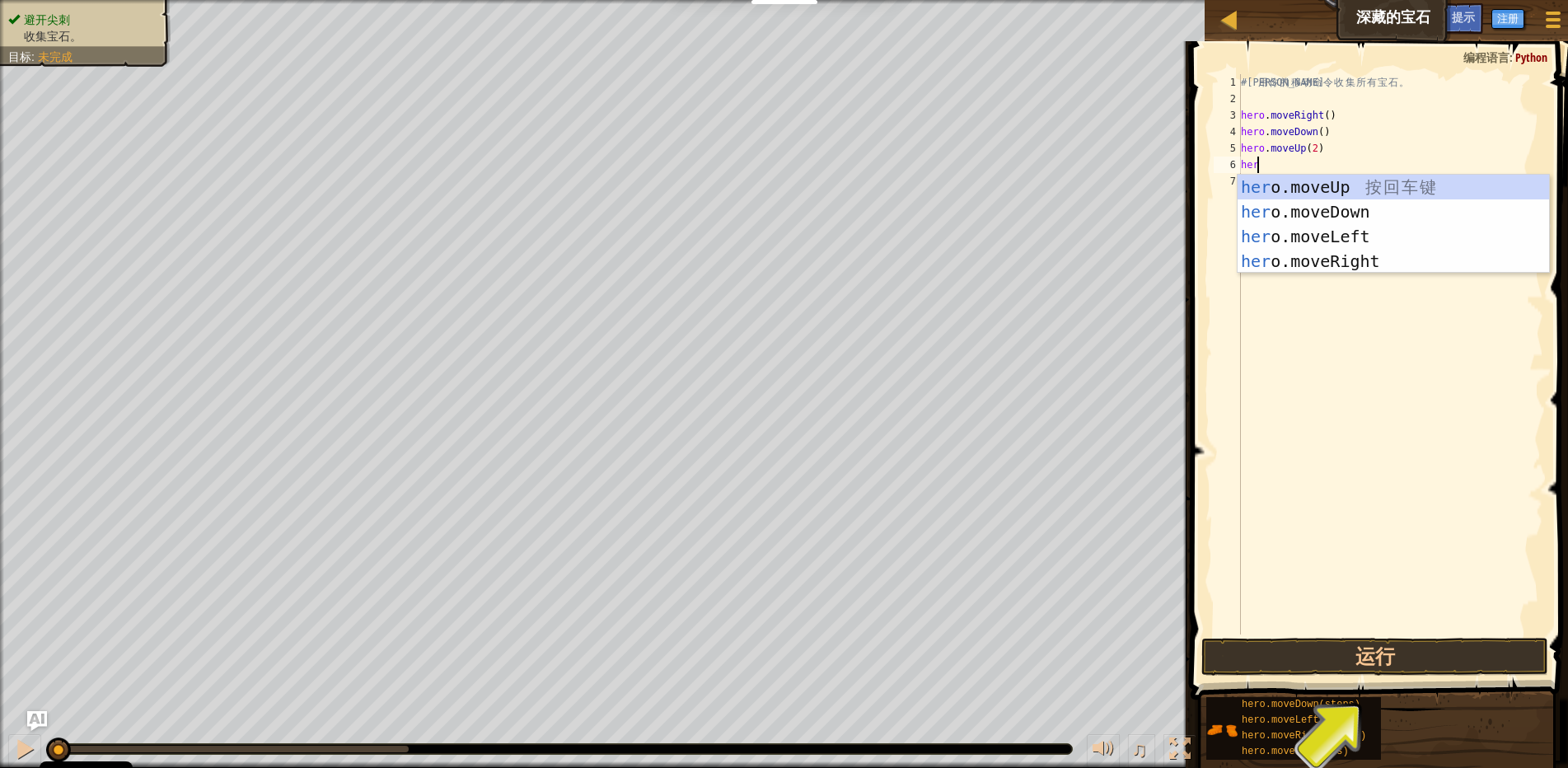
type textarea "hero"
click at [1380, 259] on div "hero .moveUp 按 回 车 键 hero .moveDown 按 回 车 键 hero .moveLeft 按 回 车 键 hero .moveRi…" at bounding box center [1393, 249] width 311 height 148
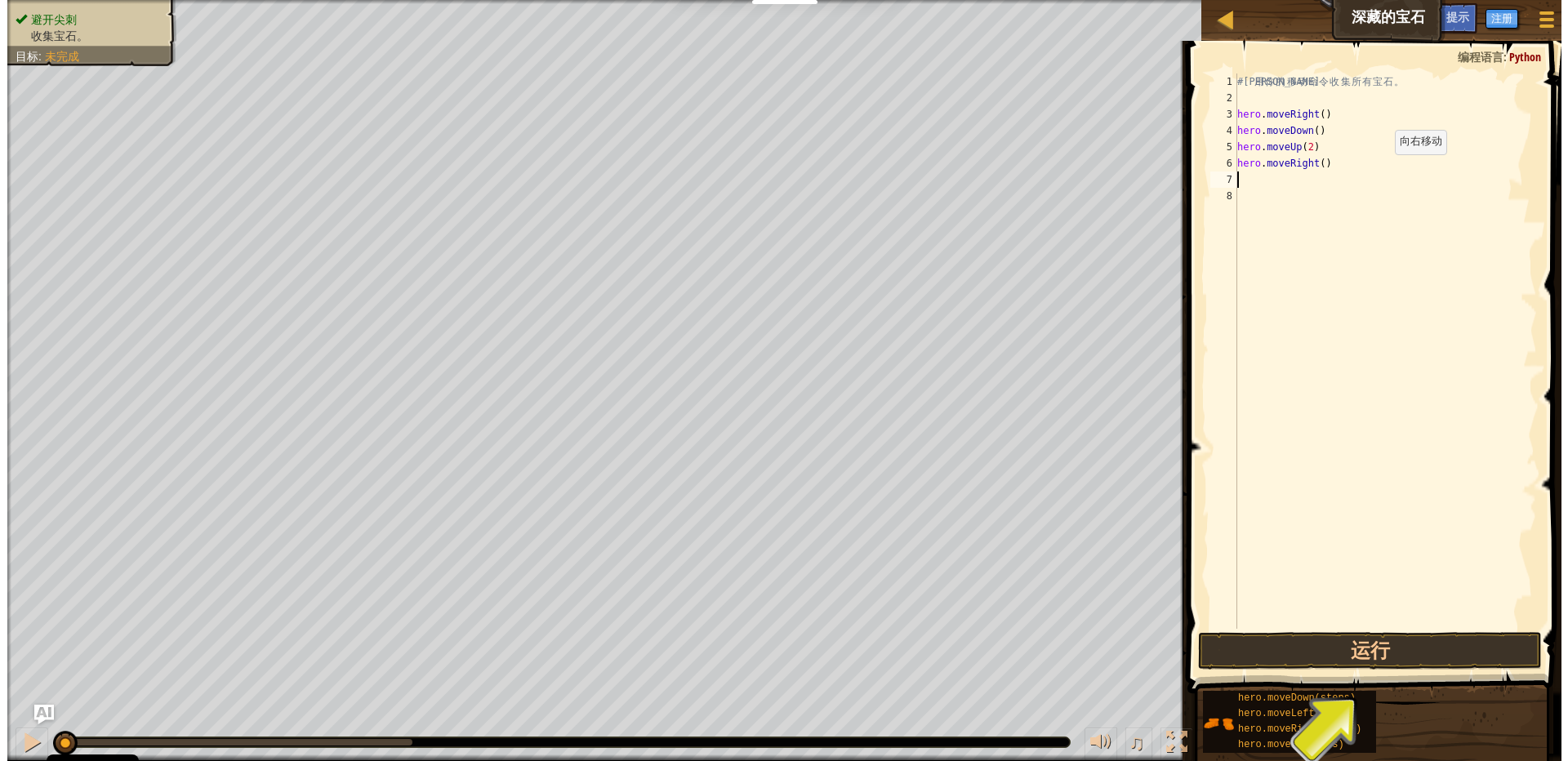
scroll to position [3, 0]
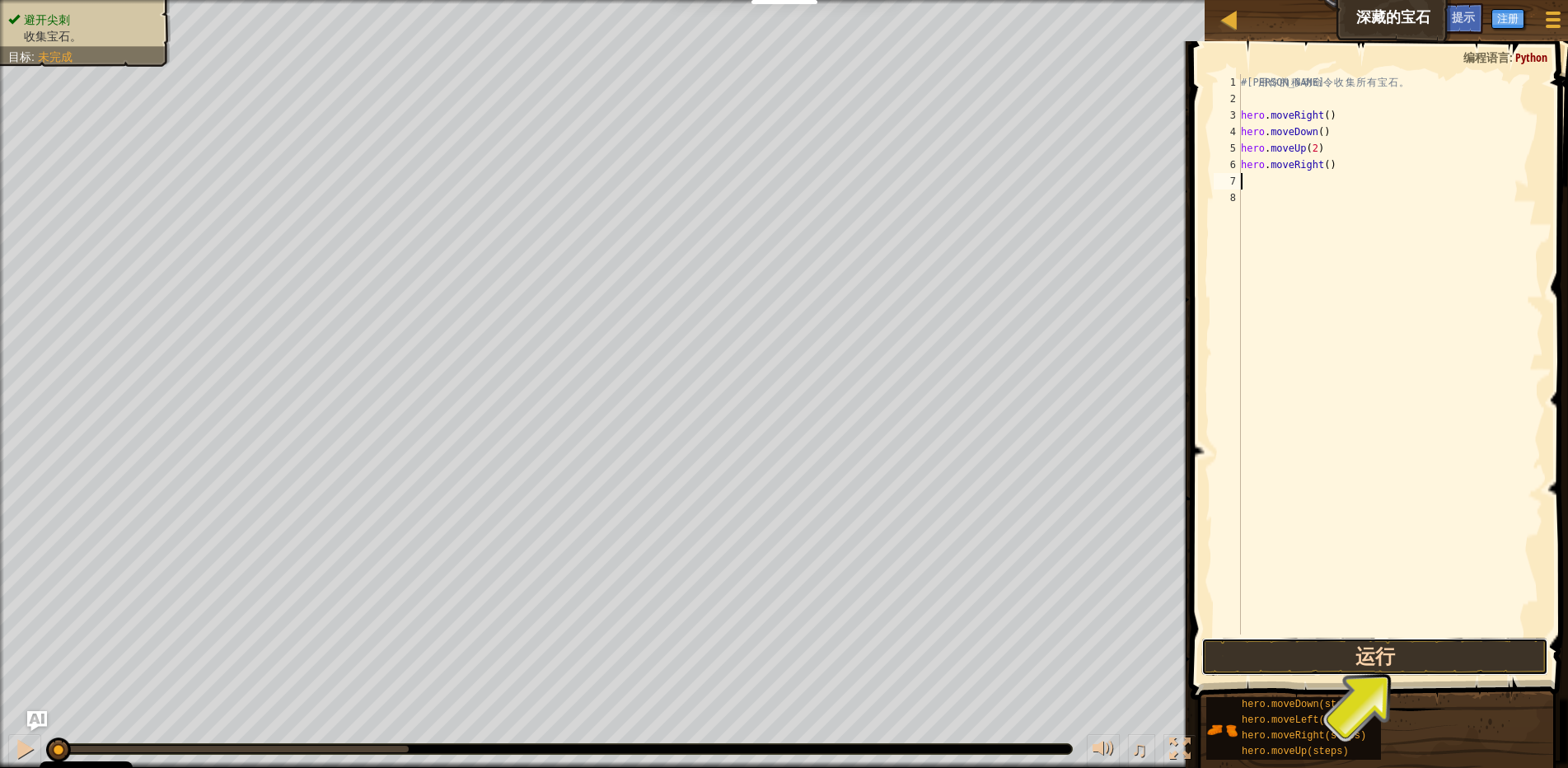
click at [1385, 657] on button "运行" at bounding box center [1374, 656] width 347 height 38
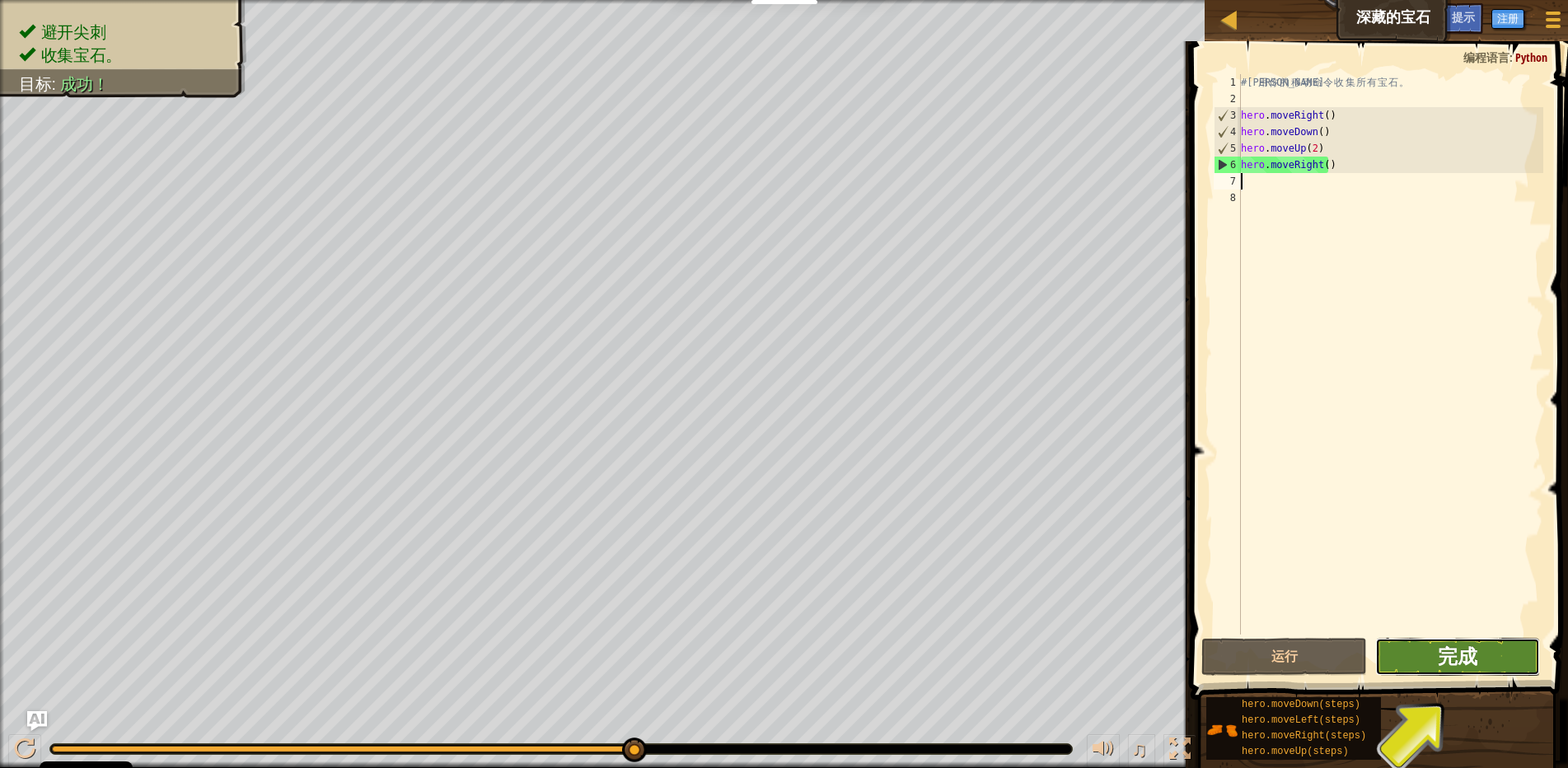
click at [1475, 655] on span "完成" at bounding box center [1457, 655] width 39 height 26
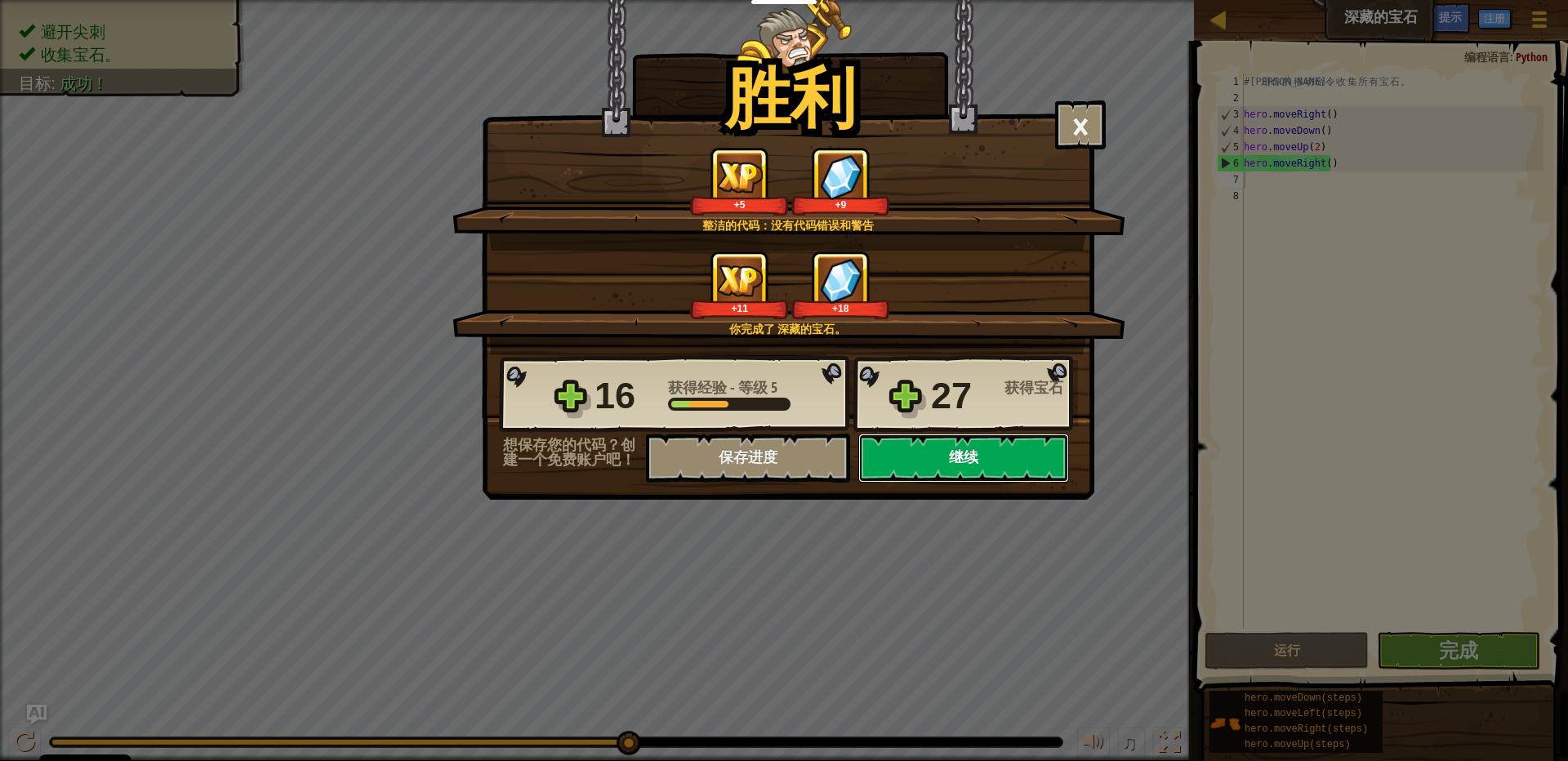
click at [940, 461] on button "继续" at bounding box center [963, 457] width 211 height 49
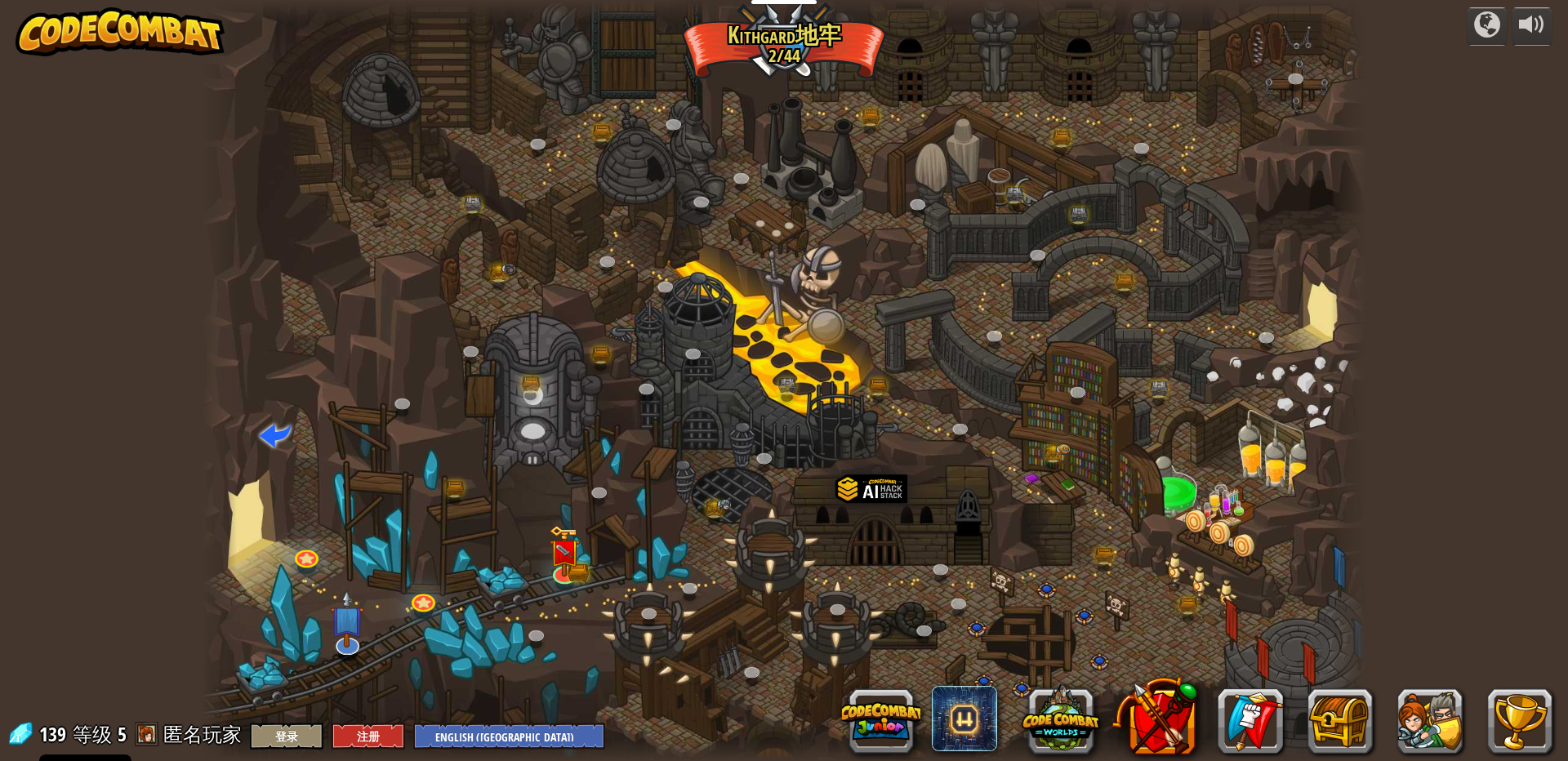
select select "zh-[PERSON_NAME]"
click at [344, 646] on link at bounding box center [345, 639] width 33 height 33
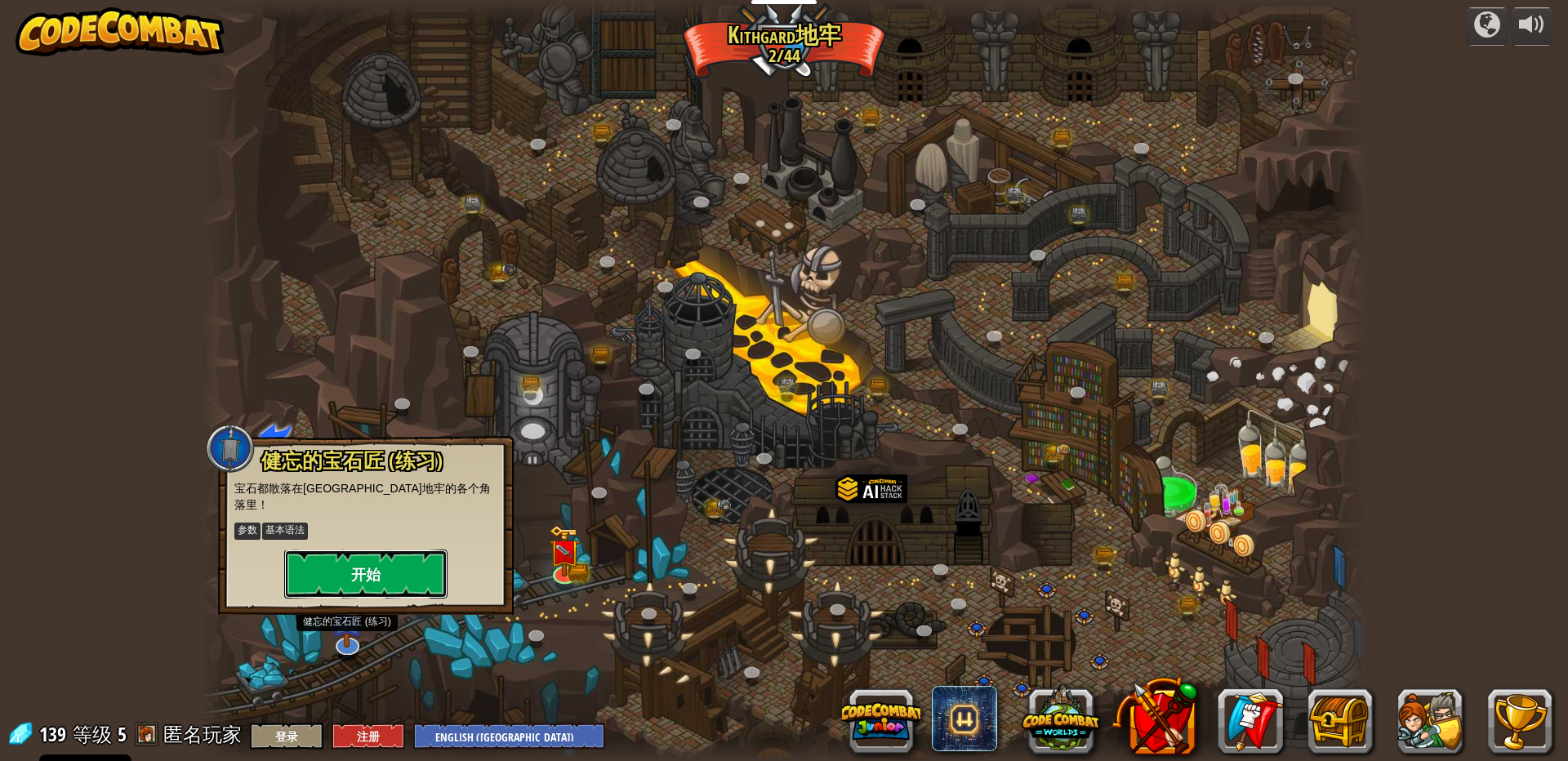
click at [377, 558] on button "开始" at bounding box center [366, 573] width 163 height 49
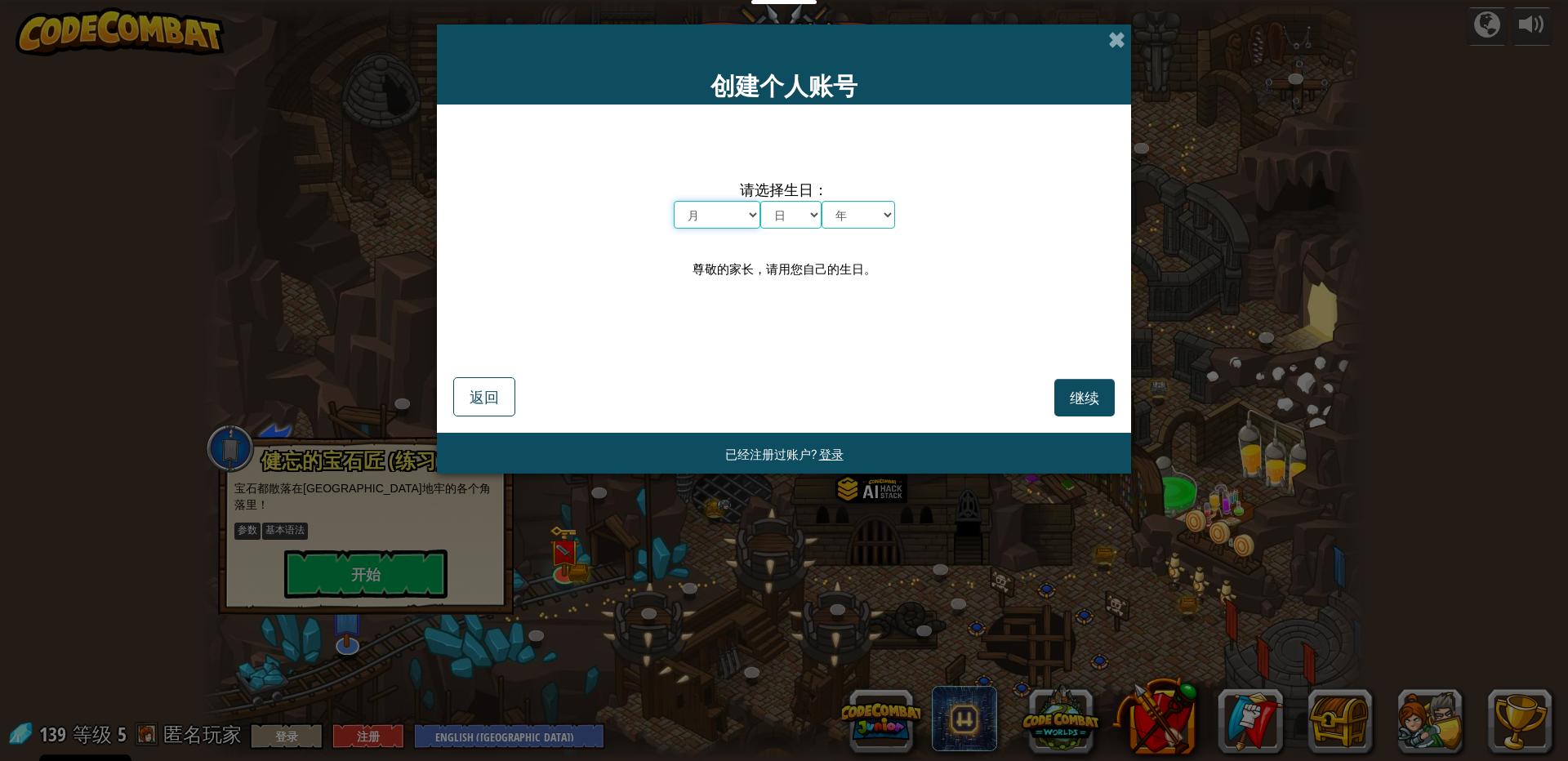
click at [747, 214] on select "月 一月 二月 三月 四月 五月 六月 七月 八月 九月 十月 十一月 十二月" at bounding box center [717, 214] width 87 height 27
select select "9"
click at [674, 201] on select "月 一月 二月 三月 四月 五月 六月 七月 八月 九月 十月 十一月 十二月" at bounding box center [717, 214] width 87 height 27
drag, startPoint x: 807, startPoint y: 206, endPoint x: 807, endPoint y: 215, distance: 9.0
click at [807, 206] on select "日 1 2 3 4 5 6 7 8 9 10 11 12 13 14 15 16 17 18 19 20 21 22 23 24 25 26 27 28 29…" at bounding box center [791, 214] width 61 height 27
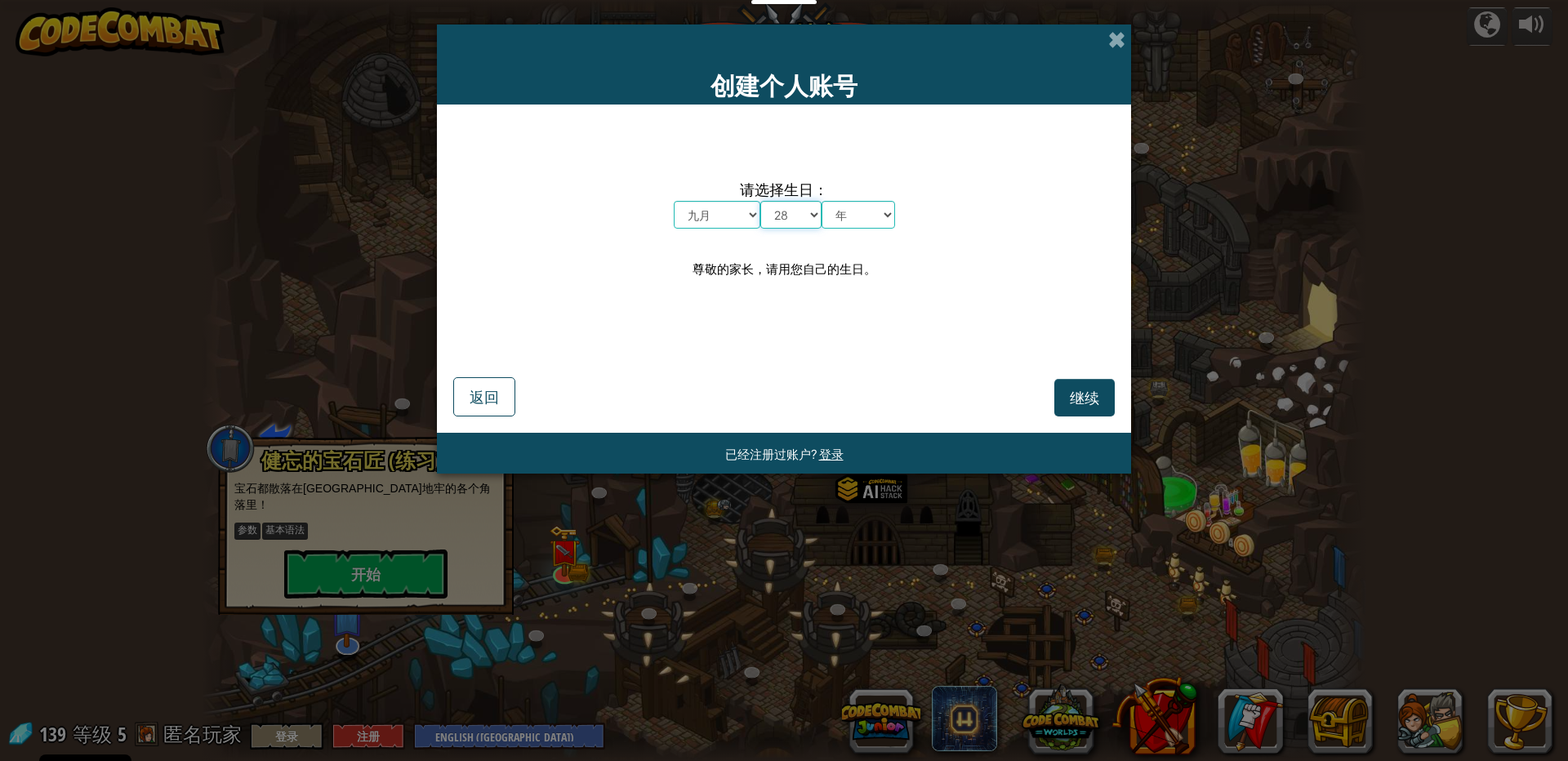
click at [761, 201] on select "日 1 2 3 4 5 6 7 8 9 10 11 12 13 14 15 16 17 18 19 20 21 22 23 24 25 26 27 28 29…" at bounding box center [791, 214] width 61 height 27
click at [816, 212] on select "日 1 2 3 4 5 6 7 8 9 10 11 12 13 14 15 16 17 18 19 20 21 22 23 24 25 26 27 28 29…" at bounding box center [791, 214] width 61 height 27
select select "27"
click at [761, 201] on select "日 1 2 3 4 5 6 7 8 9 10 11 12 13 14 15 16 17 18 19 20 21 22 23 24 25 26 27 28 29…" at bounding box center [791, 214] width 61 height 27
drag, startPoint x: 863, startPoint y: 211, endPoint x: 863, endPoint y: 224, distance: 13.0
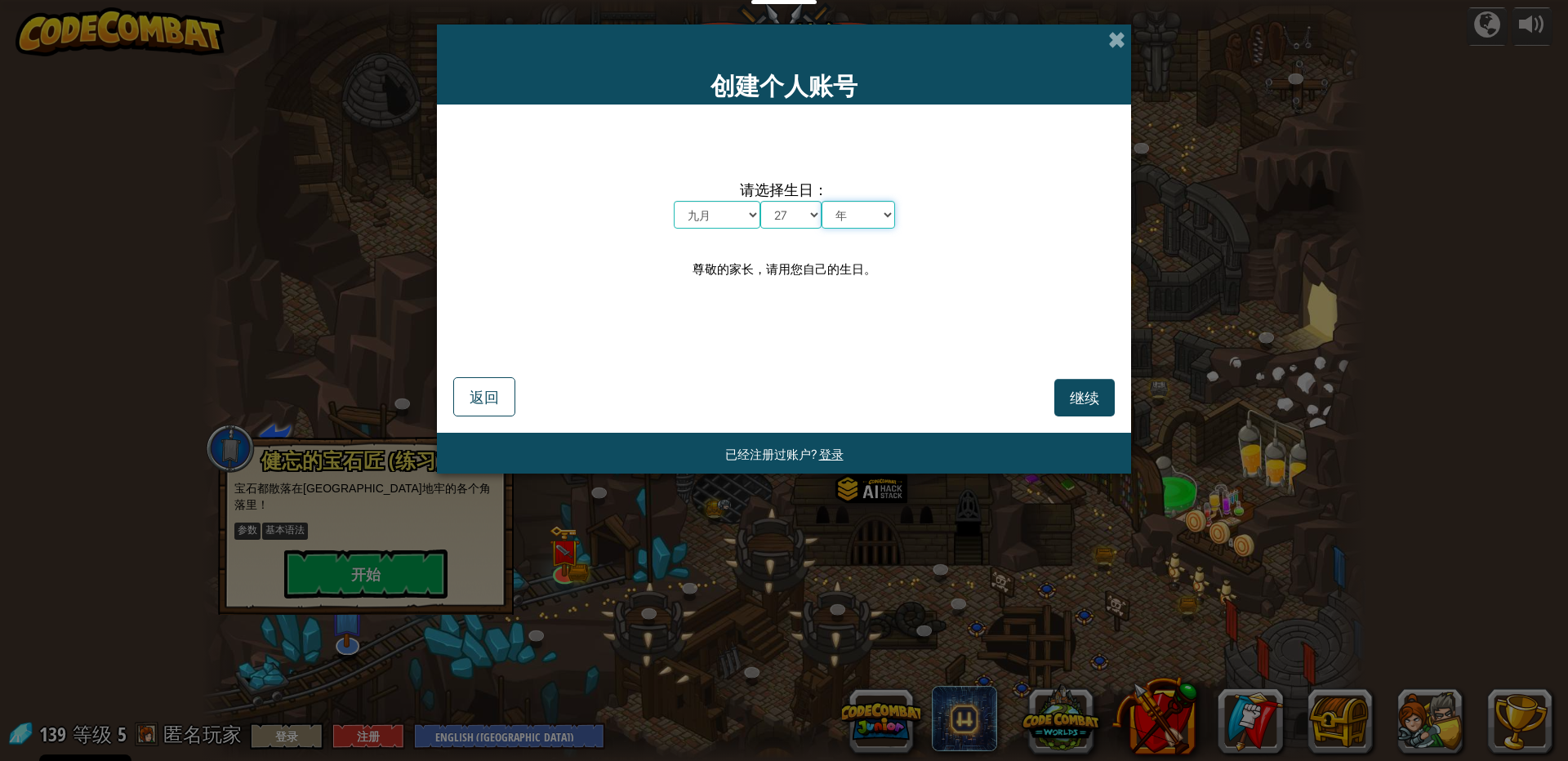
click at [863, 213] on select "年 2025 2024 2023 2022 2021 2020 2019 2018 2017 2016 2015 2014 2013 2012 2011 20…" at bounding box center [858, 214] width 74 height 27
select select "2009"
click at [822, 201] on select "年 2025 2024 2023 2022 2021 2020 2019 2018 2017 2016 2015 2014 2013 2012 2011 20…" at bounding box center [858, 214] width 74 height 27
click at [1079, 400] on span "继续" at bounding box center [1084, 397] width 29 height 19
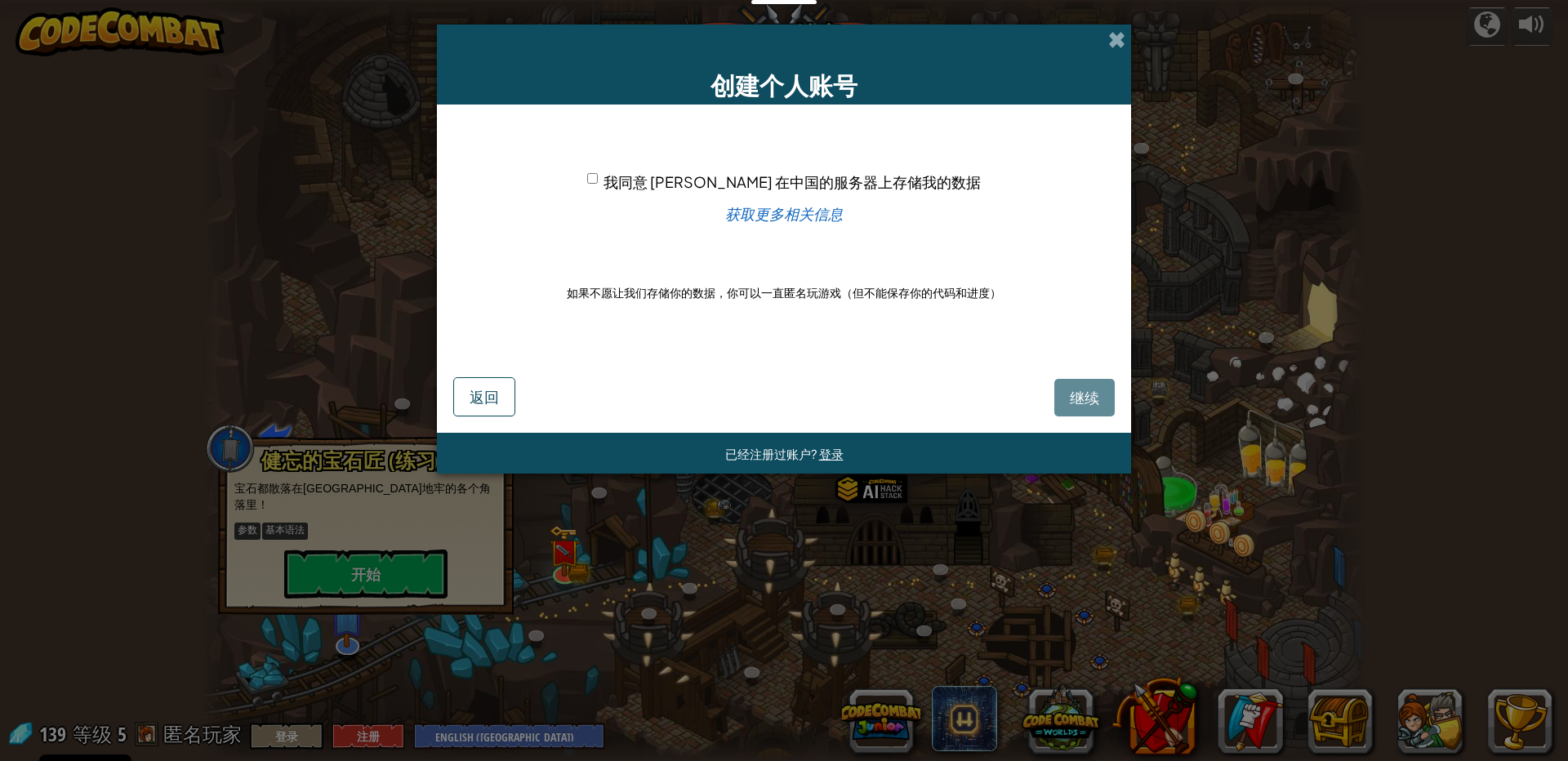
click at [597, 174] on input "我同意 [PERSON_NAME] 在中国的服务器上存储我的数据" at bounding box center [593, 178] width 11 height 11
checkbox input "true"
click at [1086, 384] on button "继续" at bounding box center [1085, 398] width 60 height 37
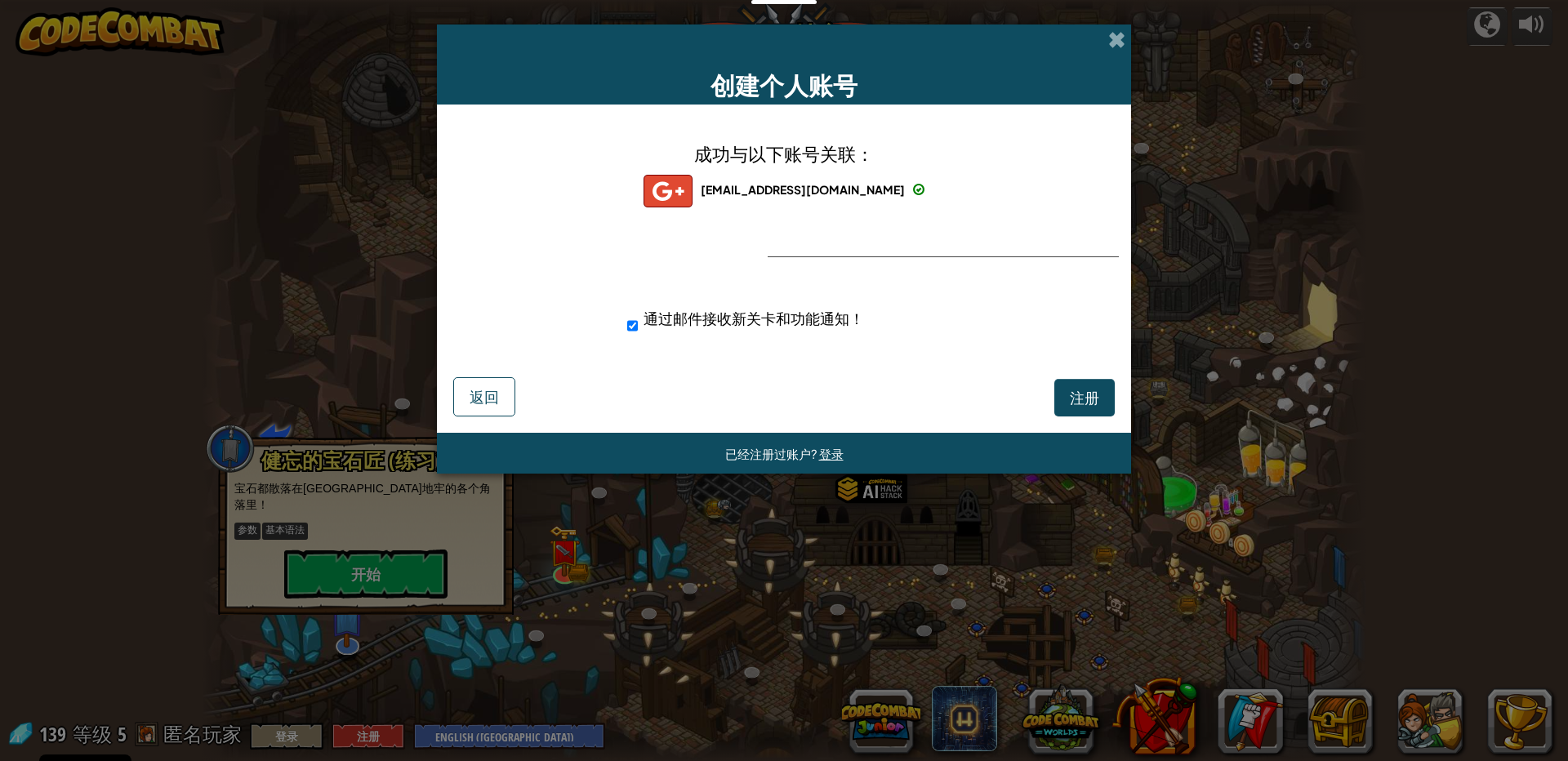
click at [883, 306] on div "通过邮件接收新关卡和功能通知！" at bounding box center [813, 320] width 395 height 44
click at [1104, 412] on button "注册" at bounding box center [1085, 398] width 60 height 37
click at [1096, 410] on button "注册" at bounding box center [1085, 398] width 60 height 37
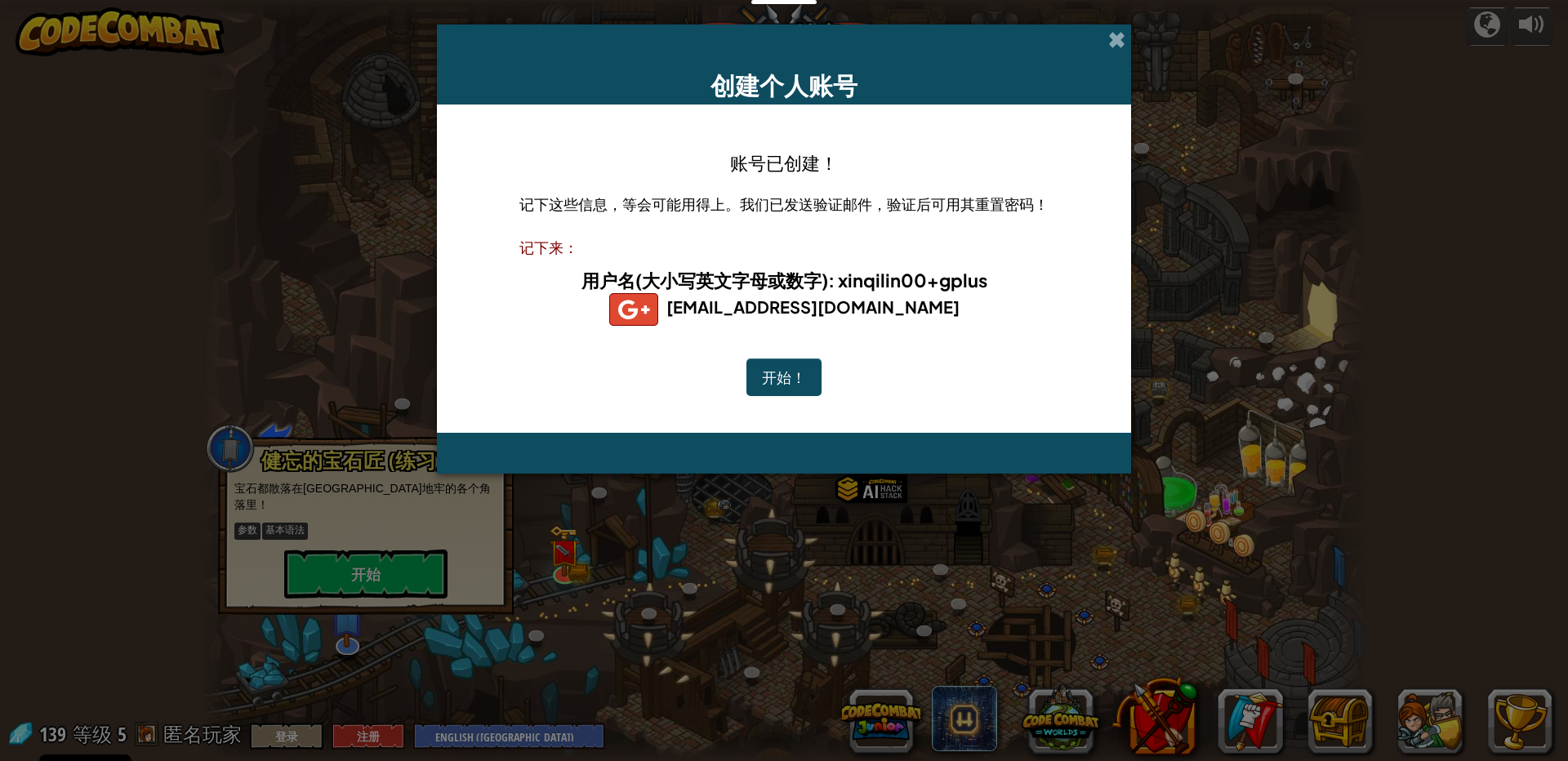
click at [809, 380] on button "开始！" at bounding box center [784, 377] width 75 height 37
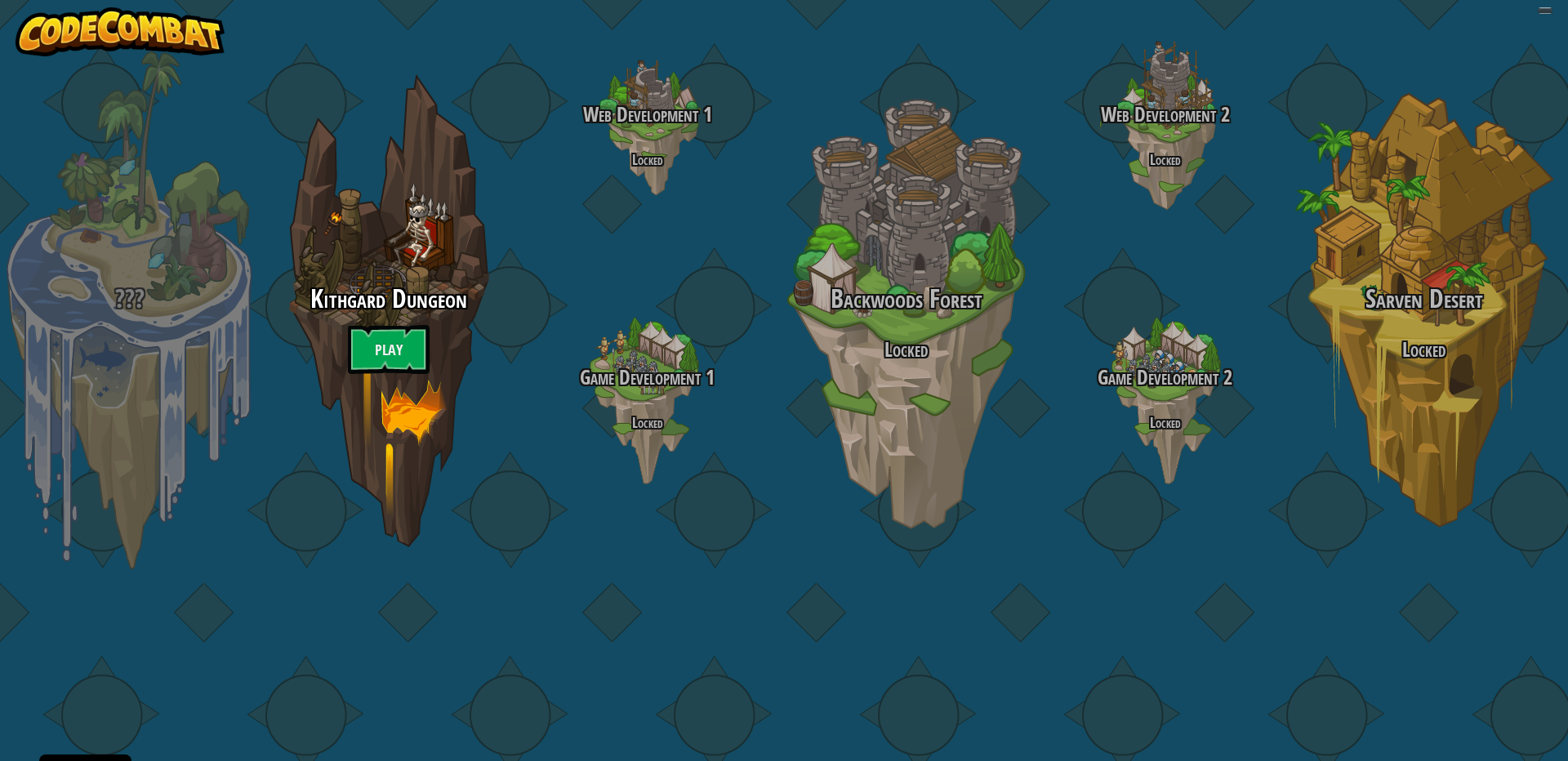
select select "zh-[PERSON_NAME]"
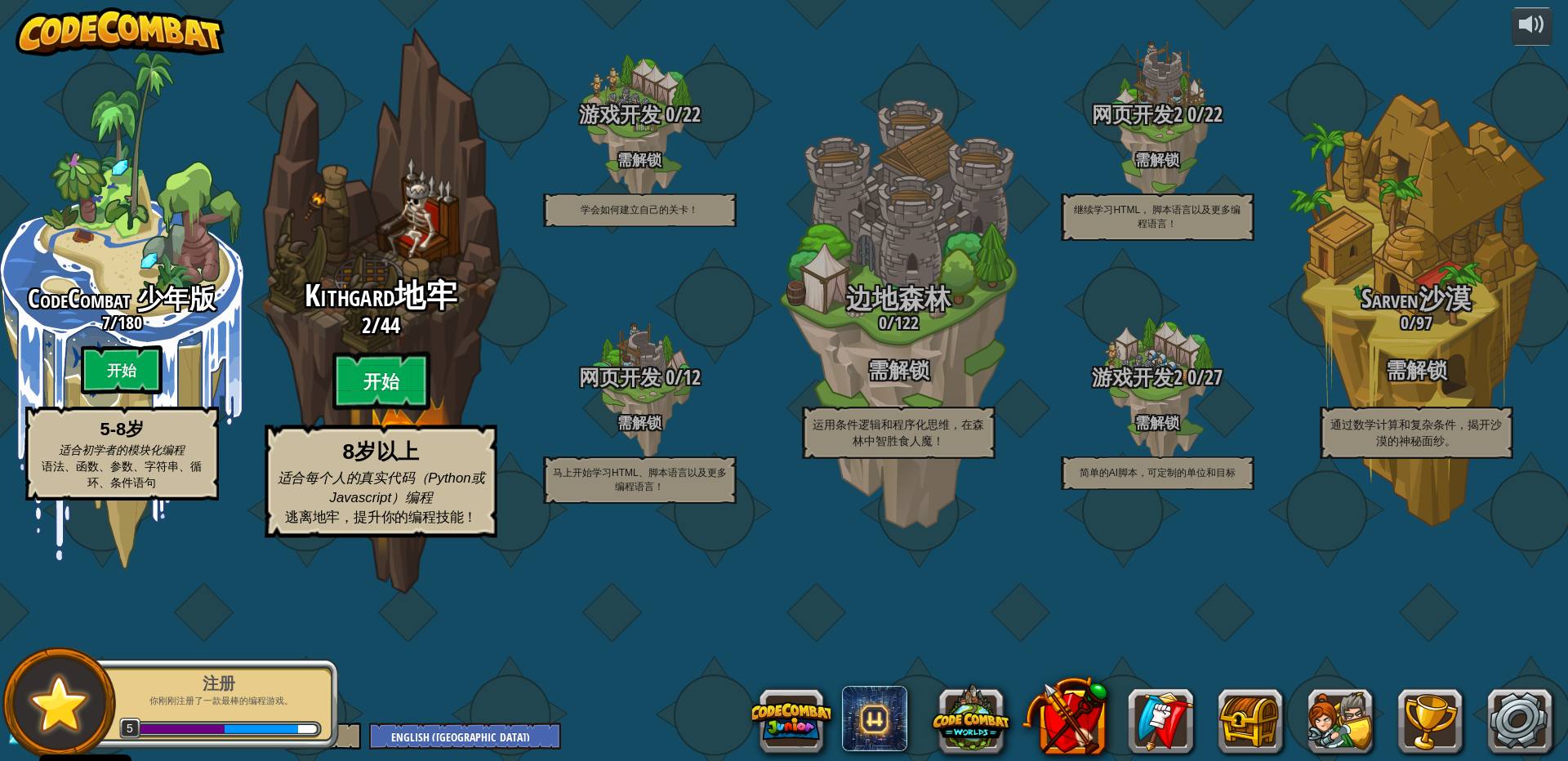
click at [352, 410] on btn "开始" at bounding box center [380, 381] width 98 height 58
select select "zh-[PERSON_NAME]"
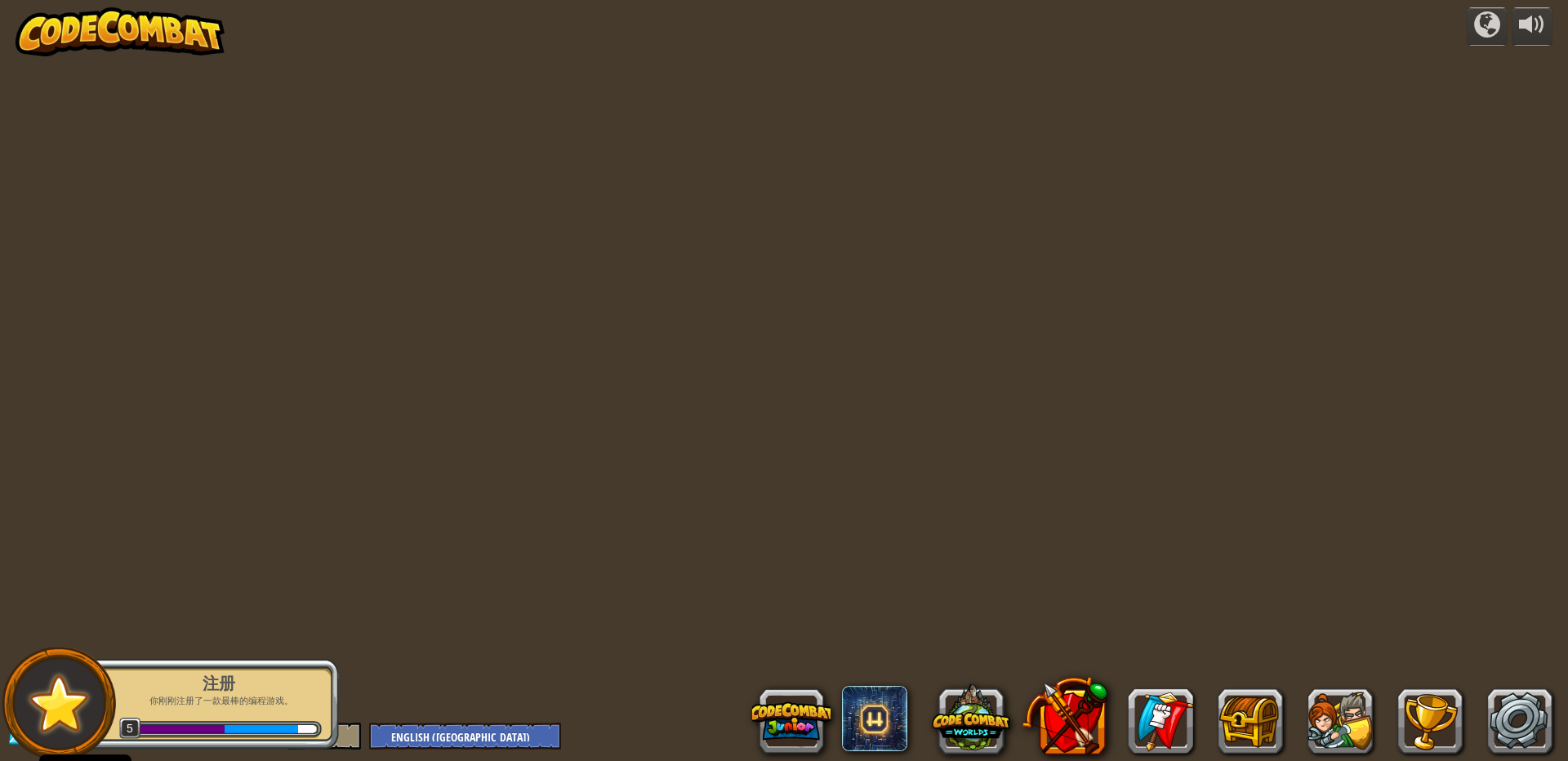
select select "zh-[PERSON_NAME]"
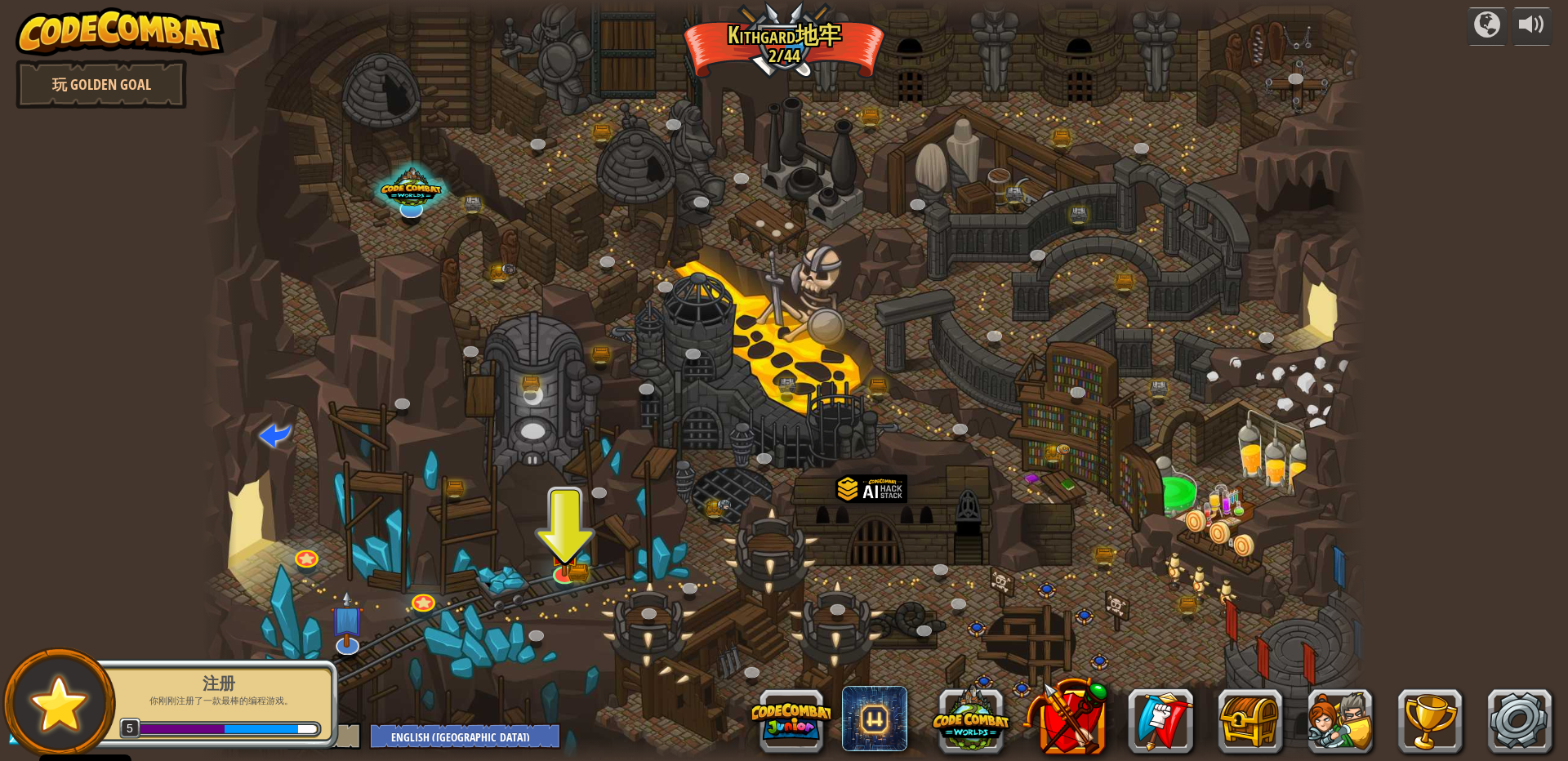
click at [338, 647] on div "注册 你刚刚注册了一款最棒的编程游戏。 5" at bounding box center [210, 703] width 257 height 114
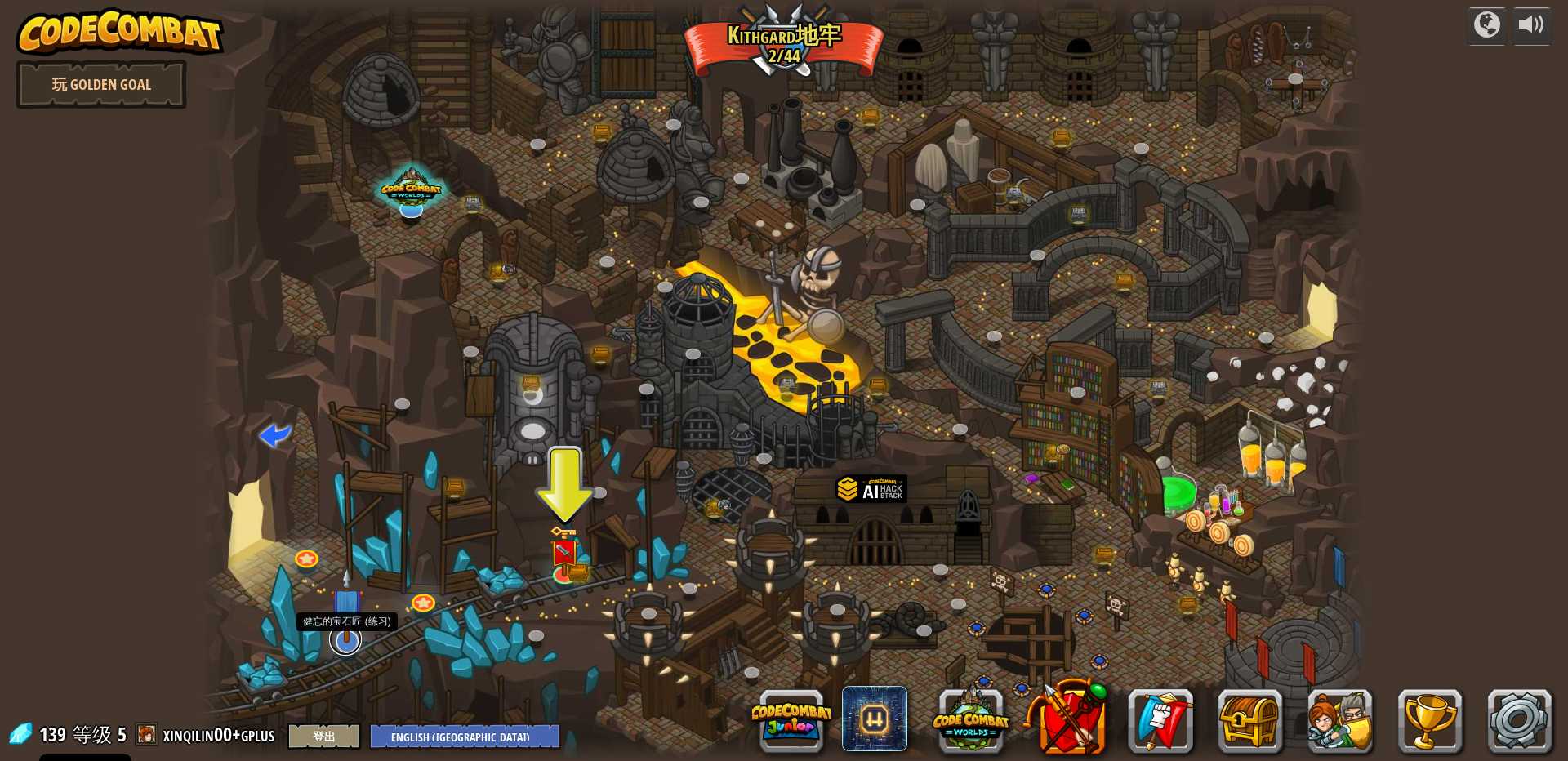
click at [348, 645] on link at bounding box center [345, 639] width 33 height 33
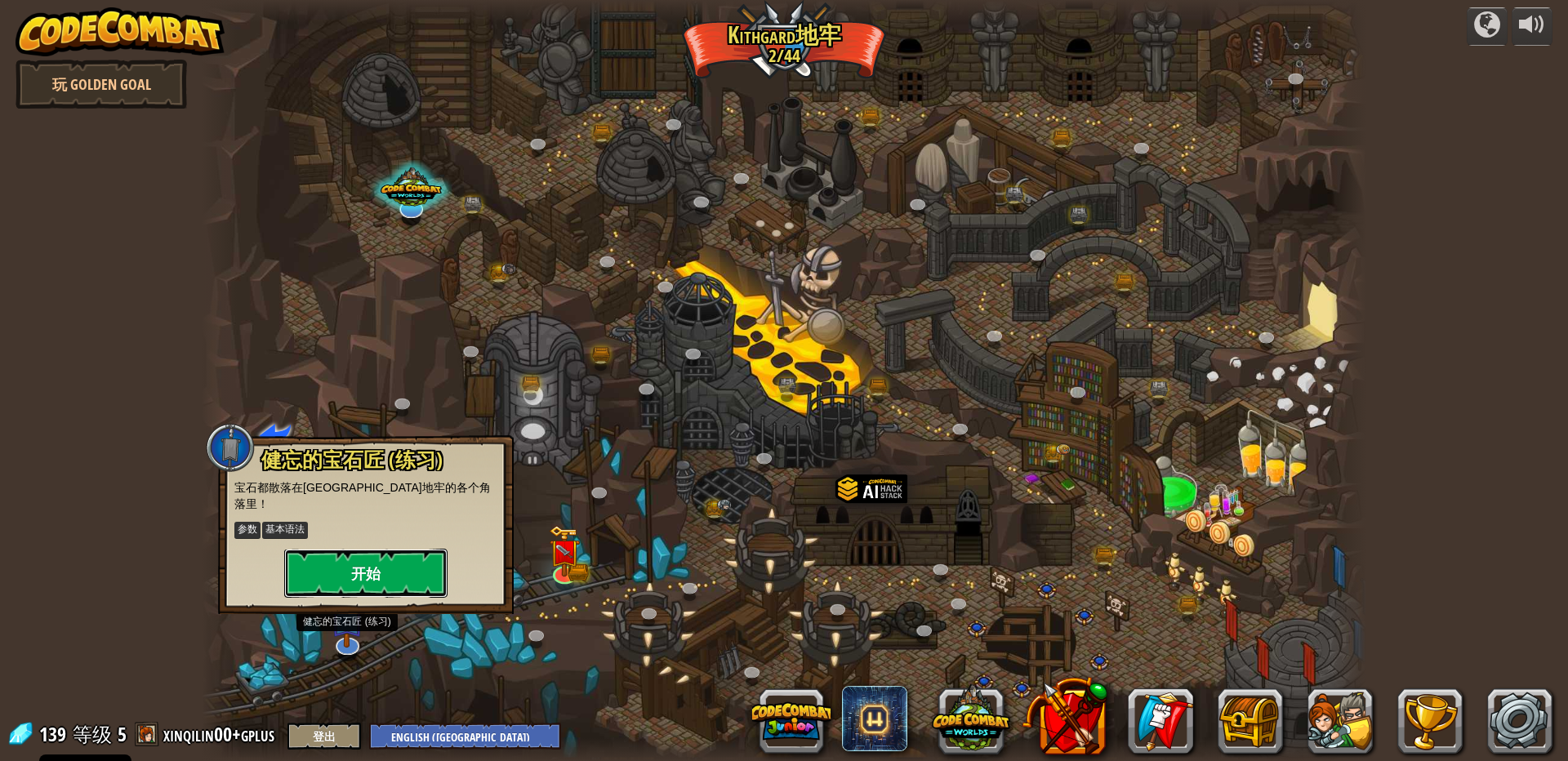
click at [369, 561] on button "开始" at bounding box center [366, 572] width 163 height 49
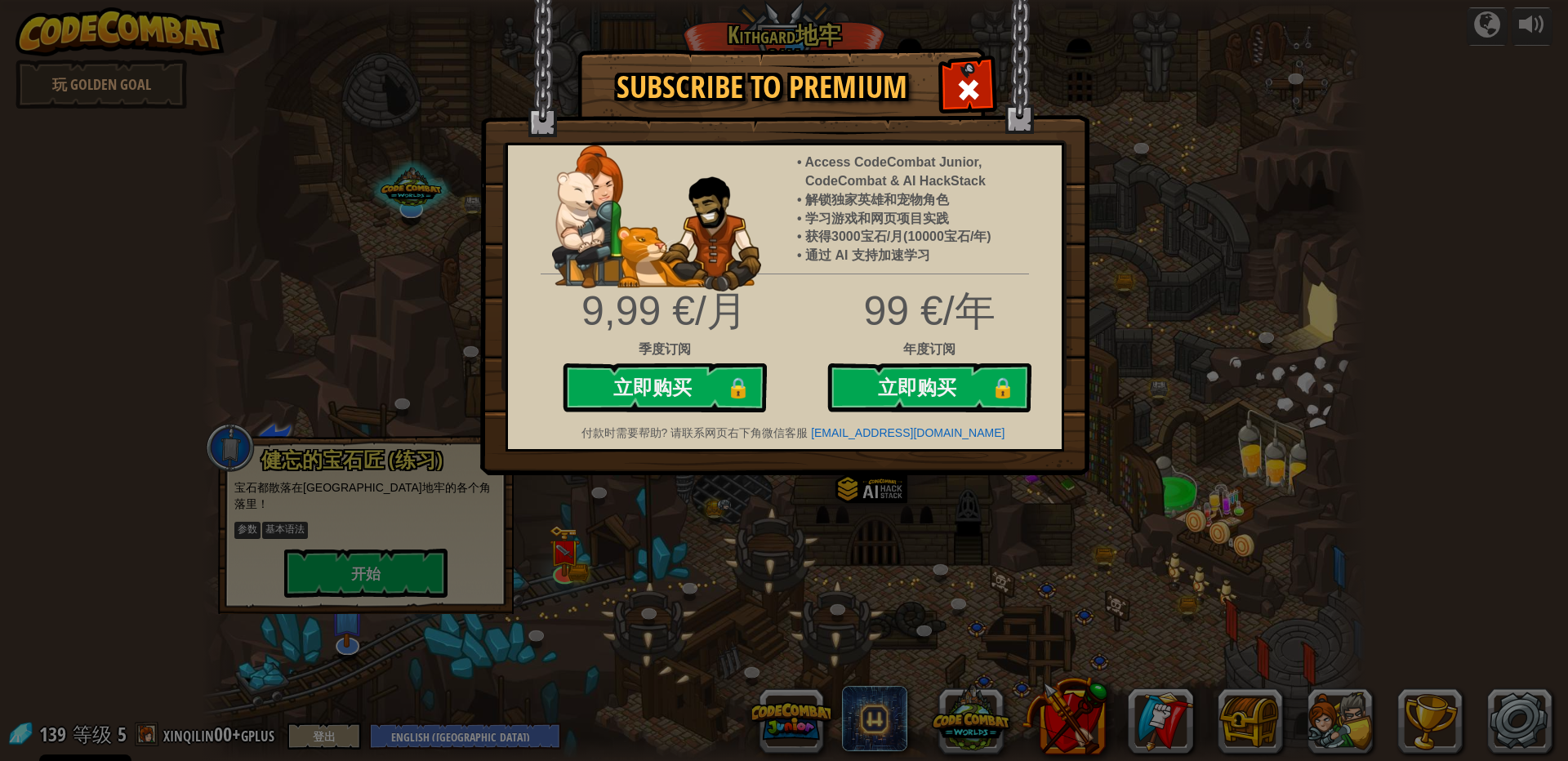
click at [615, 569] on div "Subscribe to Premium Access CodeCombat Junior, CodeCombat & AI HackStack 解锁独家英雄…" at bounding box center [784, 380] width 1568 height 761
click at [980, 85] on span at bounding box center [968, 89] width 26 height 26
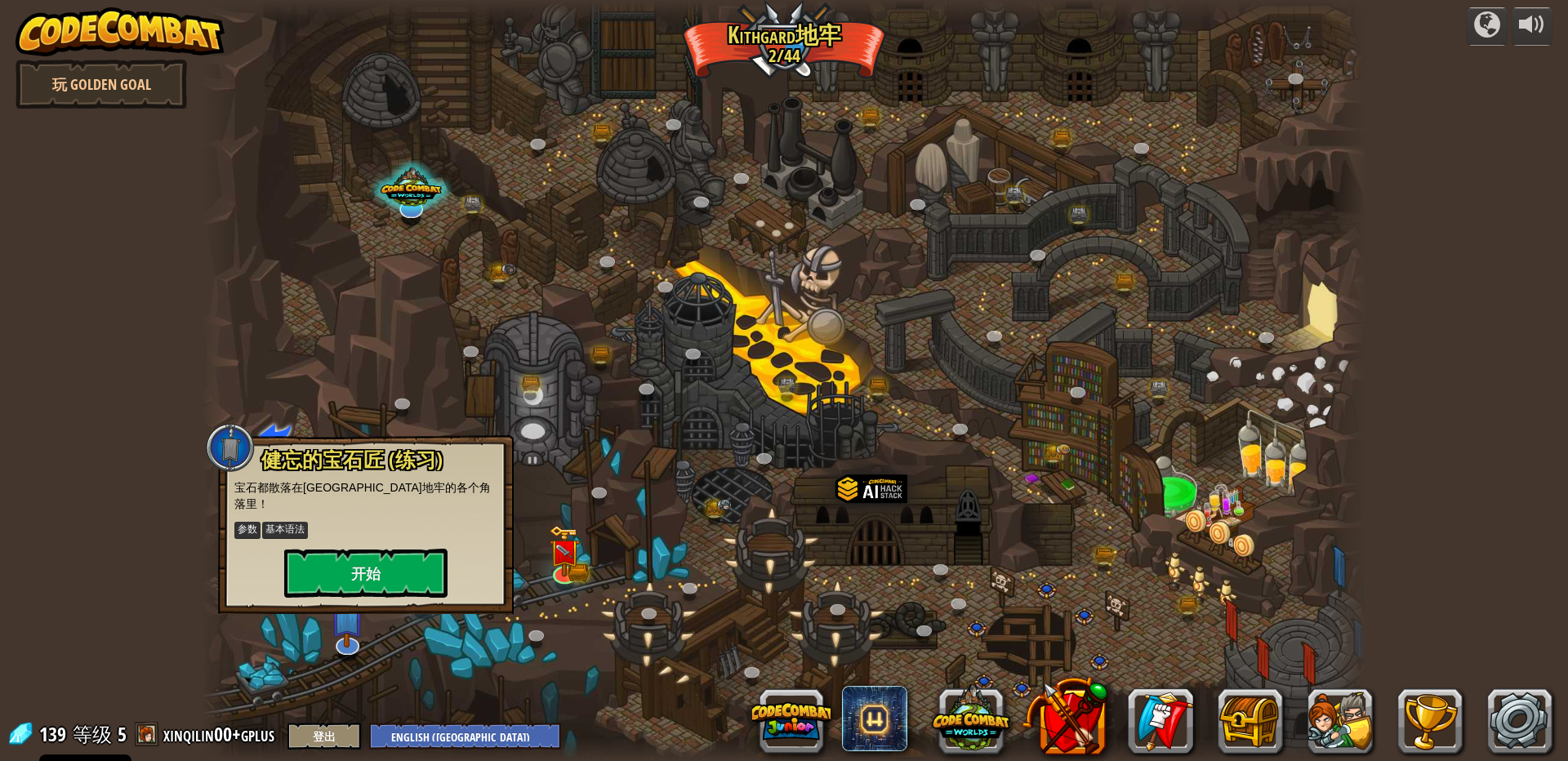
click at [619, 464] on div at bounding box center [784, 380] width 1165 height 761
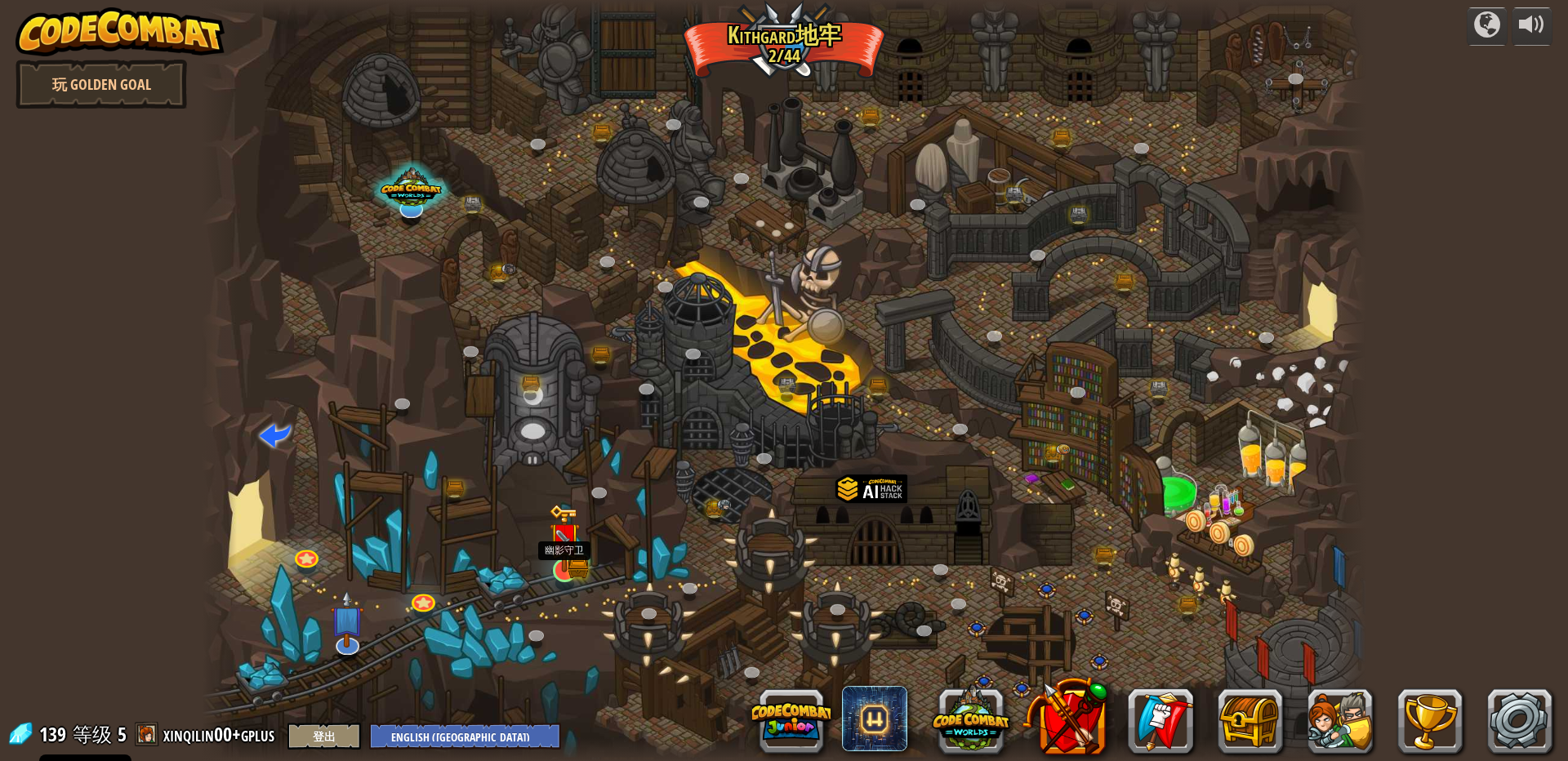
click at [569, 568] on img at bounding box center [564, 538] width 31 height 68
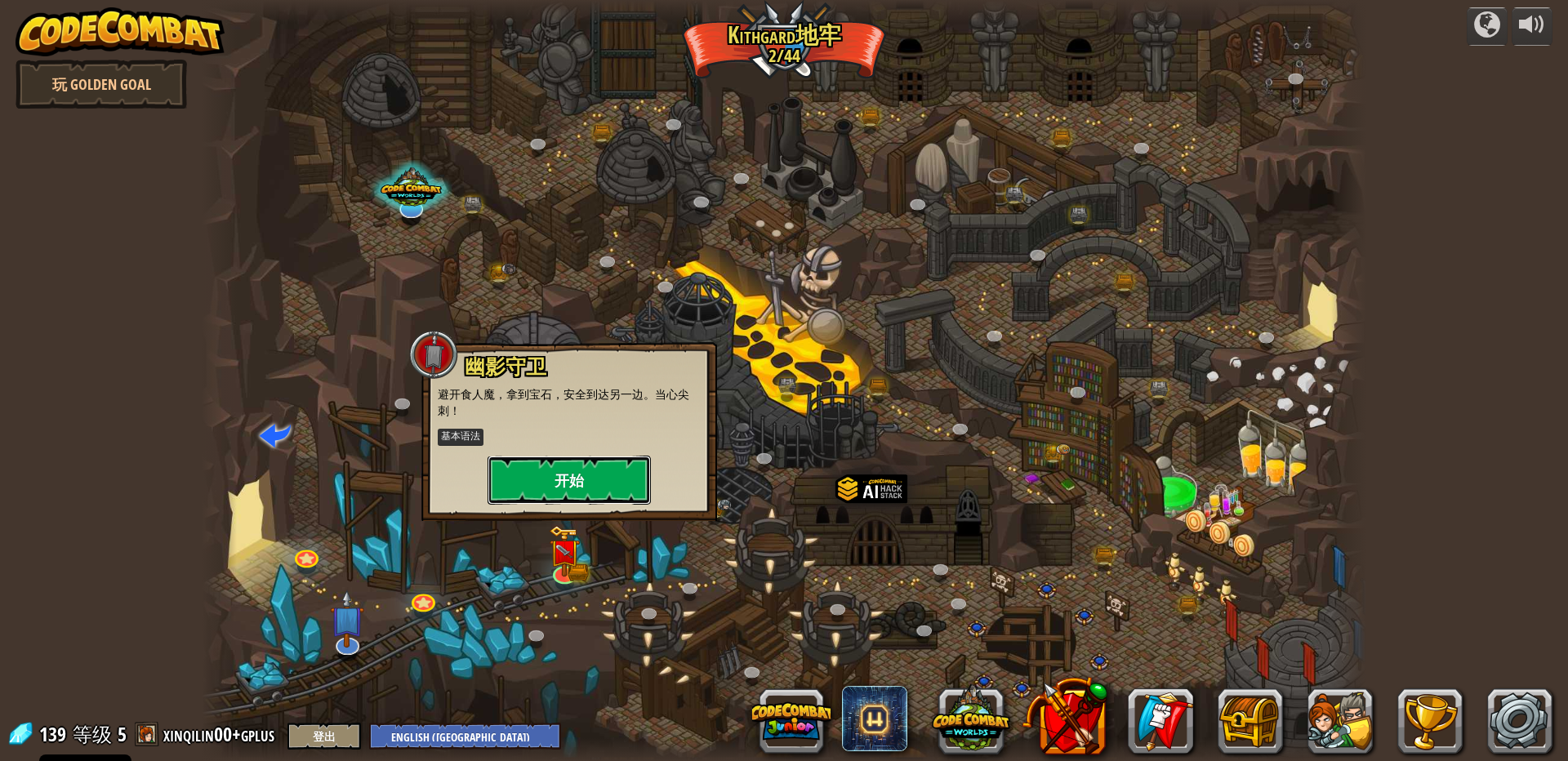
click at [590, 478] on button "开始" at bounding box center [569, 479] width 163 height 49
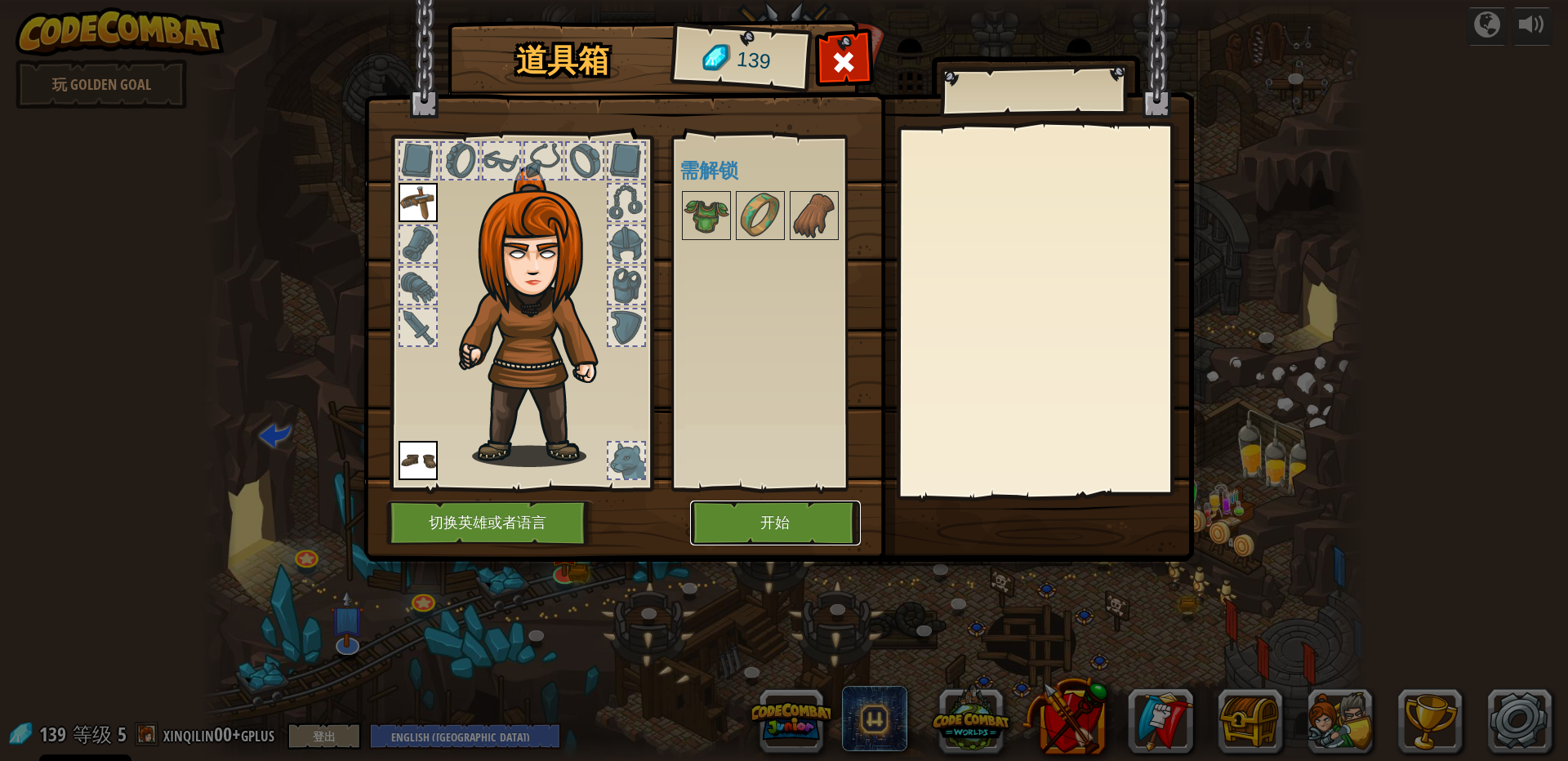
click at [807, 521] on button "开始" at bounding box center [776, 523] width 171 height 45
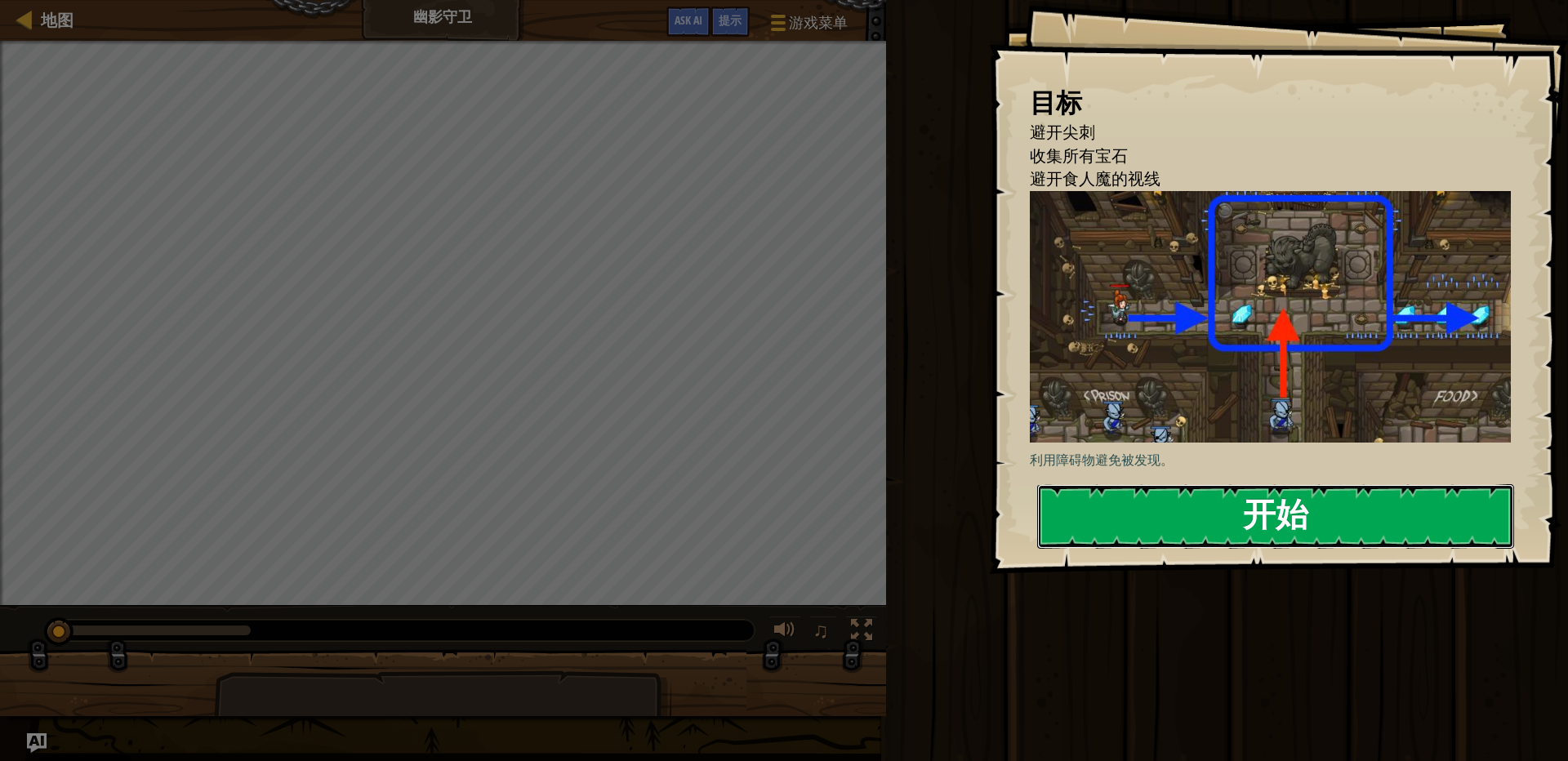
click at [1258, 519] on button "开始" at bounding box center [1275, 516] width 477 height 65
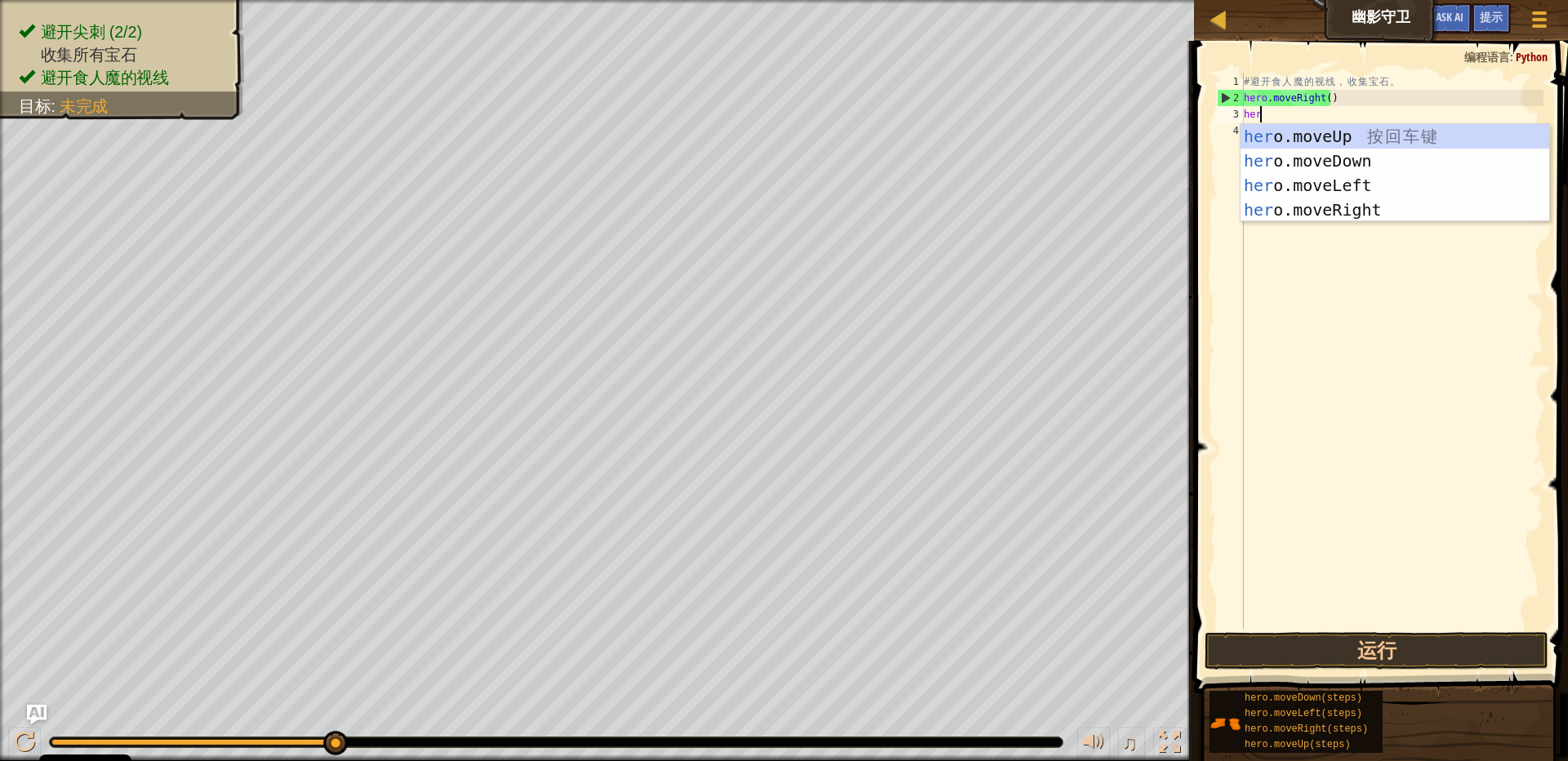
scroll to position [3, 20]
type textarea "hero"
click at [1304, 138] on div "hero .moveUp 按 回 车 键 hero .moveDown 按 回 车 键 hero .moveLeft 按 回 车 键 hero .moveRi…" at bounding box center [1395, 198] width 308 height 147
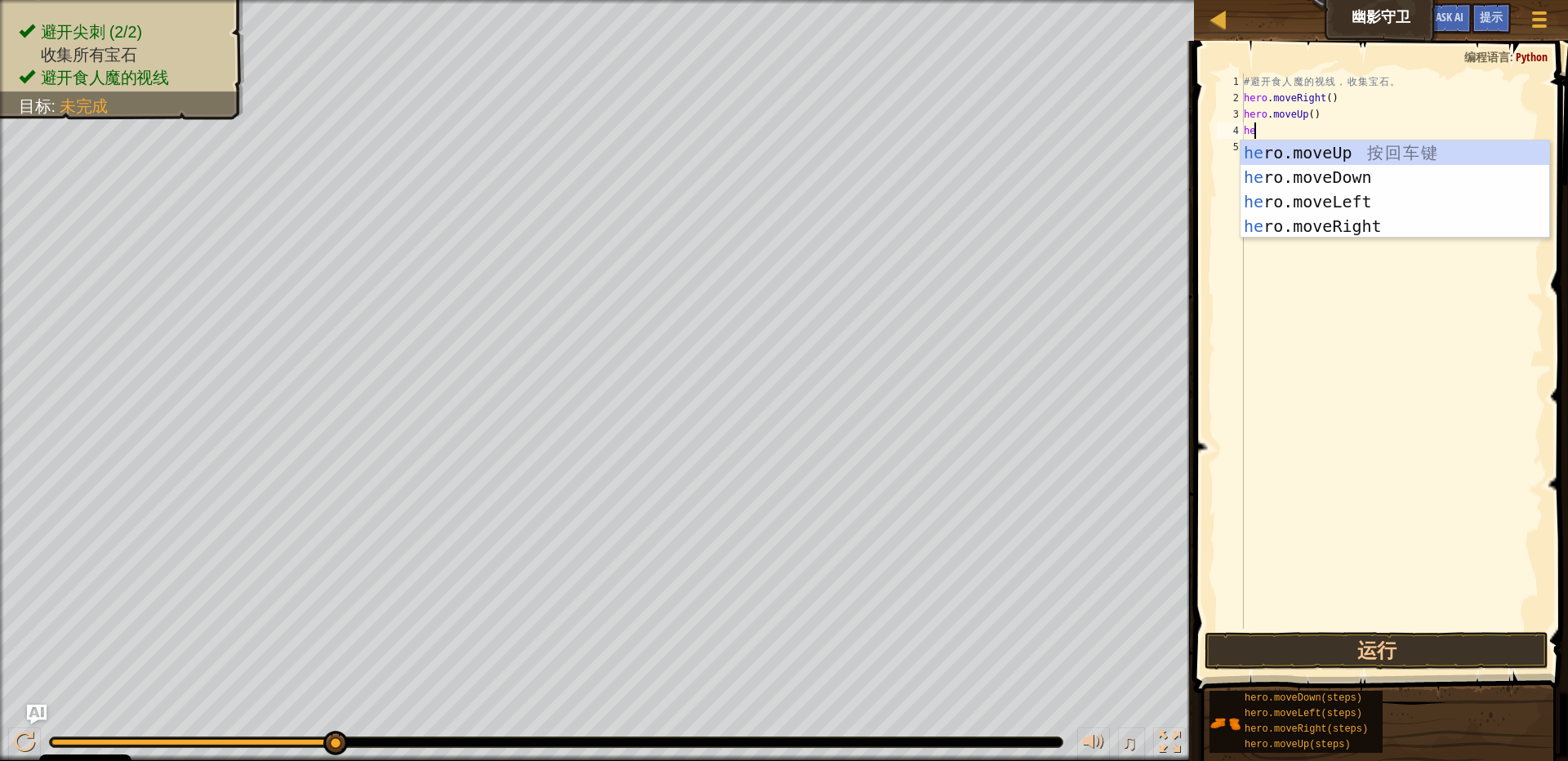
type textarea "hero"
click at [1303, 220] on div "hero .moveUp 按 回 车 键 hero .moveDown 按 回 车 键 hero .moveLeft 按 回 车 键 hero .moveRi…" at bounding box center [1395, 214] width 308 height 147
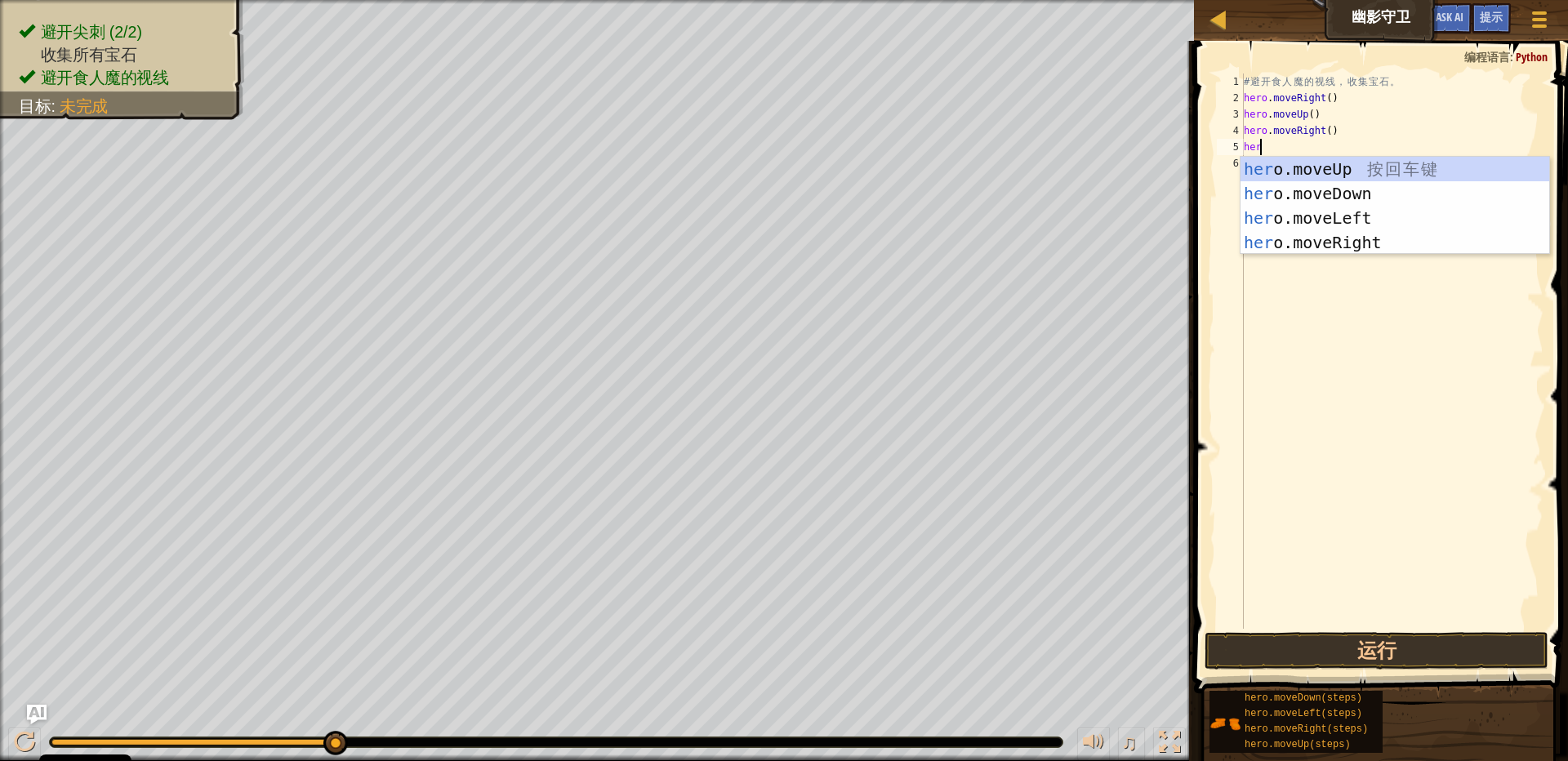
type textarea "hero"
click at [1305, 201] on div "hero .moveUp 按 回 车 键 hero .moveDown 按 回 车 键 hero .moveLeft 按 回 车 键 hero .moveRi…" at bounding box center [1395, 230] width 308 height 147
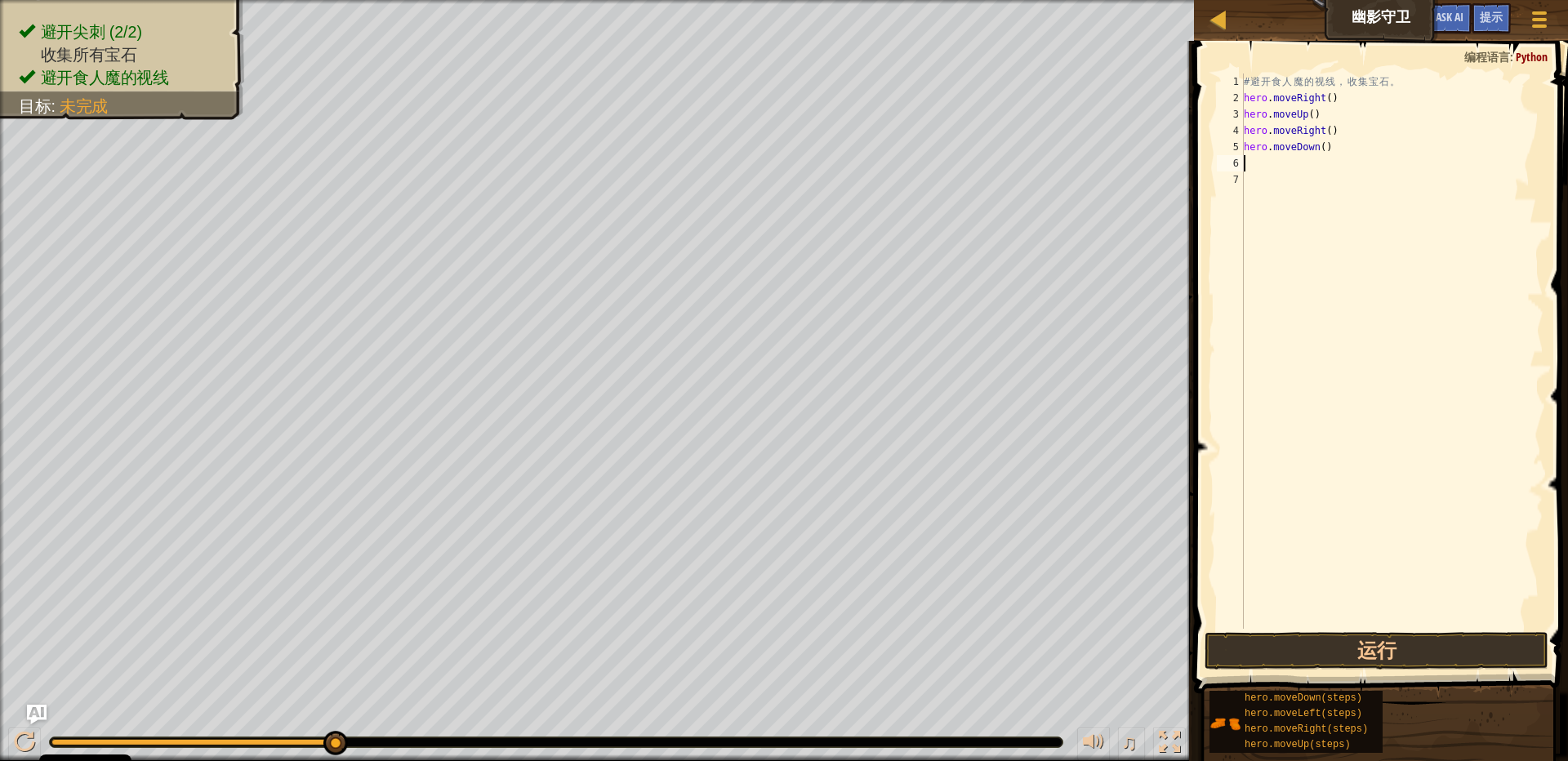
scroll to position [3, 0]
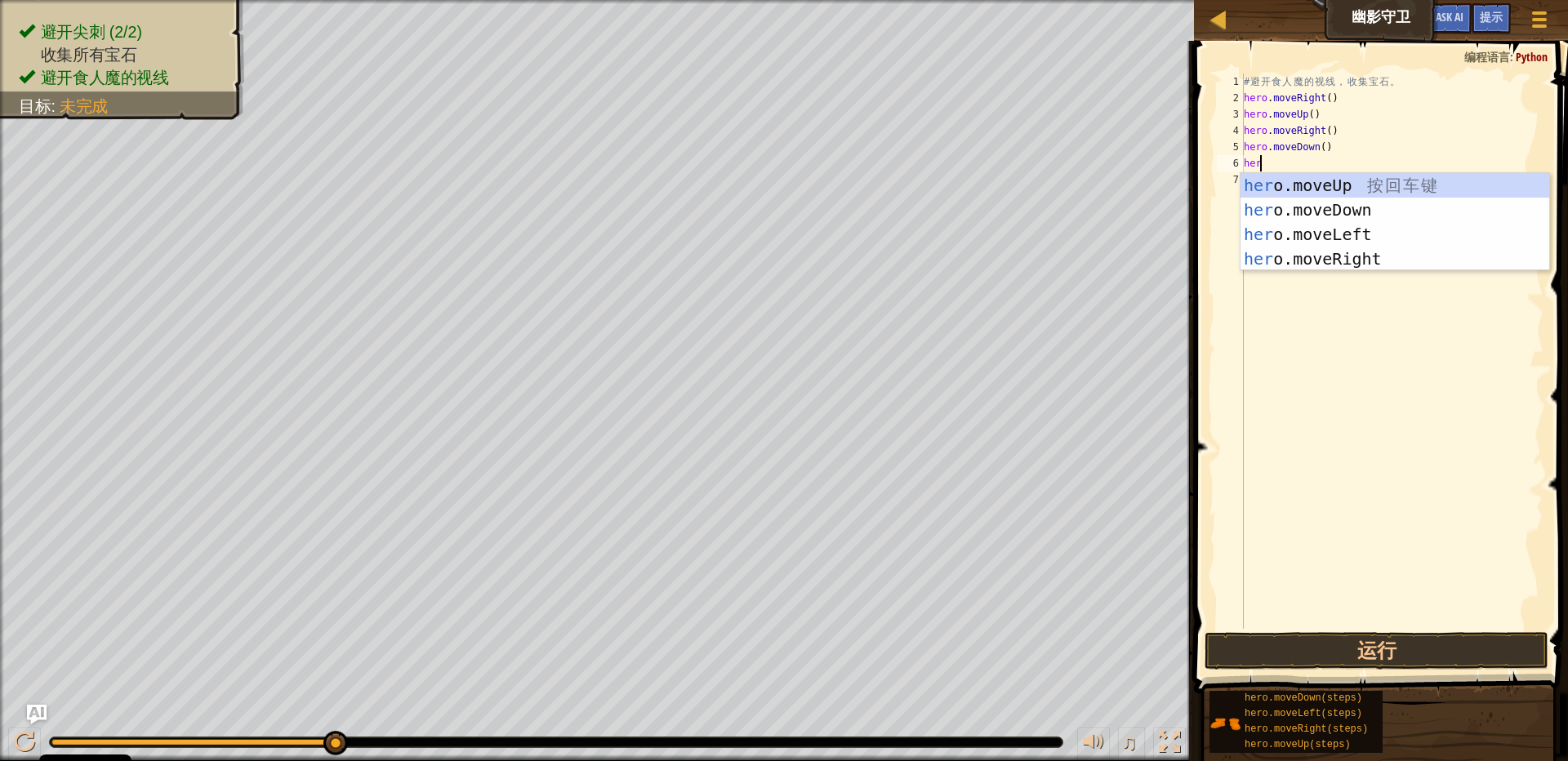
type textarea "hero"
click at [1305, 260] on div "hero .moveUp 按 回 车 键 hero .moveDown 按 回 车 键 hero .moveLeft 按 回 车 键 hero .moveRi…" at bounding box center [1395, 246] width 308 height 147
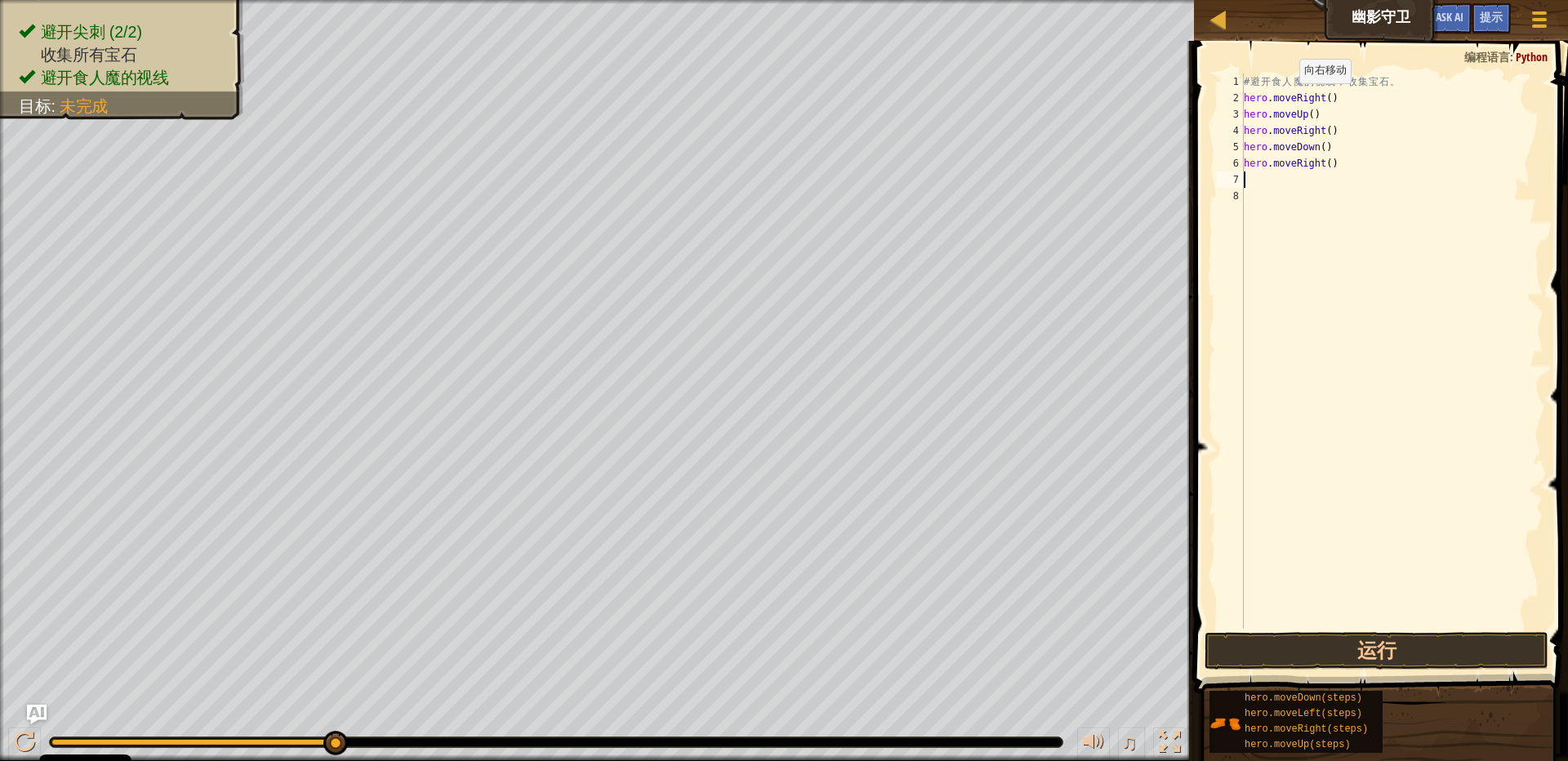
scroll to position [3, 0]
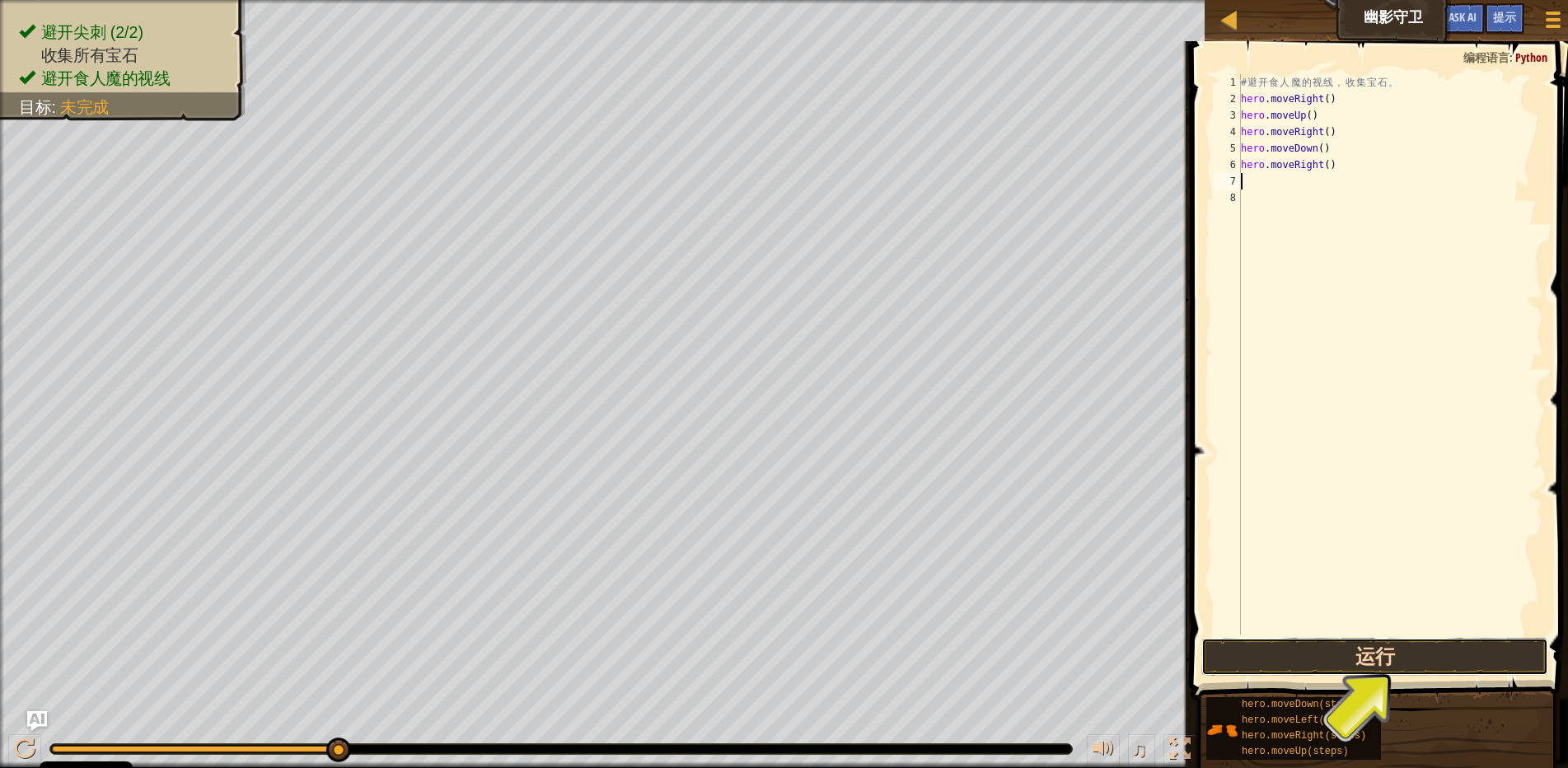
click at [1409, 655] on button "运行" at bounding box center [1374, 656] width 347 height 38
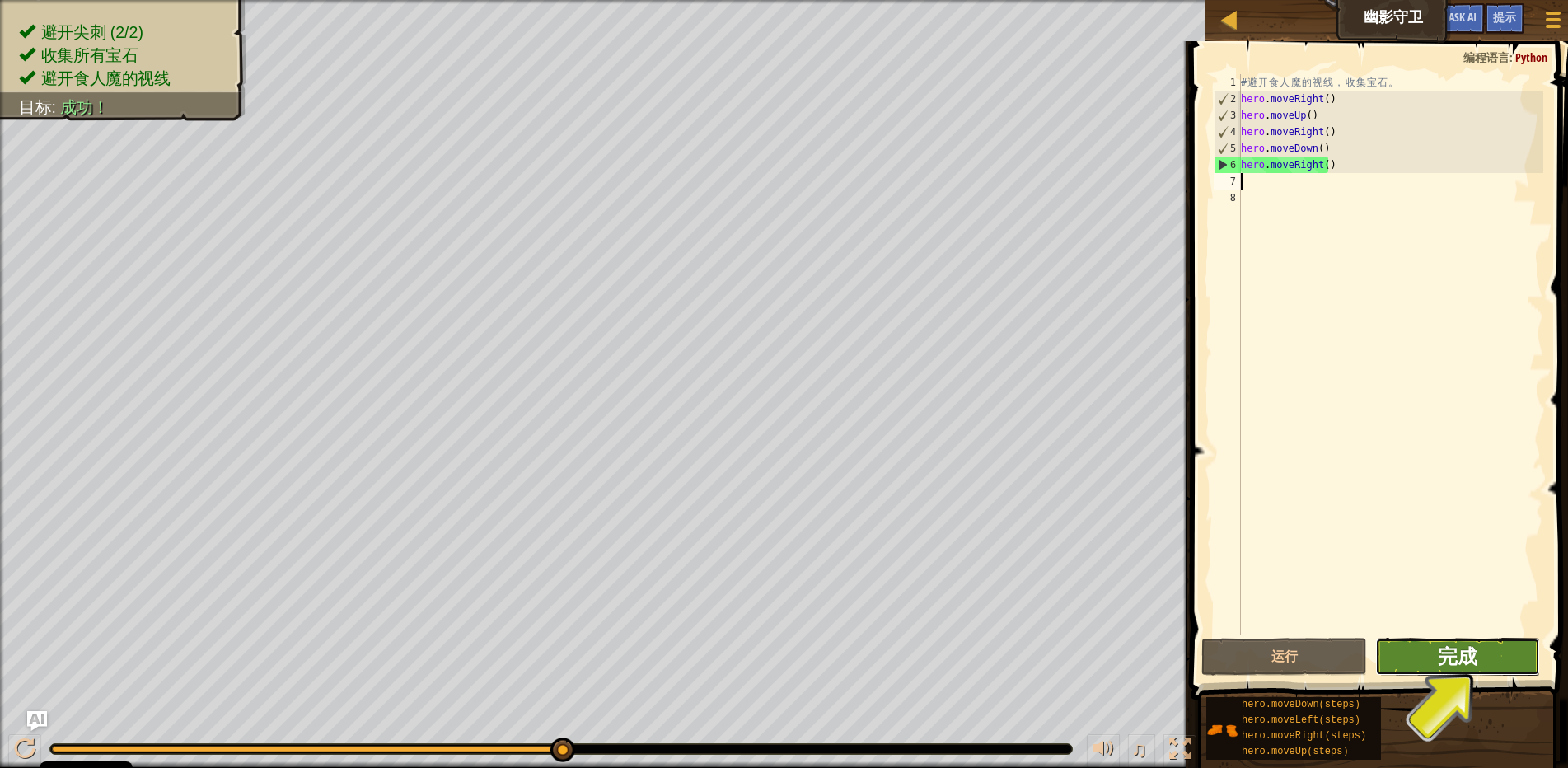
click at [1450, 654] on button "完成" at bounding box center [1457, 656] width 164 height 38
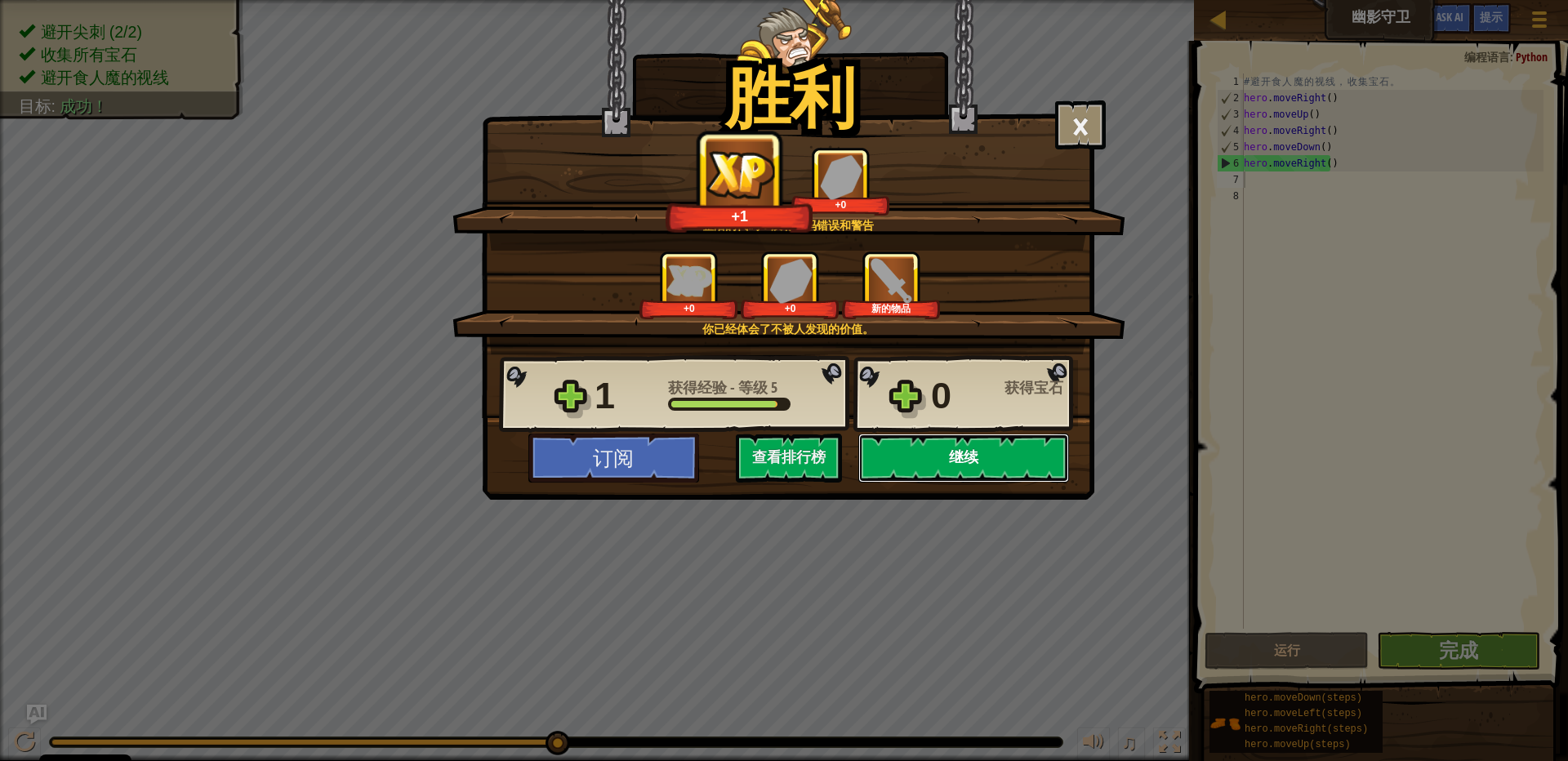
click at [931, 452] on button "继续" at bounding box center [963, 457] width 211 height 49
select select "zh-[PERSON_NAME]"
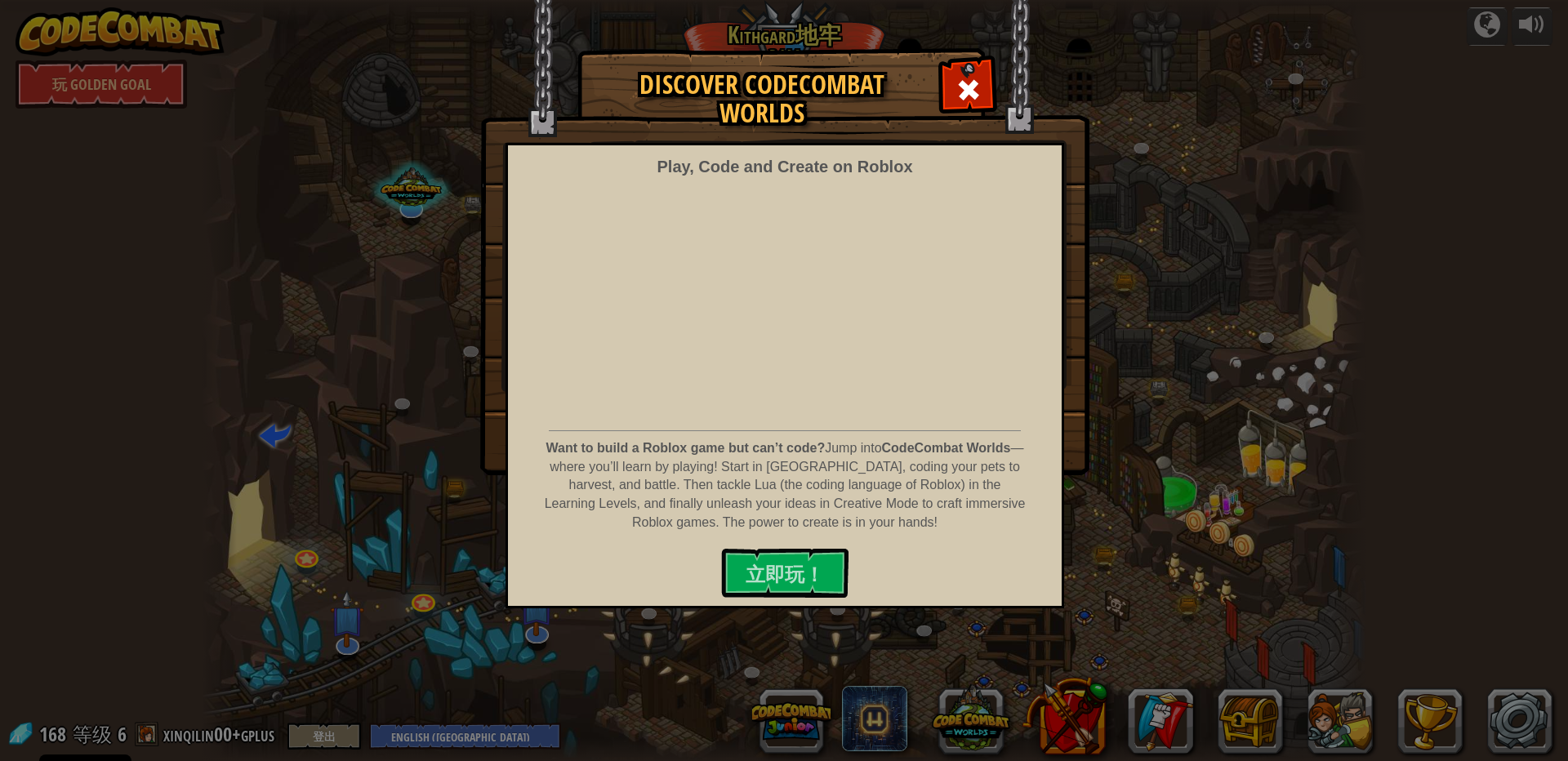
drag, startPoint x: 1567, startPoint y: 379, endPoint x: 1424, endPoint y: 404, distance: 145.2
click at [1565, 380] on div "Discover CodeCombat Worlds Play, Code and Create on Roblox Want to build a Robl…" at bounding box center [784, 260] width 1568 height 424
drag, startPoint x: 981, startPoint y: 74, endPoint x: 972, endPoint y: 92, distance: 20.1
click at [981, 74] on div at bounding box center [968, 88] width 51 height 51
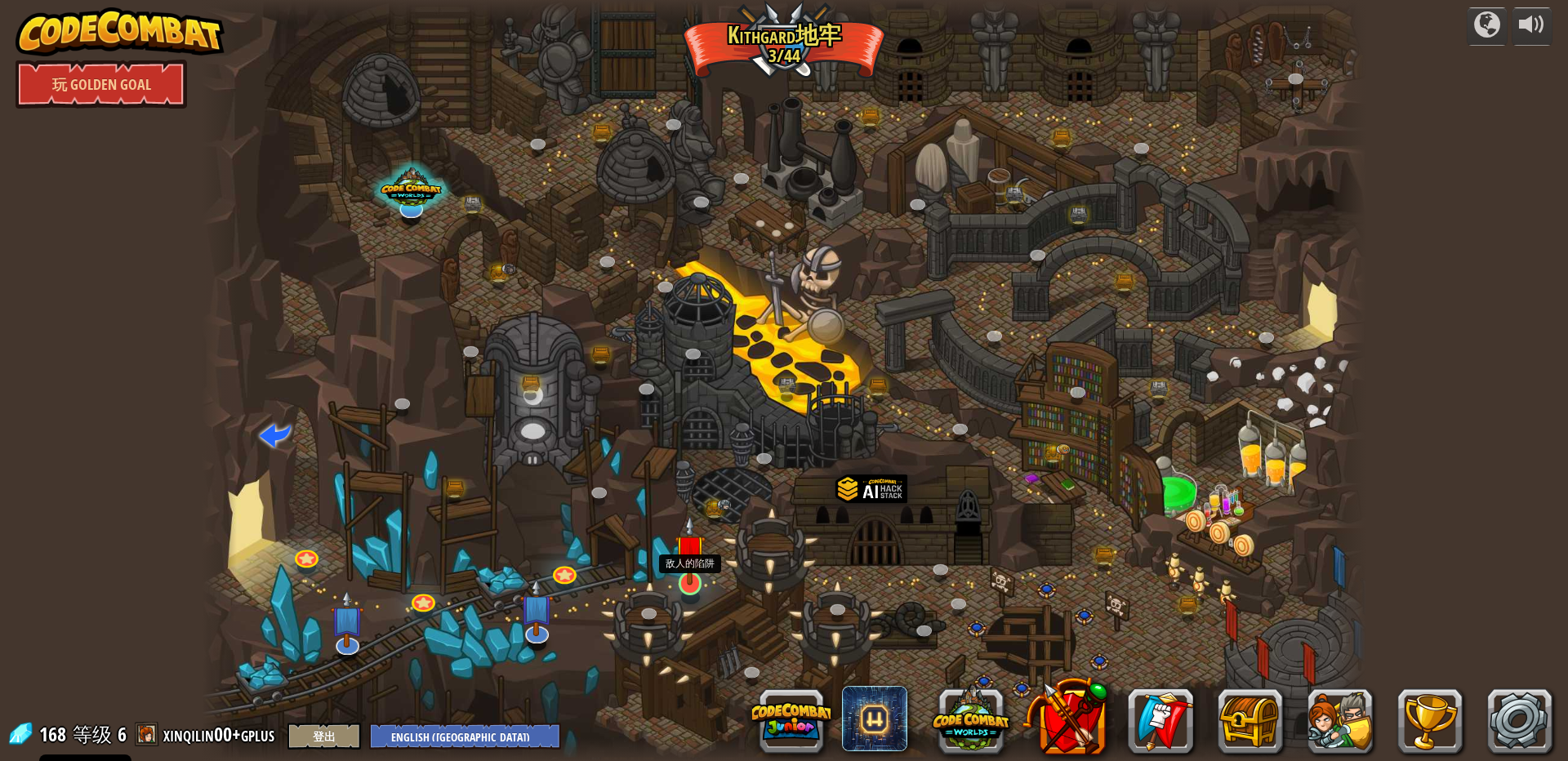
click at [684, 577] on img at bounding box center [690, 550] width 31 height 72
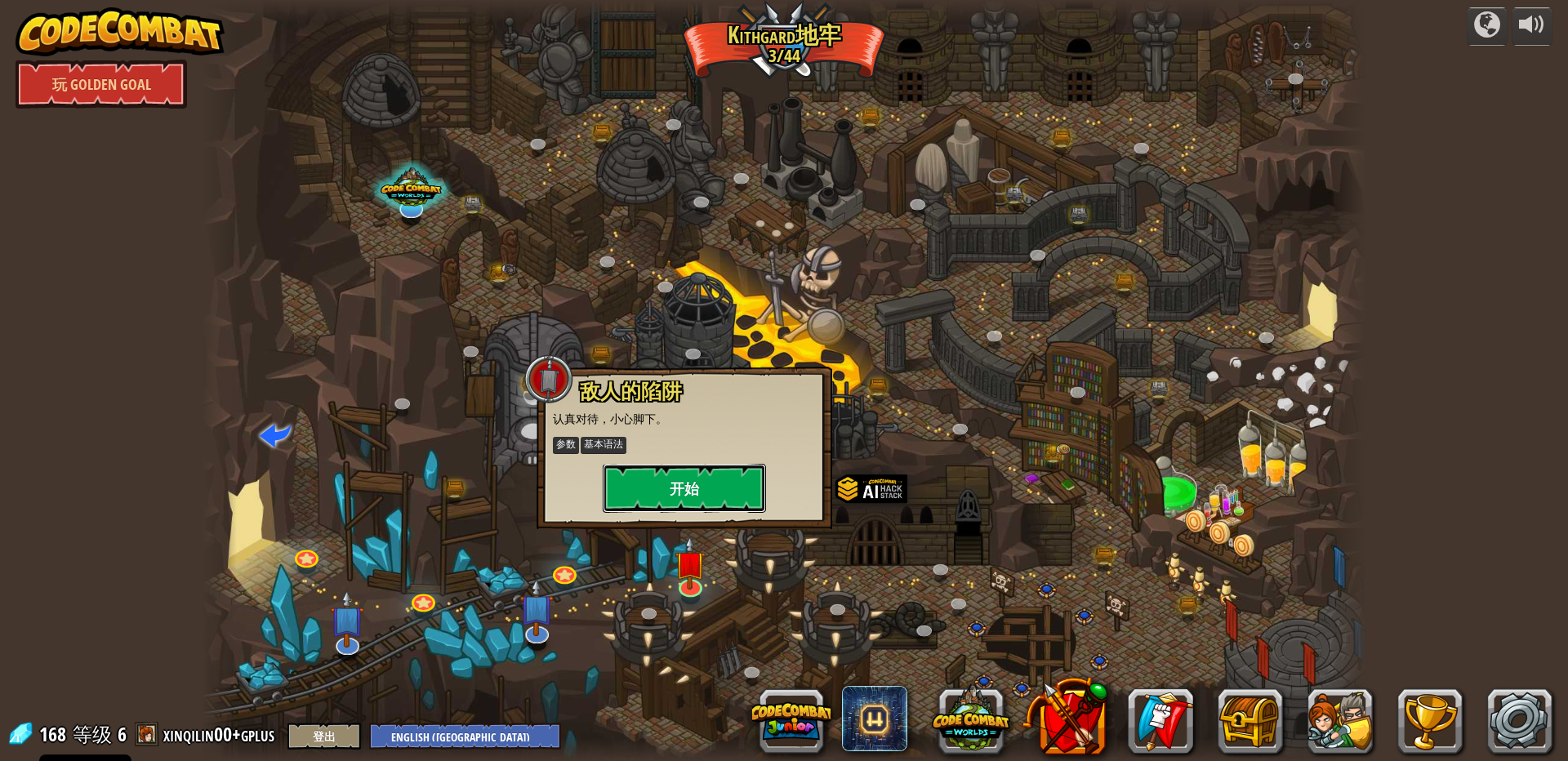
click at [706, 486] on button "开始" at bounding box center [684, 487] width 163 height 49
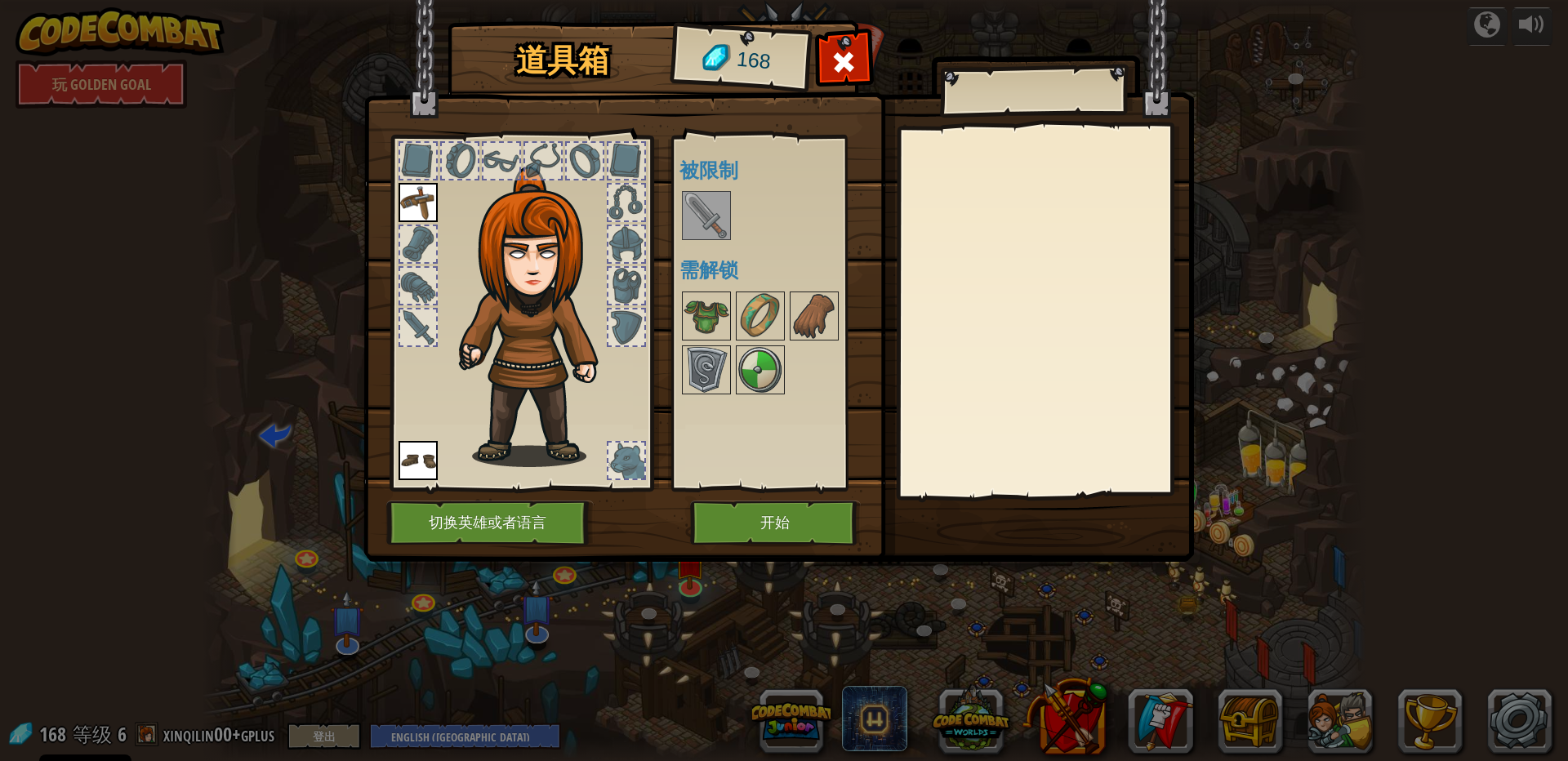
click at [721, 201] on img at bounding box center [706, 215] width 46 height 46
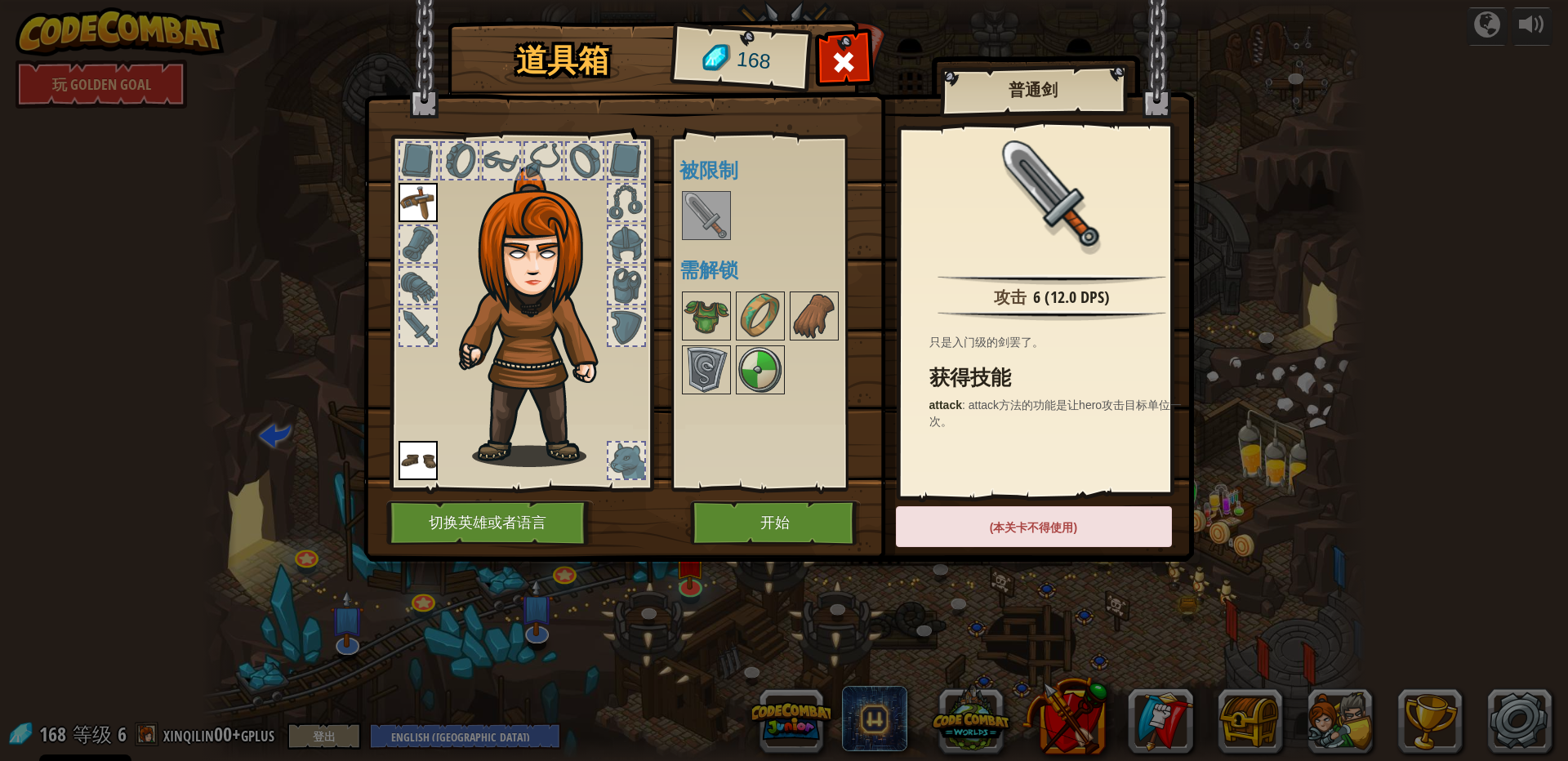
click at [700, 217] on img at bounding box center [706, 215] width 46 height 46
click at [703, 214] on img at bounding box center [706, 215] width 46 height 46
click at [851, 531] on button "开始" at bounding box center [776, 523] width 171 height 45
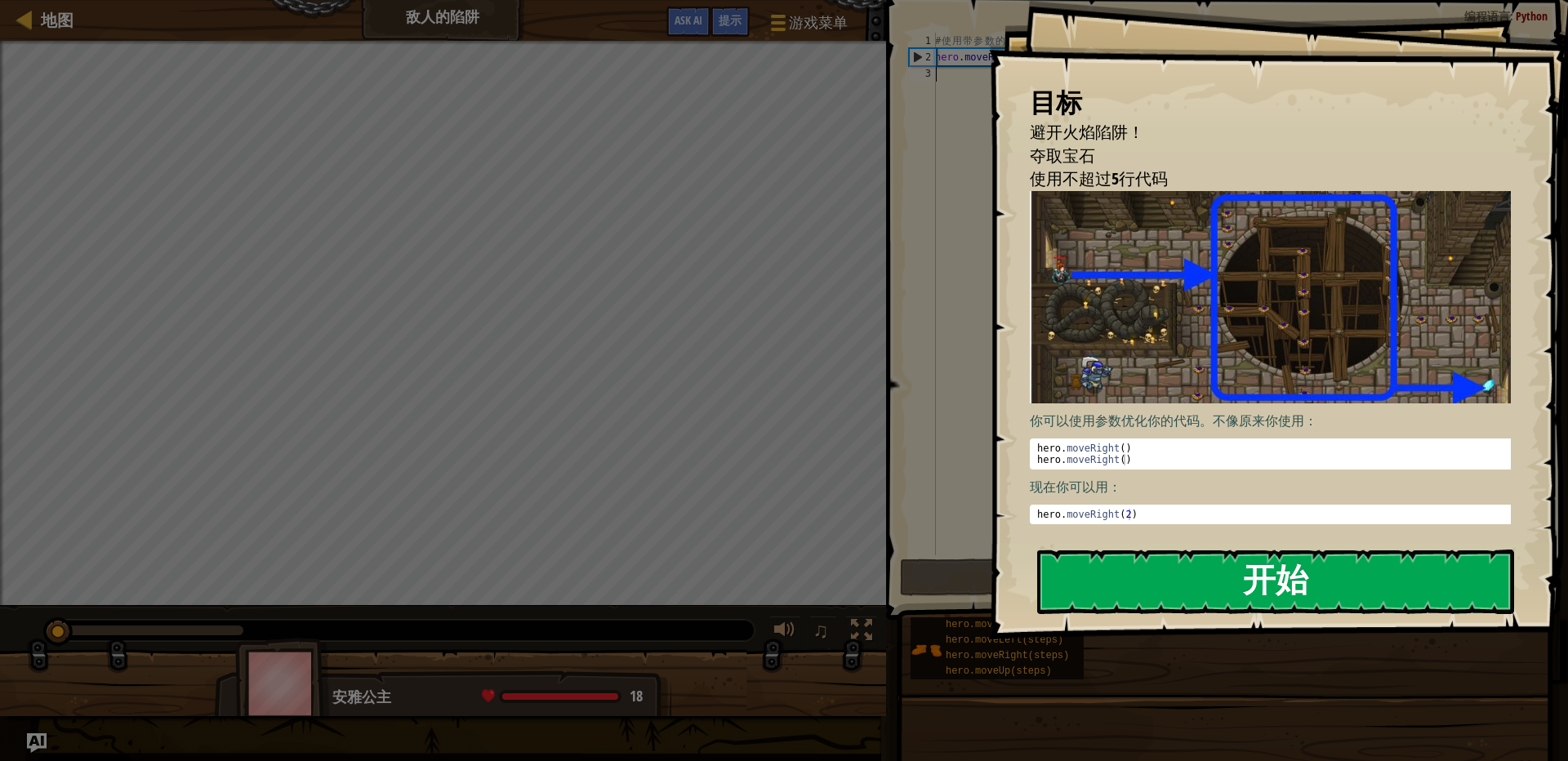
click at [1205, 580] on button "开始" at bounding box center [1275, 581] width 477 height 65
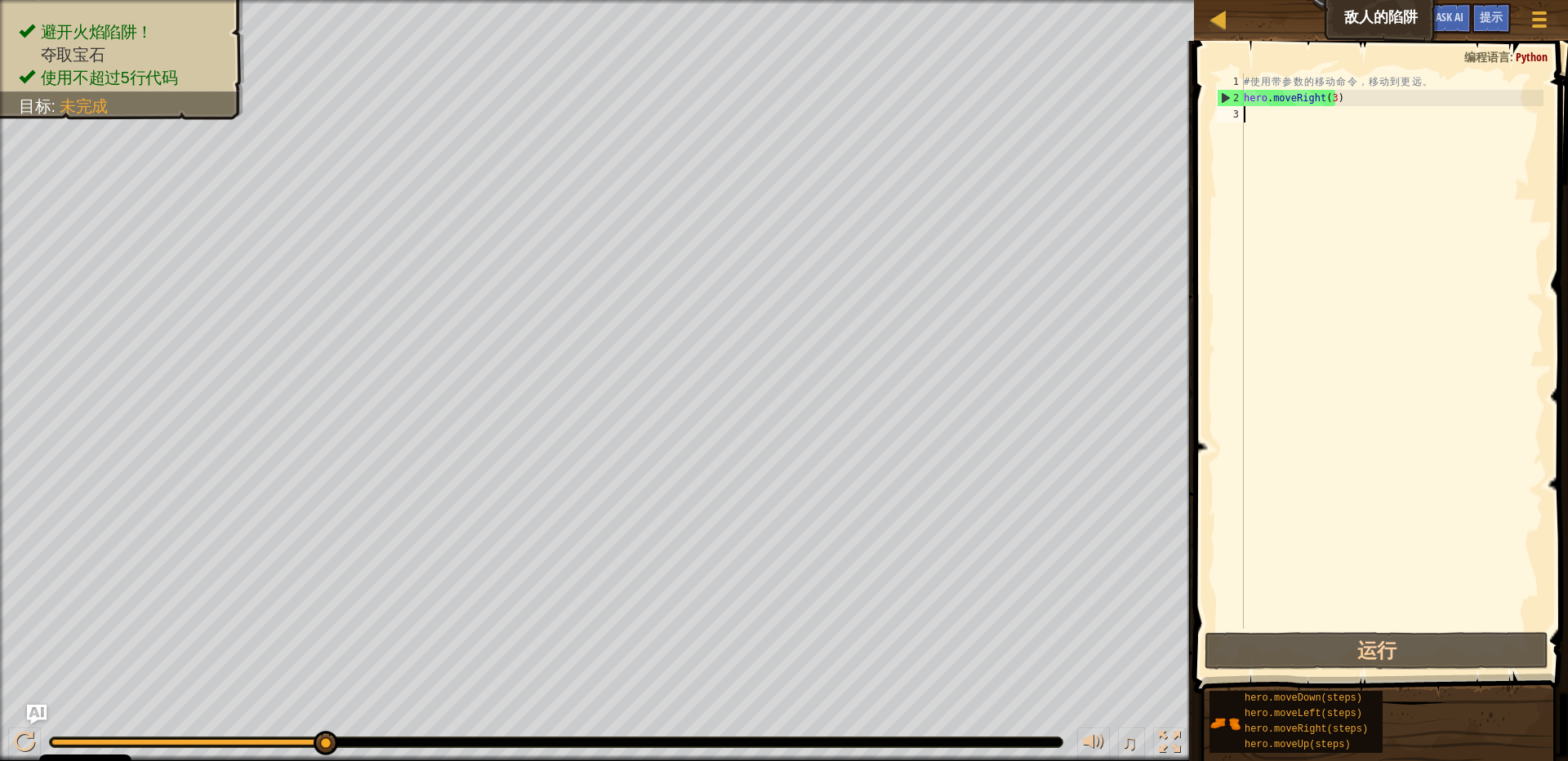
click at [1327, 154] on div "# 使 用 带 参 数 的 移 动 命 令 ， 移 动 到 更 远 。 hero . moveRight ( 3 )" at bounding box center [1392, 367] width 303 height 587
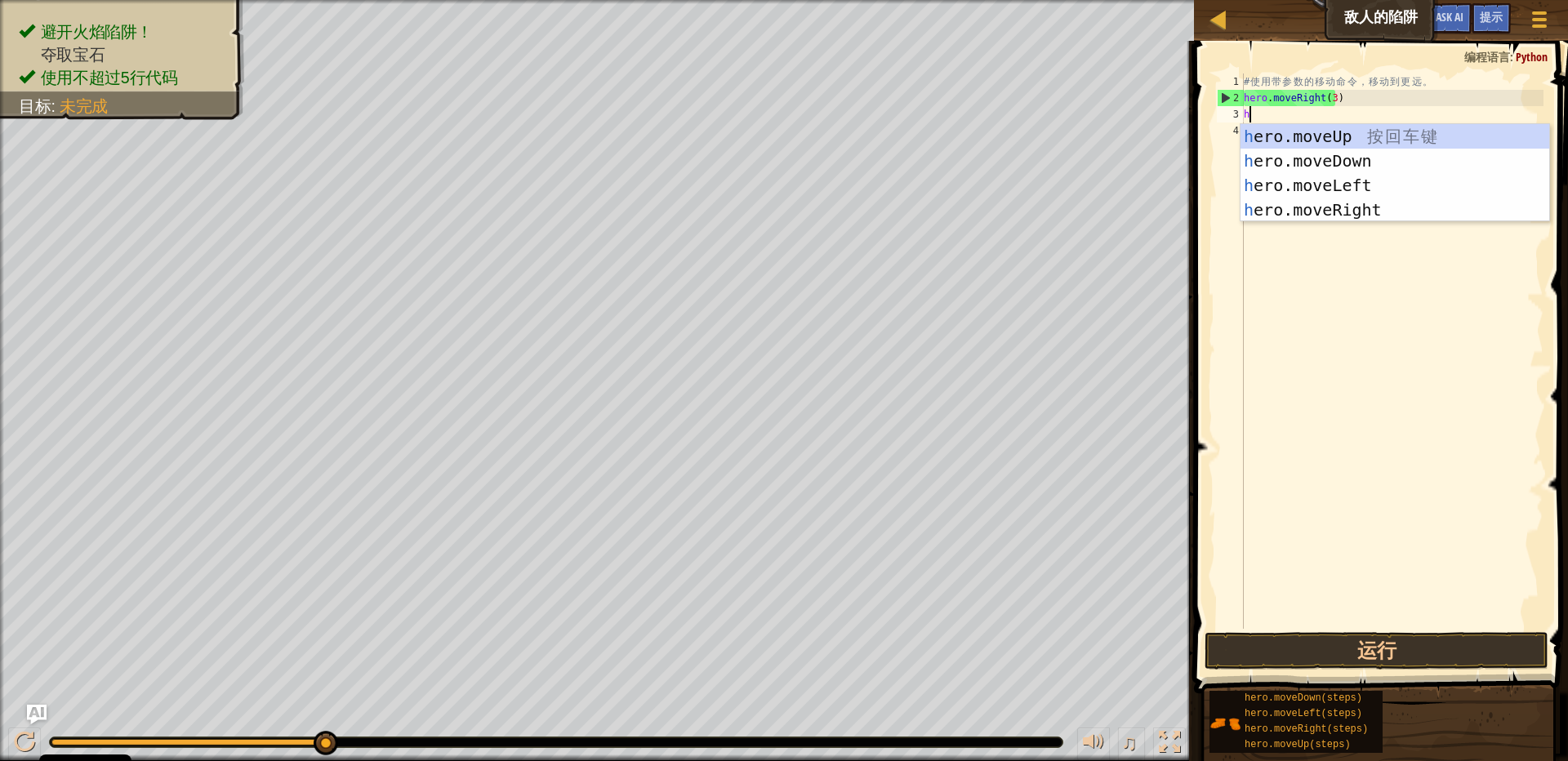
type textarea "he"
drag, startPoint x: 1325, startPoint y: 134, endPoint x: 1293, endPoint y: 147, distance: 34.5
click at [1325, 135] on div "he ro.moveUp 按 回 车 键 he ro.moveDown 按 回 车 键 he ro.moveLeft 按 回 车 键 he ro.moveRi…" at bounding box center [1395, 198] width 308 height 147
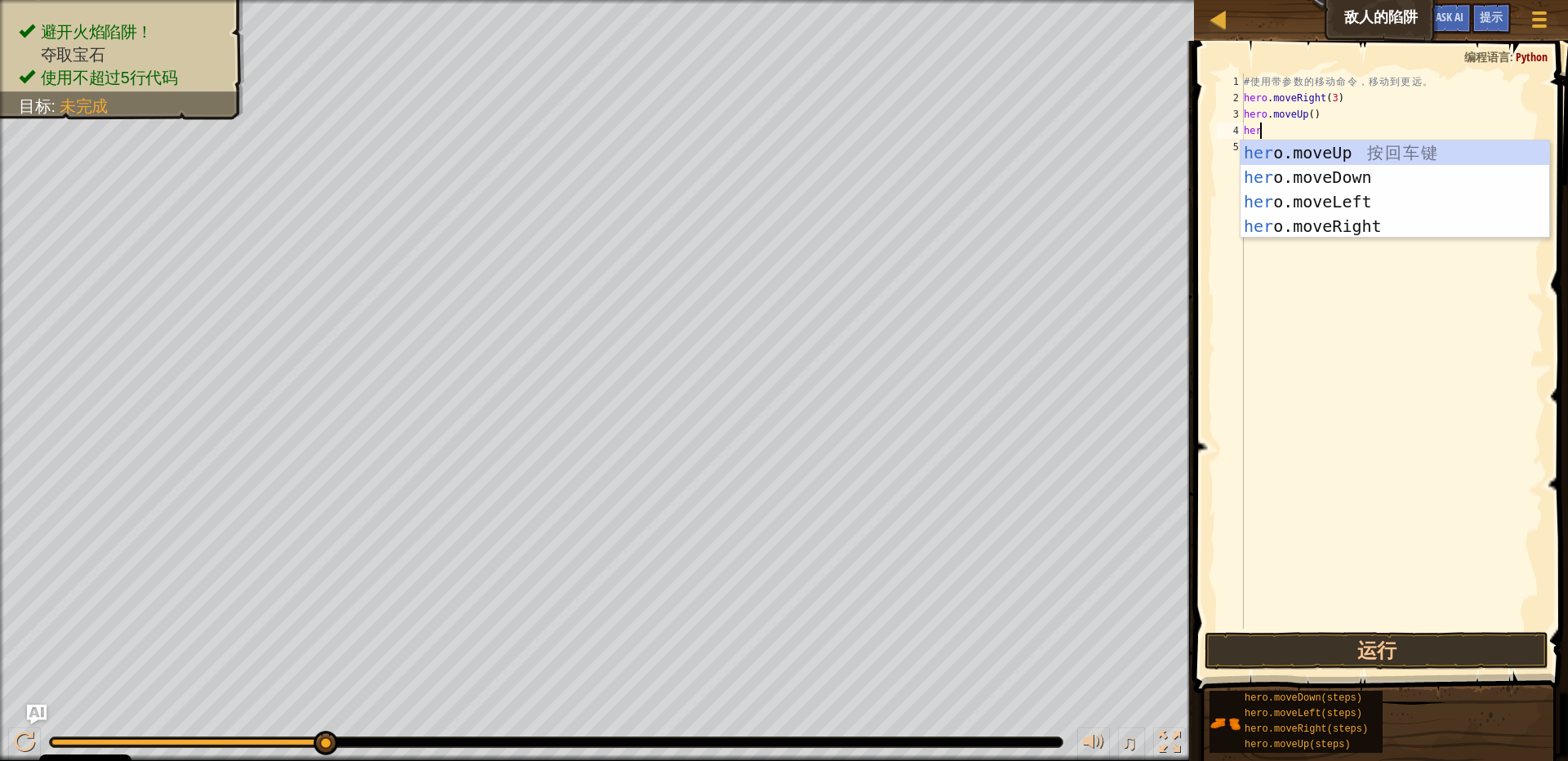
scroll to position [3, 20]
type textarea "hero"
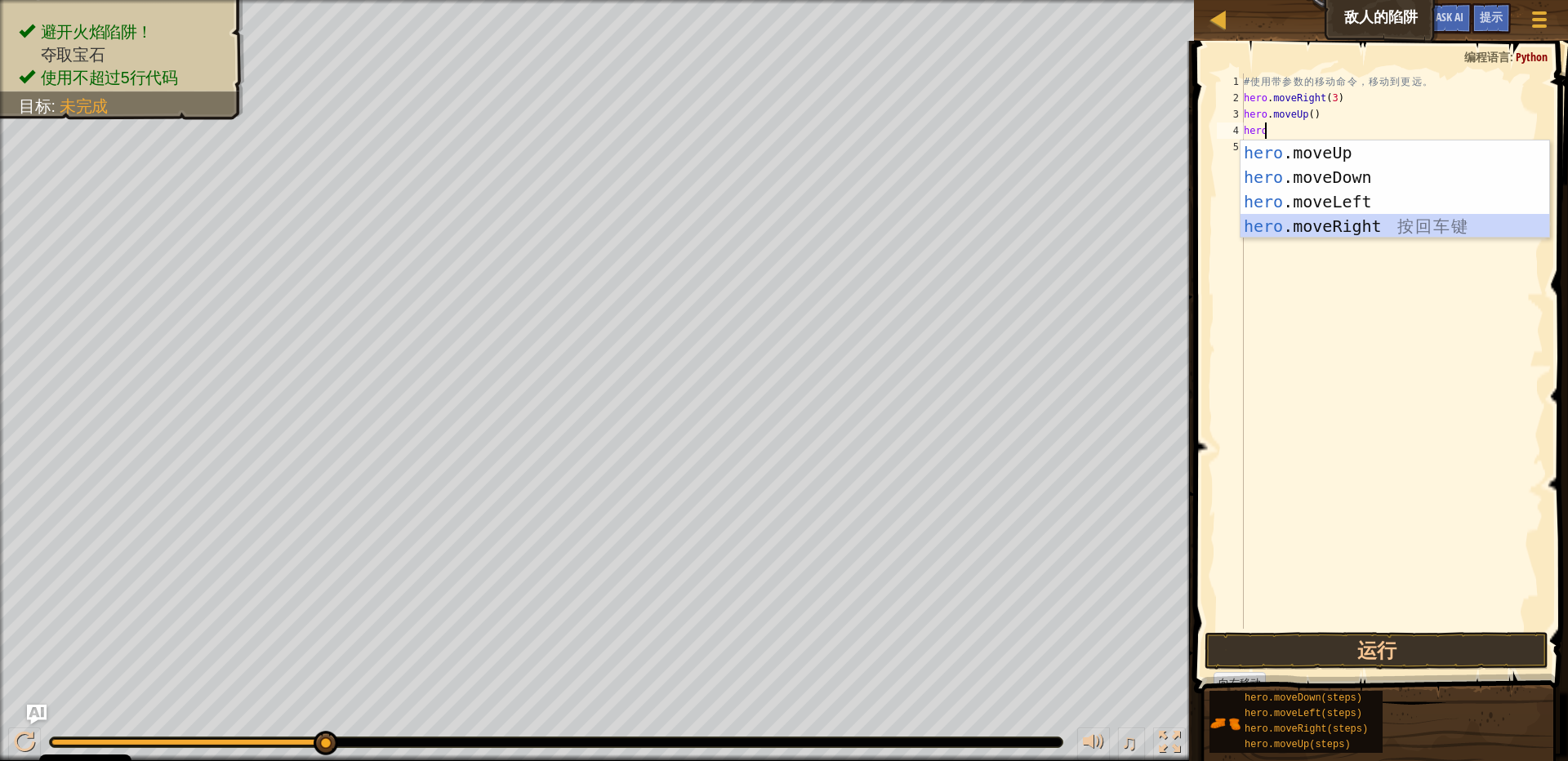
click at [1322, 225] on div "hero .moveUp 按 回 车 键 hero .moveDown 按 回 车 键 hero .moveLeft 按 回 车 键 hero .moveRi…" at bounding box center [1395, 214] width 308 height 147
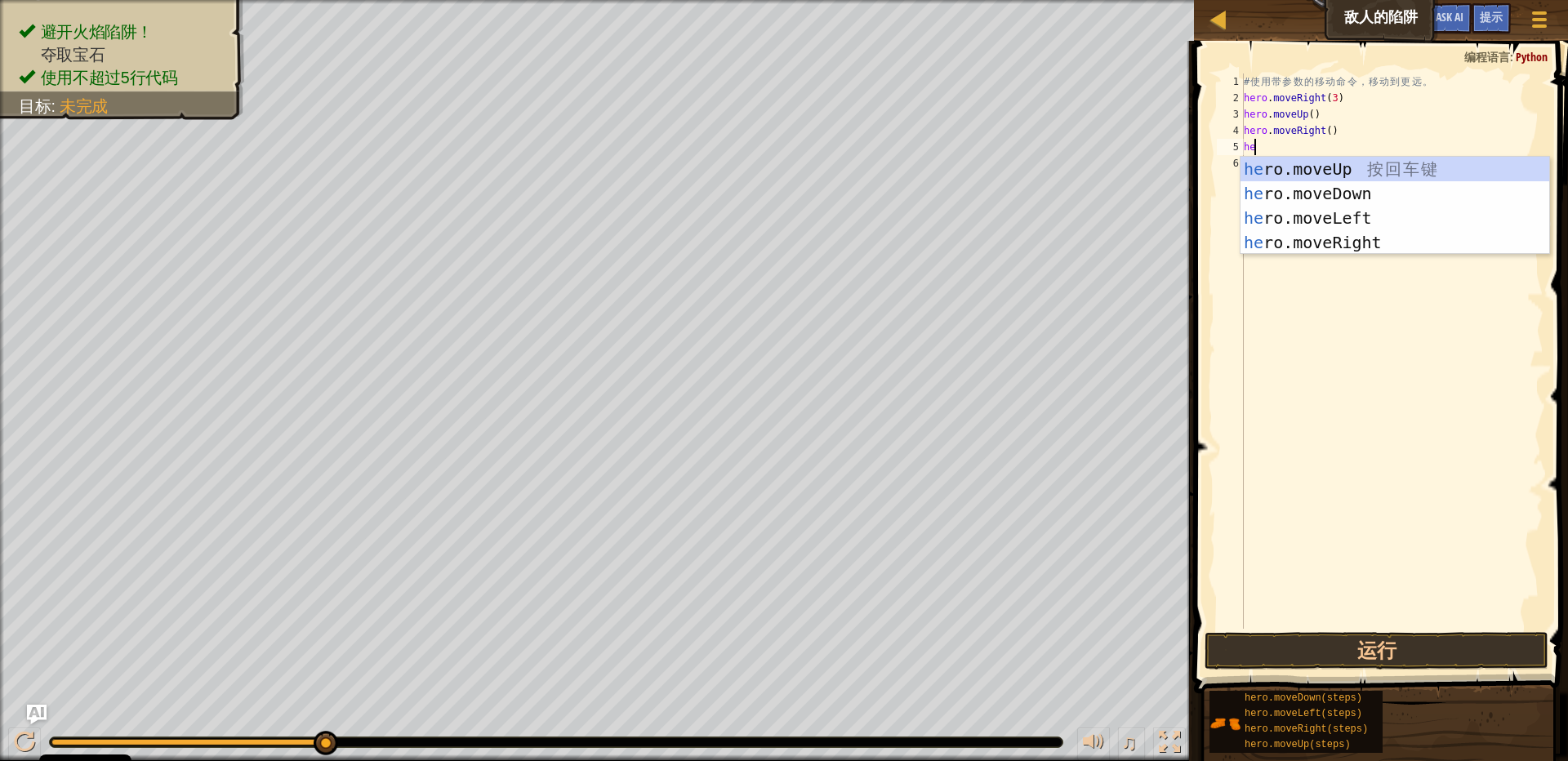
type textarea "hero"
click at [1319, 183] on div "hero .moveUp 按 回 车 键 hero .moveDown 按 回 车 键 hero .moveLeft 按 回 车 键 hero .moveRi…" at bounding box center [1395, 230] width 308 height 147
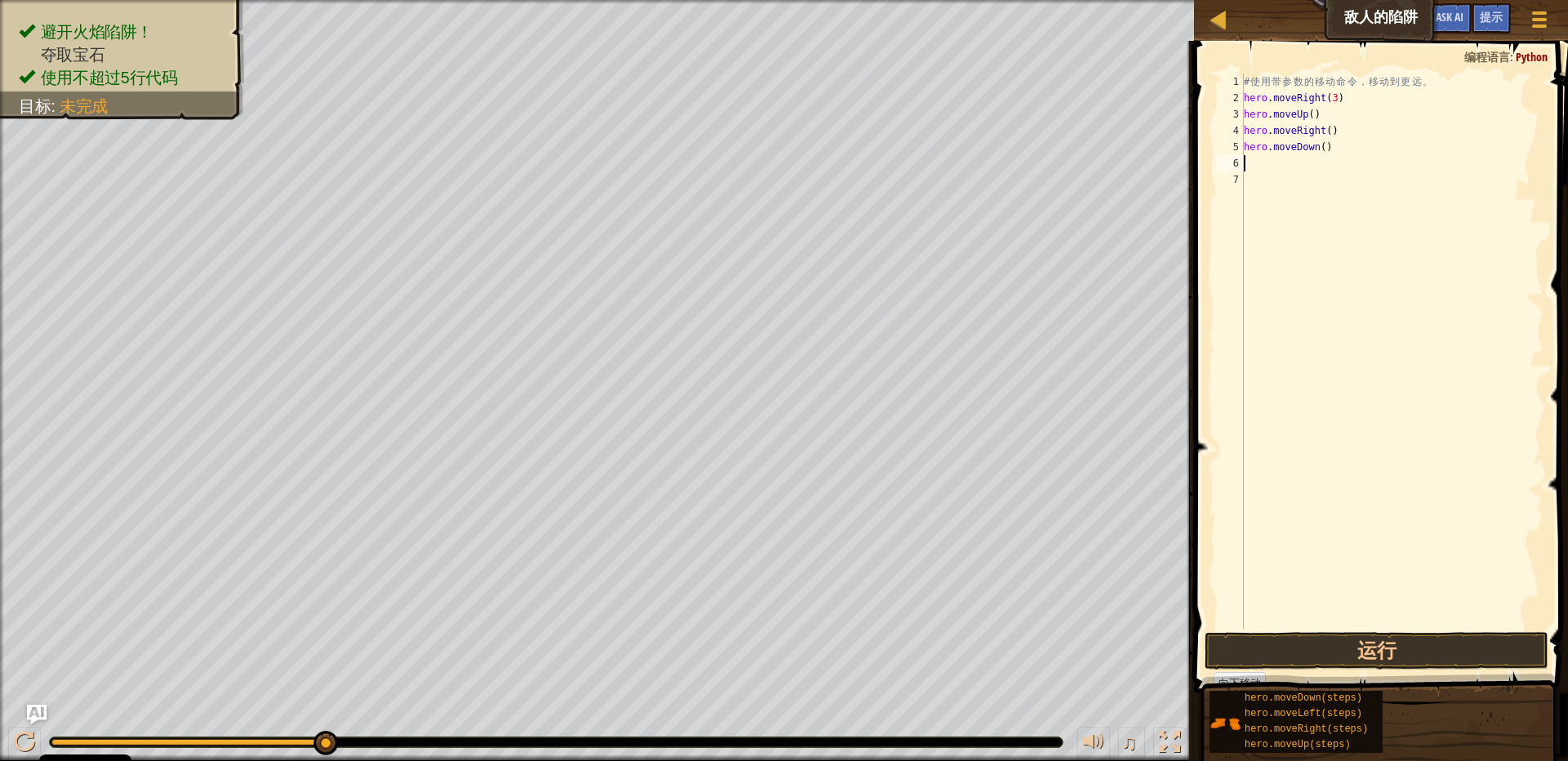
scroll to position [3, 0]
click at [1319, 145] on div "# 使 用 带 参 数 的 移 动 命 令 ， 移 动 到 更 远 。 hero . moveRight ( 3 ) hero . moveUp ( ) he…" at bounding box center [1392, 367] width 303 height 587
type textarea "hero.moveDown(3)"
click at [1308, 163] on div "# 使 用 带 参 数 的 移 动 命 令 ， 移 动 到 更 远 。 hero . moveRight ( 3 ) hero . moveUp ( ) he…" at bounding box center [1392, 367] width 303 height 587
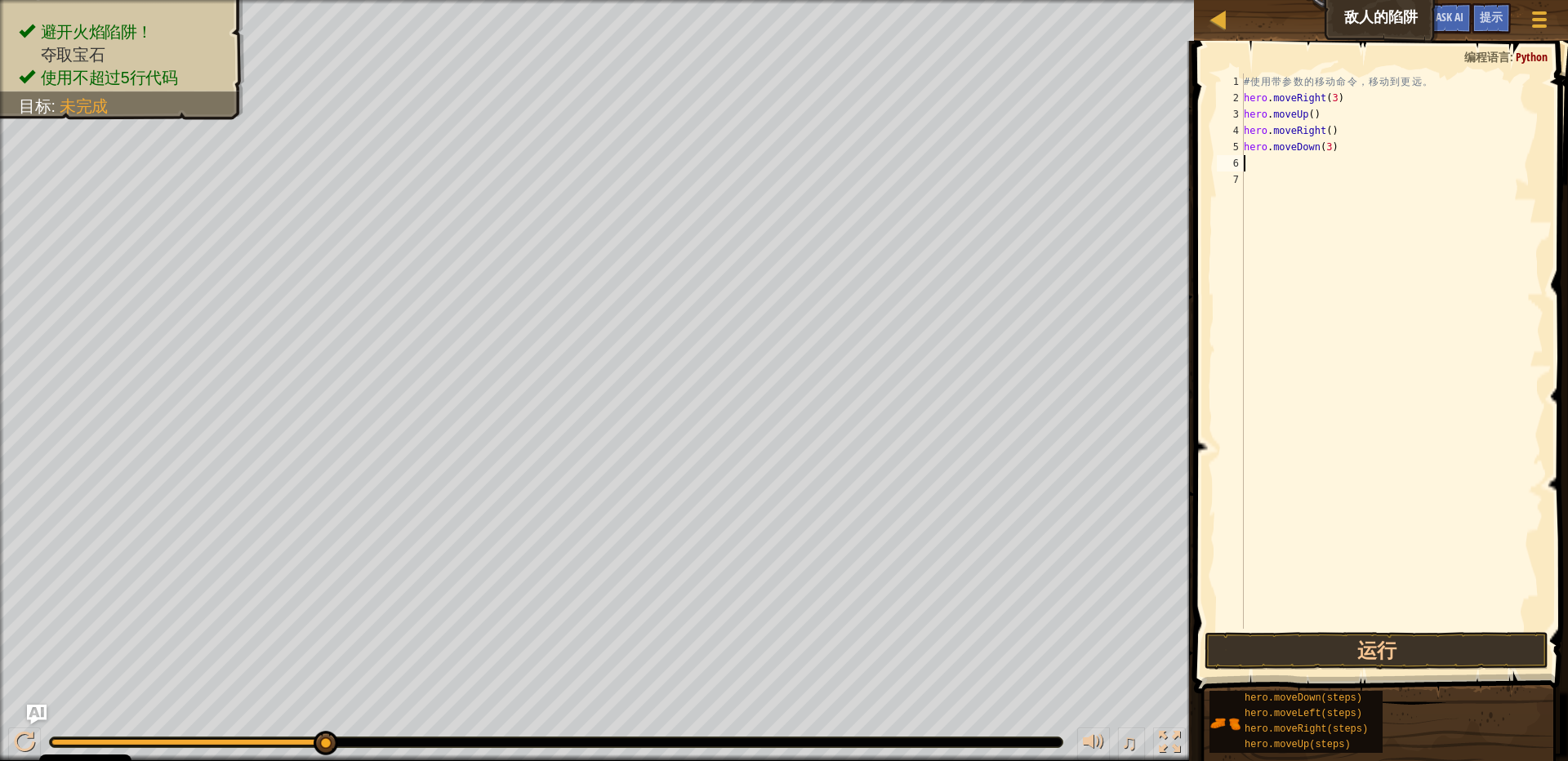
scroll to position [3, 0]
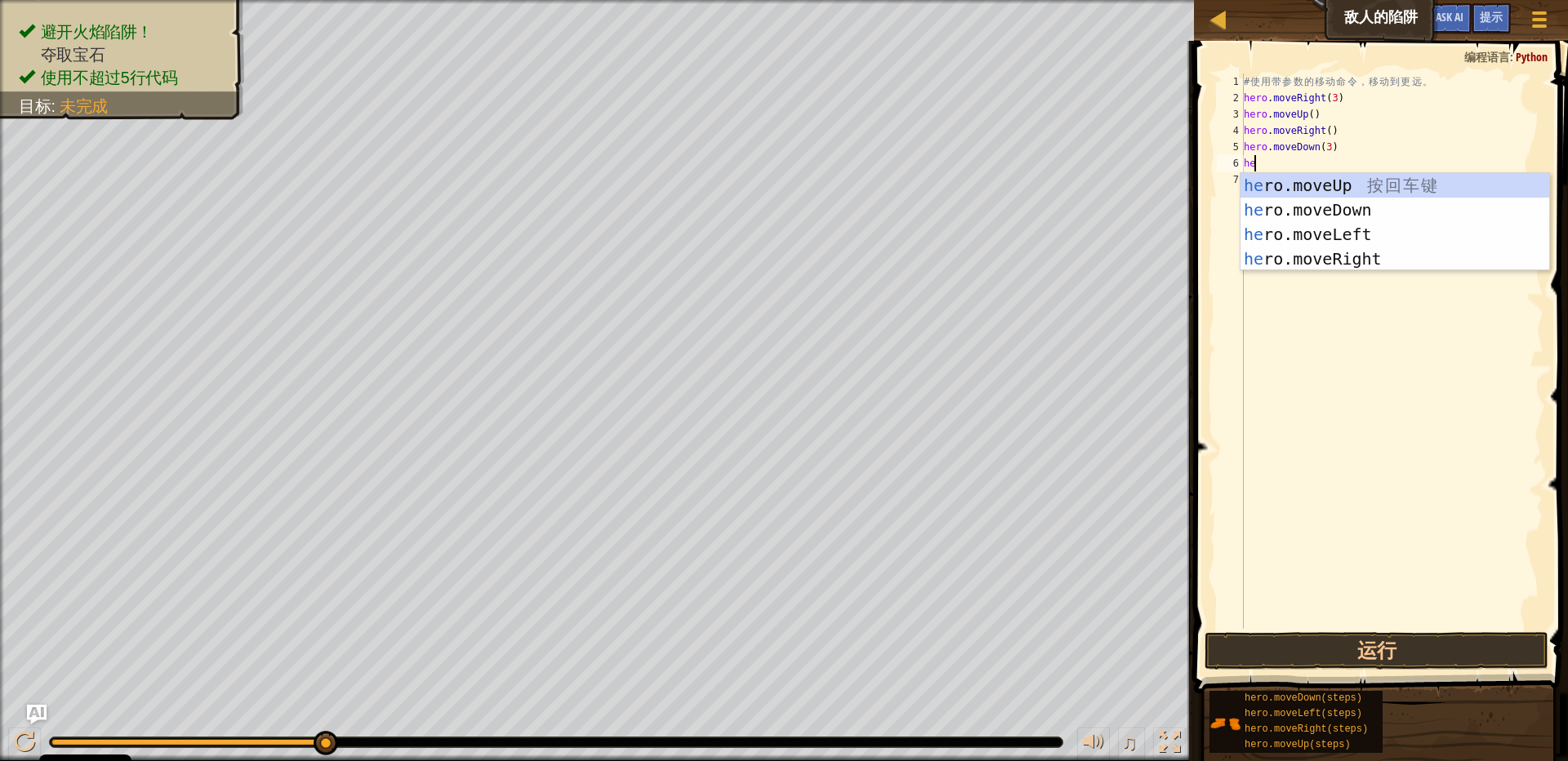
type textarea "hero"
click at [1316, 258] on div "hero .moveUp 按 回 车 键 hero .moveDown 按 回 车 键 hero .moveLeft 按 回 车 键 hero .moveRi…" at bounding box center [1395, 246] width 308 height 147
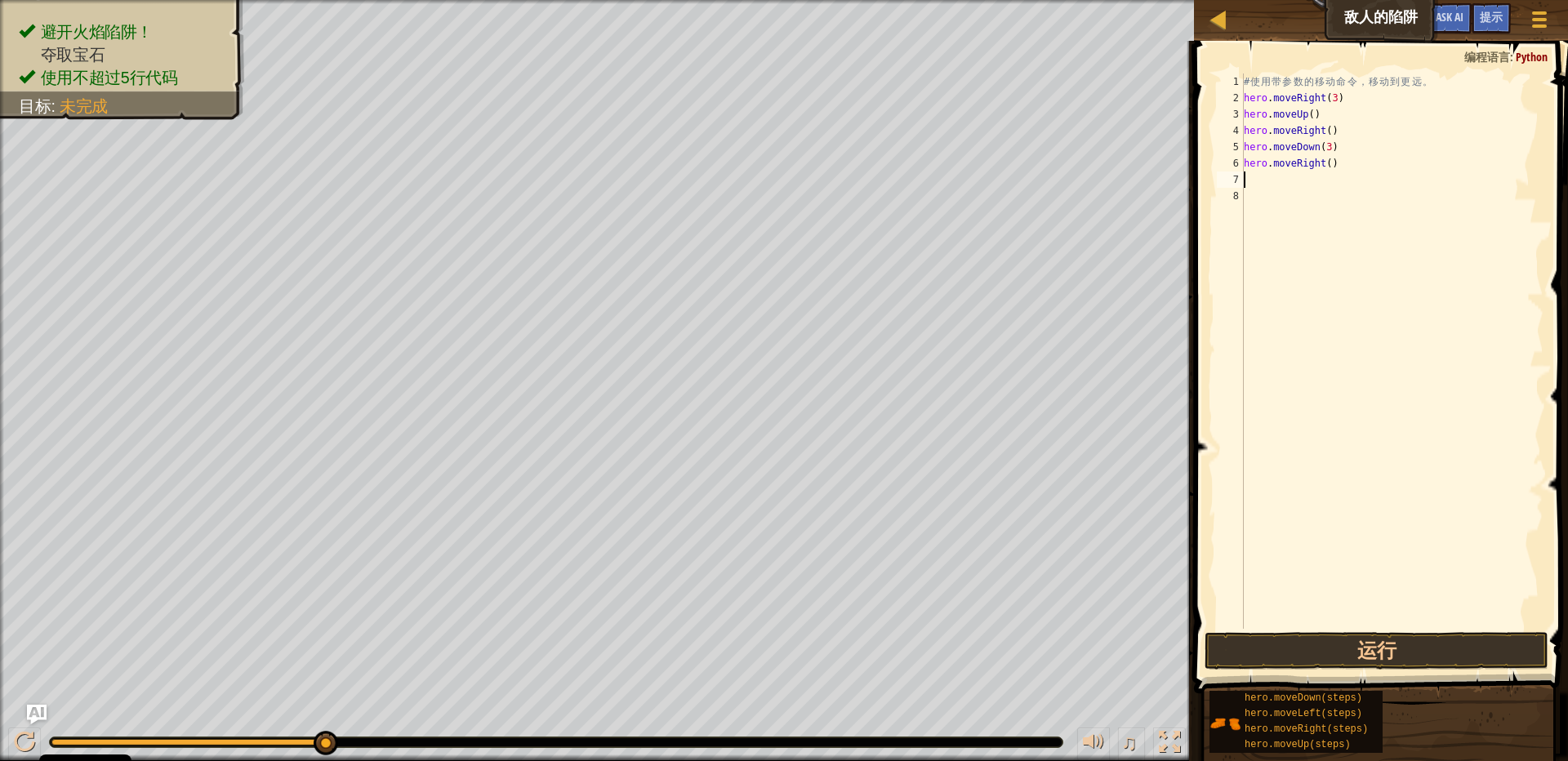
scroll to position [3, 0]
click at [1325, 165] on div "# 使 用 带 参 数 的 移 动 命 令 ， 移 动 到 更 远 。 hero . moveRight ( 3 ) hero . moveUp ( ) he…" at bounding box center [1392, 367] width 303 height 587
type textarea "hero.moveRight(2)"
click at [1433, 650] on button "运行" at bounding box center [1377, 650] width 344 height 37
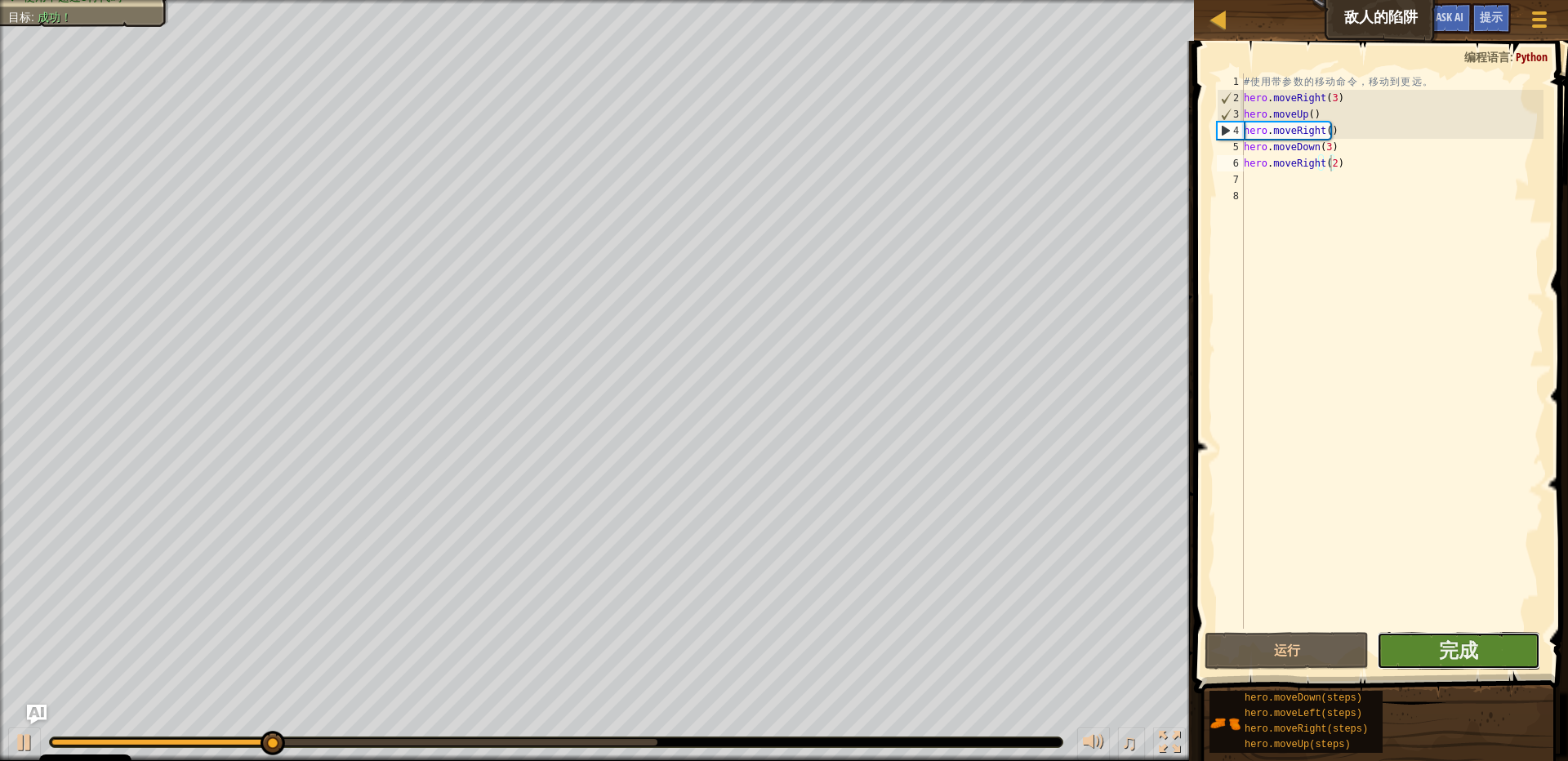
click at [1480, 668] on button "完成" at bounding box center [1459, 650] width 163 height 37
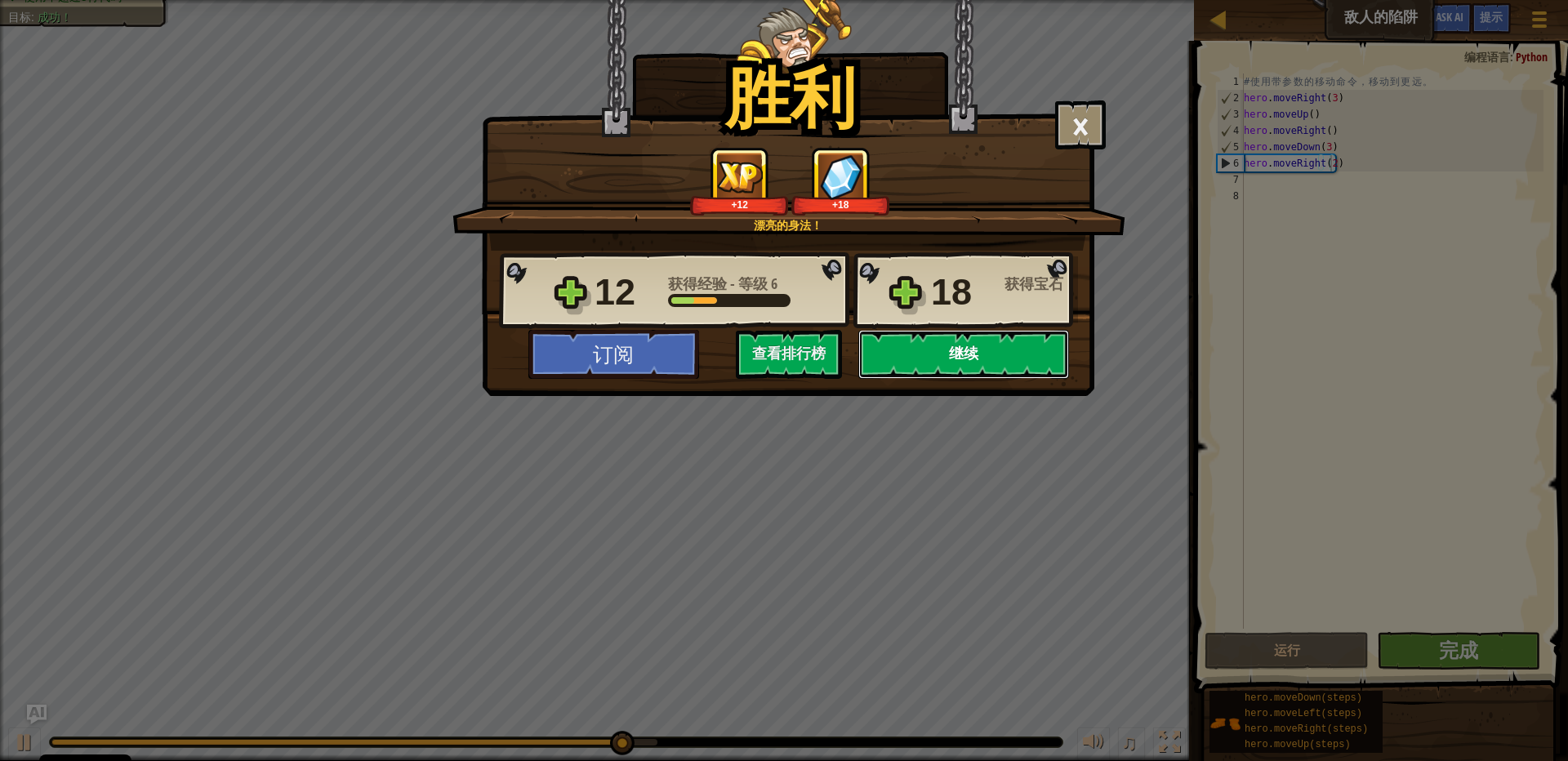
click at [948, 358] on button "继续" at bounding box center [963, 353] width 211 height 49
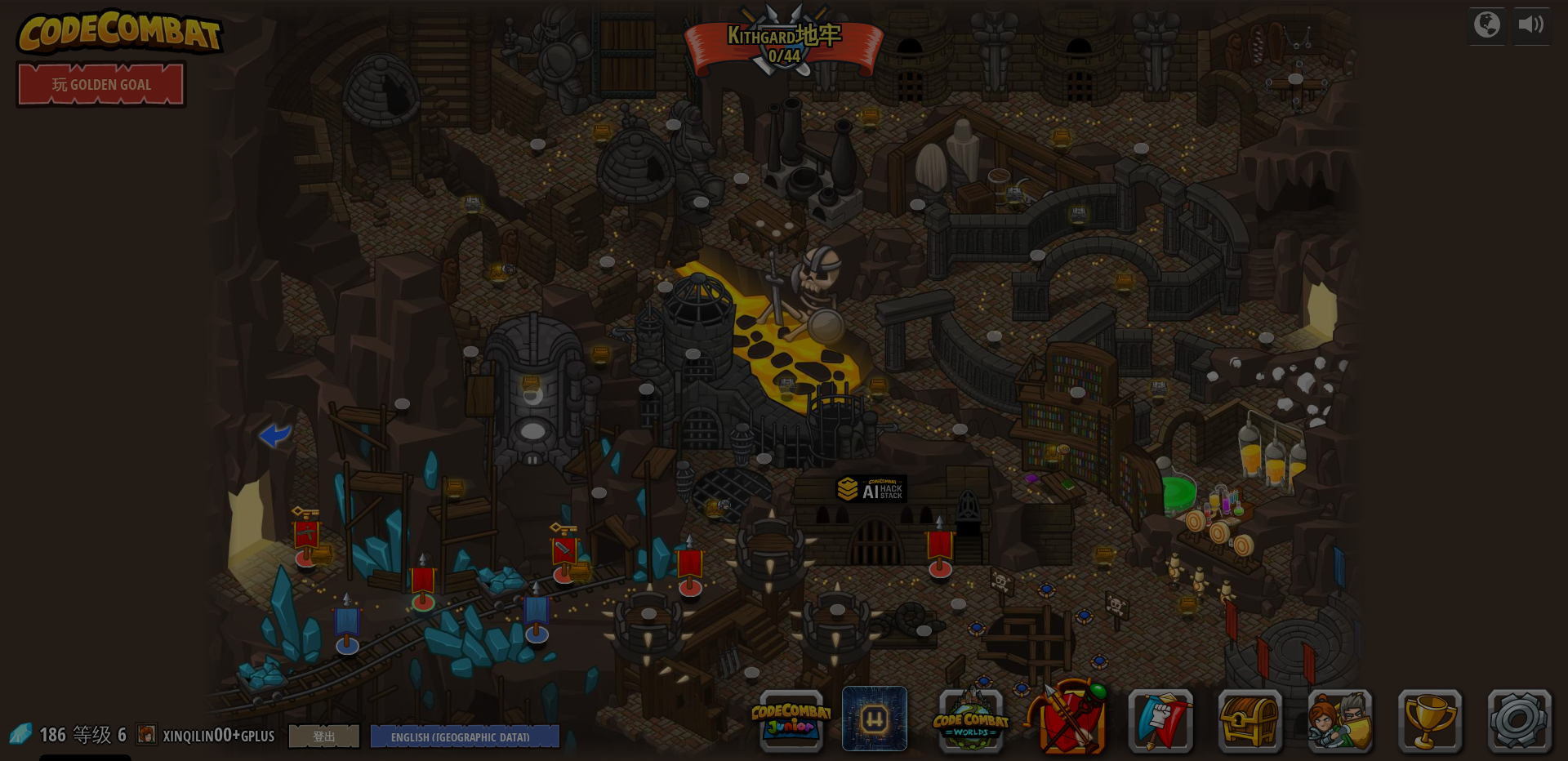
select select "zh-[PERSON_NAME]"
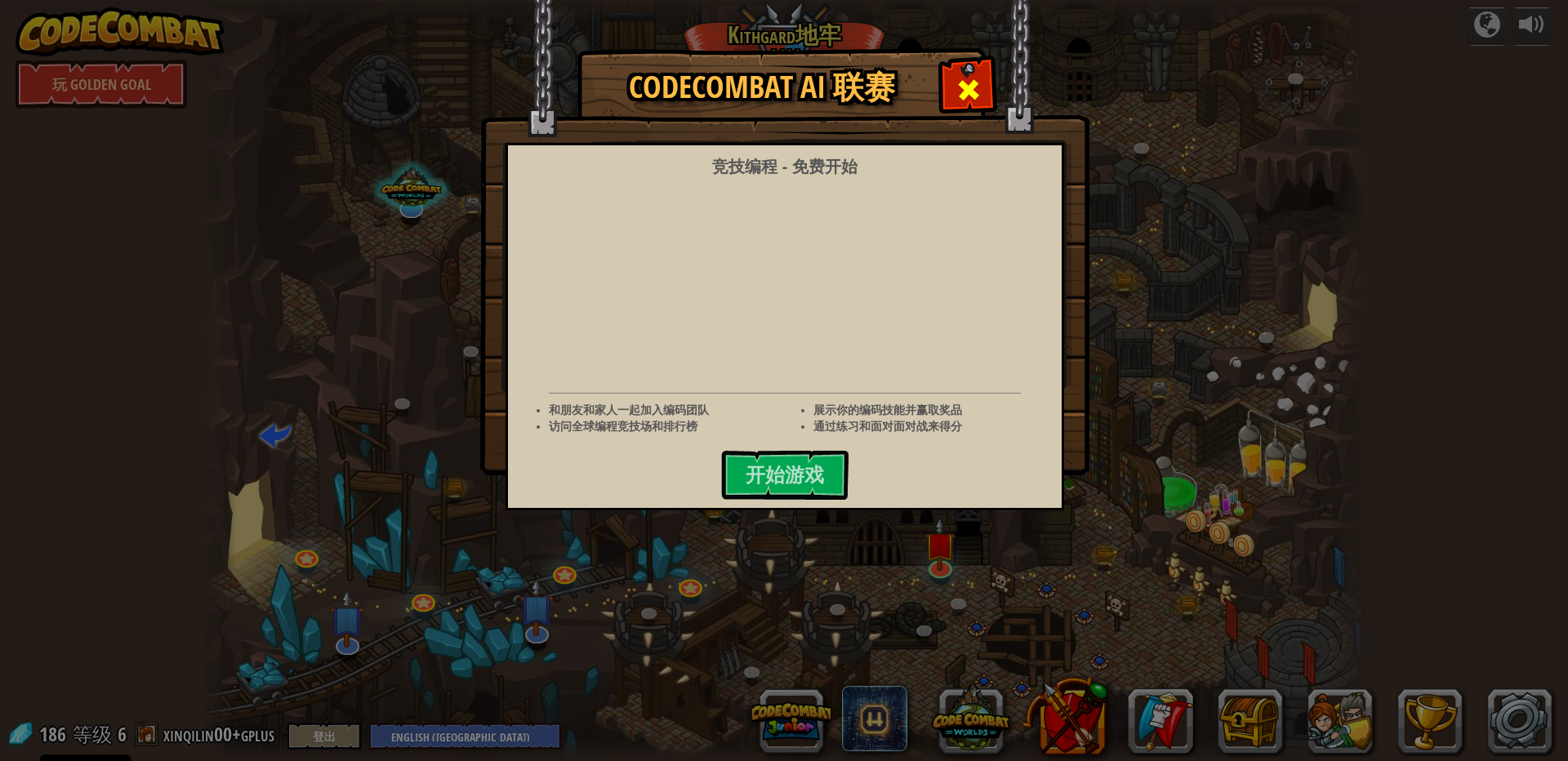
click at [957, 92] on span at bounding box center [968, 89] width 26 height 26
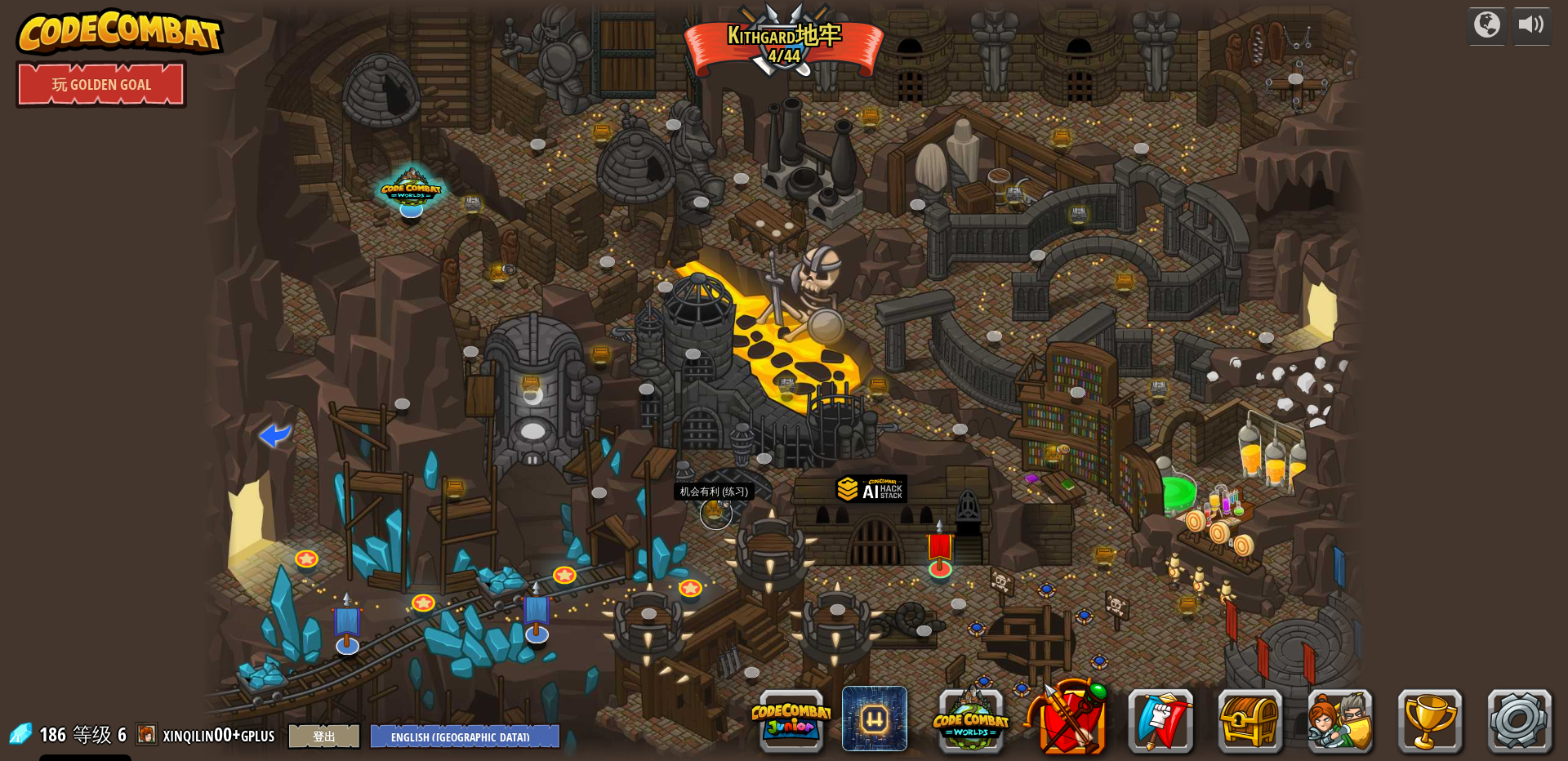
click at [712, 508] on link at bounding box center [716, 513] width 33 height 33
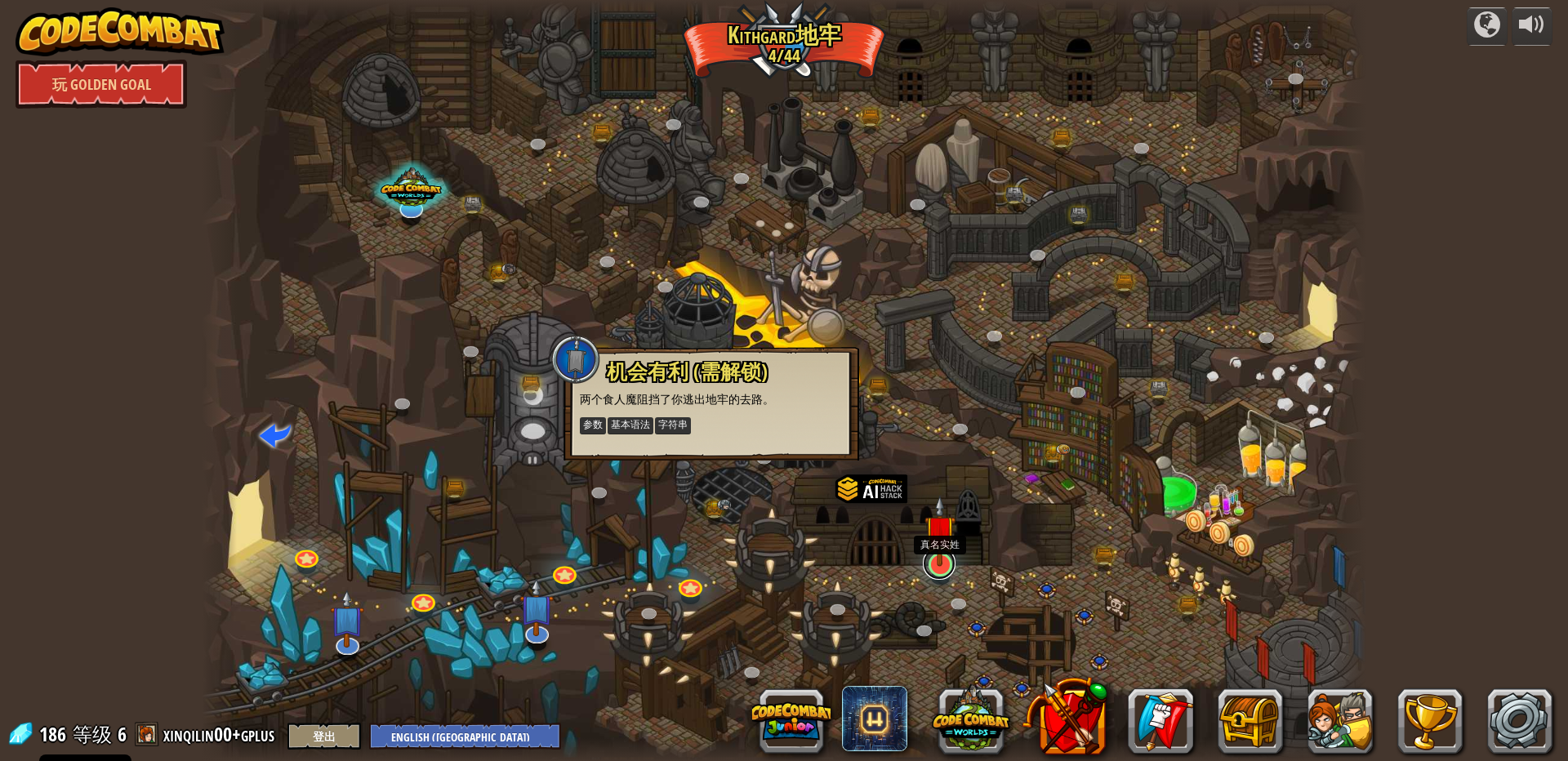
click at [940, 568] on link at bounding box center [939, 563] width 33 height 33
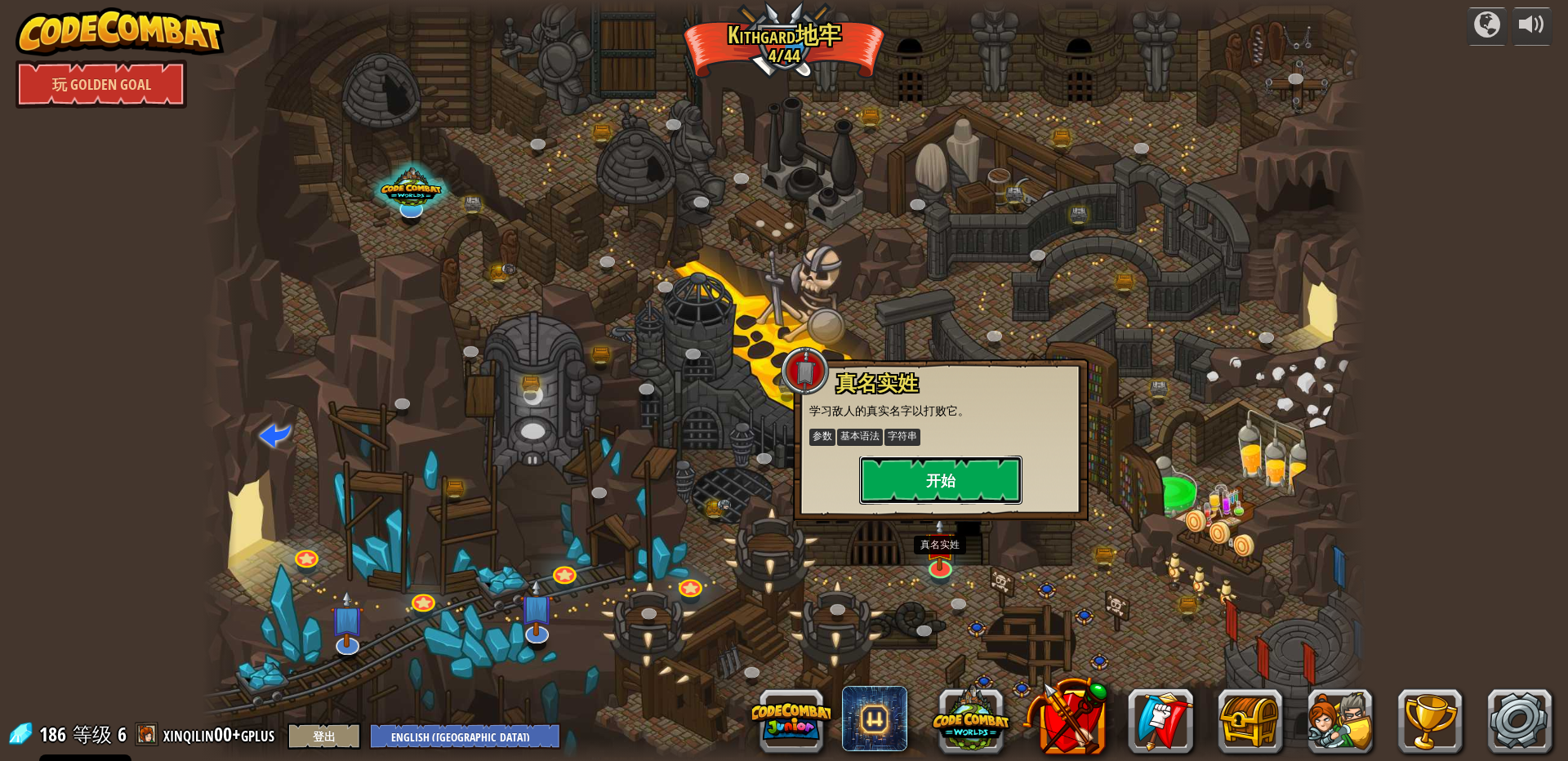
click at [939, 474] on button "开始" at bounding box center [940, 479] width 163 height 49
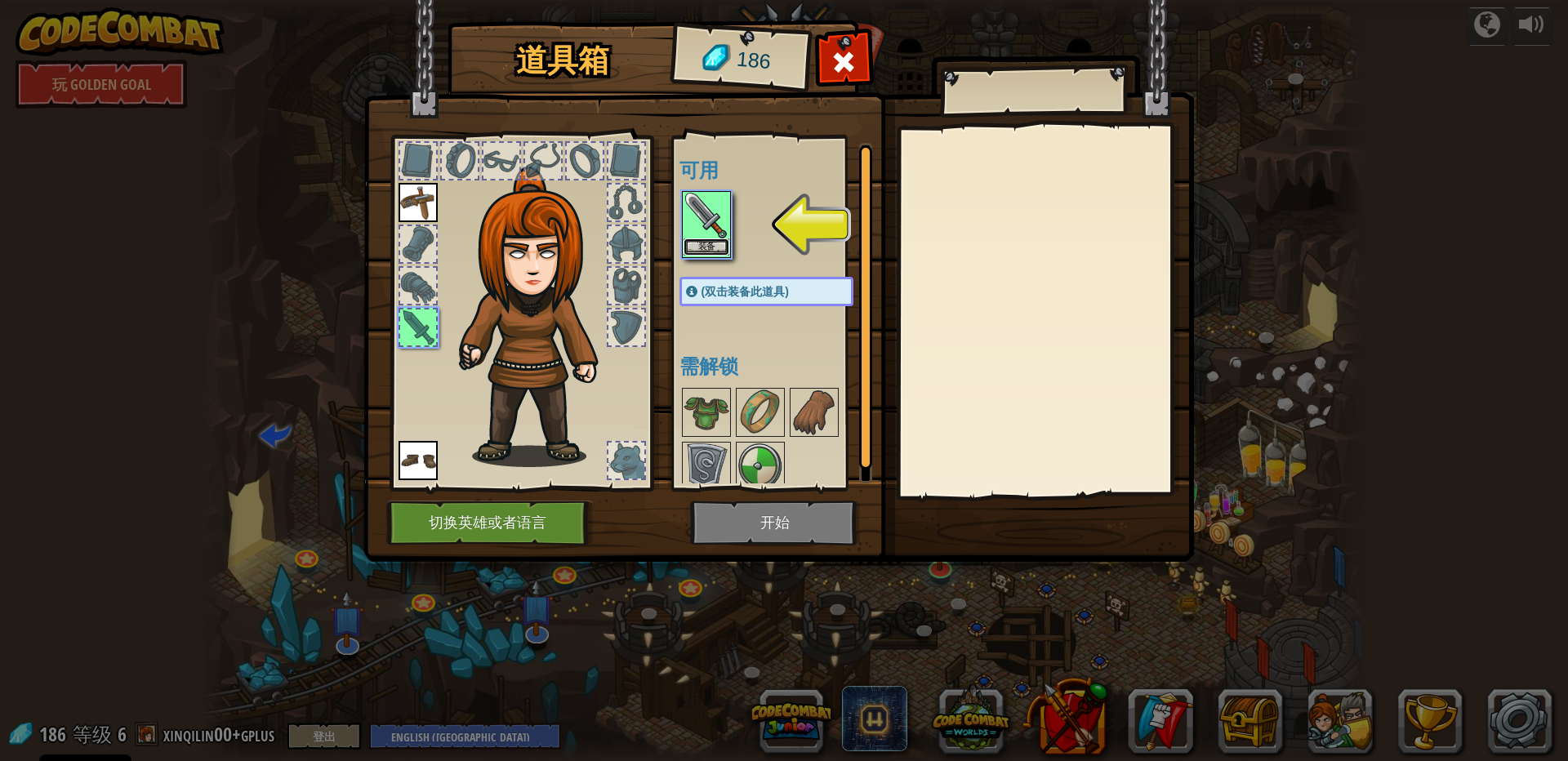
click at [698, 244] on button "装备" at bounding box center [706, 246] width 46 height 17
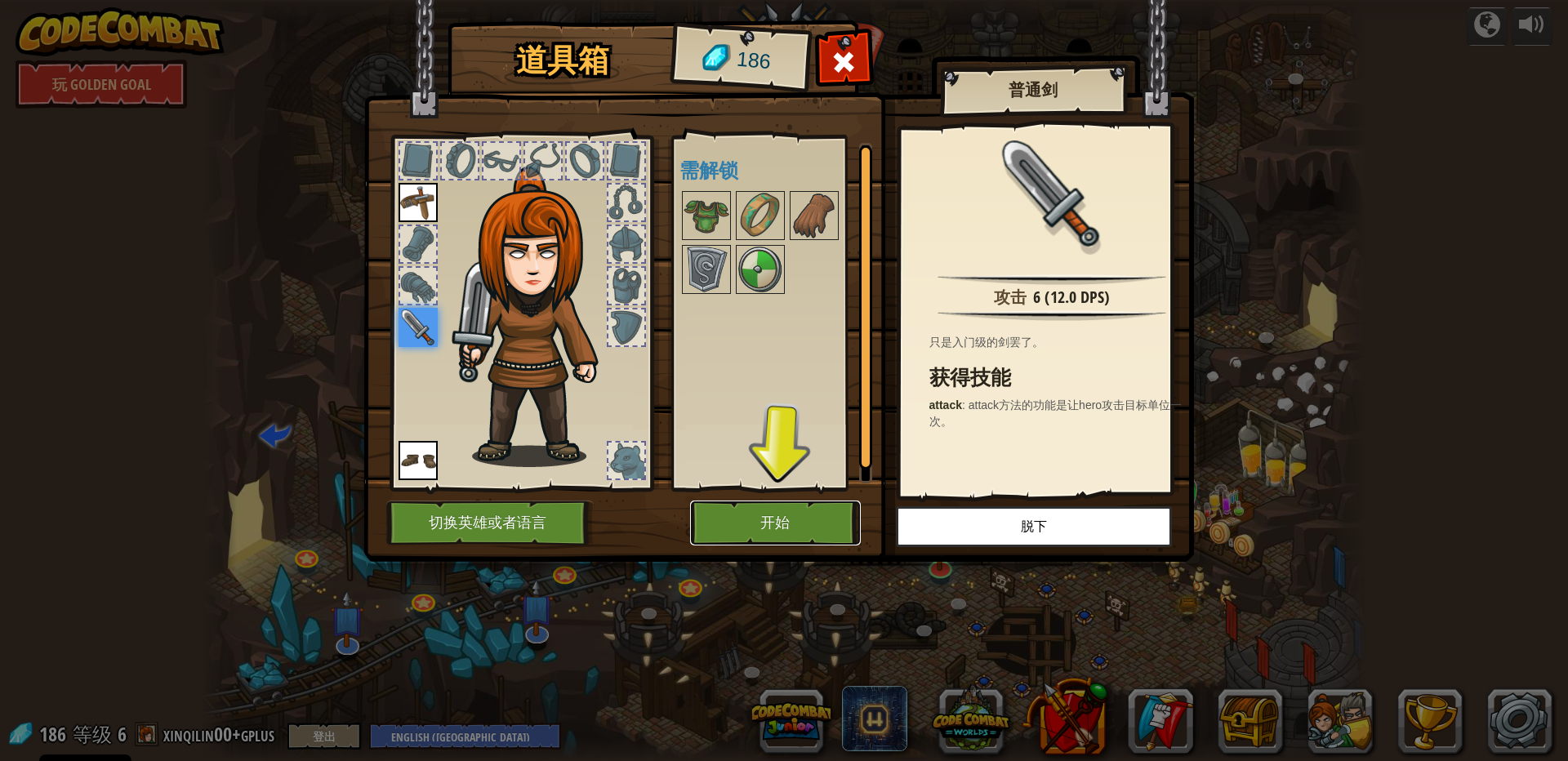
click at [806, 532] on button "开始" at bounding box center [776, 523] width 171 height 45
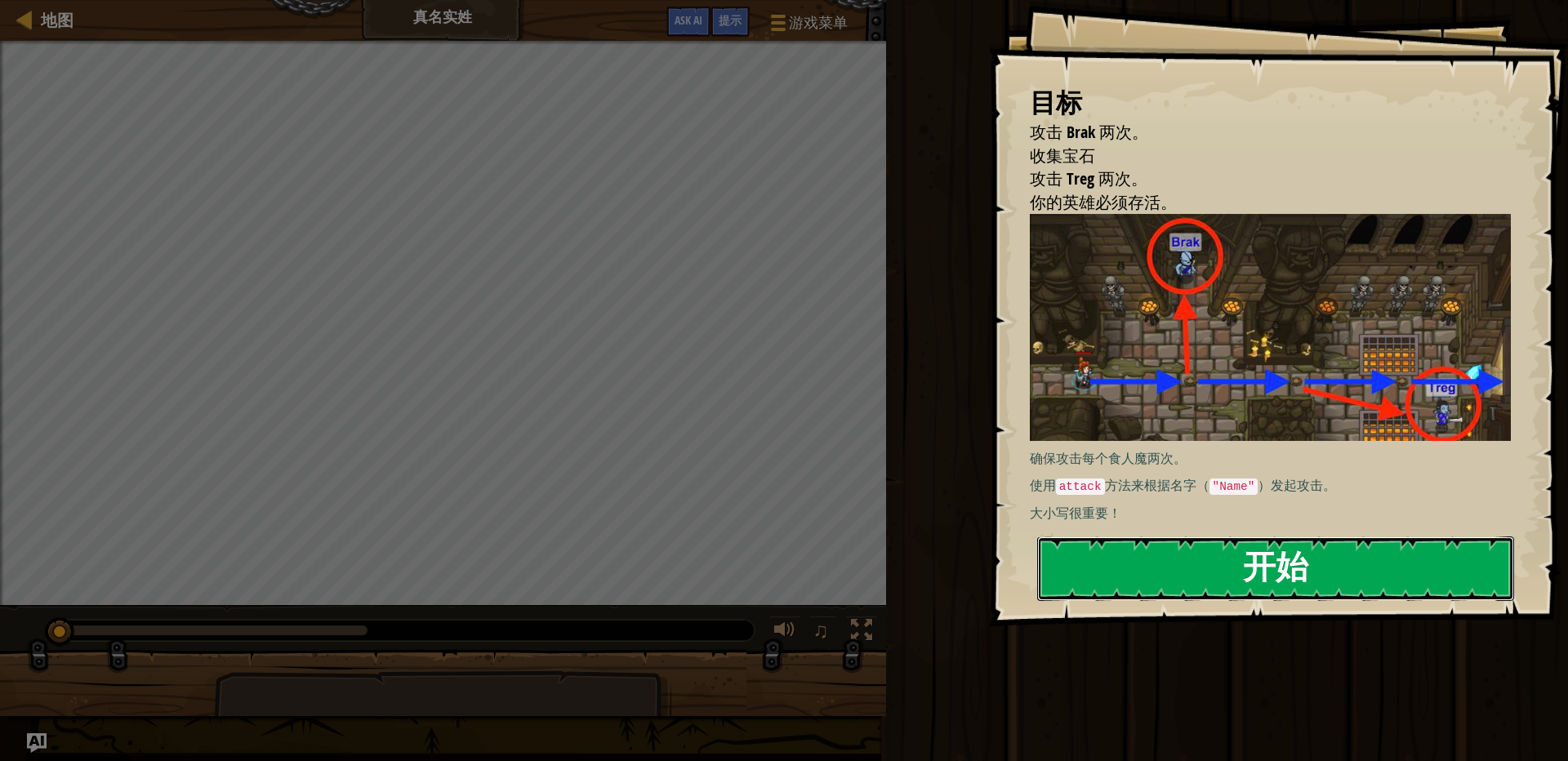
click at [1191, 564] on button "开始" at bounding box center [1275, 568] width 477 height 65
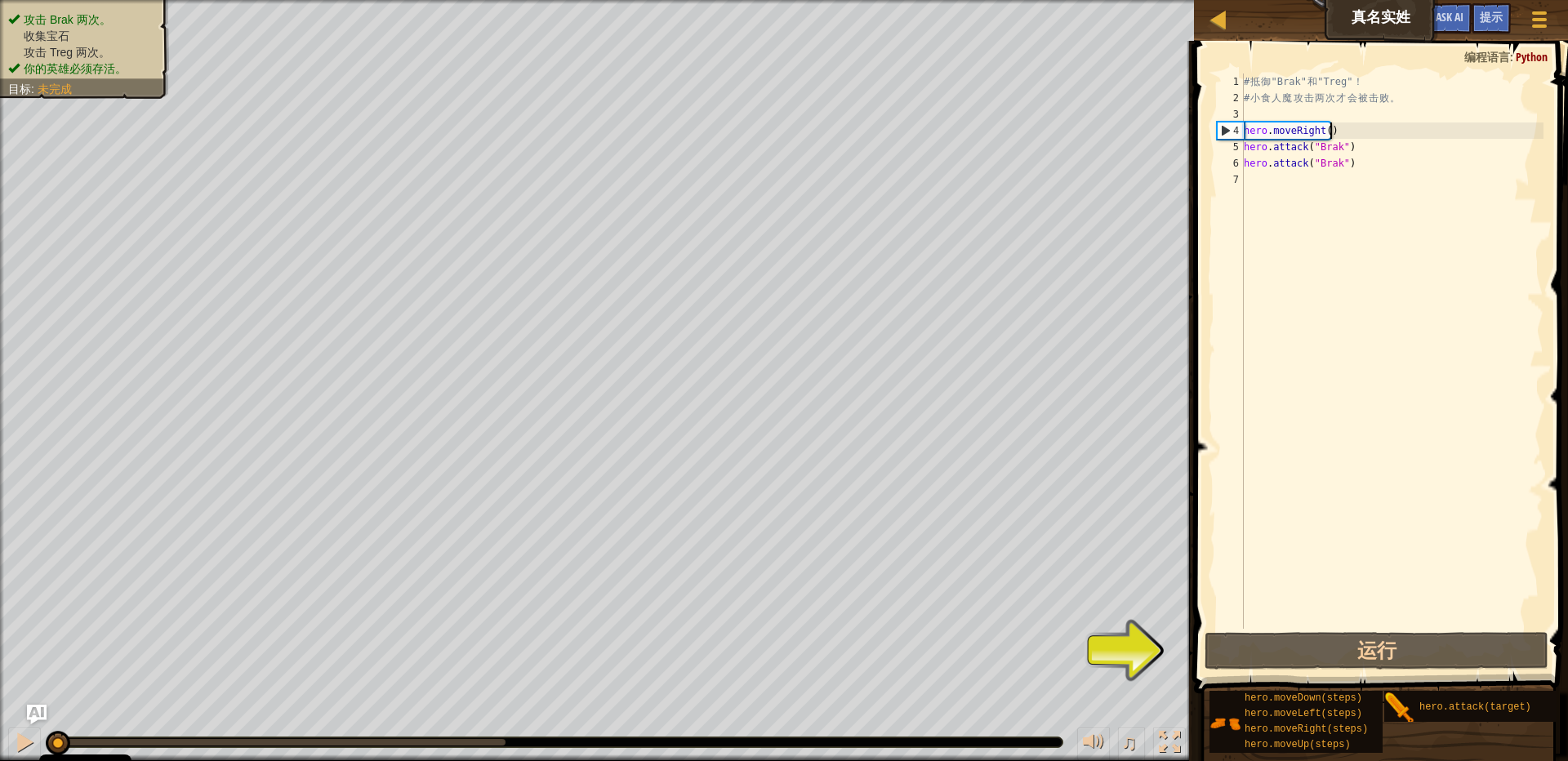
click at [1336, 132] on div "# 抵 御 "Brak" 和 "Treg" ！ # 小 食 人 魔 攻 击 两 次 才 会 被 击 败 。 hero . moveRight ( ) hero…" at bounding box center [1392, 367] width 303 height 587
type textarea "hero.moveRight()"
click at [1347, 130] on div "# 抵 御 "Brak" 和 "Treg" ！ # 小 食 人 魔 攻 击 两 次 才 会 被 击 败 。 hero . moveRight ( ) hero…" at bounding box center [1392, 367] width 303 height 587
click at [1344, 129] on div "# 抵 御 "Brak" 和 "Treg" ！ # 小 食 人 魔 攻 击 两 次 才 会 被 击 败 。 hero . moveRight ( ) hero…" at bounding box center [1392, 367] width 303 height 587
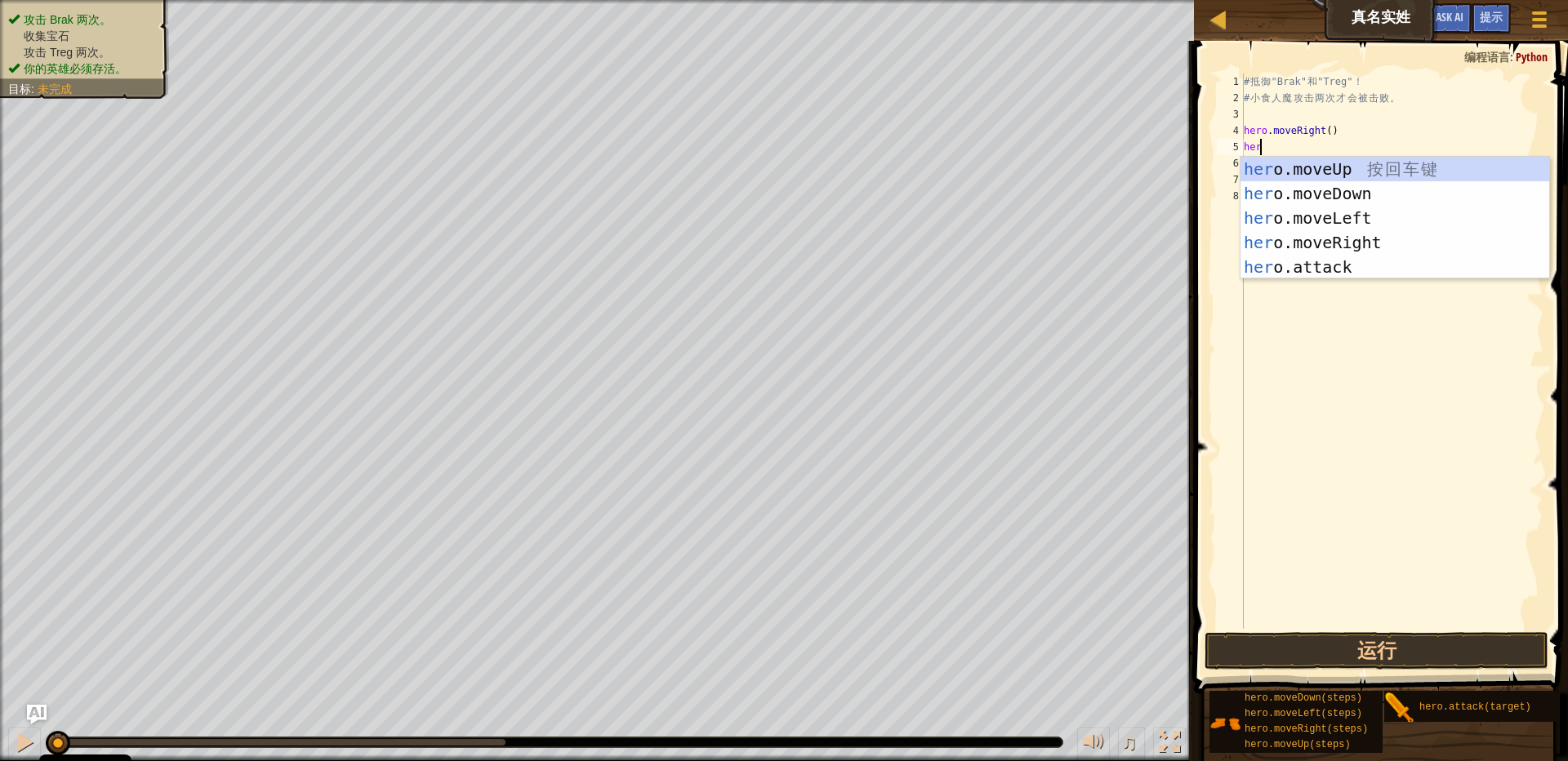
scroll to position [3, 20]
type textarea "hero"
click at [1352, 166] on div "hero .moveUp 按 回 车 键 hero .moveDown 按 回 车 键 hero .moveLeft 按 回 车 键 hero .moveRi…" at bounding box center [1395, 243] width 308 height 172
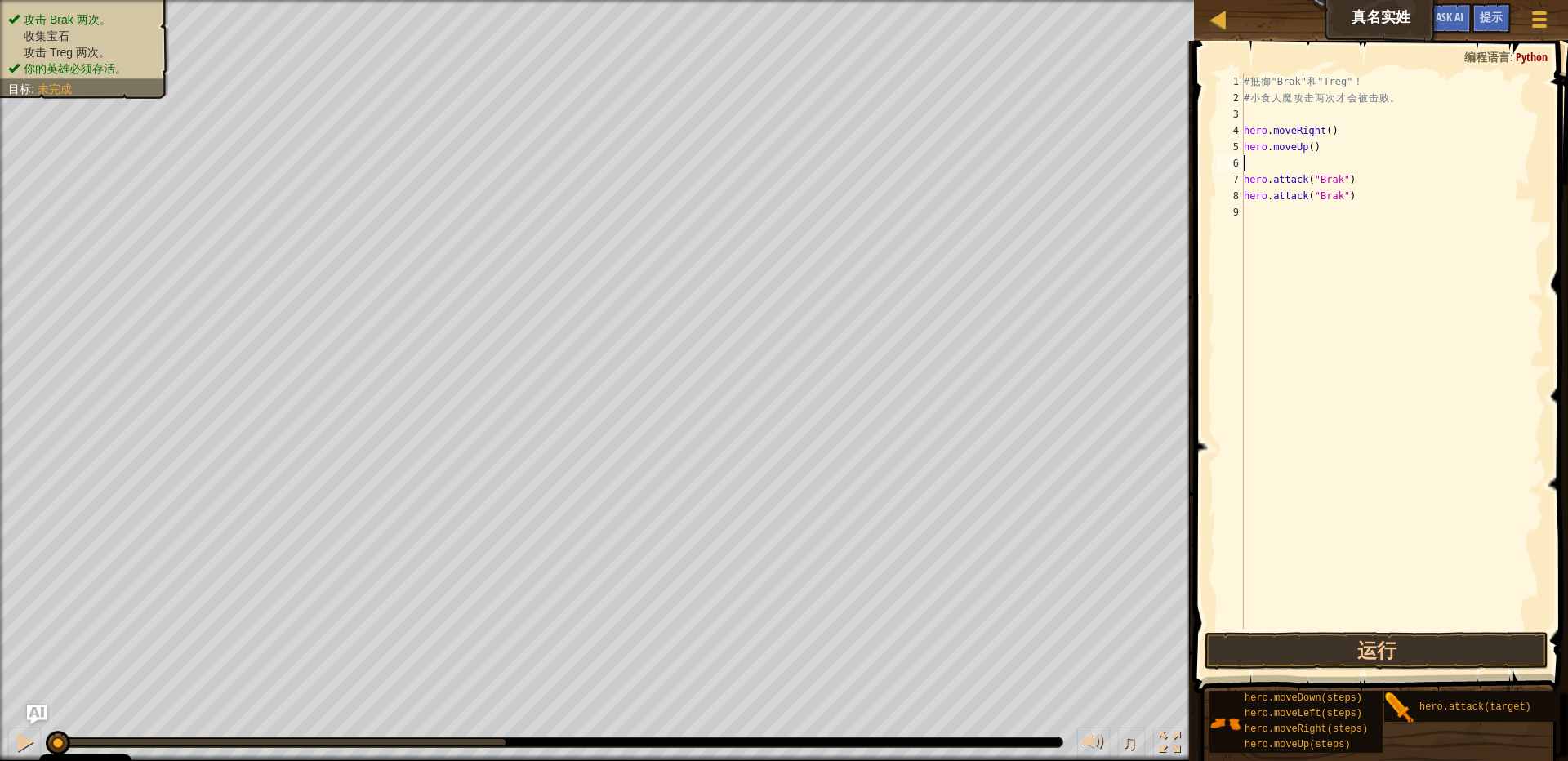
scroll to position [3, 0]
click at [1359, 186] on div "# 抵 御 "Brak" 和 "Treg" ！ # 小 食 人 魔 攻 击 两 次 才 会 被 击 败 。 hero . moveRight ( ) hero…" at bounding box center [1392, 367] width 303 height 587
type textarea "hero.attack("Brak")"
click at [1352, 194] on div "# 抵 御 "Brak" 和 "Treg" ！ # 小 食 人 魔 攻 击 两 次 才 会 被 击 败 。 hero . moveRight ( ) hero…" at bounding box center [1392, 367] width 303 height 587
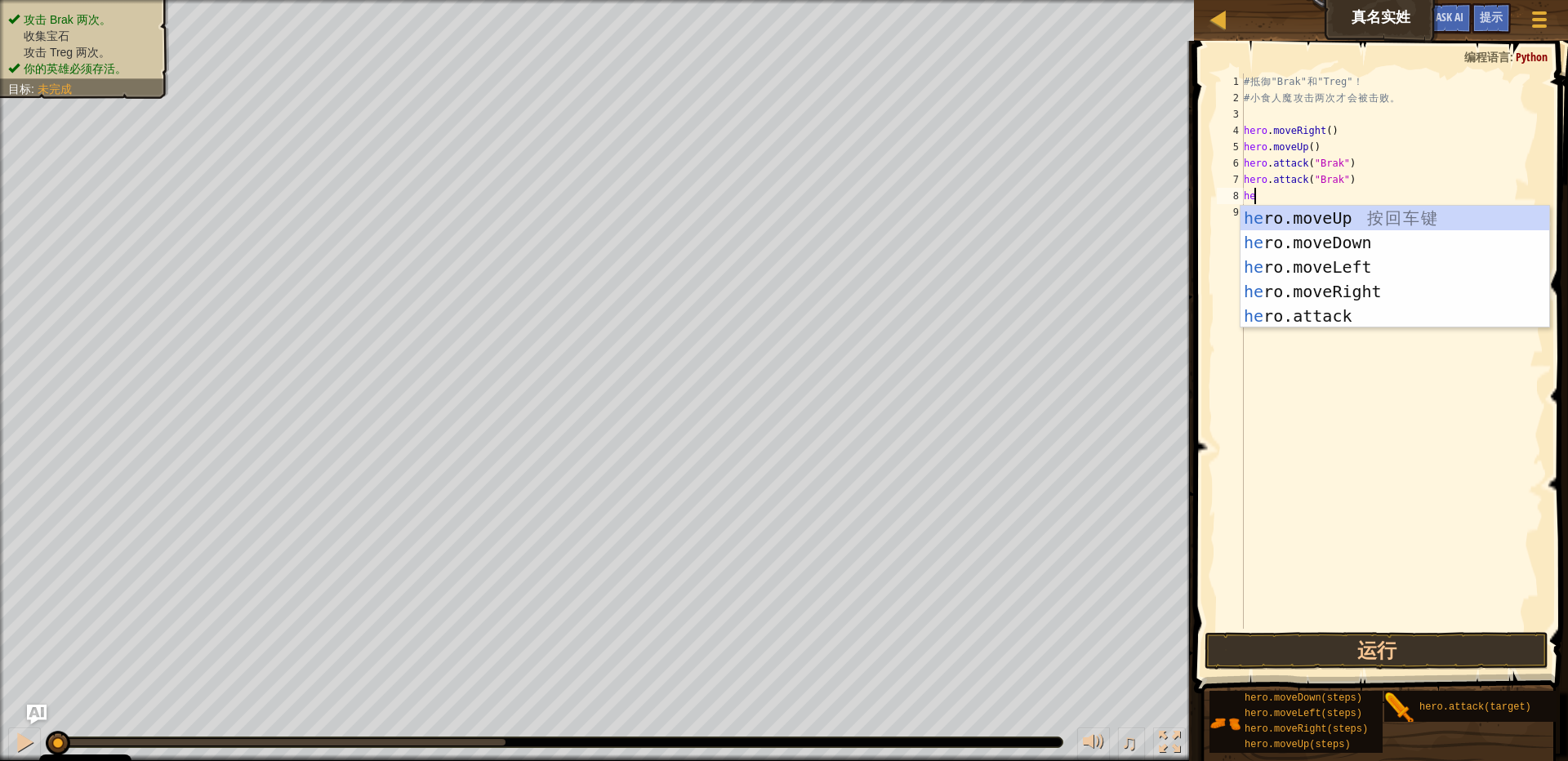
type textarea "hero"
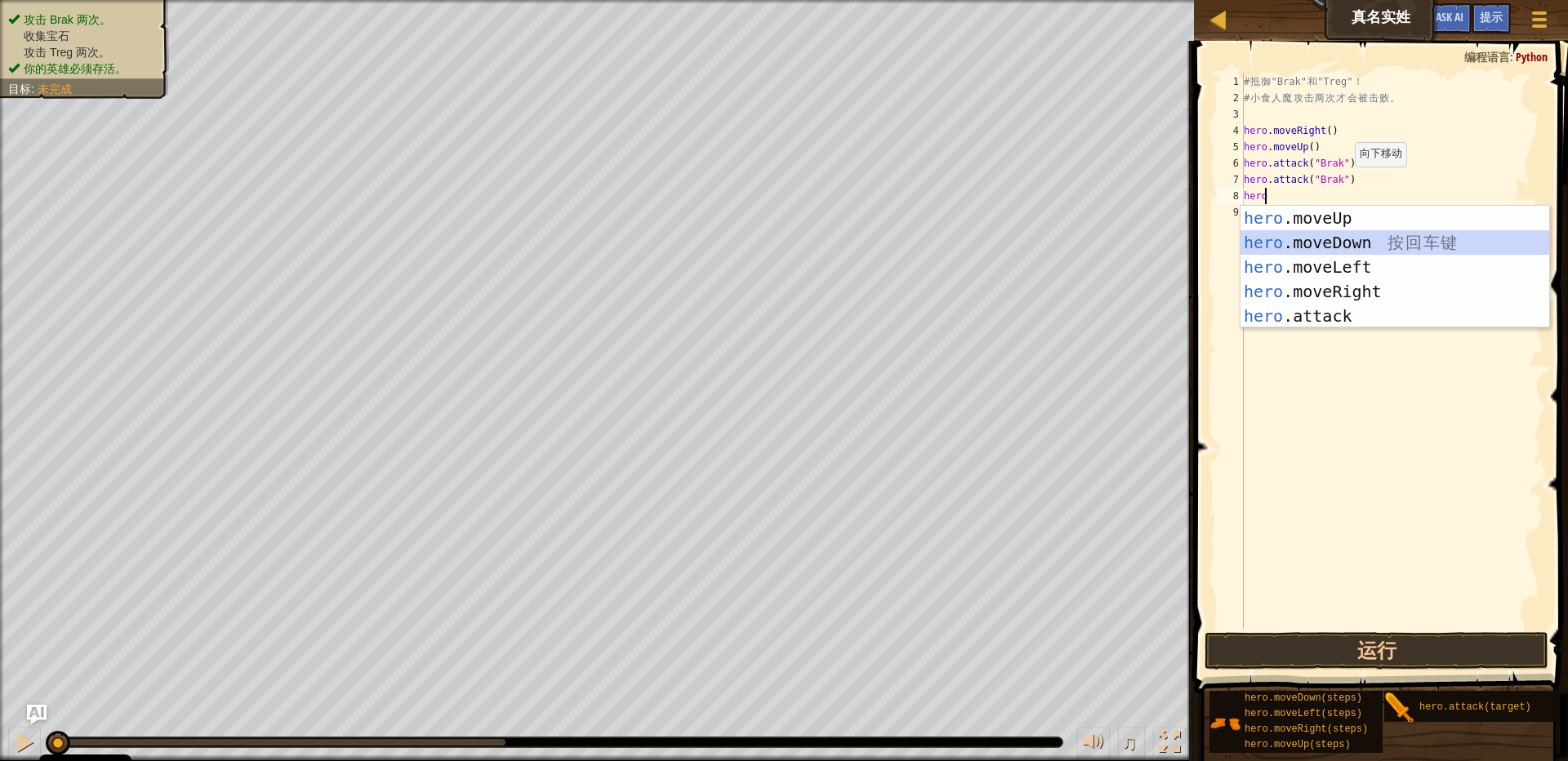
click at [1327, 242] on div "hero .moveUp 按 回 车 键 hero .moveDown 按 回 车 键 hero .moveLeft 按 回 车 键 hero .moveRi…" at bounding box center [1395, 291] width 308 height 172
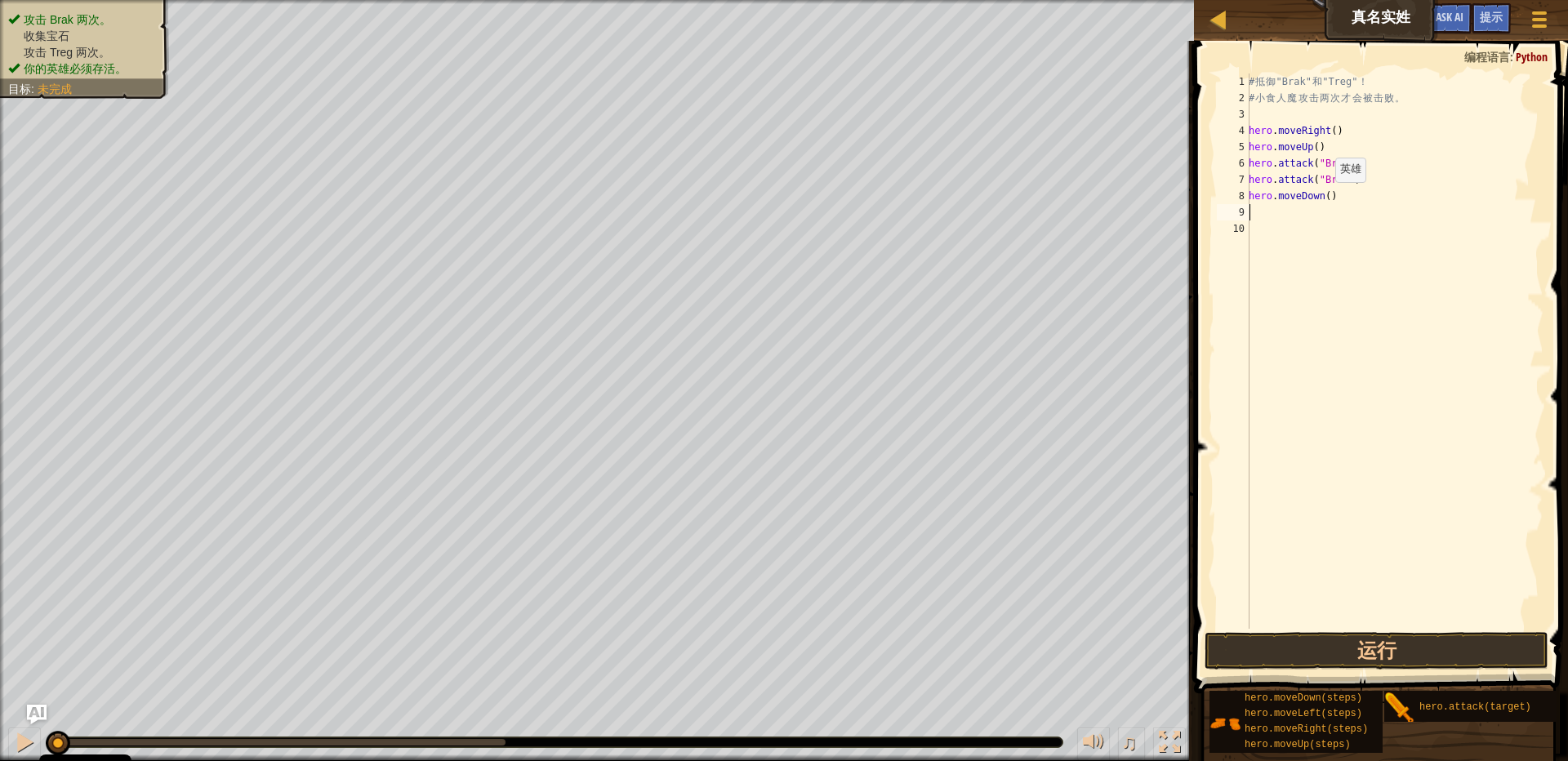
click at [1326, 198] on div "# 抵 御 "Brak" 和 "Treg" ！ # 小 食 人 魔 攻 击 两 次 才 会 被 击 败 。 hero . moveRight ( ) hero…" at bounding box center [1394, 367] width 298 height 587
type textarea "hero.moveDown()"
click at [1394, 223] on div "# 抵 御 "Brak" 和 "Treg" ！ # 小 食 人 魔 攻 击 两 次 才 会 被 击 败 。 hero . moveRight ( ) hero…" at bounding box center [1394, 367] width 298 height 587
click at [1382, 213] on div "# 抵 御 "Brak" 和 "Treg" ！ # 小 食 人 魔 攻 击 两 次 才 会 被 击 败 。 hero . moveRight ( ) hero…" at bounding box center [1394, 367] width 298 height 587
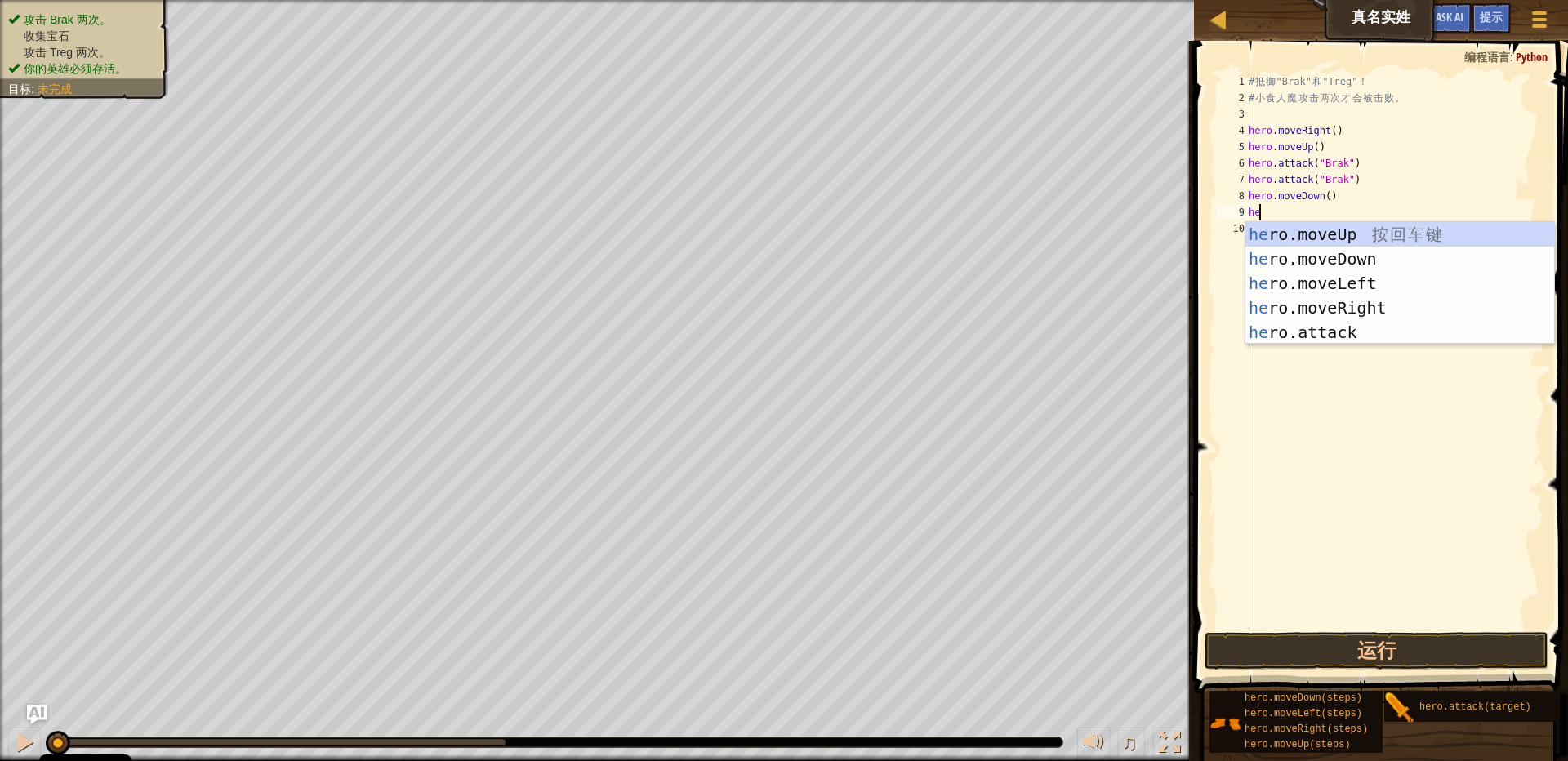
type textarea "hero"
click at [1388, 310] on div "hero .moveUp 按 回 车 键 hero .moveDown 按 回 车 键 hero .moveLeft 按 回 车 键 hero .moveRi…" at bounding box center [1400, 308] width 308 height 172
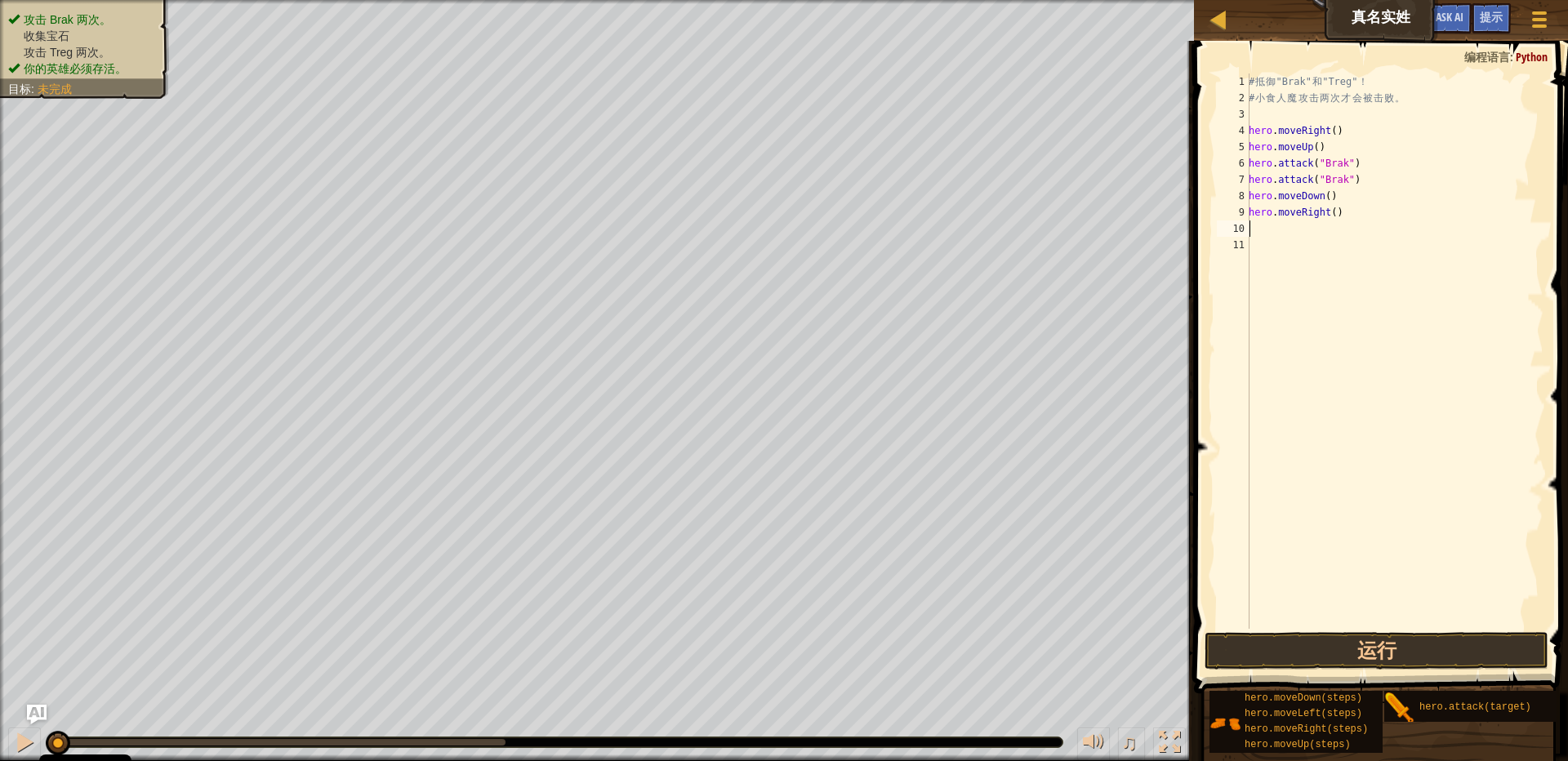
scroll to position [3, 0]
click at [1328, 216] on div "# 抵 御 "Brak" 和 "Treg" ！ # 小 食 人 魔 攻 击 两 次 才 会 被 击 败 。 hero . moveRight ( ) hero…" at bounding box center [1394, 367] width 298 height 587
type textarea "hero.moveRight(2)"
click at [1277, 228] on div "# 抵 御 "Brak" 和 "Treg" ！ # 小 食 人 魔 攻 击 两 次 才 会 被 击 败 。 hero . moveRight ( ) hero…" at bounding box center [1394, 367] width 298 height 587
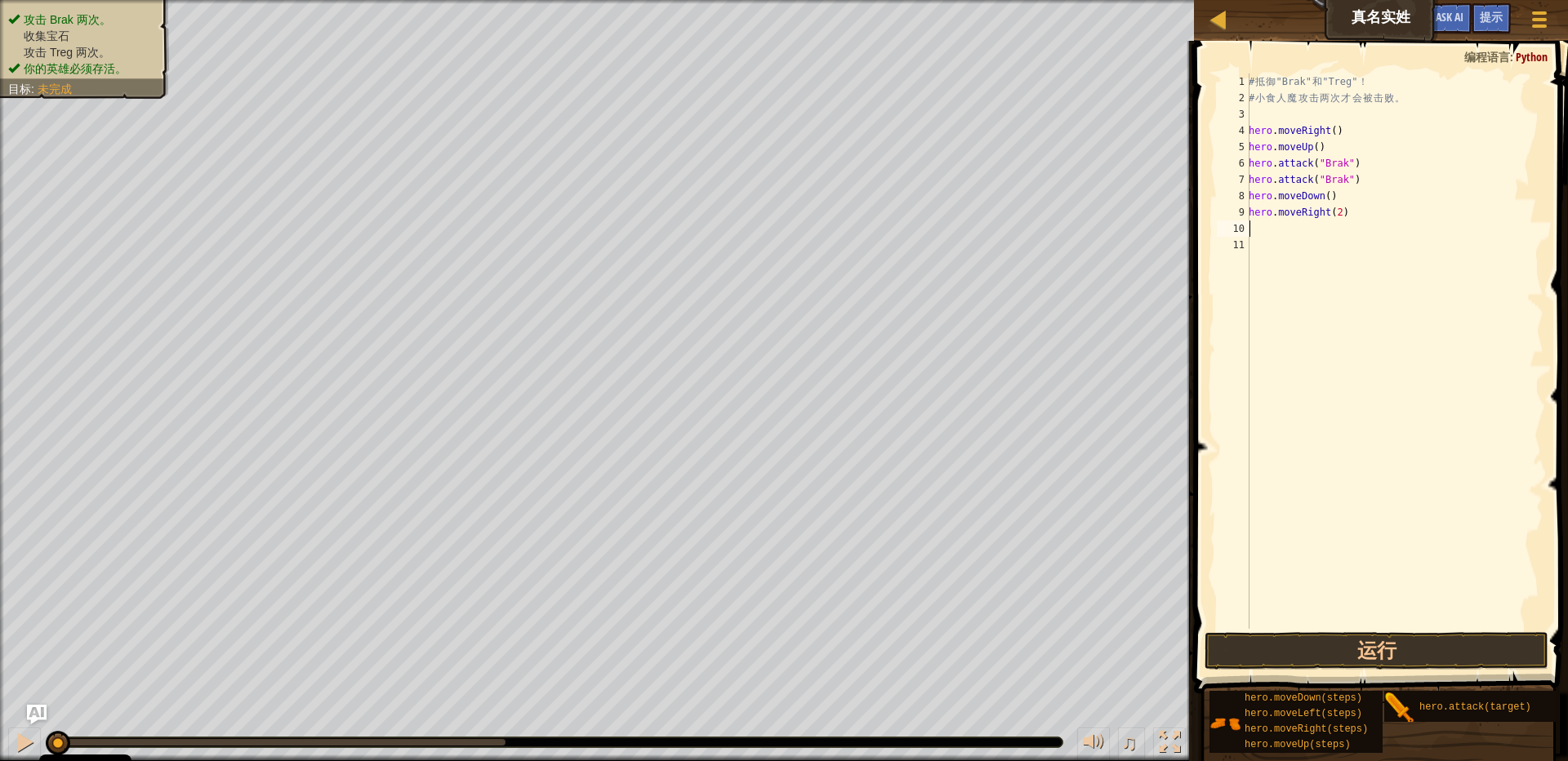
scroll to position [3, 0]
type textarea "hero.moveRight(2)"
click at [1290, 231] on div "# 抵 御 "Brak" 和 "Treg" ！ # 小 食 人 魔 攻 击 两 次 才 会 被 击 败 。 hero . moveRight ( ) hero…" at bounding box center [1394, 367] width 298 height 587
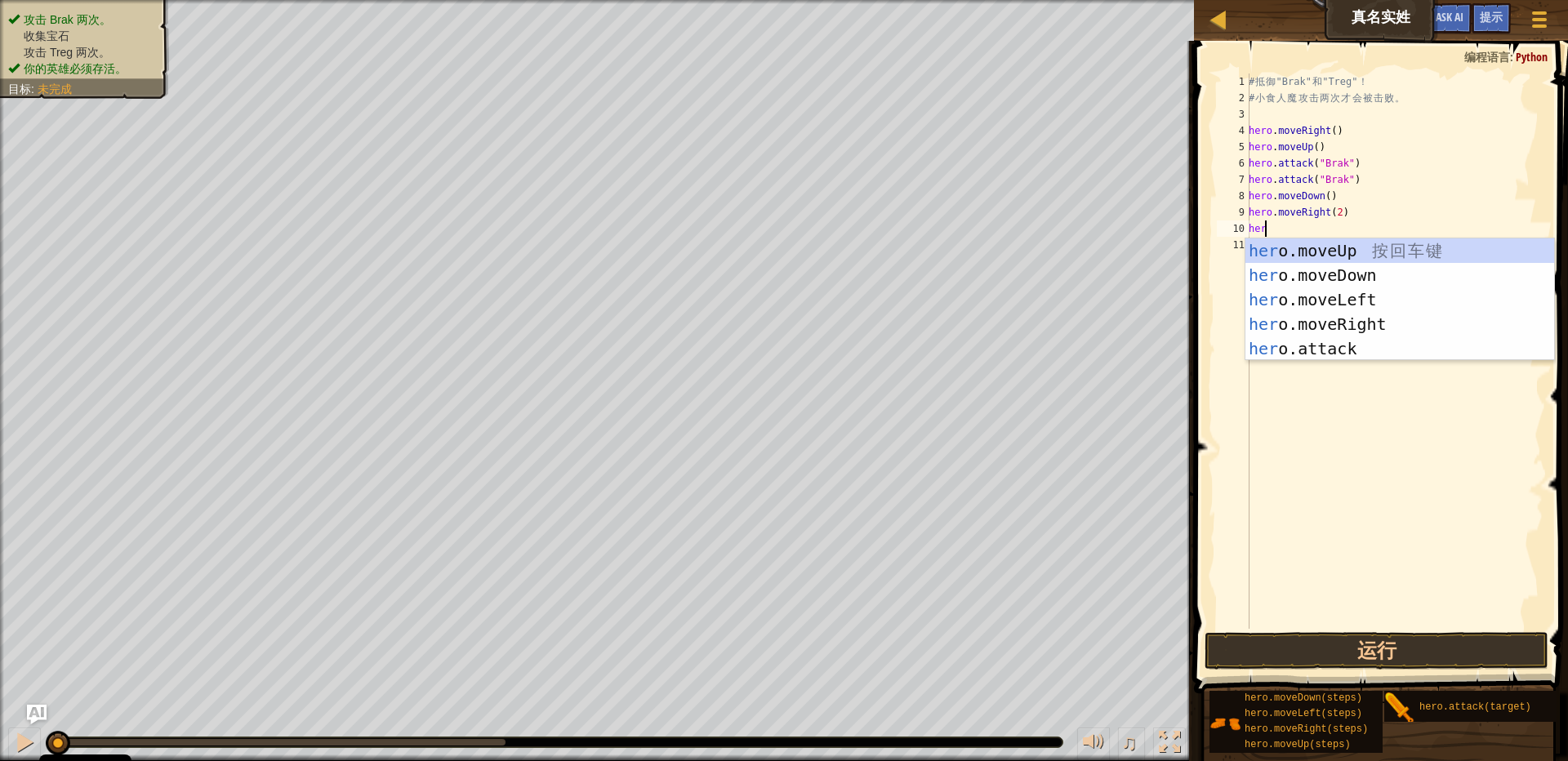
scroll to position [3, 20]
click at [1324, 352] on div "hero .moveUp 按 回 车 键 hero .moveDown 按 回 车 键 hero .moveLeft 按 回 车 键 hero .moveRi…" at bounding box center [1400, 324] width 308 height 172
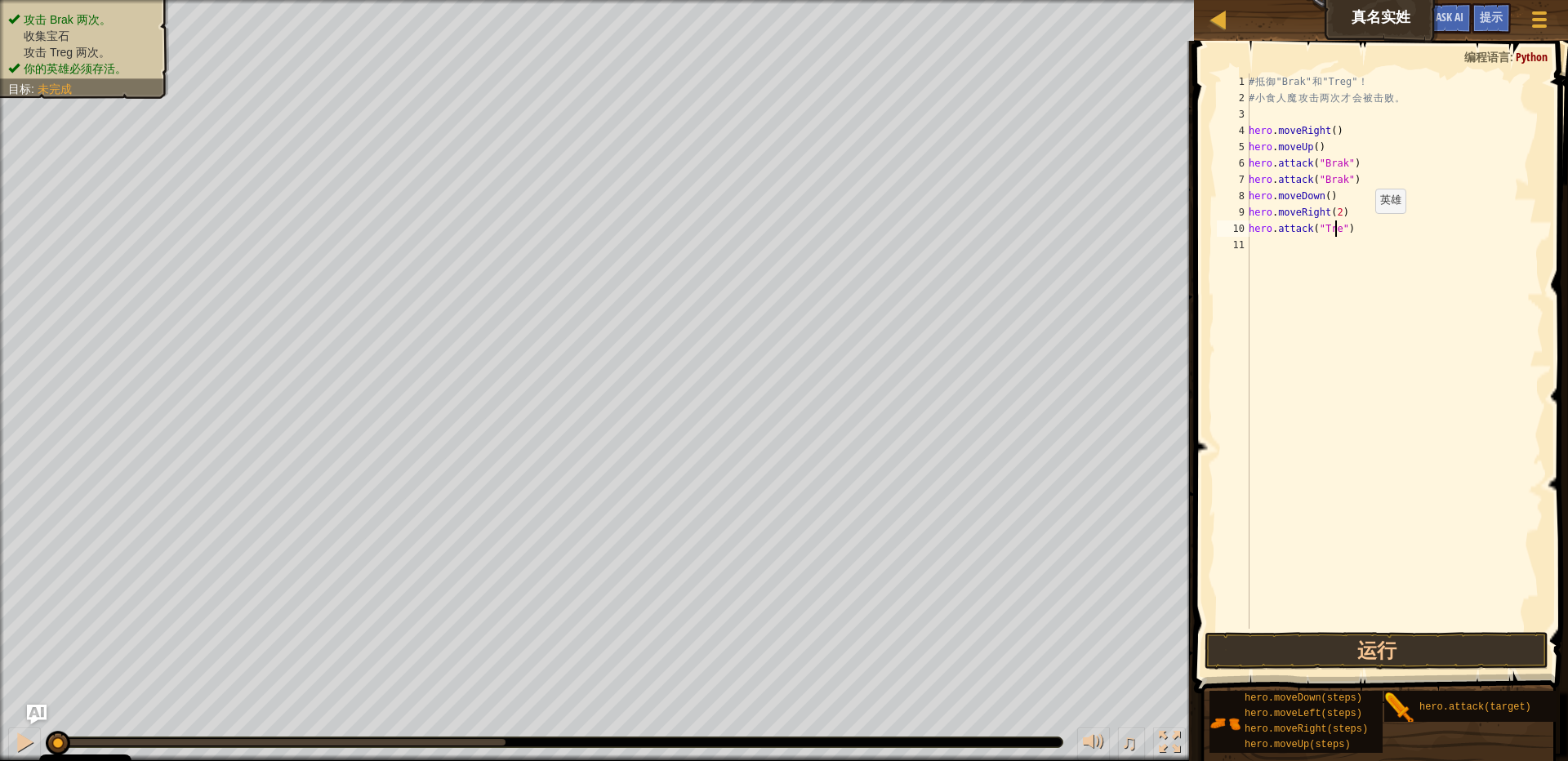
type textarea "hero.attack("Treg")"
click at [1367, 229] on div "# 抵 御 "Brak" 和 "Treg" ！ # 小 食 人 魔 攻 击 两 次 才 会 被 击 败 。 hero . moveRight ( ) hero…" at bounding box center [1394, 367] width 298 height 587
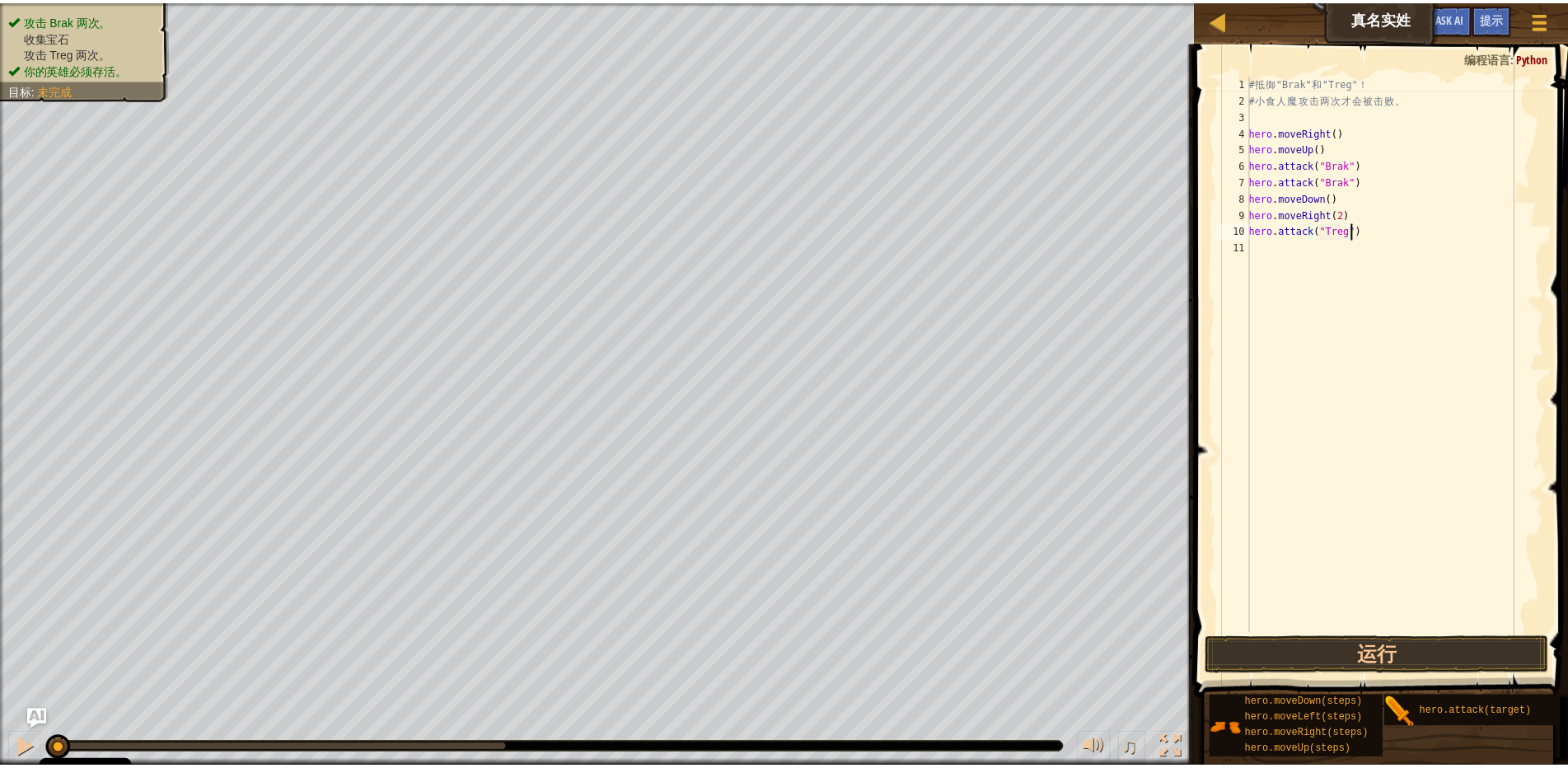
scroll to position [3, 0]
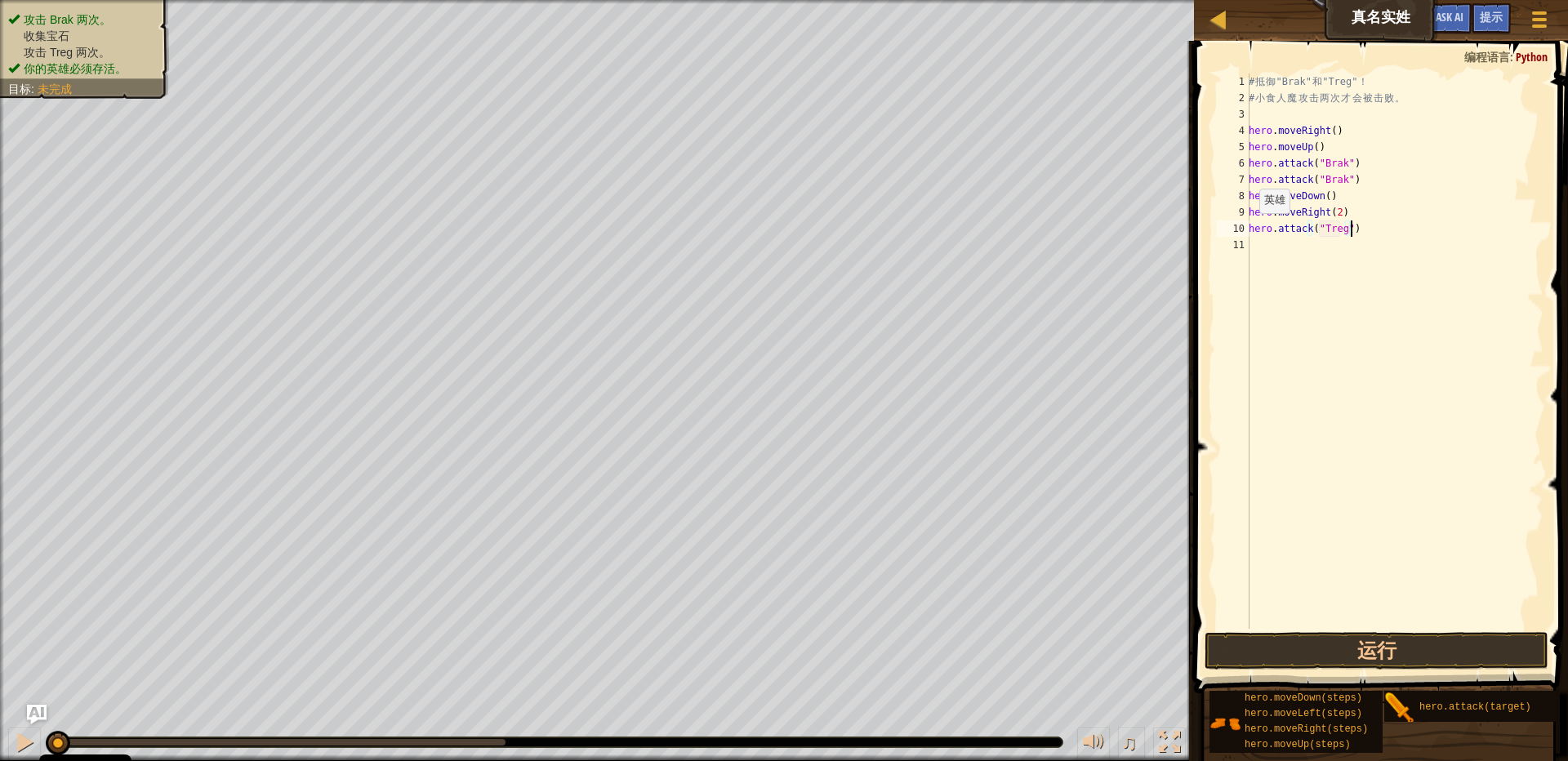
drag, startPoint x: 1250, startPoint y: 229, endPoint x: 1419, endPoint y: 196, distance: 172.2
click at [1424, 194] on div "# 抵 御 "Brak" 和 "Treg" ！ # 小 食 人 魔 攻 击 两 次 才 会 被 击 败 。 hero . moveRight ( ) hero…" at bounding box center [1394, 367] width 298 height 587
drag, startPoint x: 1355, startPoint y: 229, endPoint x: 1246, endPoint y: 234, distance: 109.1
click at [1246, 234] on div "hero.moveDown() 1 2 3 4 5 6 7 8 9 10 11 # 抵 御 "Brak" 和 "Treg" ！ # 小 食 人 魔 攻 击 两…" at bounding box center [1378, 351] width 330 height 555
type textarea "hero.attack("Treg")"
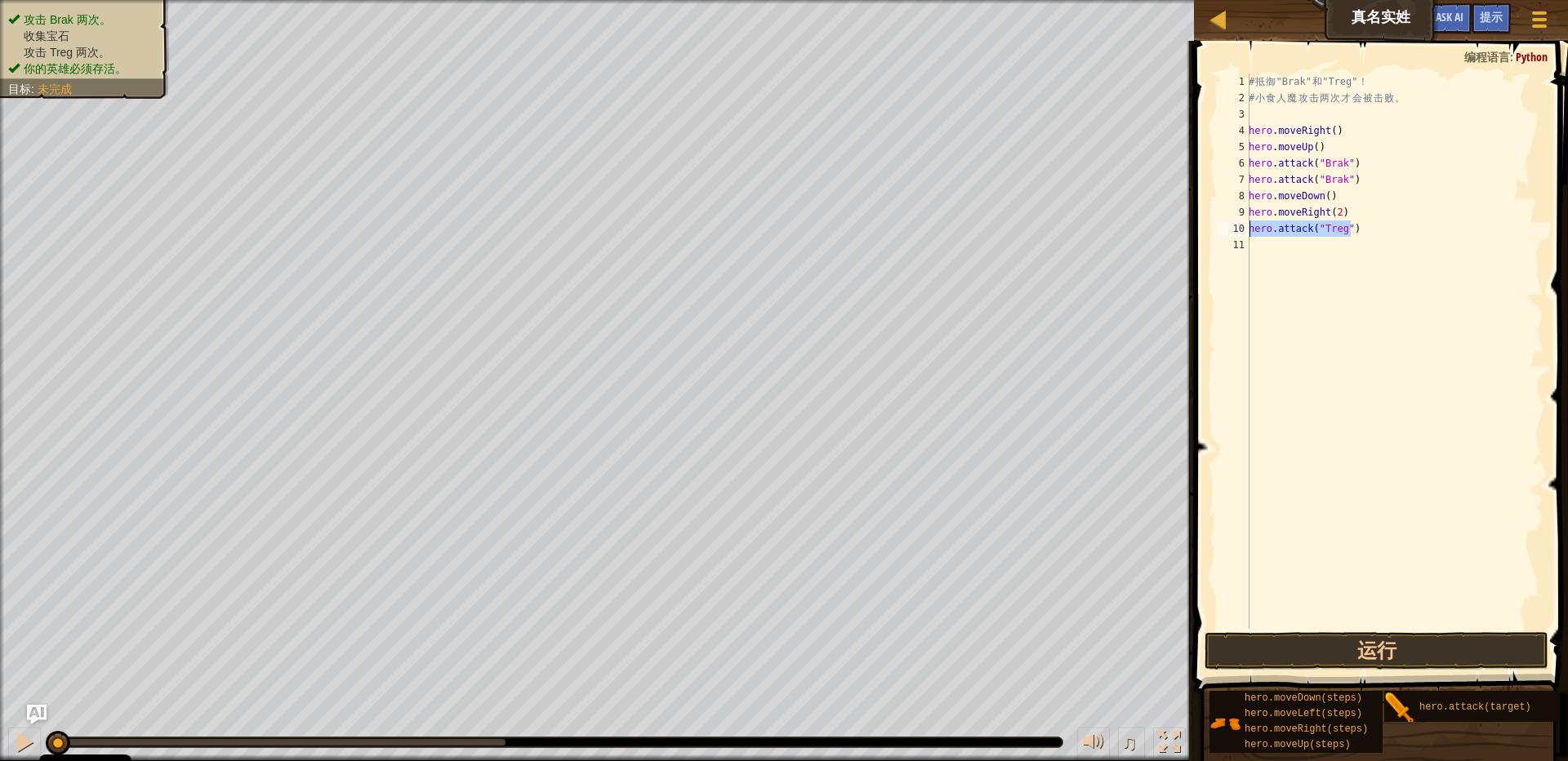
click at [1358, 251] on div "# 抵 御 "Brak" 和 "Treg" ！ # 小 食 人 魔 攻 击 两 次 才 会 被 击 败 。 hero . moveRight ( ) hero…" at bounding box center [1394, 367] width 298 height 587
paste textarea "hero.attack("Treg")"
type textarea "hero.attack("Treg")"
click at [1283, 474] on div "# 抵 御 "Brak" 和 "Treg" ！ # 小 食 人 魔 攻 击 两 次 才 会 被 击 败 。 hero . moveRight ( ) hero…" at bounding box center [1394, 367] width 298 height 587
click at [1406, 654] on button "运行" at bounding box center [1377, 650] width 344 height 37
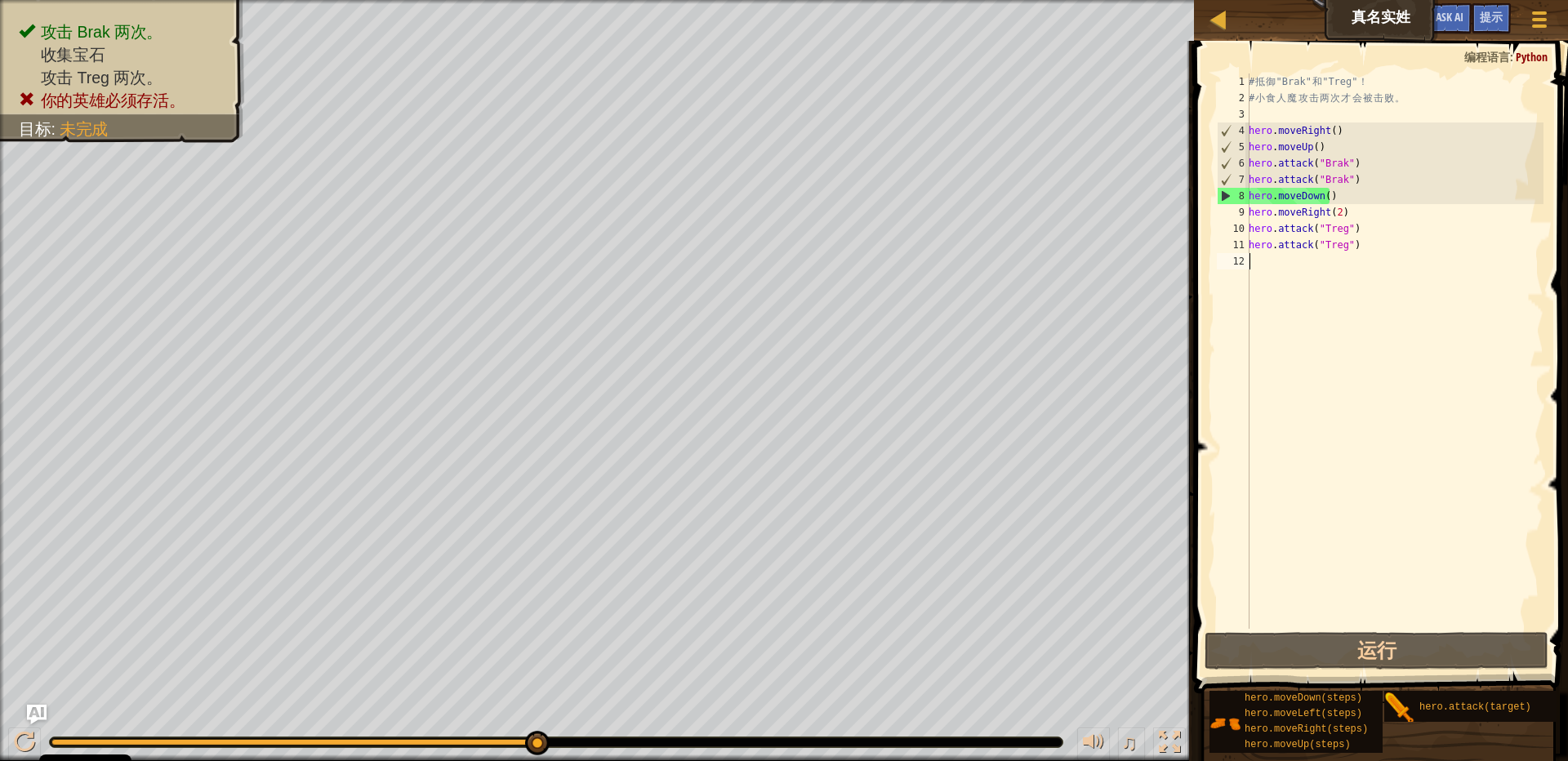
click at [1323, 146] on div "# 抵 御 "Brak" 和 "Treg" ！ # 小 食 人 魔 攻 击 两 次 才 会 被 击 败 。 hero . moveRight ( ) hero…" at bounding box center [1394, 367] width 298 height 587
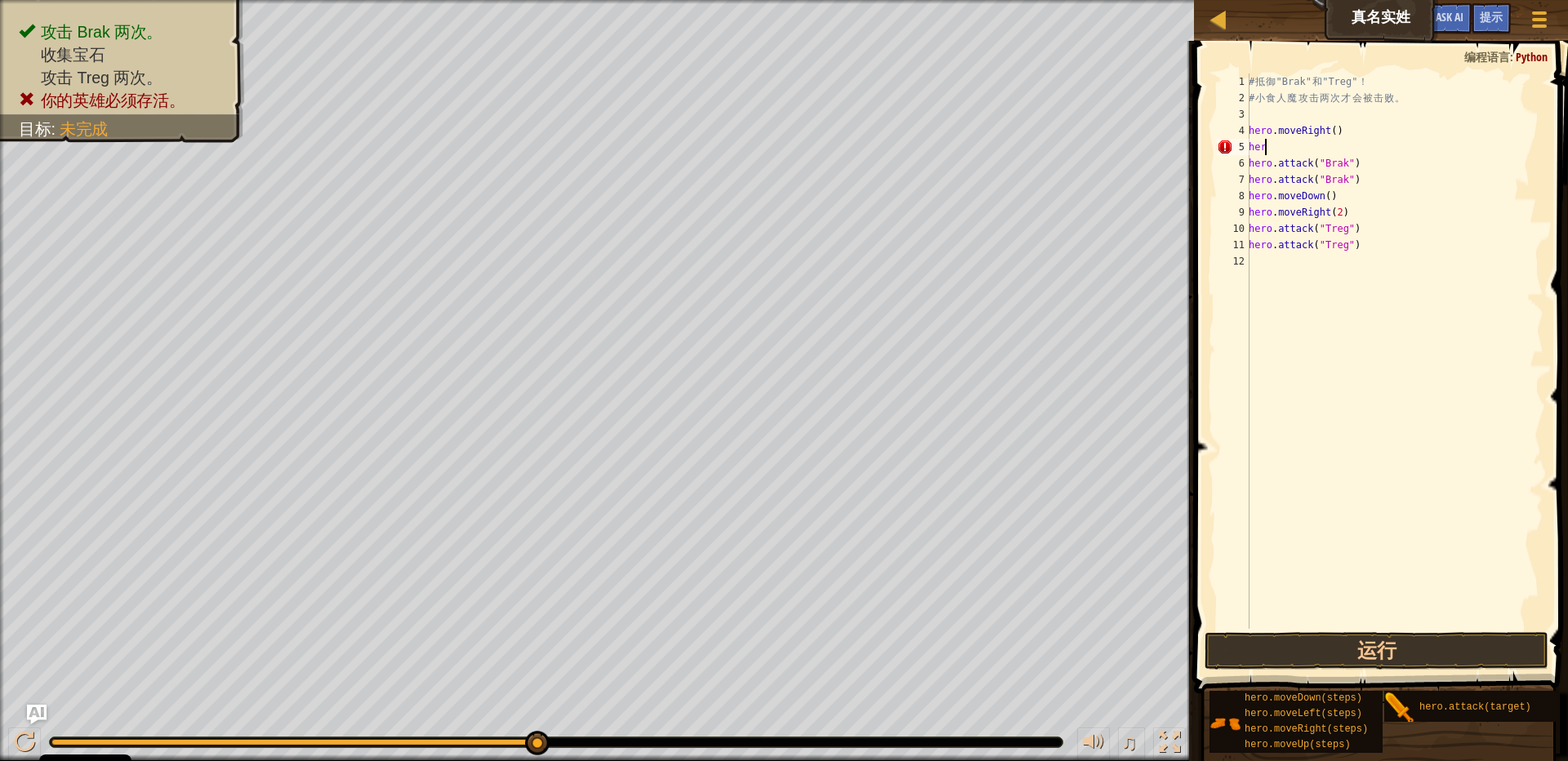
type textarea "h"
click at [1343, 183] on div "# 抵 御 "Brak" 和 "Treg" ！ # 小 食 人 魔 攻 击 两 次 才 会 被 击 败 。 hero . moveRight ( ) hero…" at bounding box center [1394, 367] width 298 height 587
type textarea "h"
click at [1336, 180] on div "# 抵 御 "Brak" 和 "Treg" ！ # 小 食 人 魔 攻 击 两 次 才 会 被 击 败 。 hero . moveRight ( ) hero…" at bounding box center [1394, 367] width 298 height 587
type textarea "hero.moveRight()"
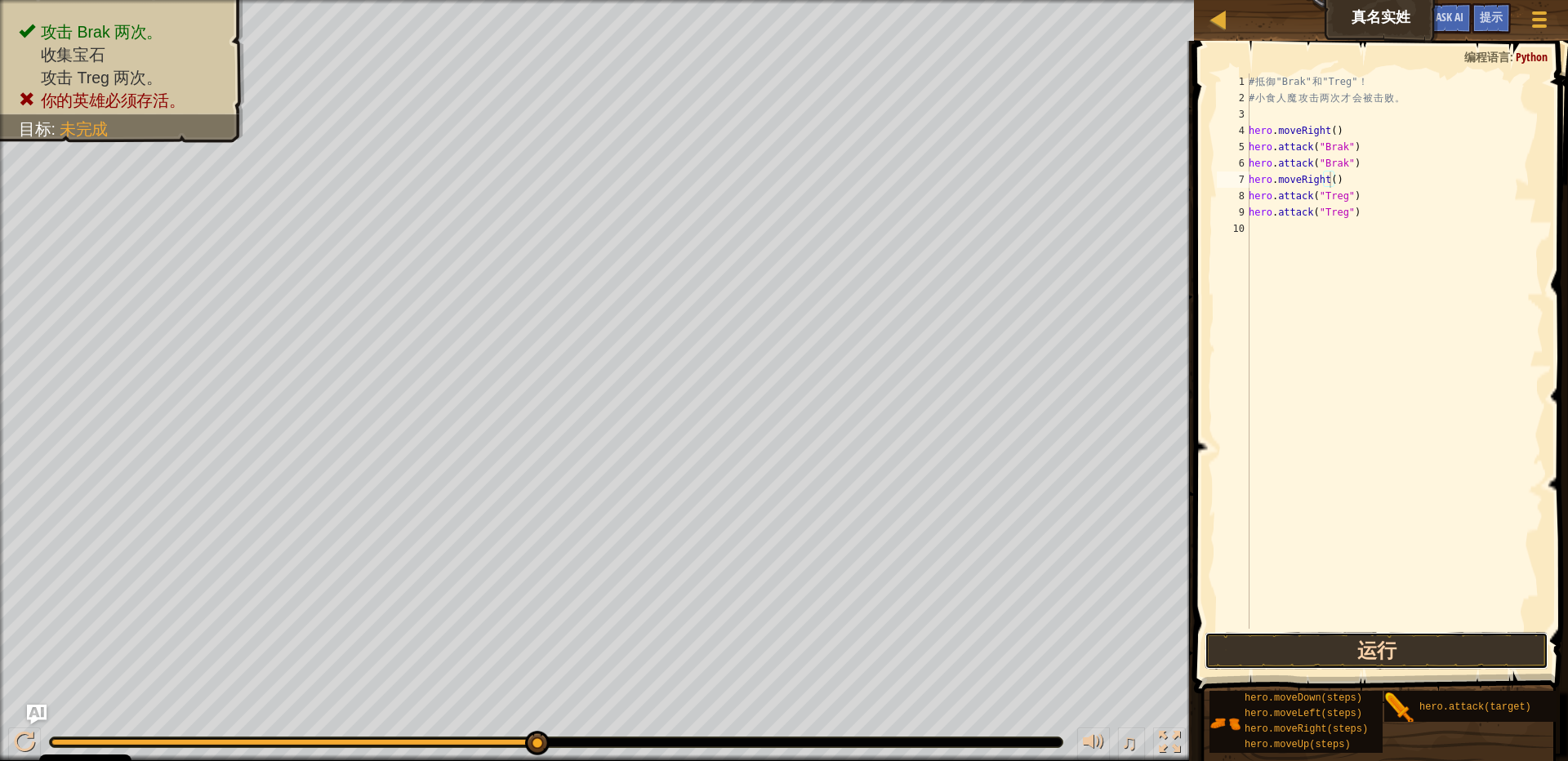
click at [1362, 645] on button "运行" at bounding box center [1377, 650] width 344 height 37
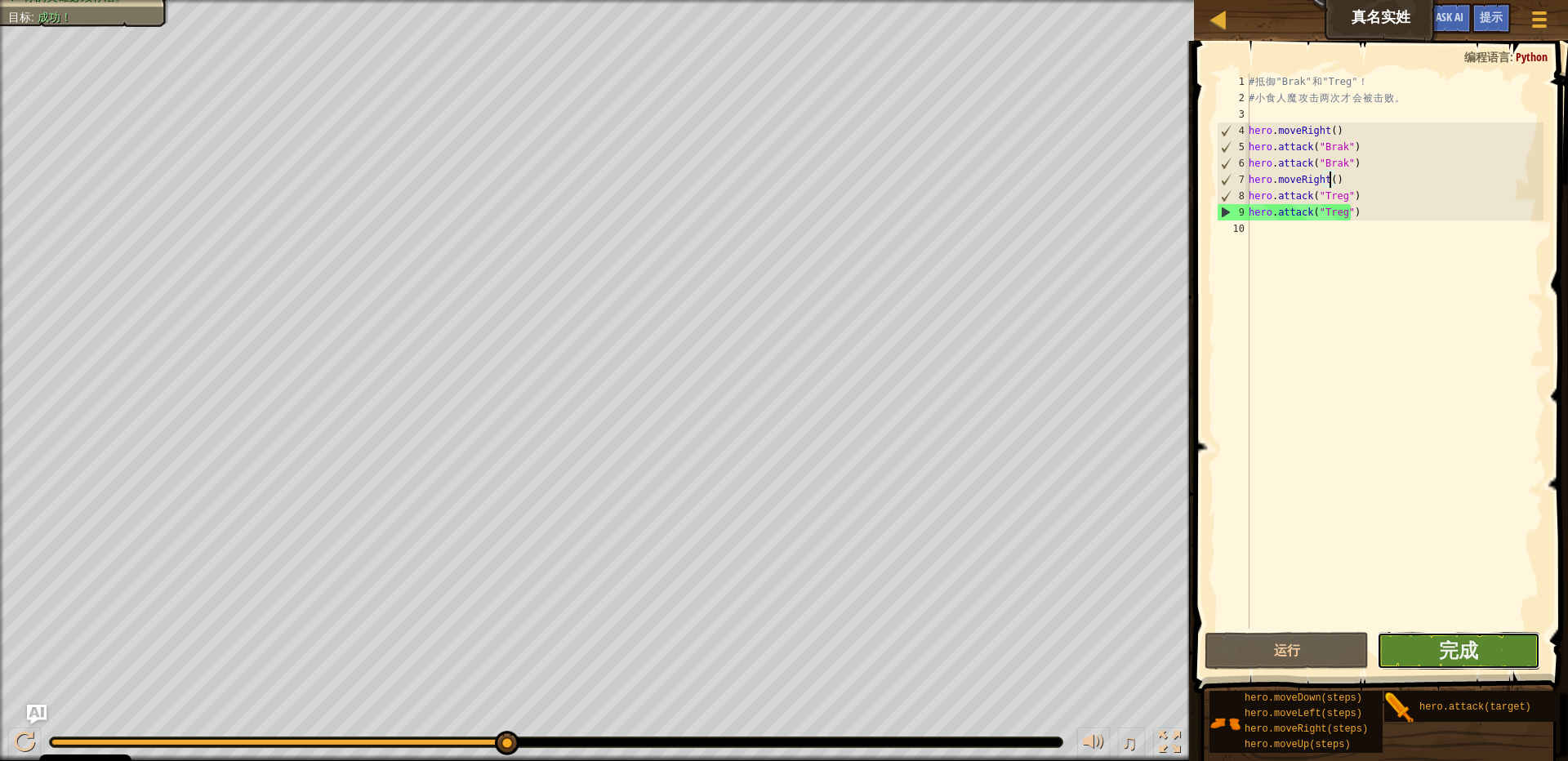
click at [1489, 656] on button "完成" at bounding box center [1459, 650] width 163 height 37
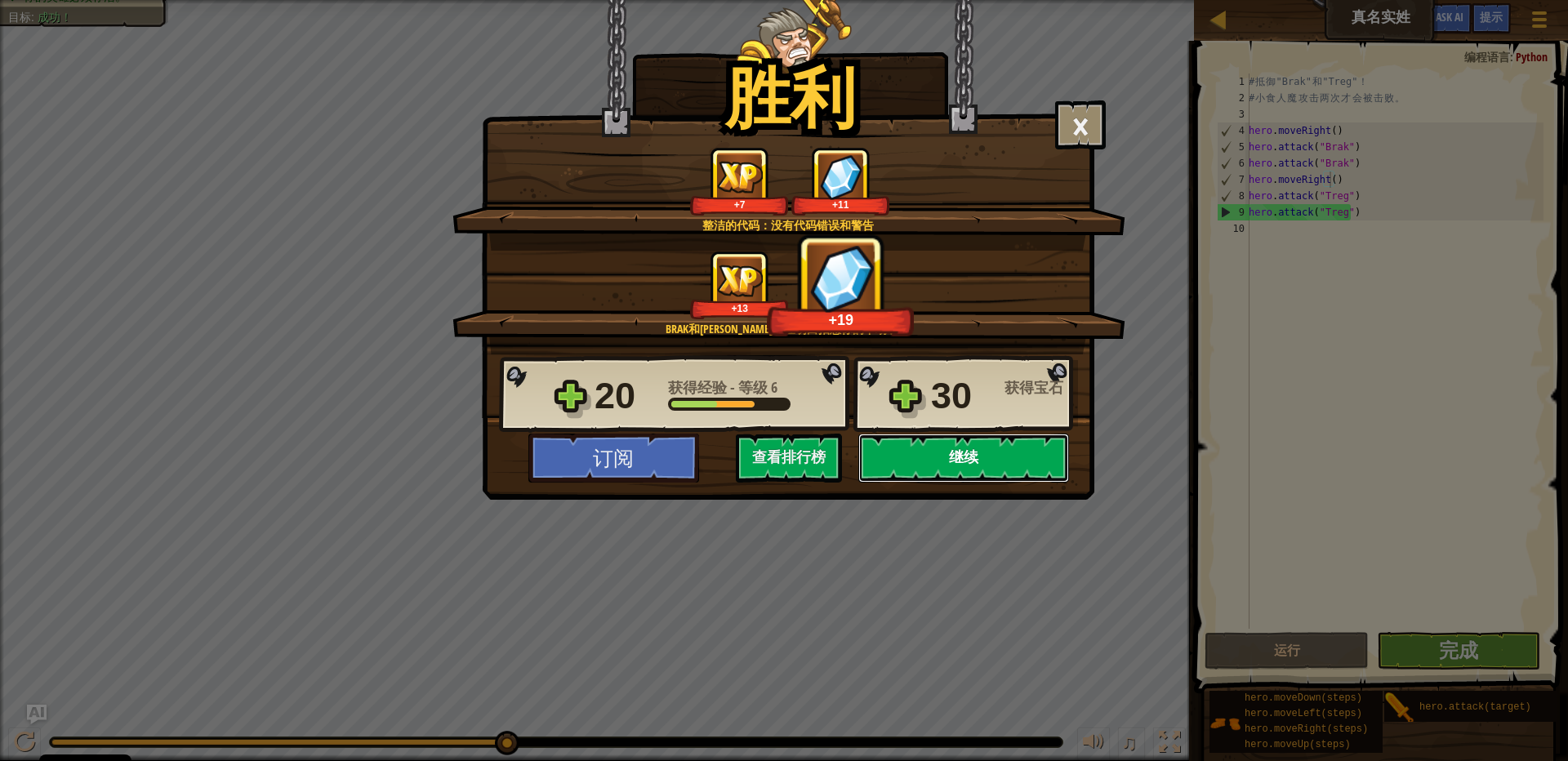
click at [984, 462] on button "继续" at bounding box center [963, 457] width 211 height 49
select select "zh-[PERSON_NAME]"
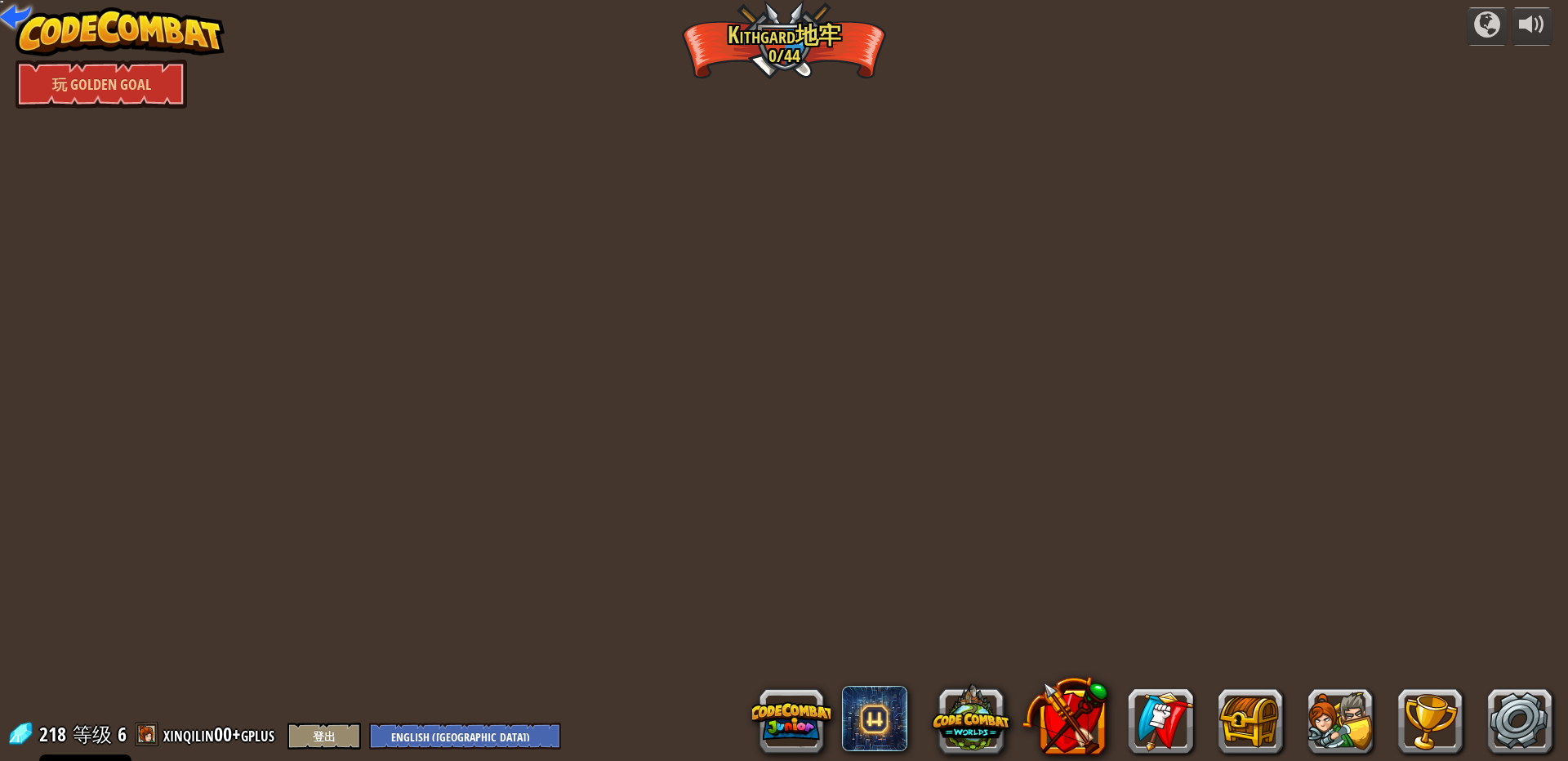
select select "zh-[PERSON_NAME]"
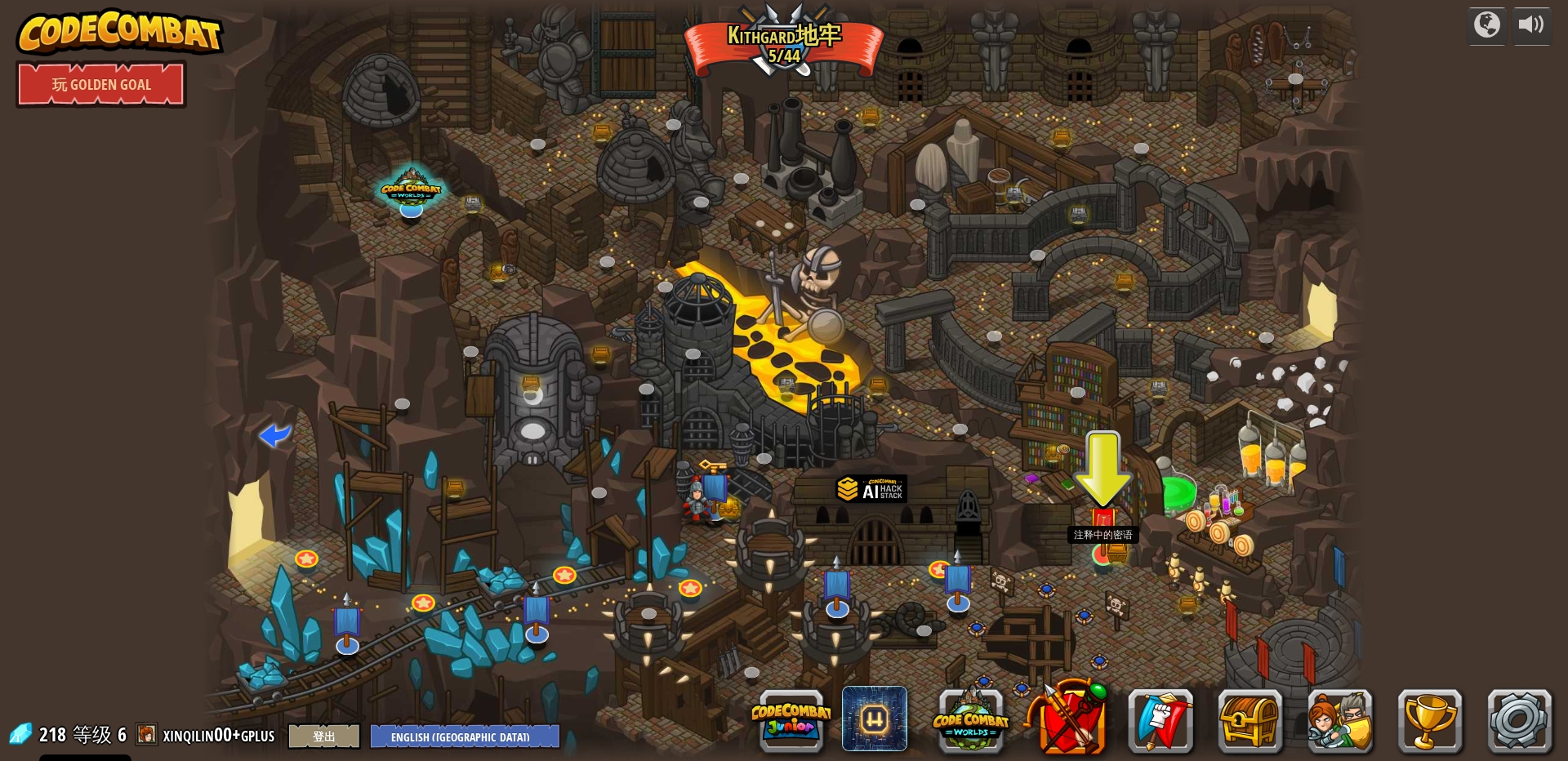
click at [1109, 547] on img at bounding box center [1103, 521] width 31 height 68
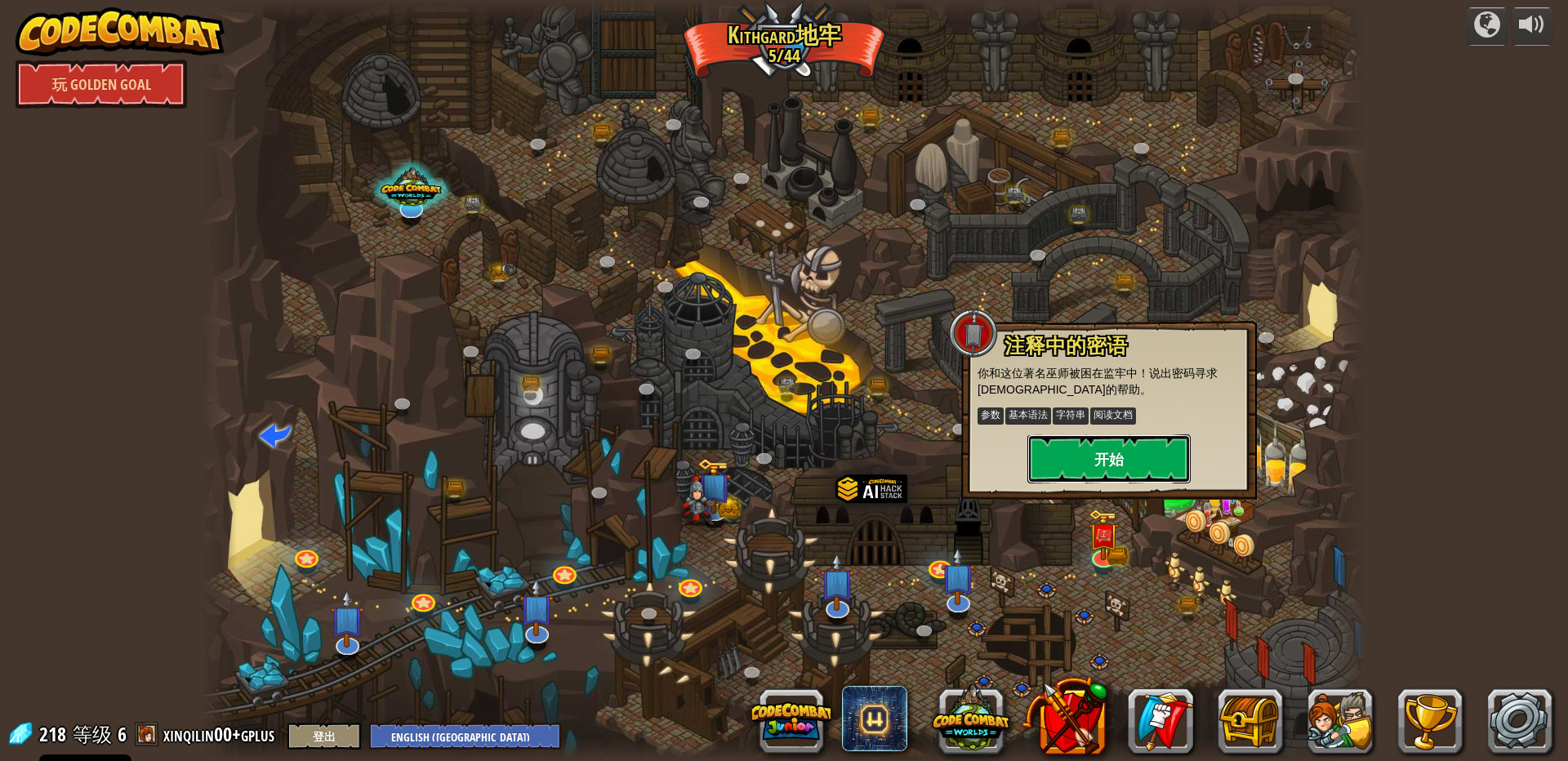
click at [1103, 461] on button "开始" at bounding box center [1109, 458] width 163 height 49
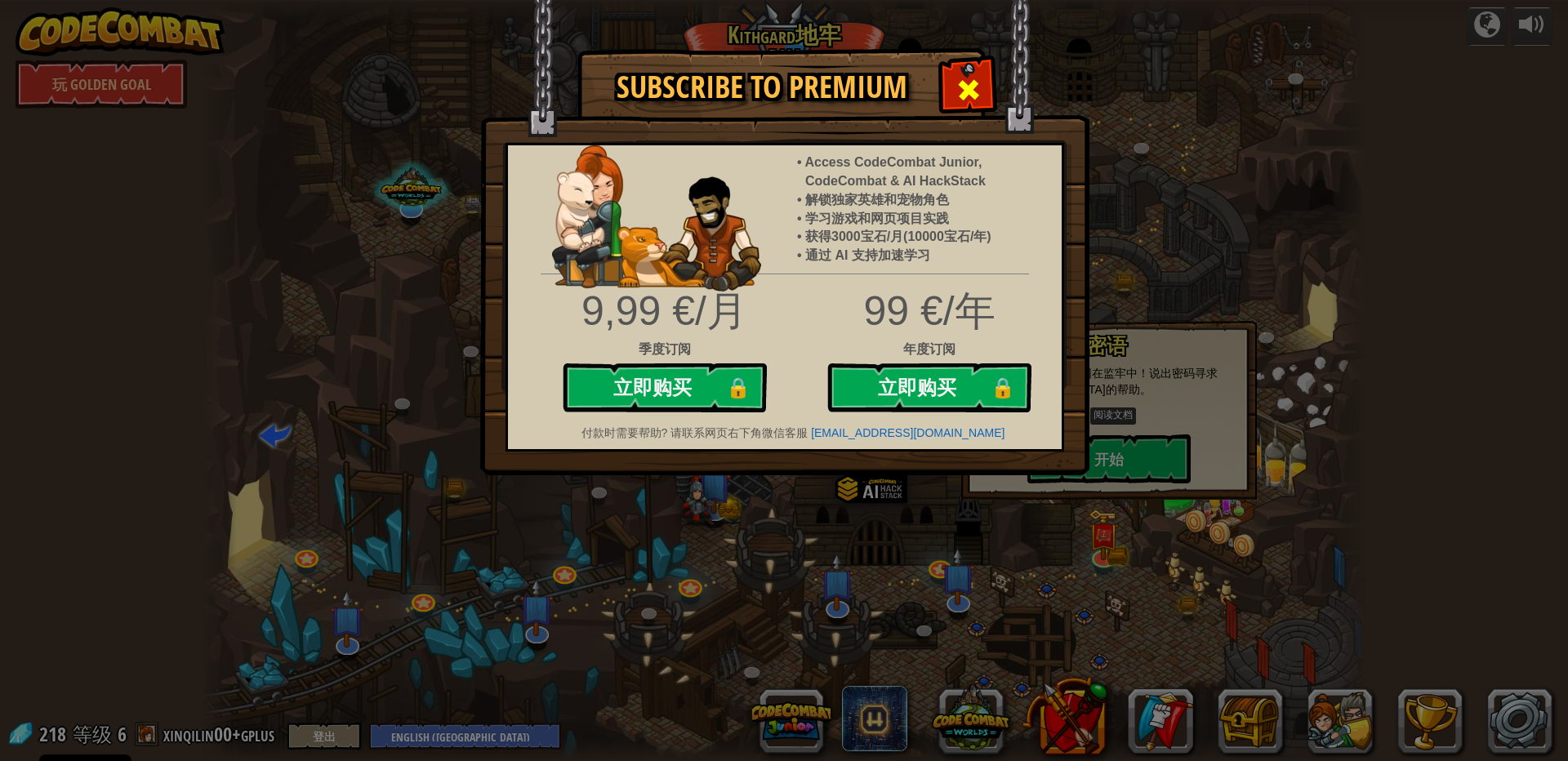
click at [972, 82] on span at bounding box center [968, 89] width 26 height 26
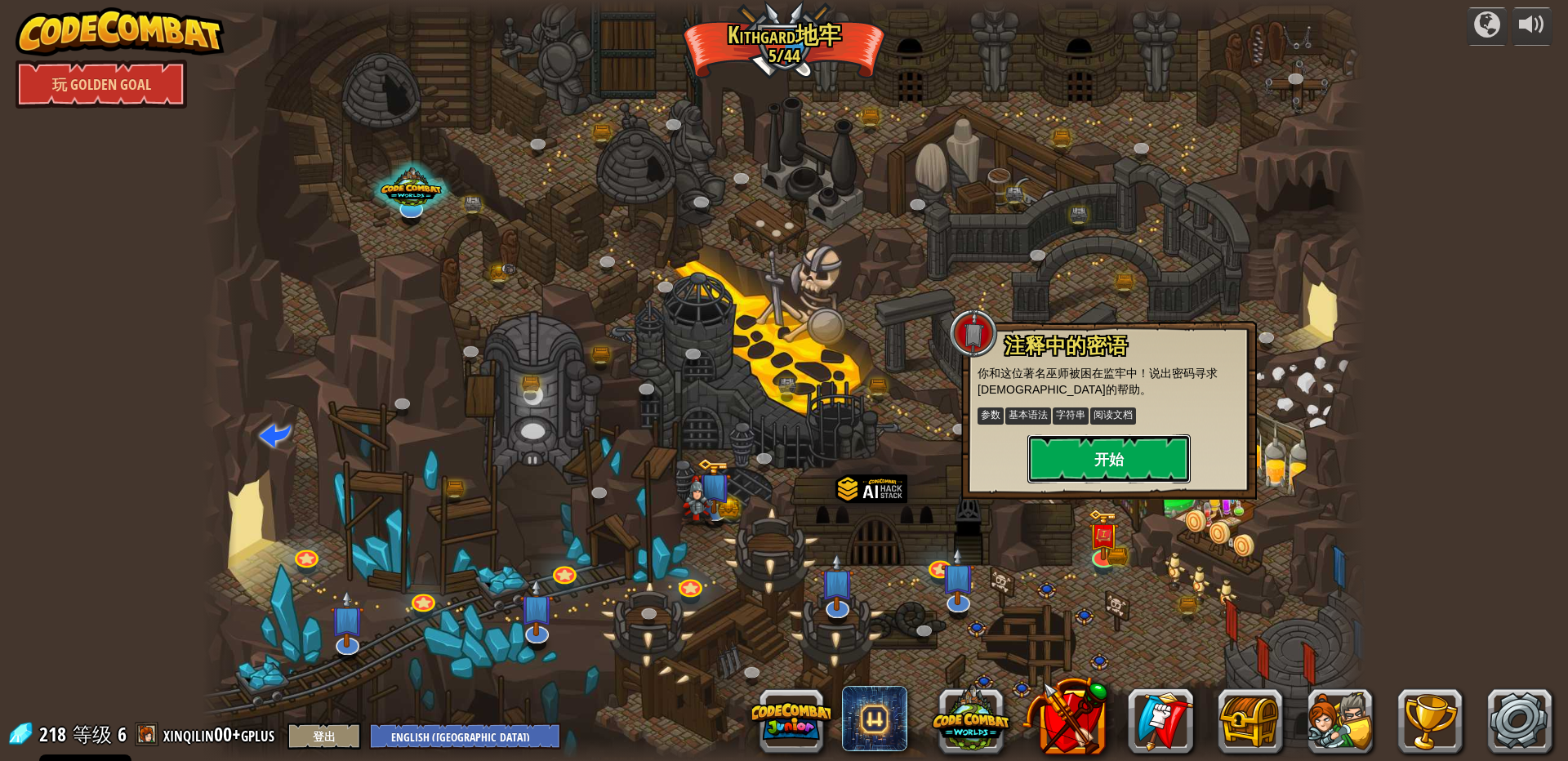
click at [1085, 470] on button "开始" at bounding box center [1109, 458] width 163 height 49
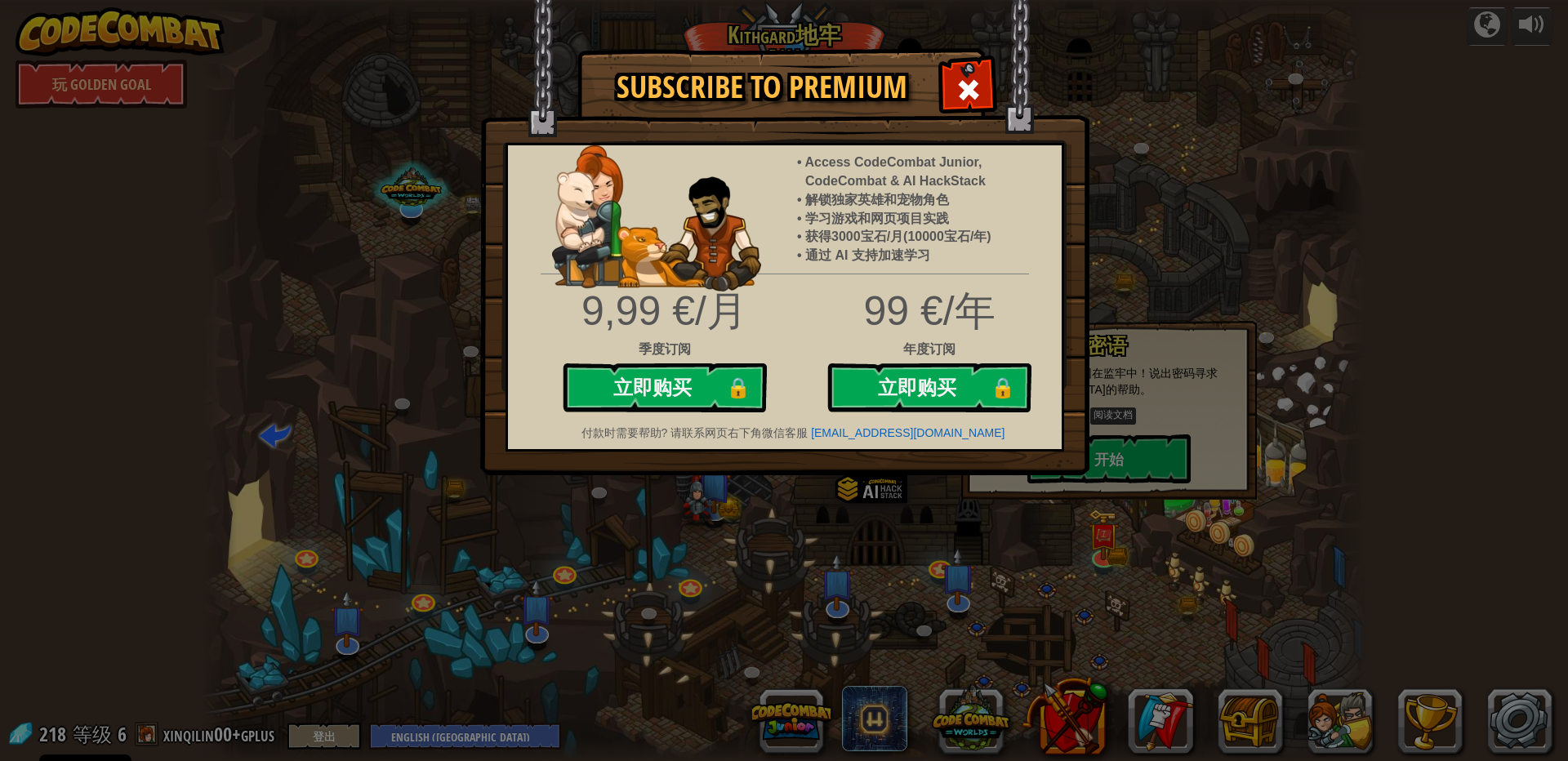
click at [959, 74] on div at bounding box center [968, 88] width 51 height 51
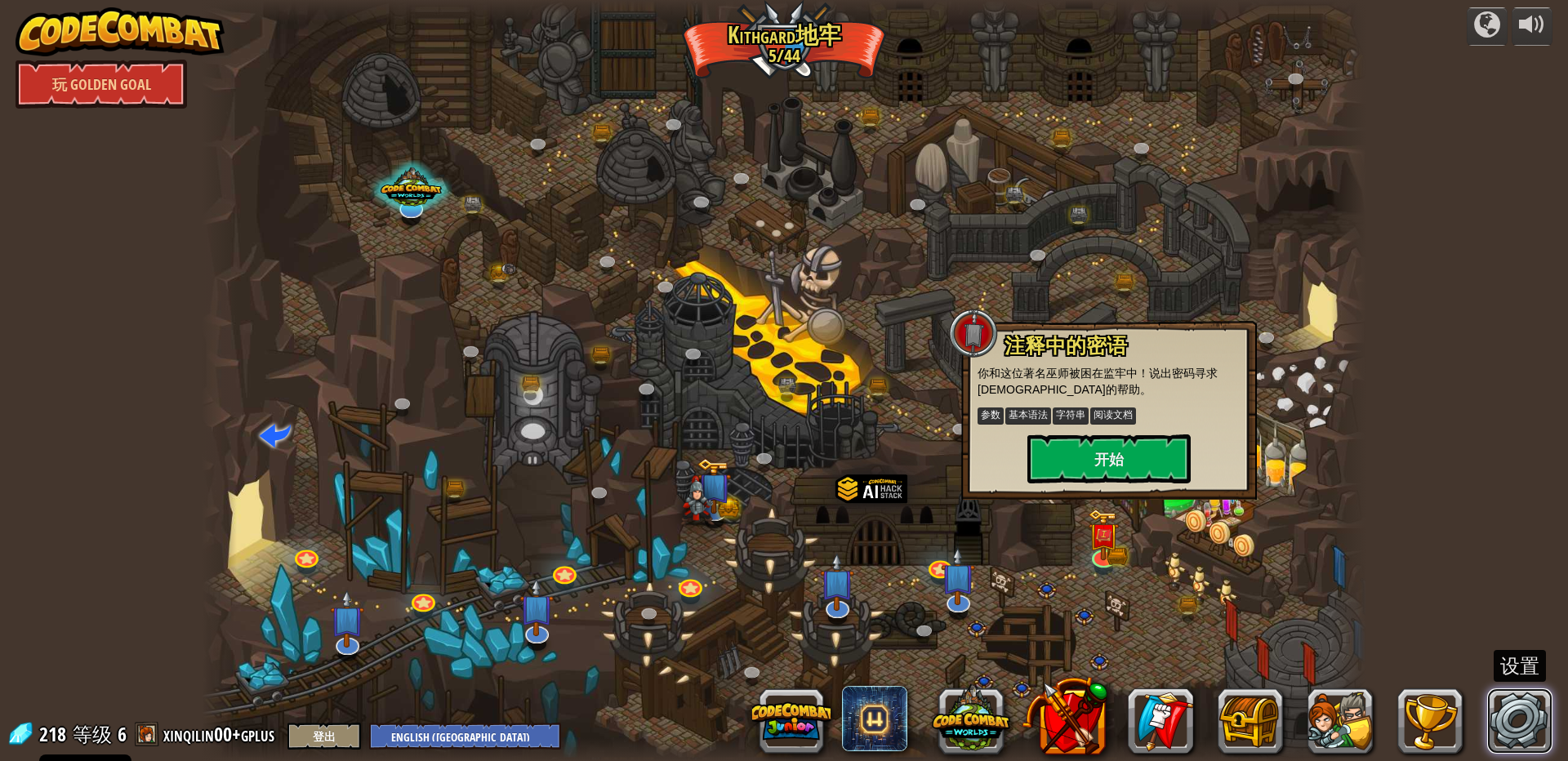
click at [1521, 716] on link at bounding box center [1520, 721] width 66 height 66
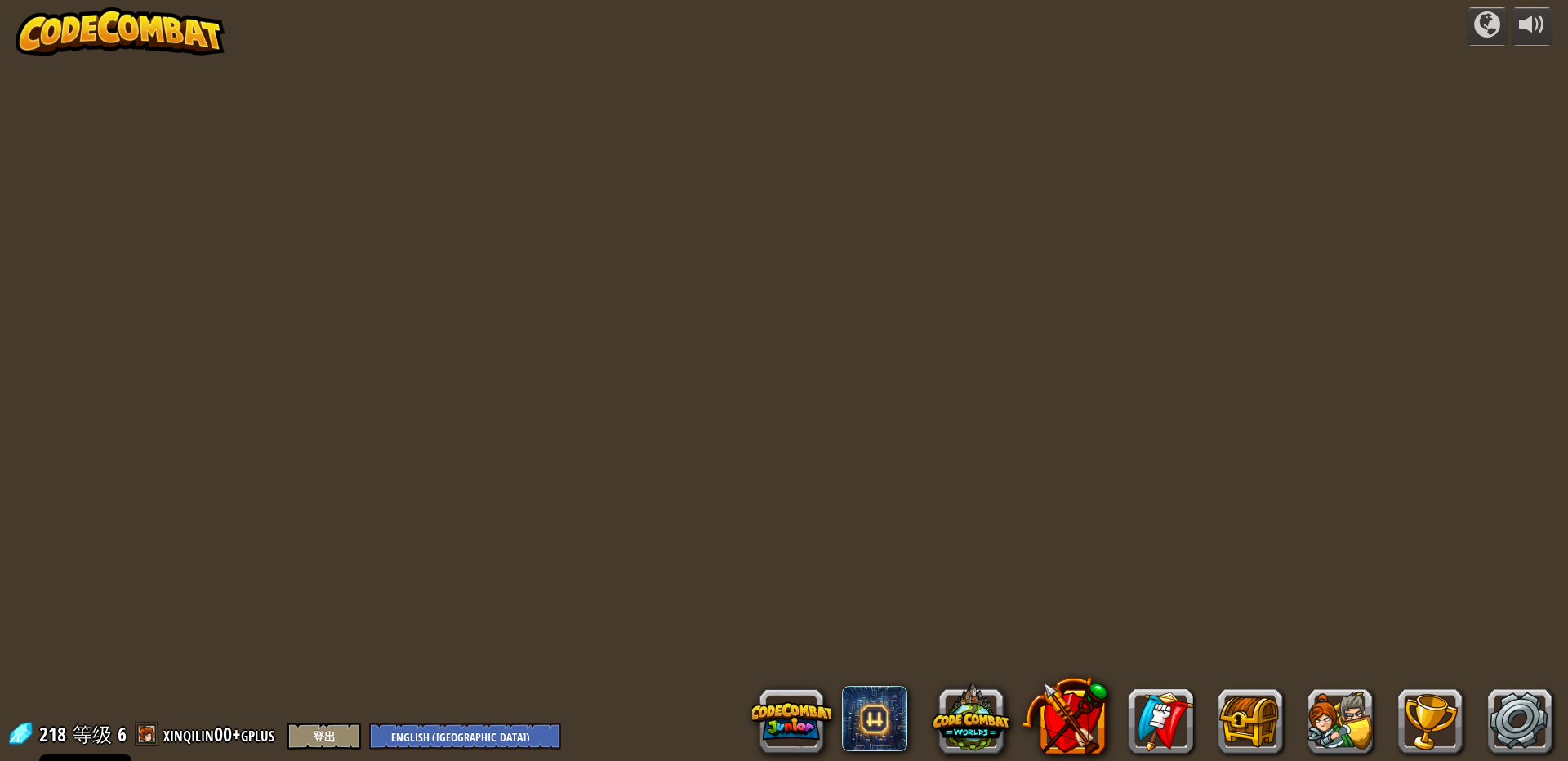
select select "zh-[PERSON_NAME]"
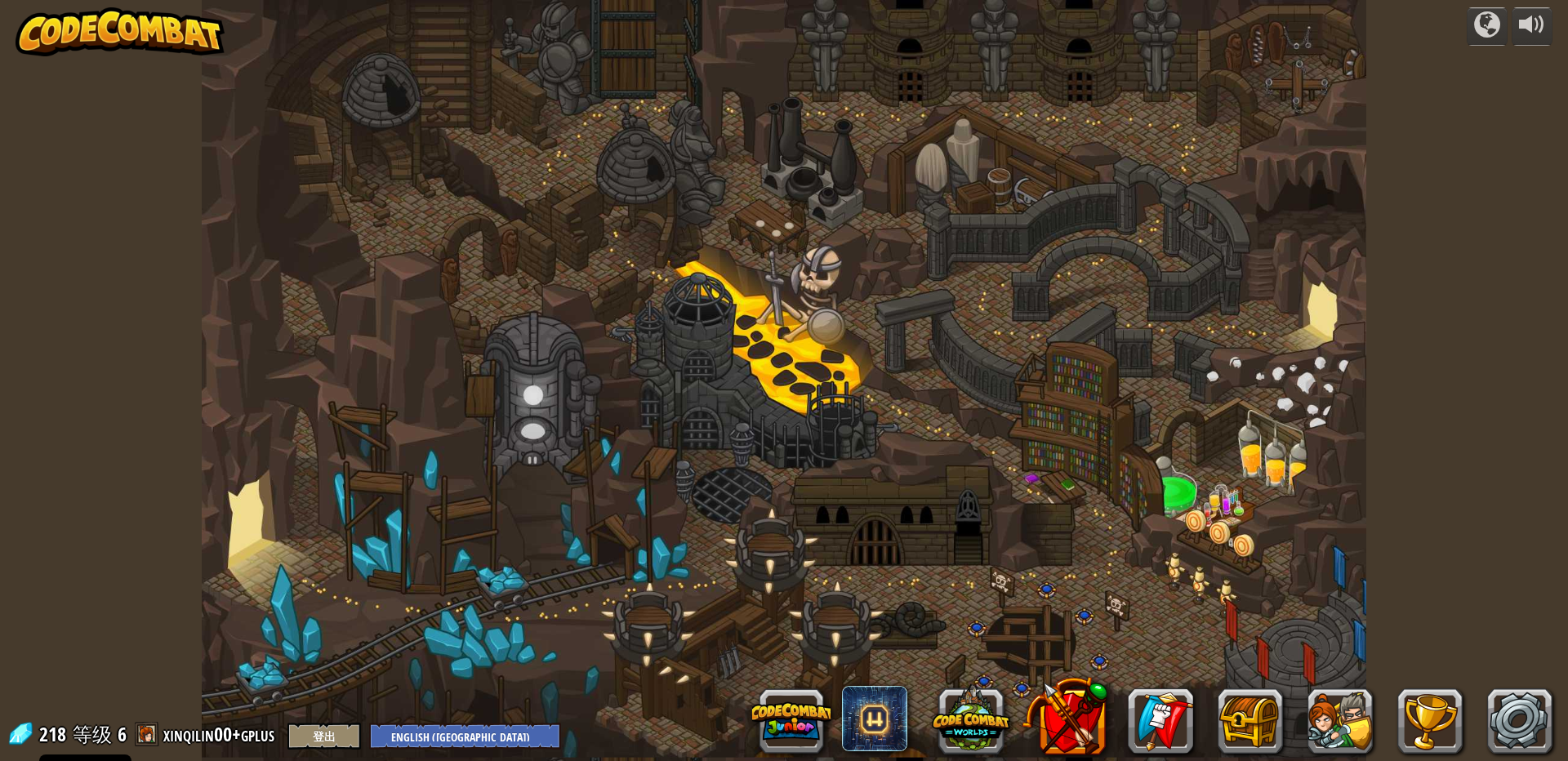
select select "zh-[PERSON_NAME]"
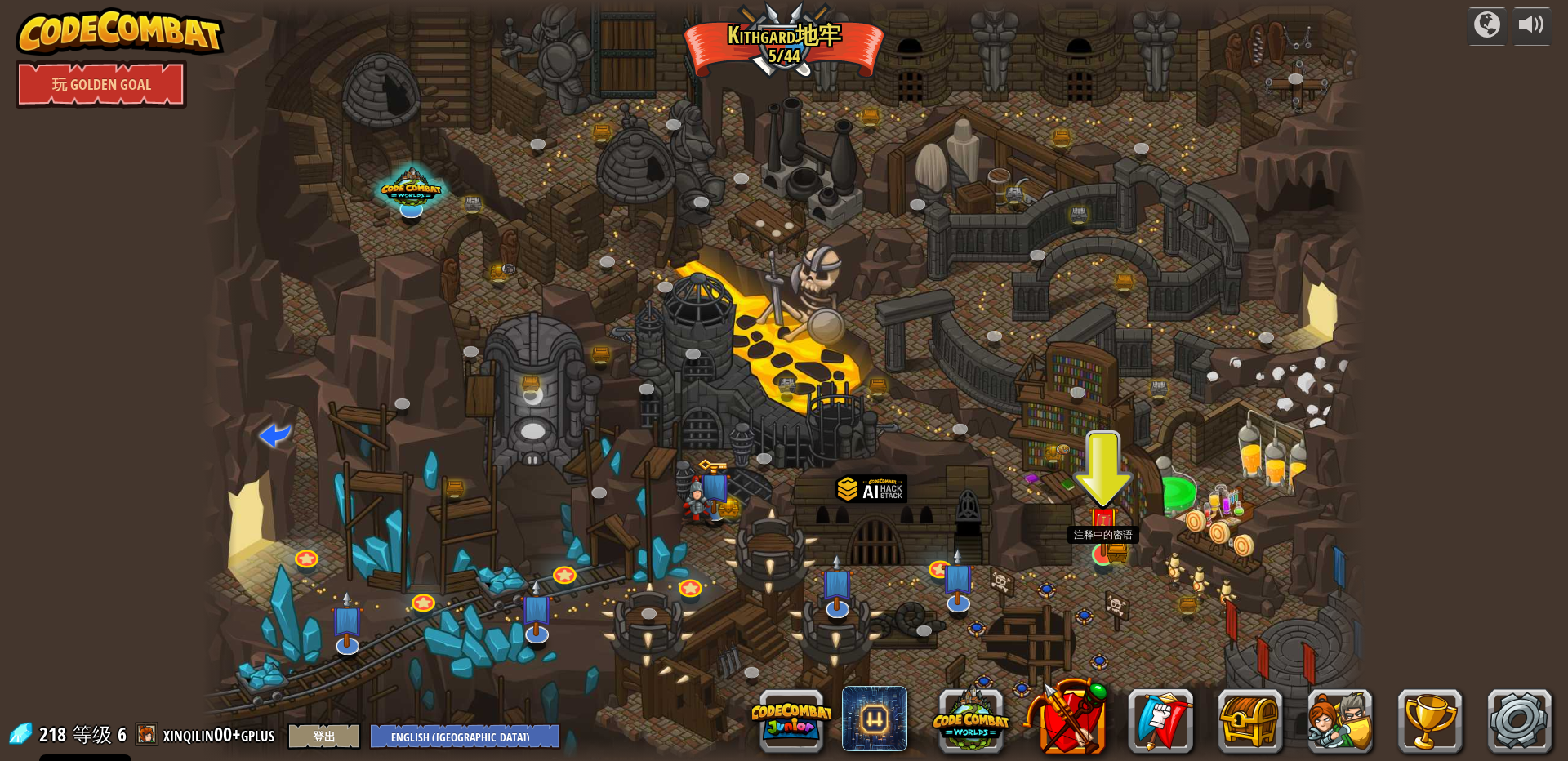
click at [1110, 552] on img at bounding box center [1103, 521] width 31 height 68
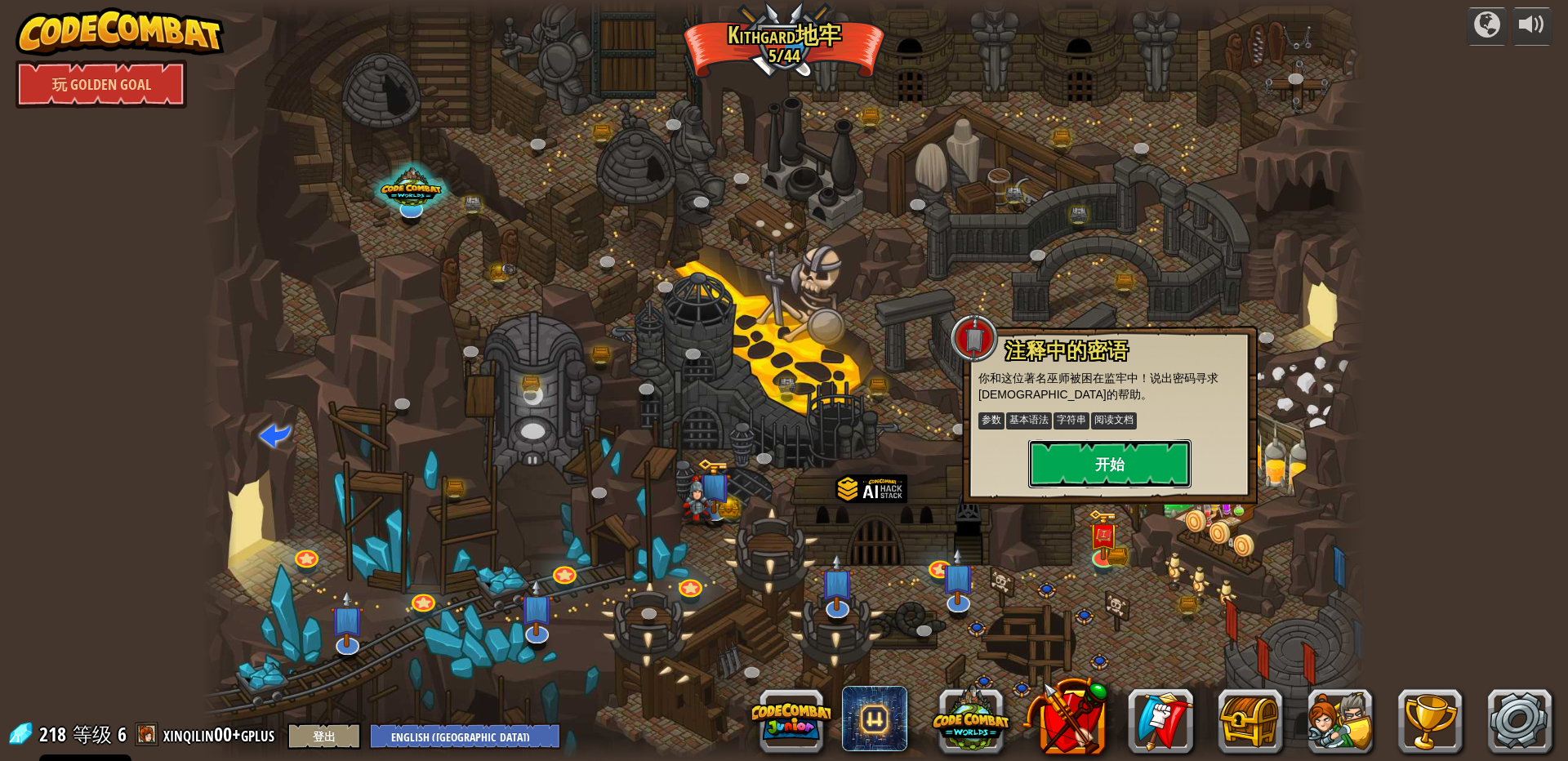
click at [1126, 454] on button "开始" at bounding box center [1110, 463] width 163 height 49
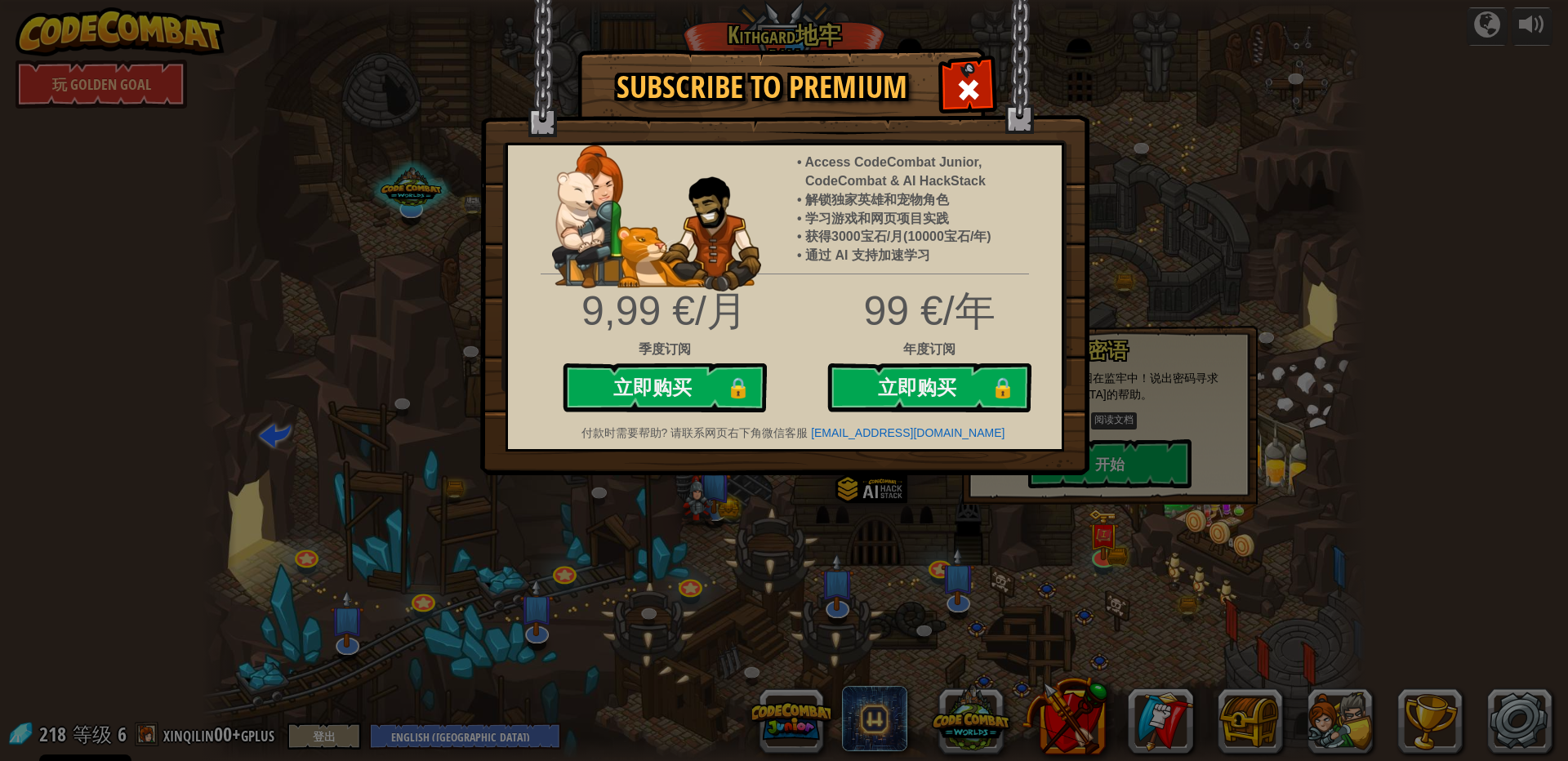
click at [940, 65] on img at bounding box center [784, 237] width 609 height 475
click at [948, 75] on div at bounding box center [968, 88] width 51 height 51
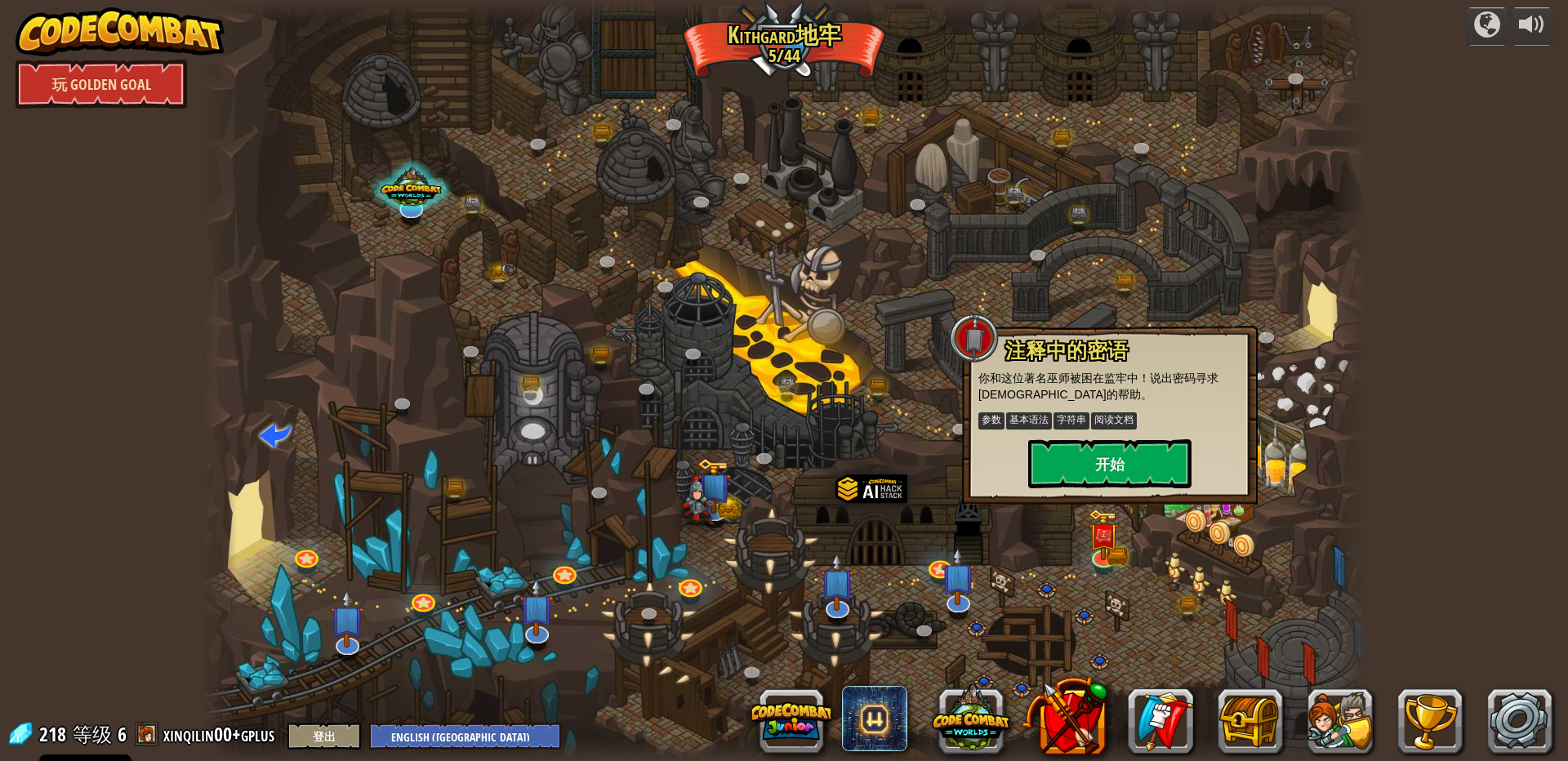
click at [74, 78] on link "玩 Golden Goal" at bounding box center [102, 83] width 172 height 49
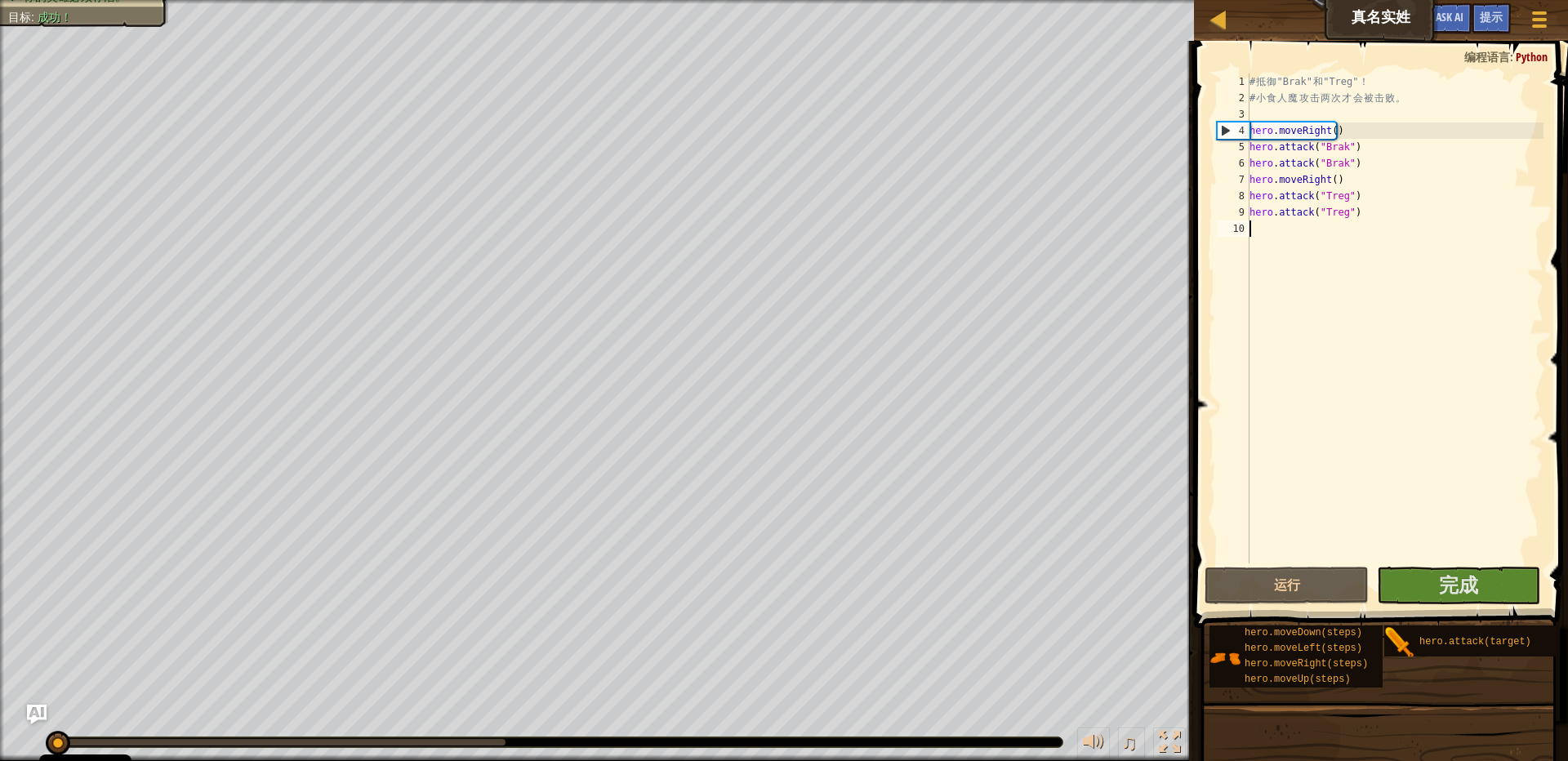
select select "zh-[PERSON_NAME]"
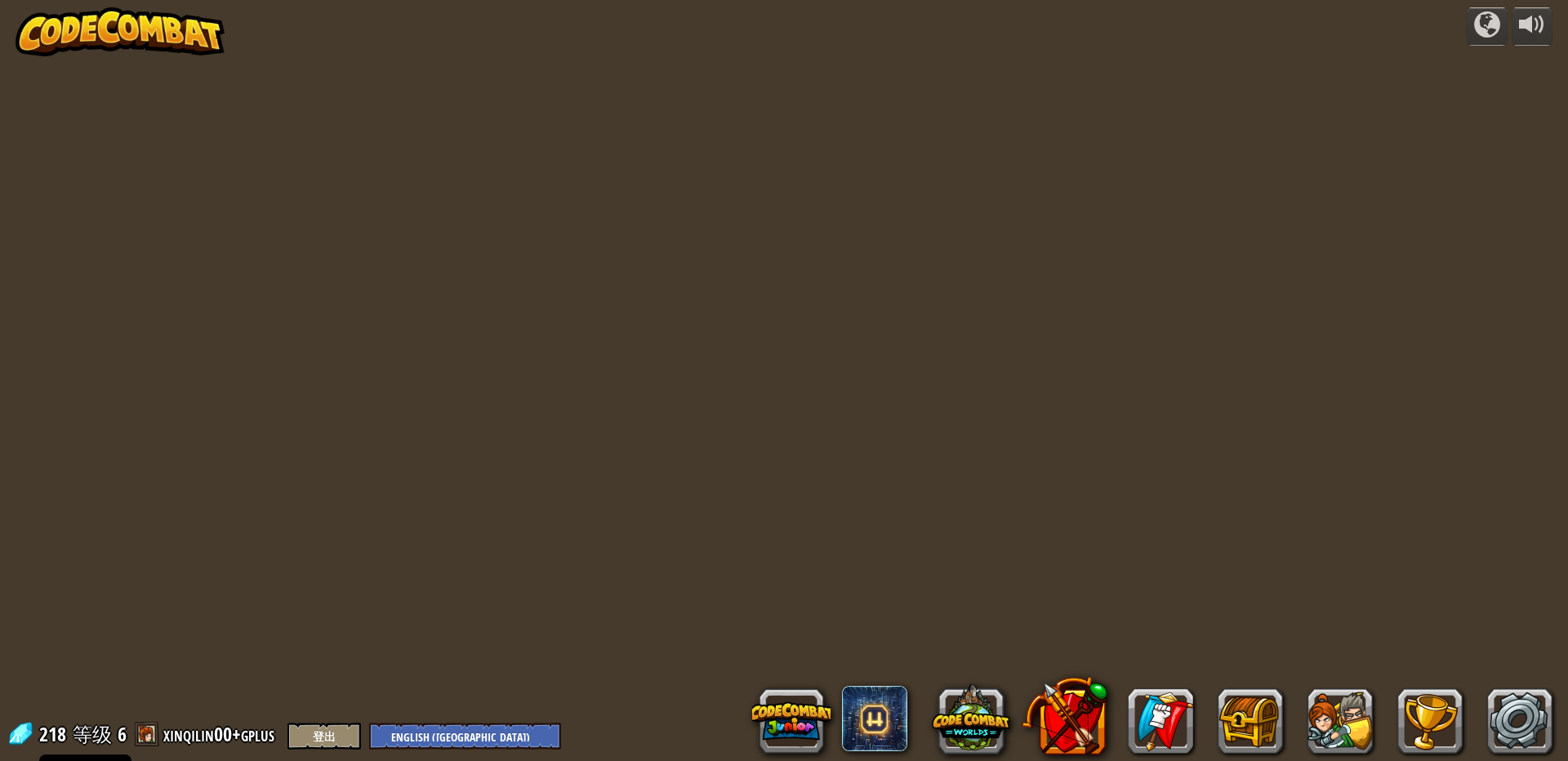
select select "zh-[PERSON_NAME]"
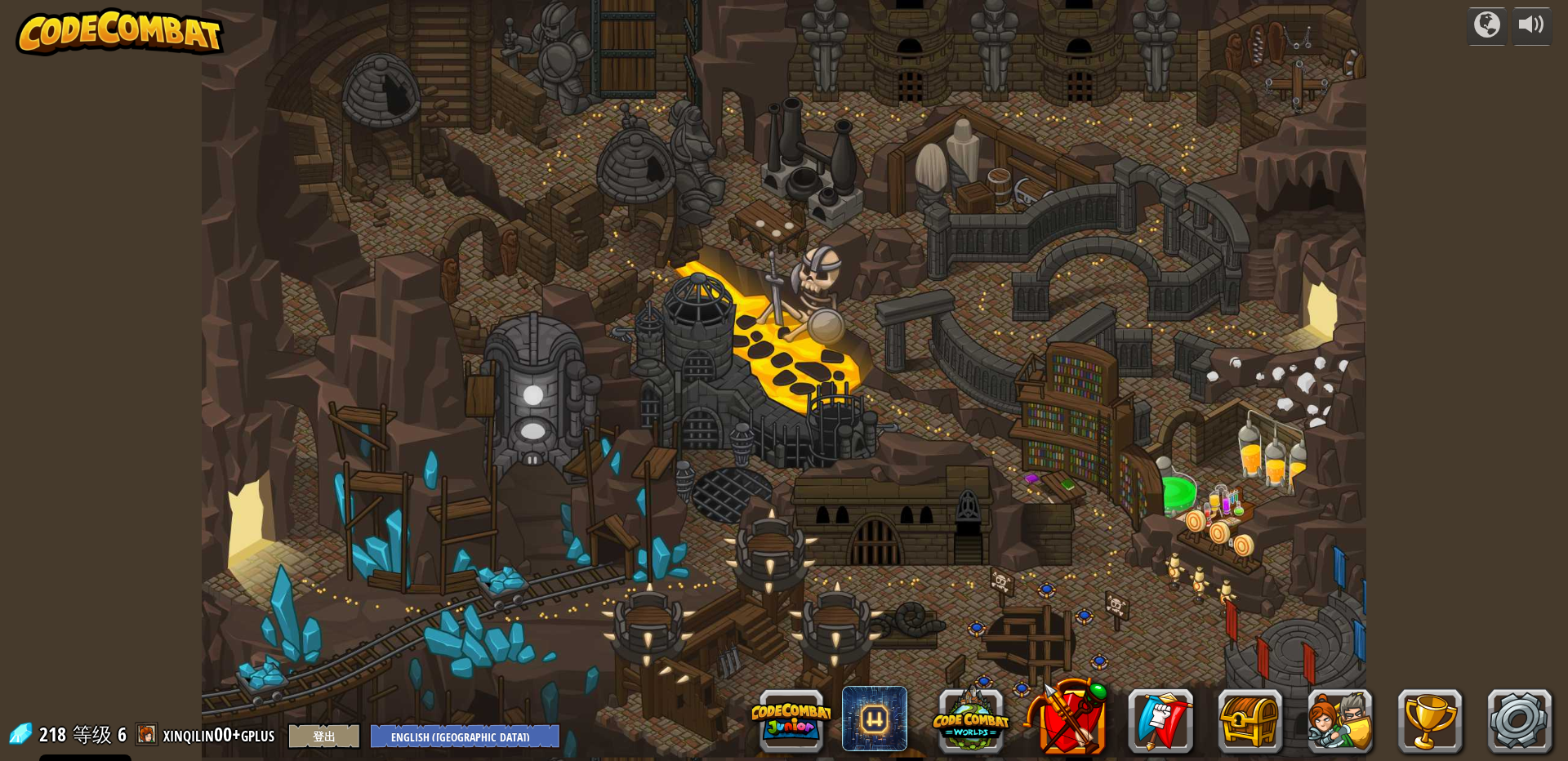
select select "zh-[PERSON_NAME]"
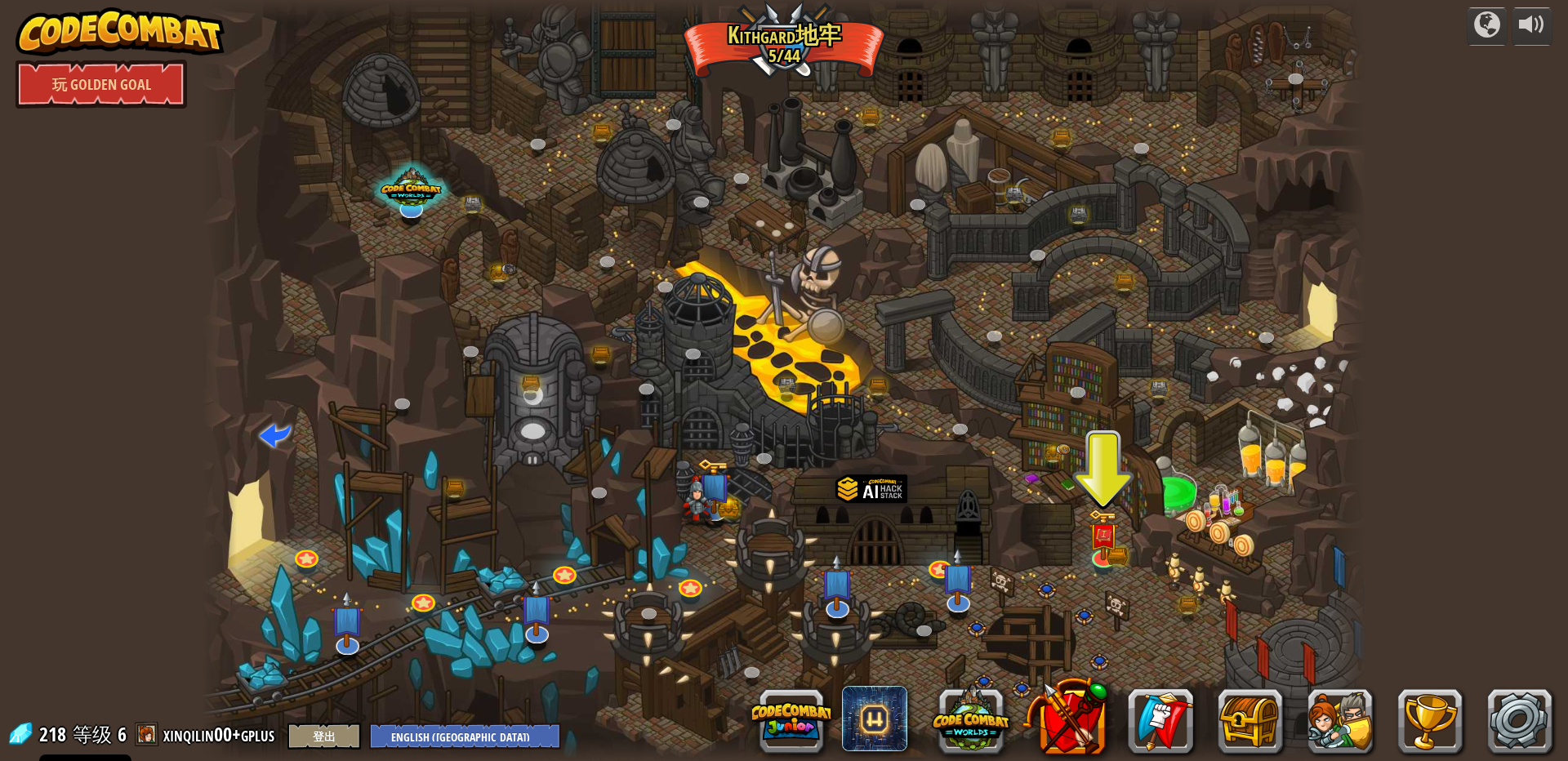
click at [771, 43] on div at bounding box center [784, 380] width 1165 height 761
click at [128, 32] on img at bounding box center [121, 31] width 209 height 49
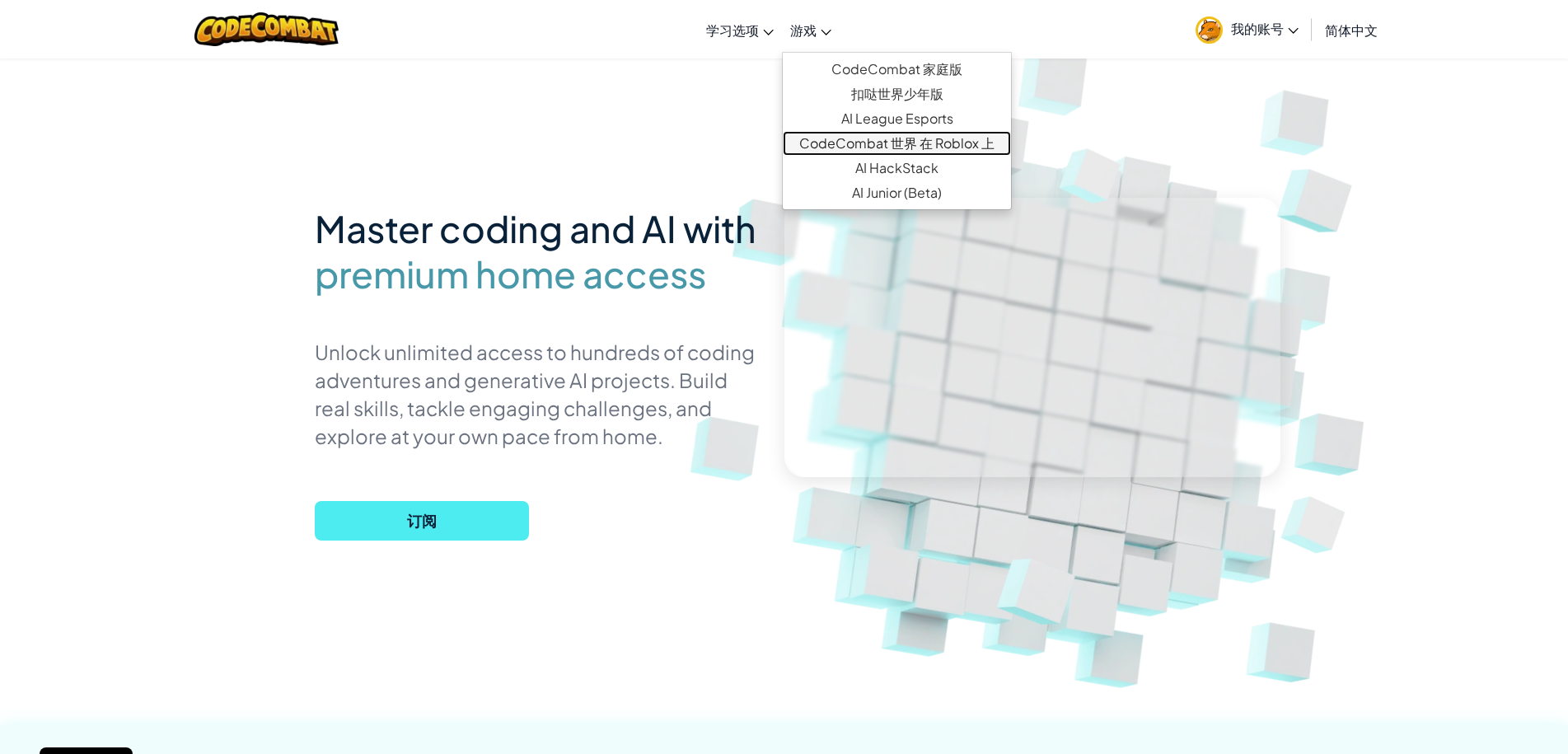
click at [876, 148] on link "CodeCombat 世界 在 Roblox 上" at bounding box center [896, 144] width 228 height 25
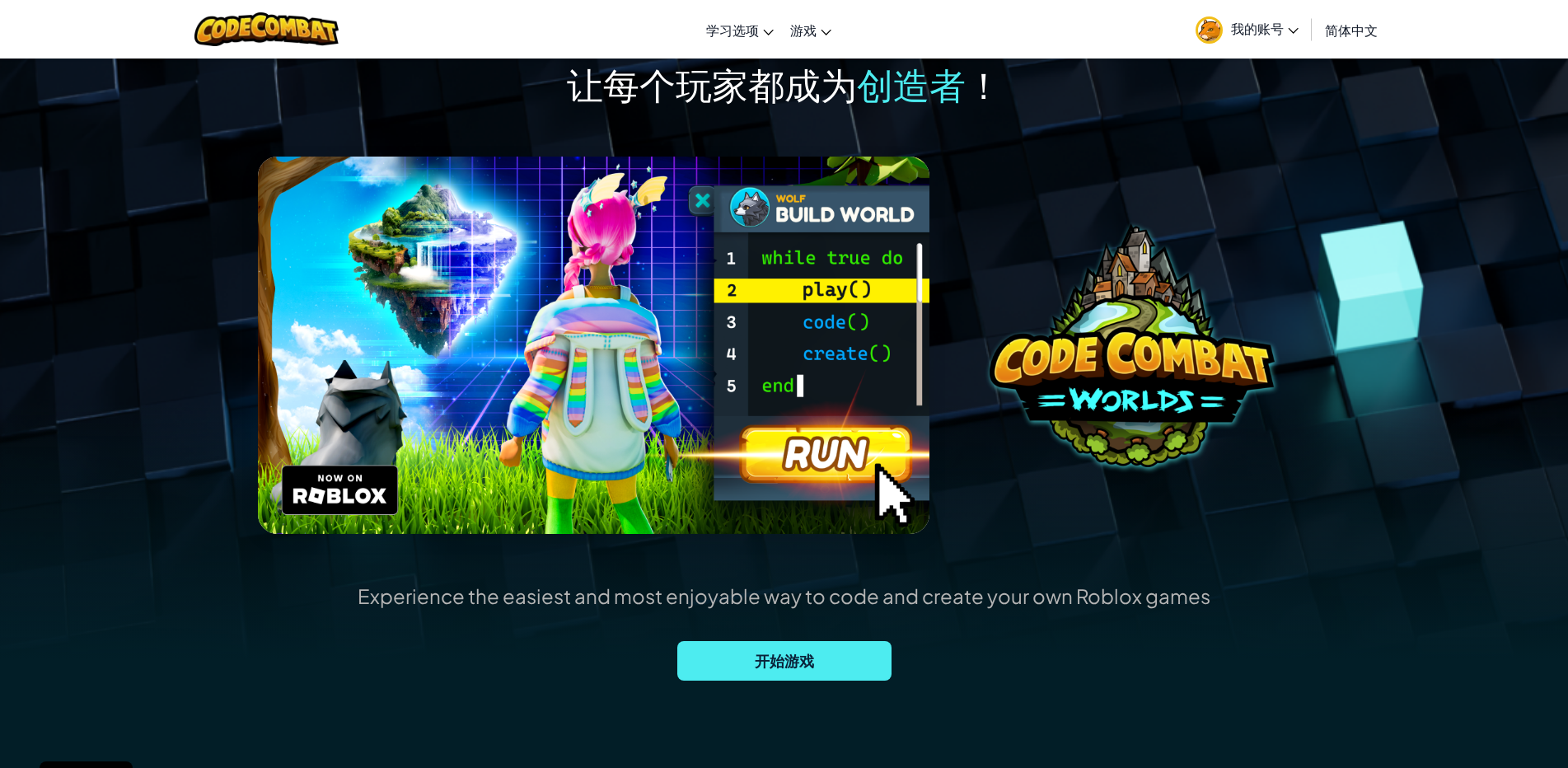
scroll to position [82, 0]
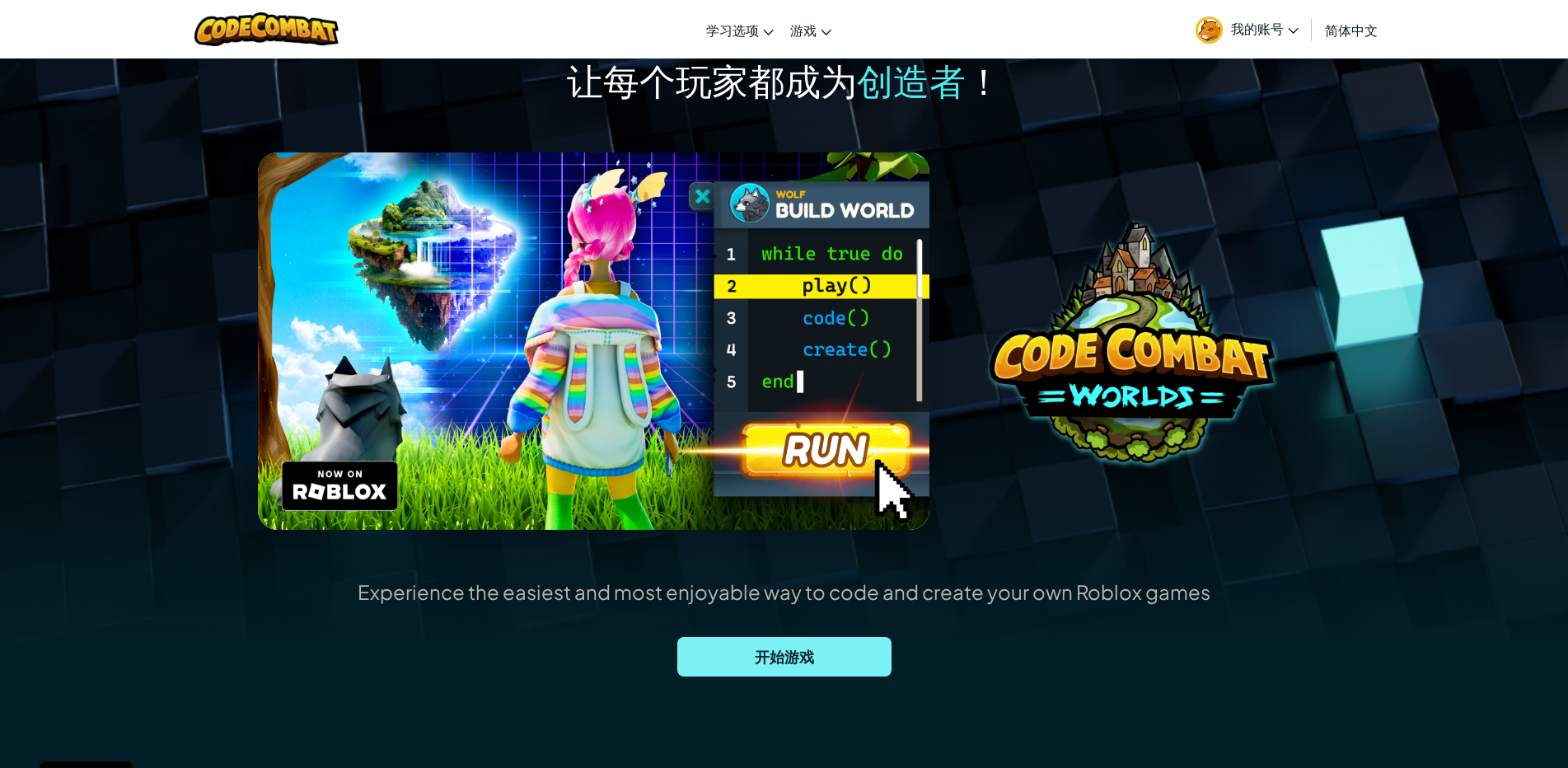
click at [796, 655] on span "开始游戏" at bounding box center [784, 656] width 215 height 39
